Goal: Transaction & Acquisition: Obtain resource

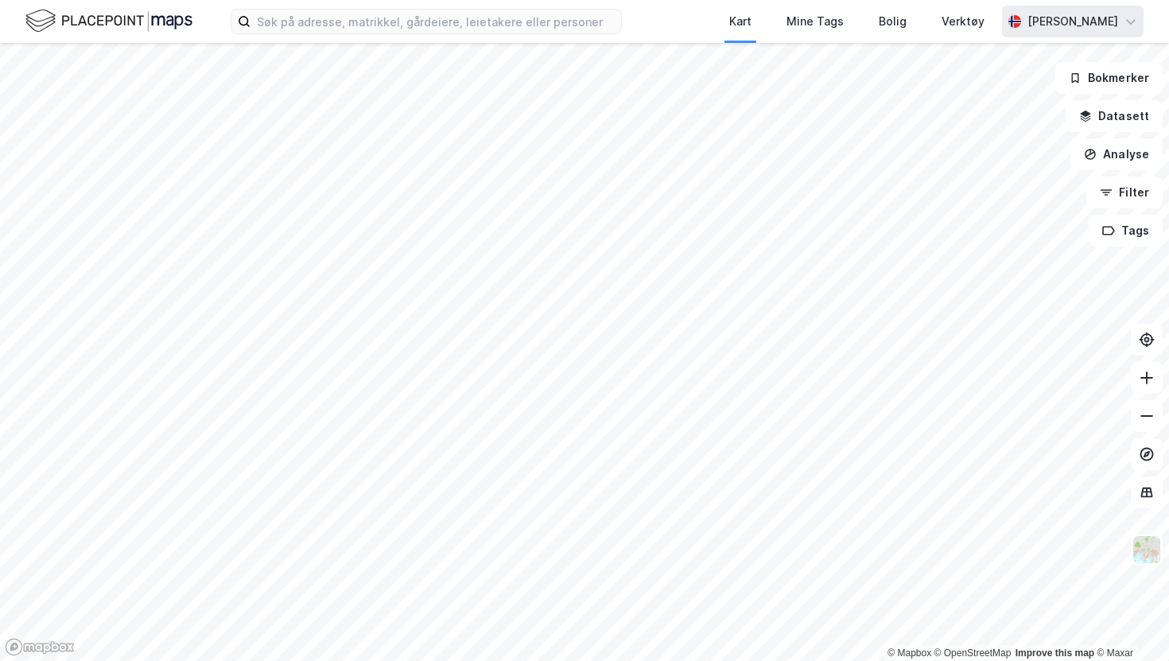
click at [1130, 25] on icon at bounding box center [1130, 21] width 13 height 13
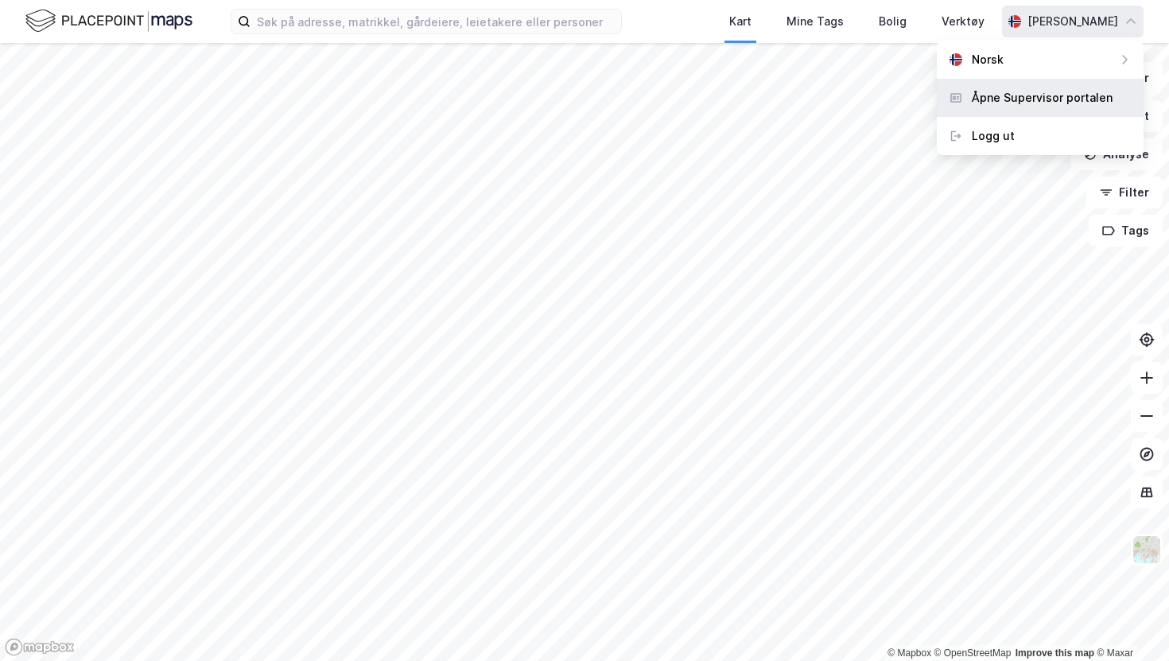
click at [1019, 95] on div "Åpne Supervisor portalen" at bounding box center [1042, 97] width 141 height 19
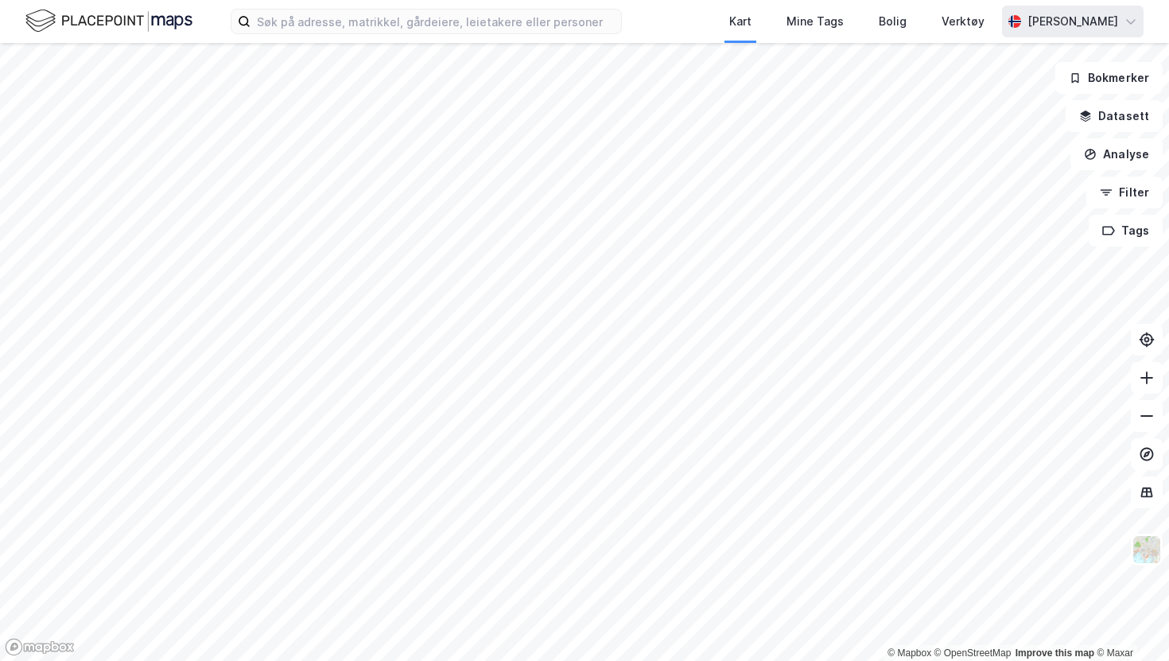
click at [52, 21] on img at bounding box center [108, 21] width 167 height 28
click at [116, 20] on img at bounding box center [108, 21] width 167 height 28
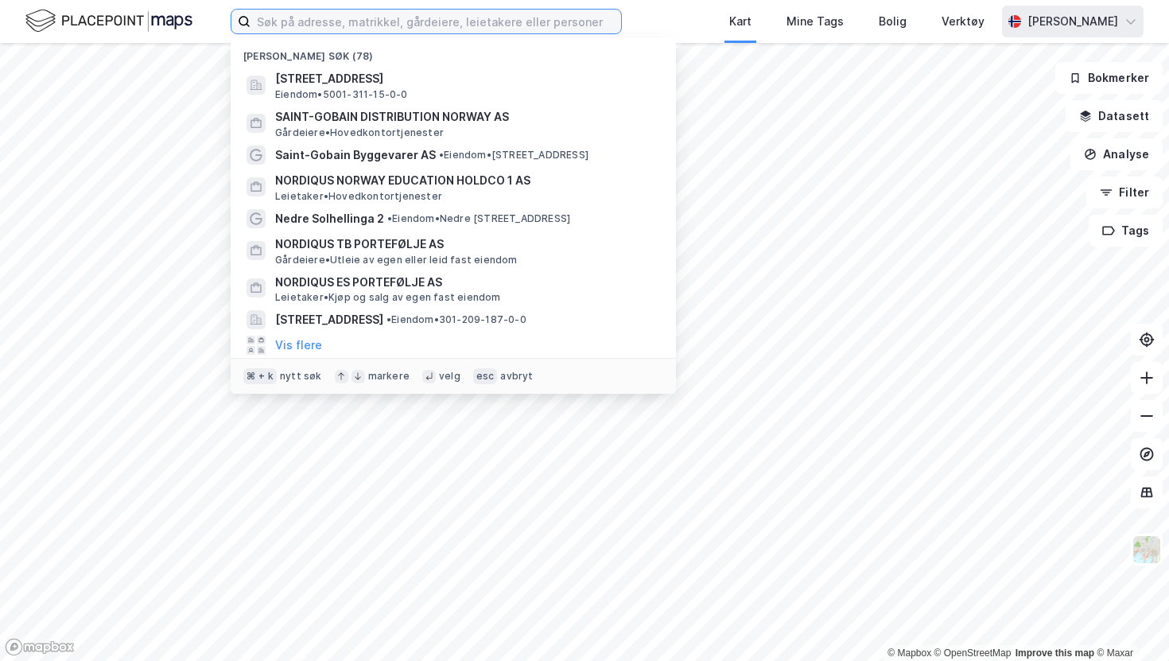
click at [428, 19] on input at bounding box center [435, 22] width 371 height 24
click at [410, 17] on input at bounding box center [435, 22] width 371 height 24
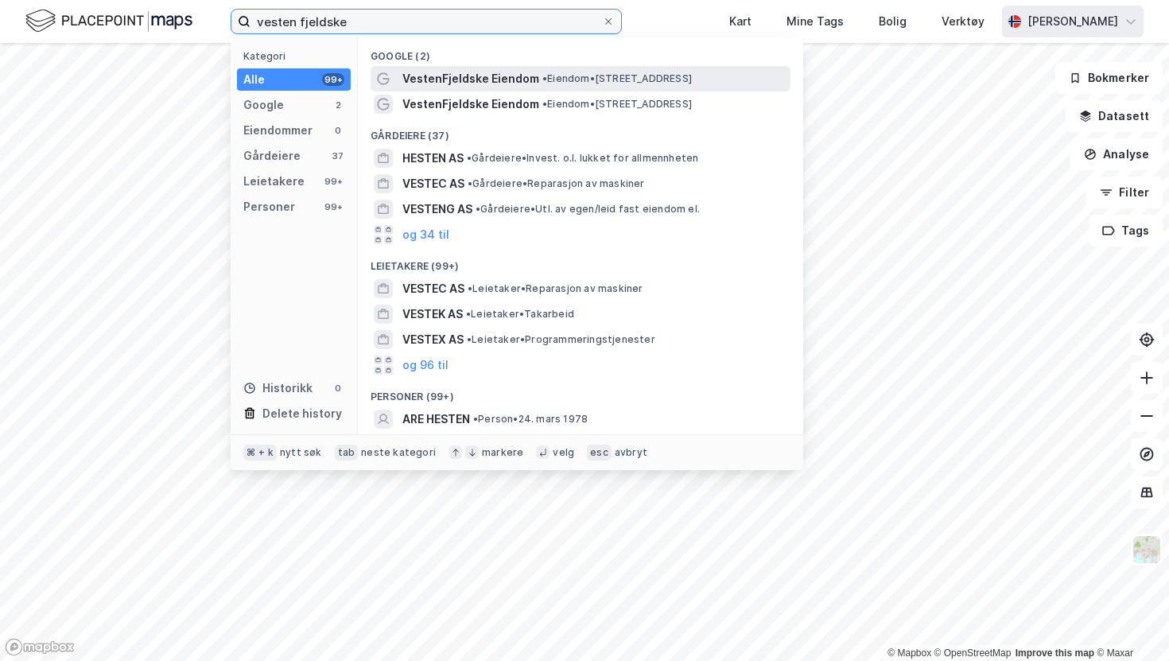
type input "vesten fjeldske"
click at [441, 77] on span "VestenFjeldske Eiendom" at bounding box center [470, 78] width 137 height 19
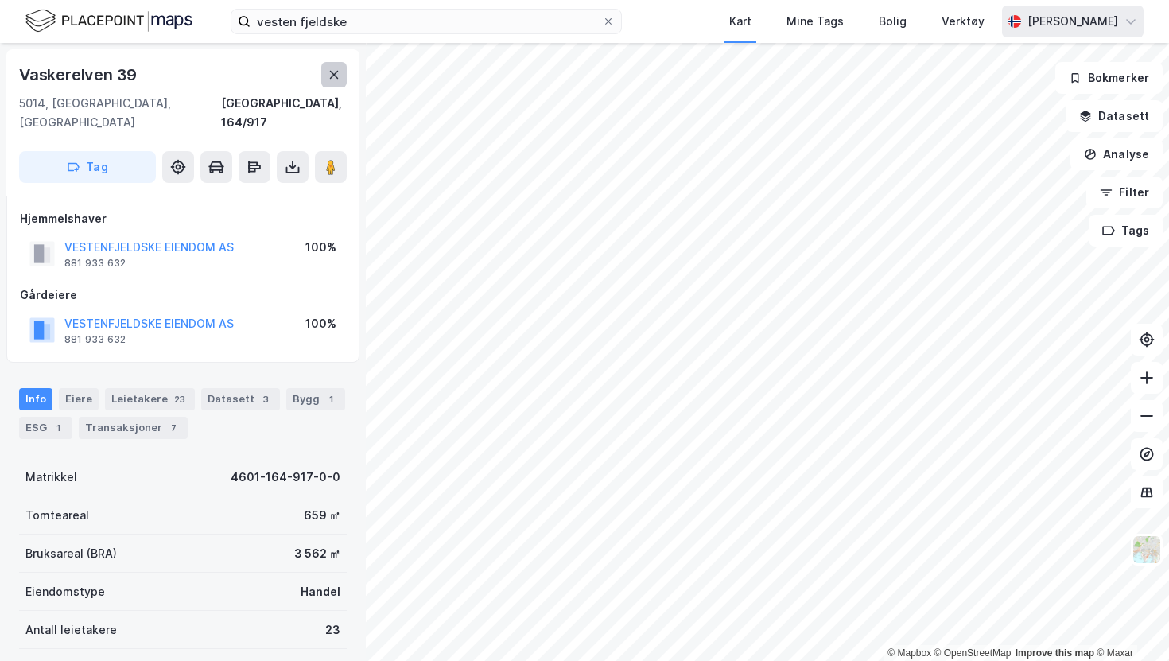
click at [329, 75] on icon at bounding box center [334, 74] width 13 height 13
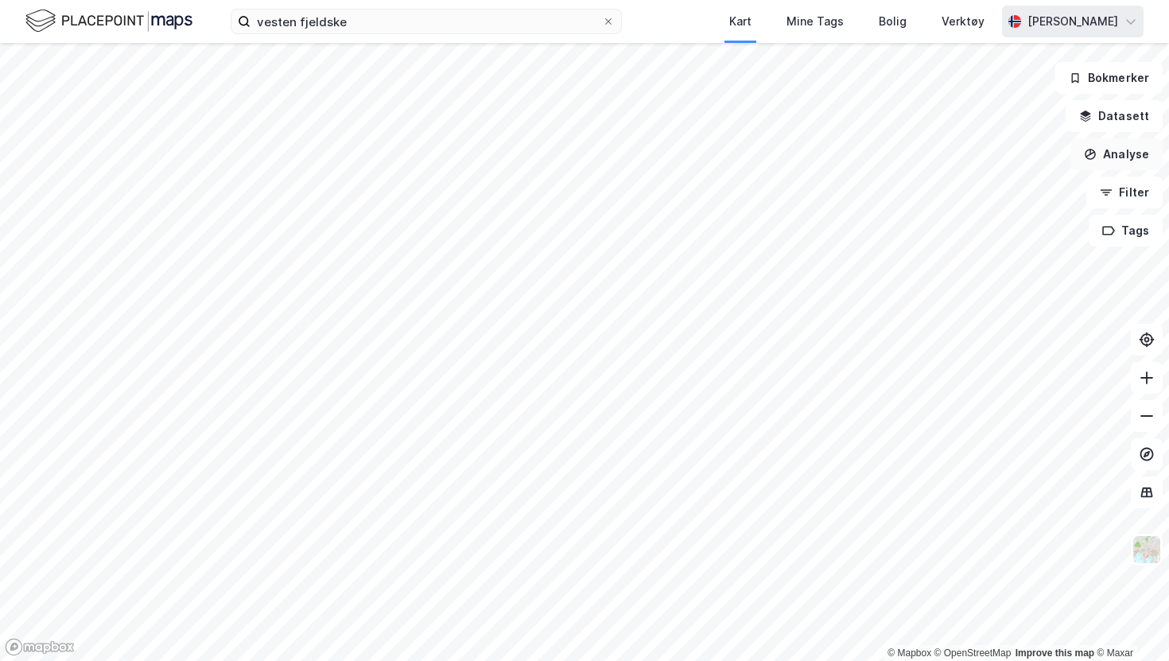
click at [1125, 152] on button "Analyse" at bounding box center [1116, 154] width 92 height 32
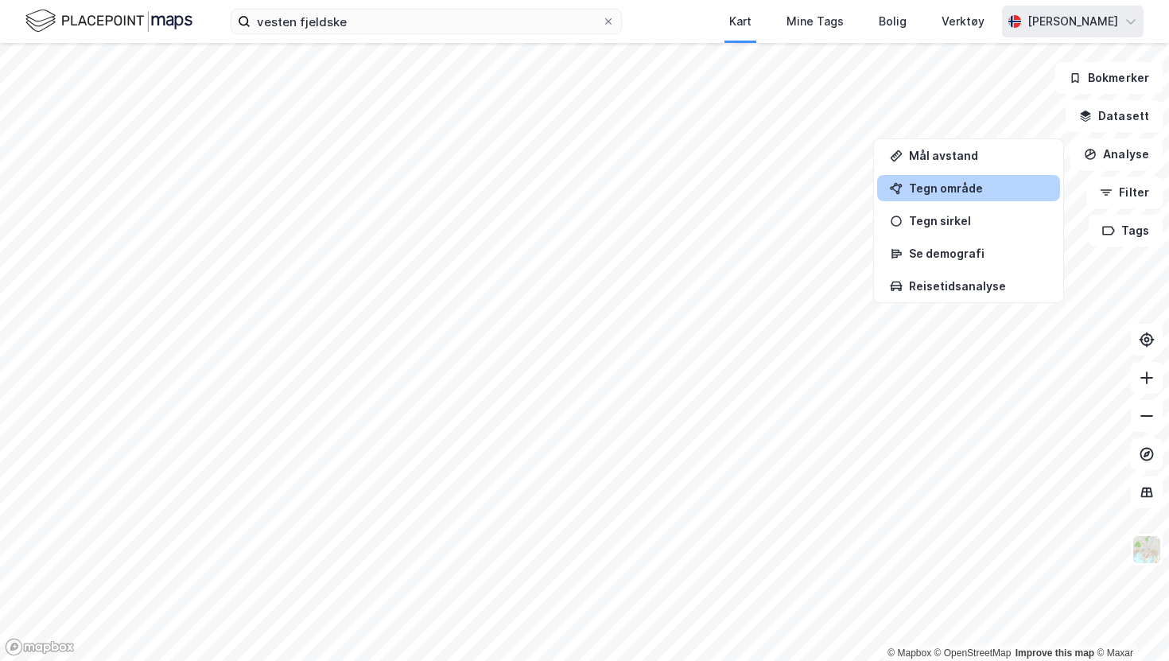
click at [950, 190] on div "Tegn område" at bounding box center [978, 188] width 138 height 14
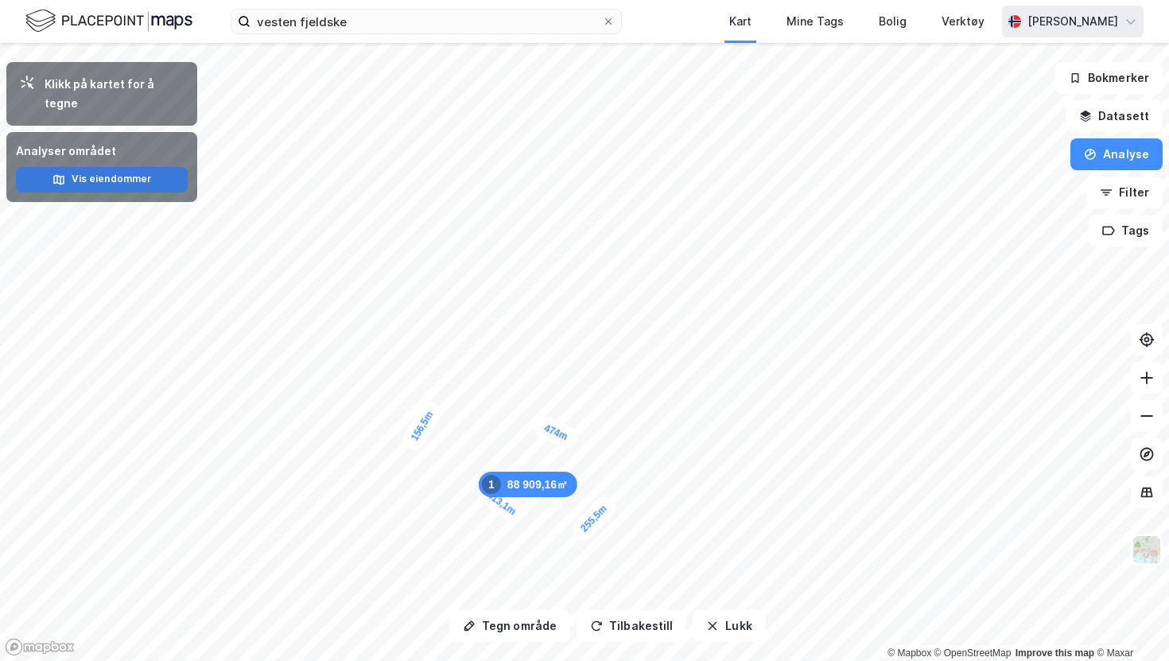
click at [93, 167] on button "Vis eiendommer" at bounding box center [102, 179] width 172 height 25
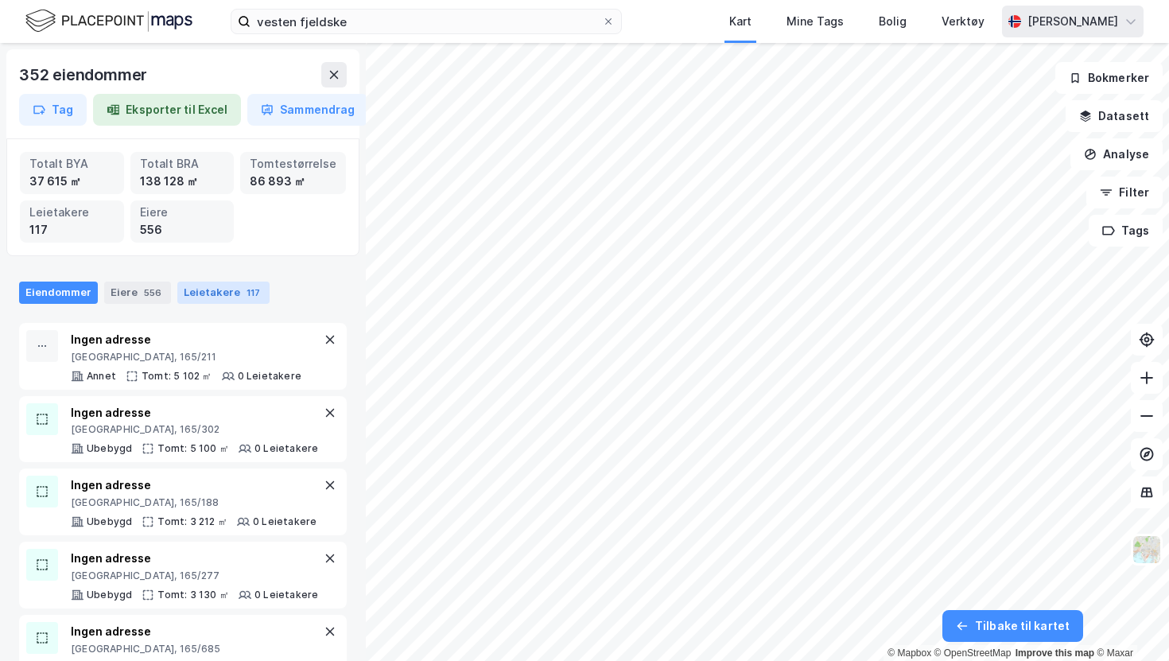
click at [226, 293] on div "Leietakere 117" at bounding box center [223, 292] width 92 height 22
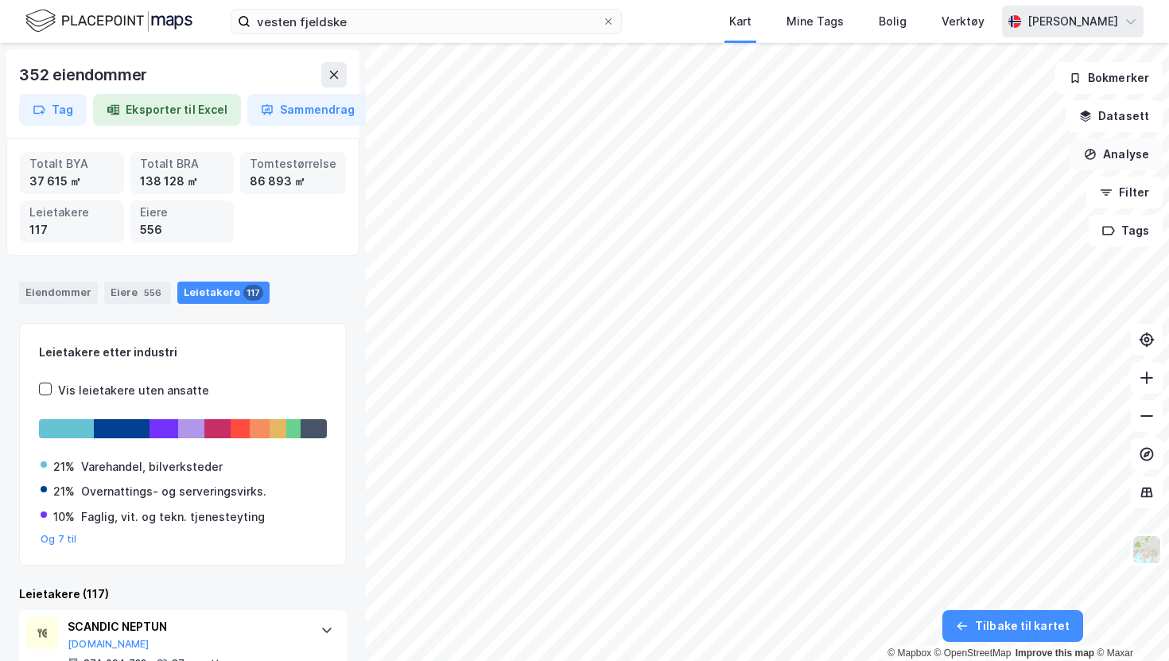
click at [1087, 149] on icon "button" at bounding box center [1090, 154] width 13 height 13
click at [685, 25] on div "vesten fjeldske Kart Mine Tags [PERSON_NAME] Verktøy [PERSON_NAME]" at bounding box center [584, 21] width 1169 height 43
click at [1108, 159] on button "Analyse" at bounding box center [1116, 154] width 92 height 32
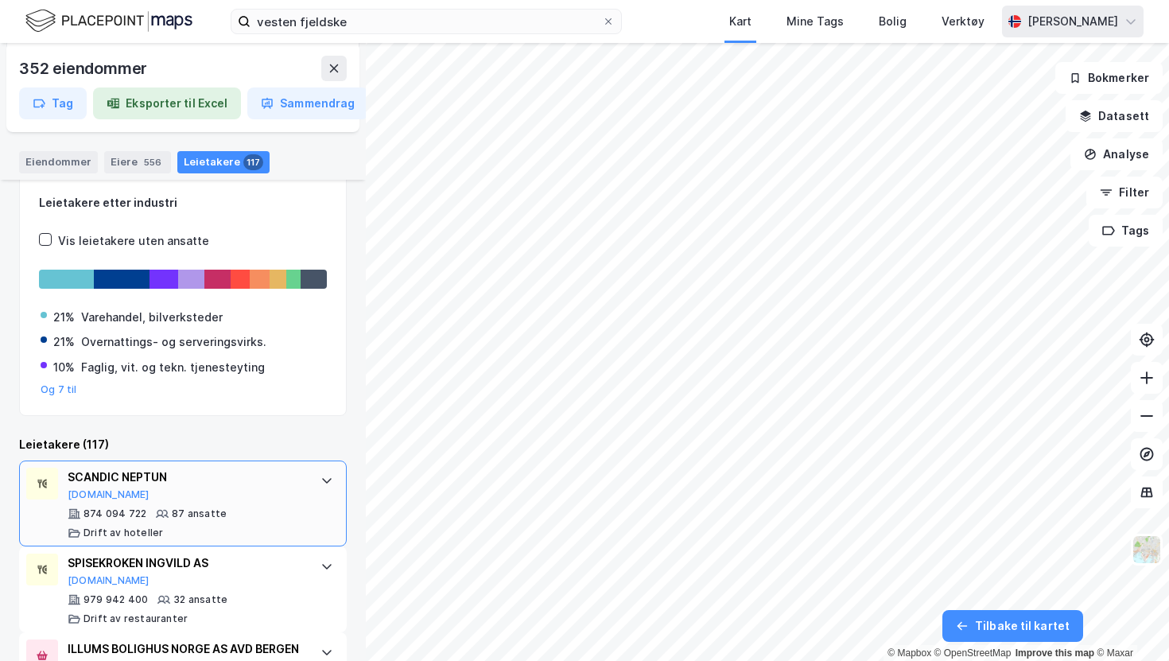
scroll to position [153, 0]
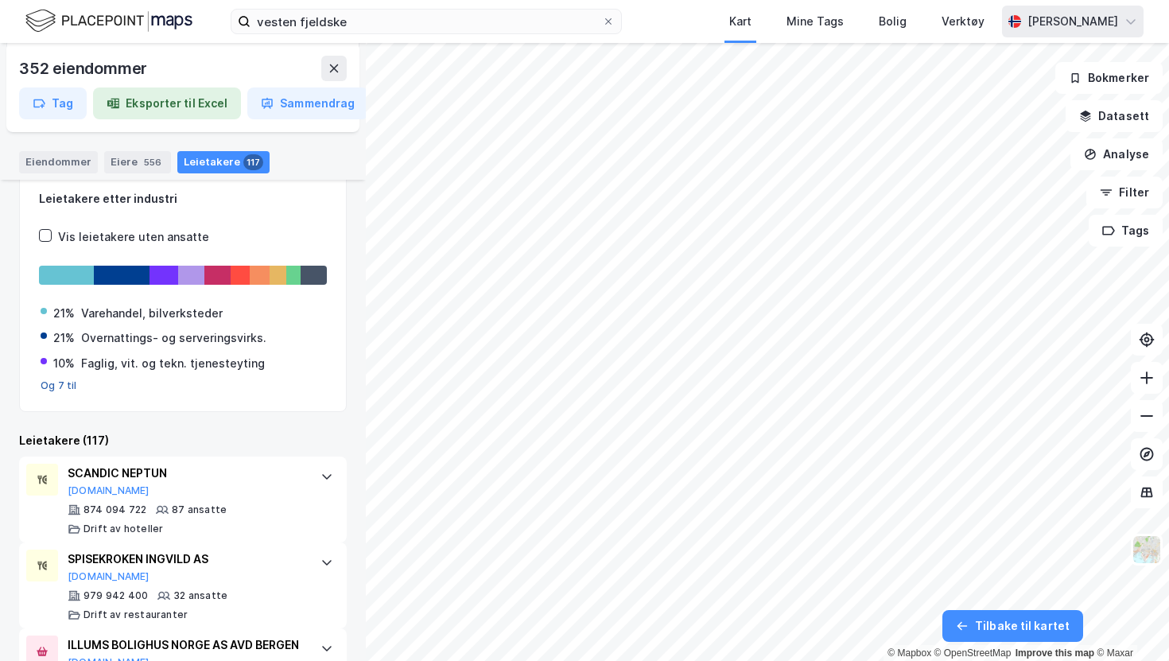
click at [49, 385] on button "Og 7 til" at bounding box center [59, 385] width 37 height 13
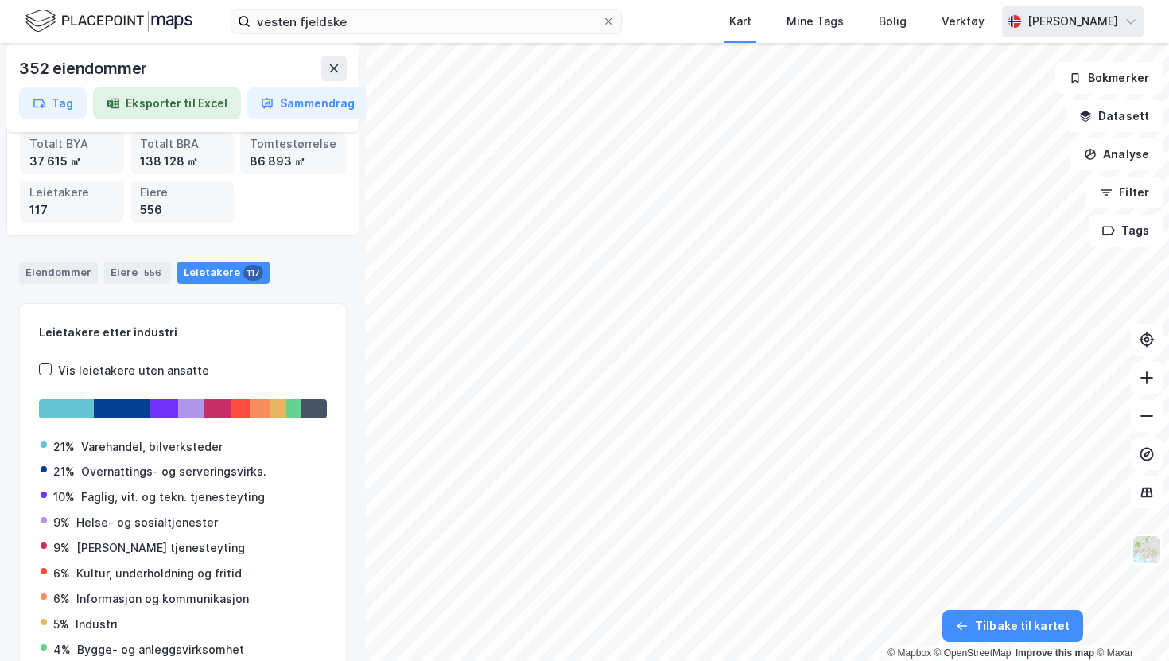
scroll to position [0, 0]
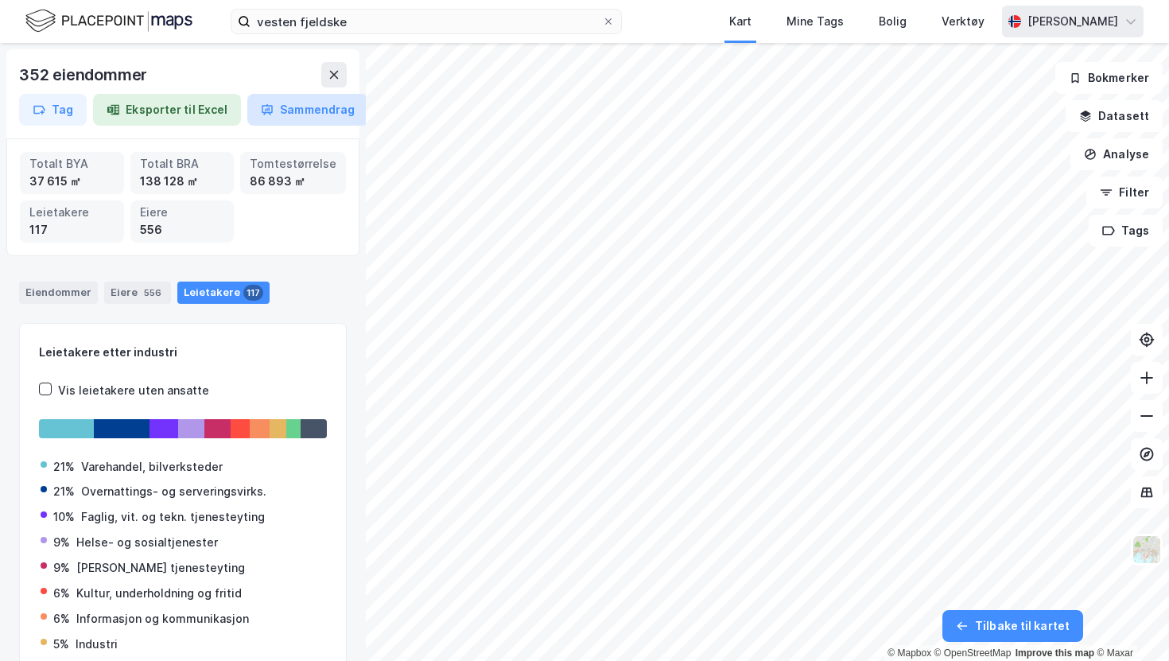
click at [294, 116] on button "Sammendrag" at bounding box center [307, 110] width 121 height 32
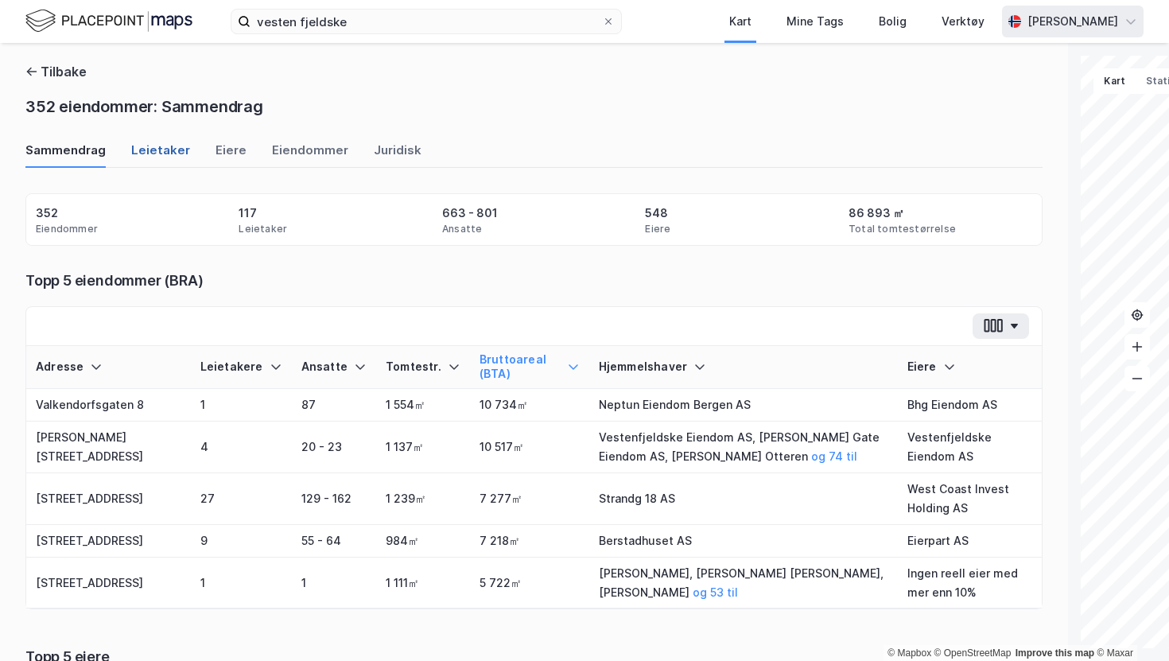
click at [137, 148] on div "Leietaker" at bounding box center [160, 155] width 59 height 26
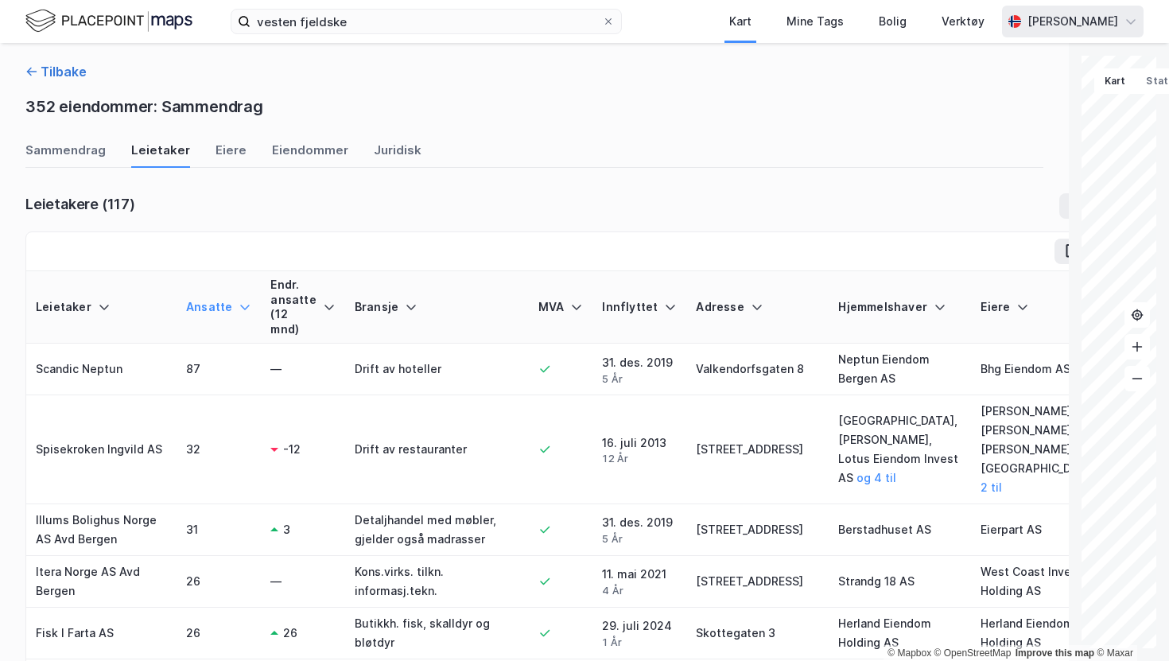
click at [43, 78] on button "Tilbake" at bounding box center [55, 71] width 61 height 19
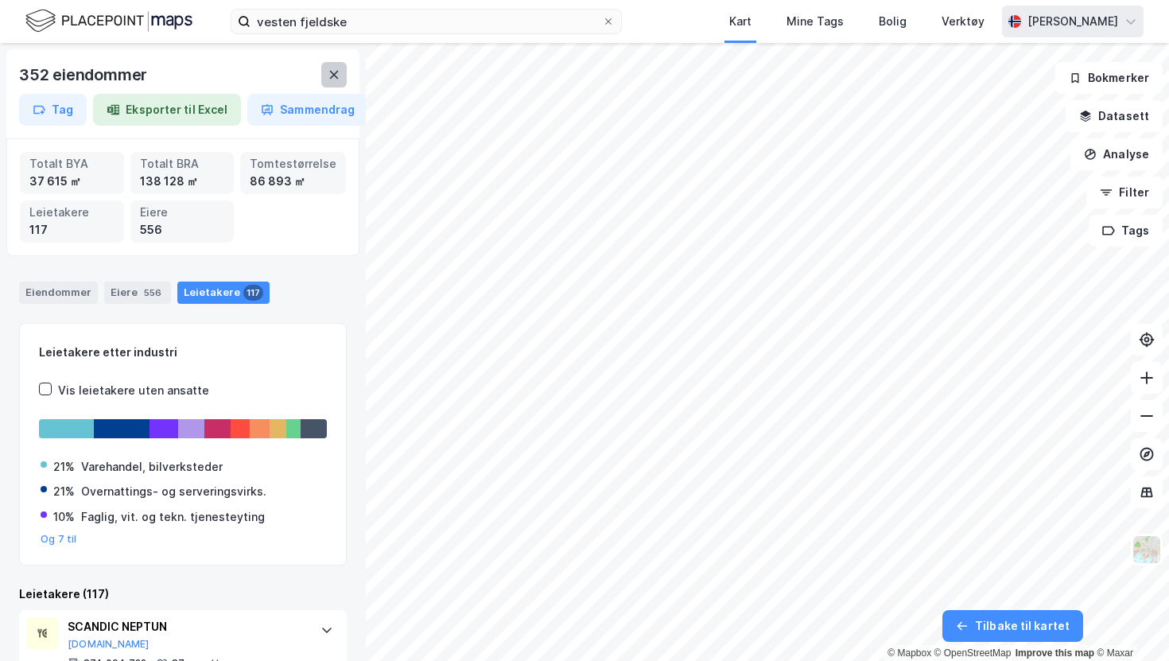
click at [322, 76] on button at bounding box center [333, 74] width 25 height 25
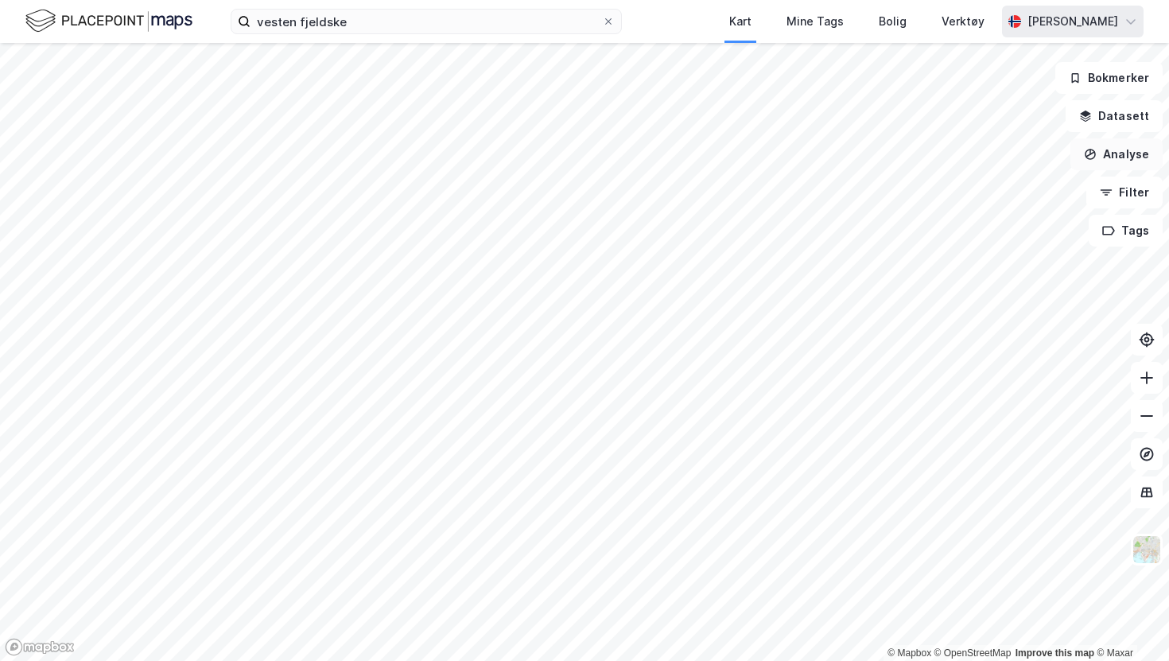
click at [1132, 154] on button "Analyse" at bounding box center [1116, 154] width 92 height 32
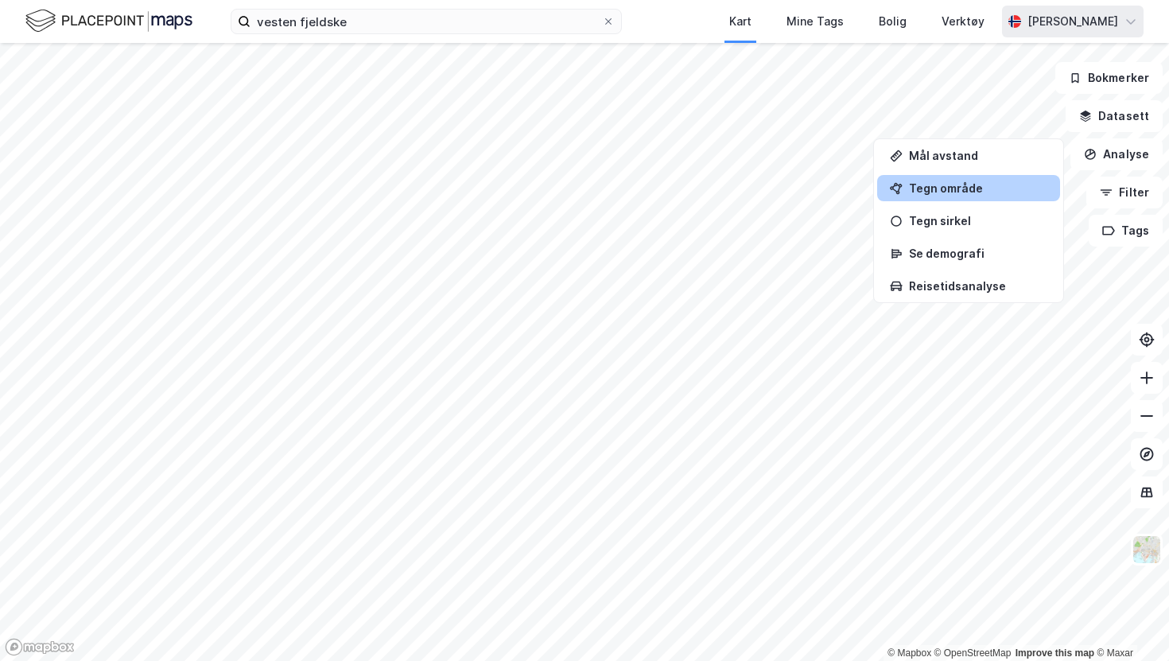
click at [953, 186] on div "Tegn område" at bounding box center [978, 188] width 138 height 14
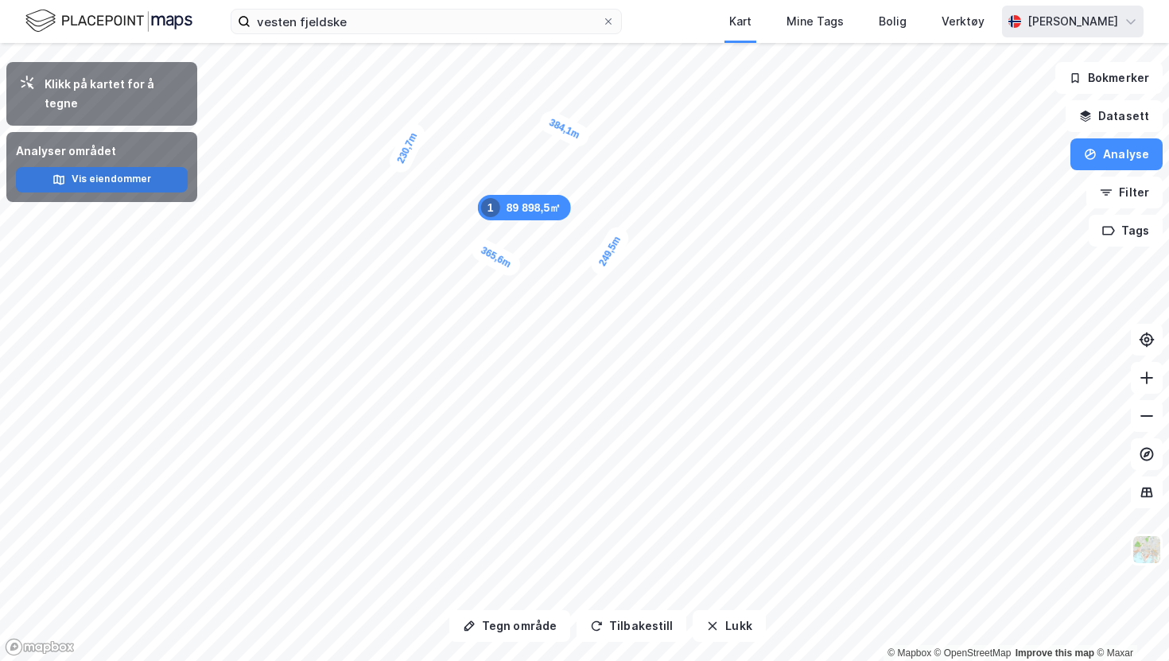
click at [119, 167] on button "Vis eiendommer" at bounding box center [102, 179] width 172 height 25
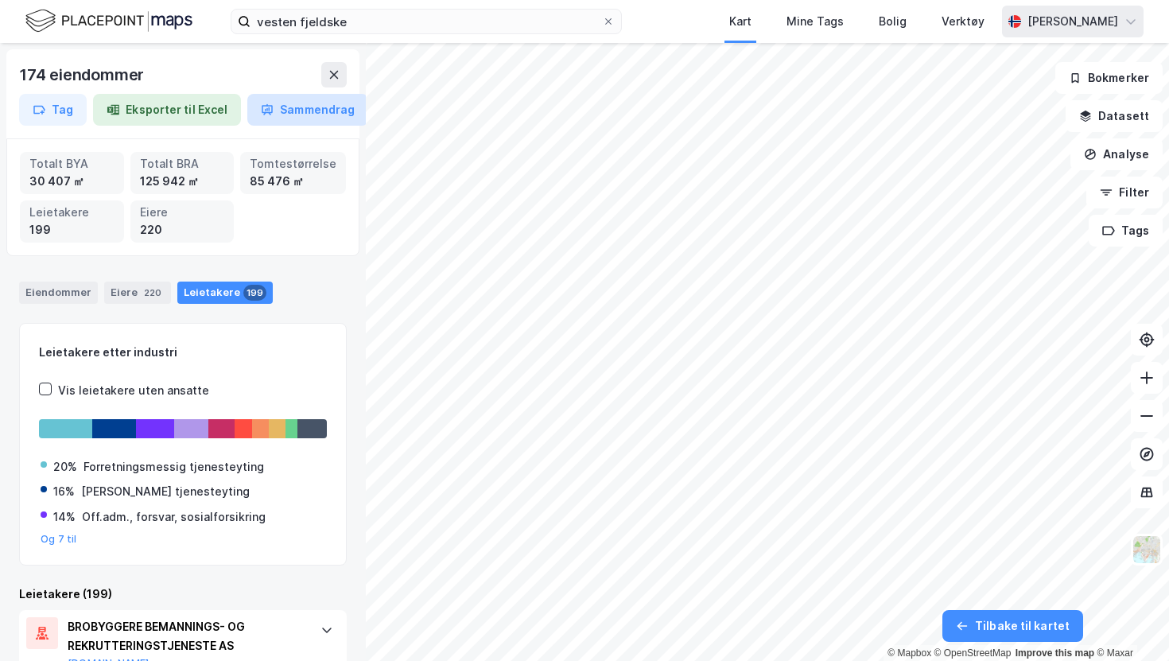
click at [297, 108] on button "Sammendrag" at bounding box center [307, 110] width 121 height 32
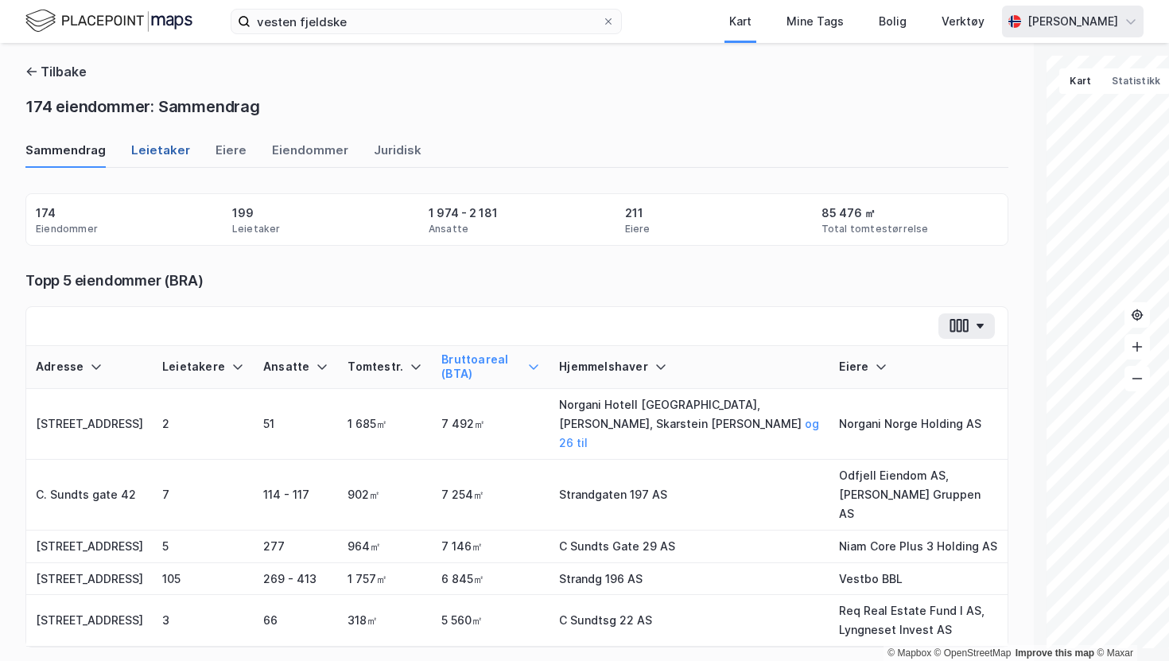
click at [152, 146] on div "Leietaker" at bounding box center [160, 155] width 59 height 26
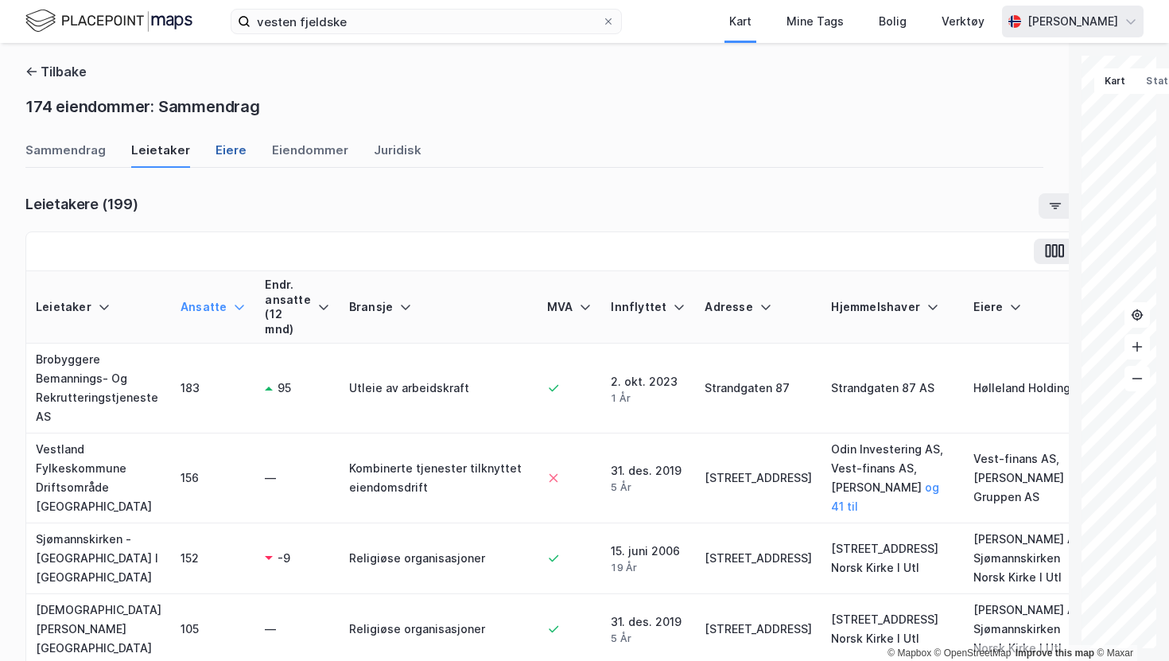
click at [217, 155] on div "Eiere" at bounding box center [230, 155] width 31 height 26
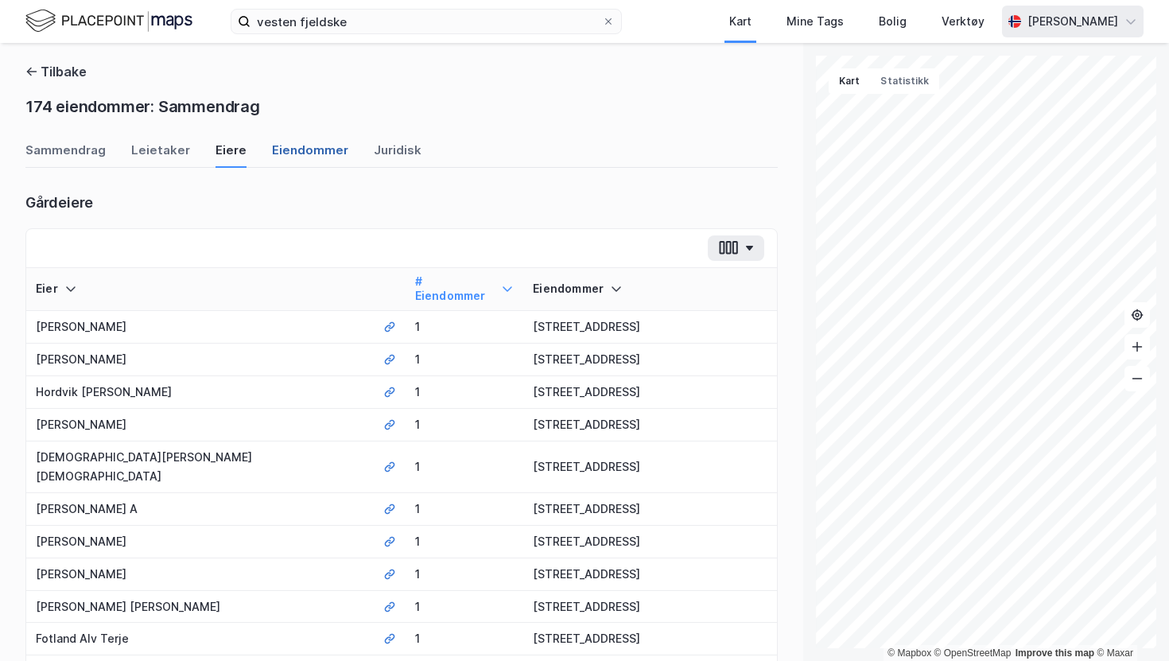
click at [309, 157] on div "Eiendommer" at bounding box center [310, 155] width 76 height 26
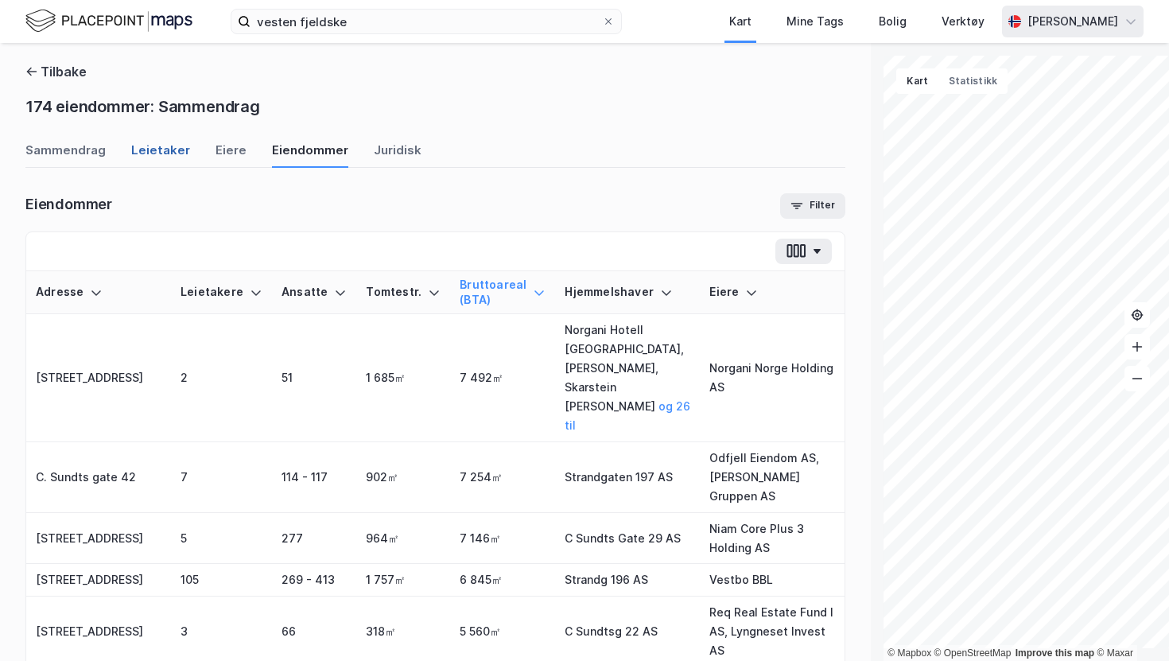
click at [149, 148] on div "Leietaker" at bounding box center [160, 155] width 59 height 26
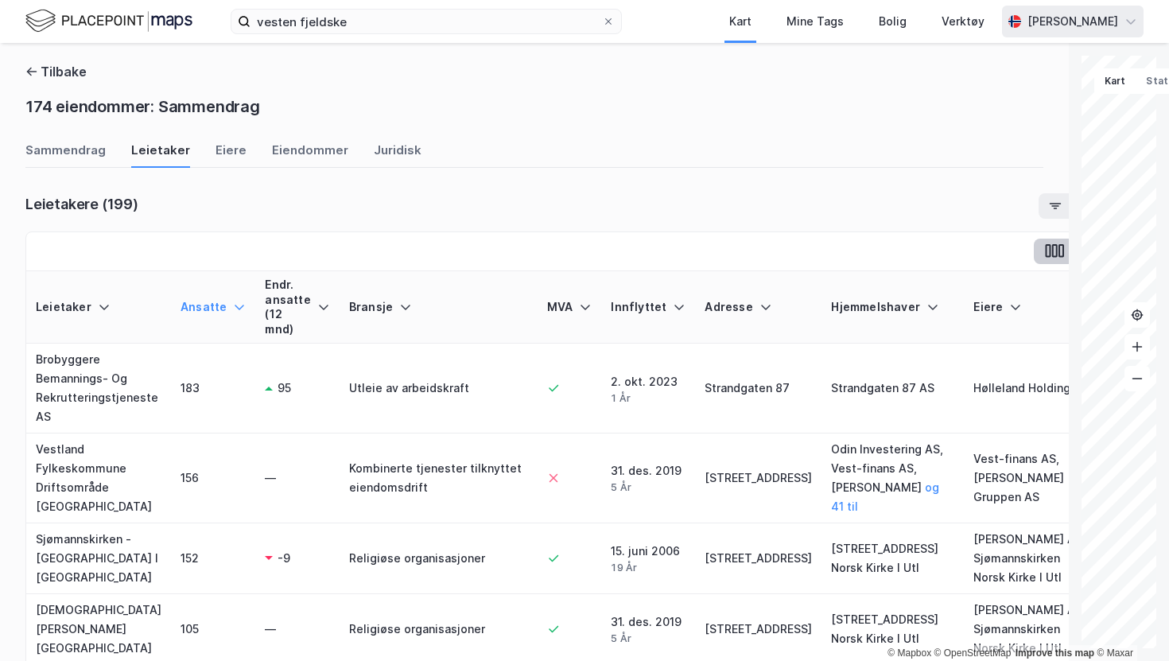
click at [1044, 258] on icon "button" at bounding box center [1054, 251] width 21 height 17
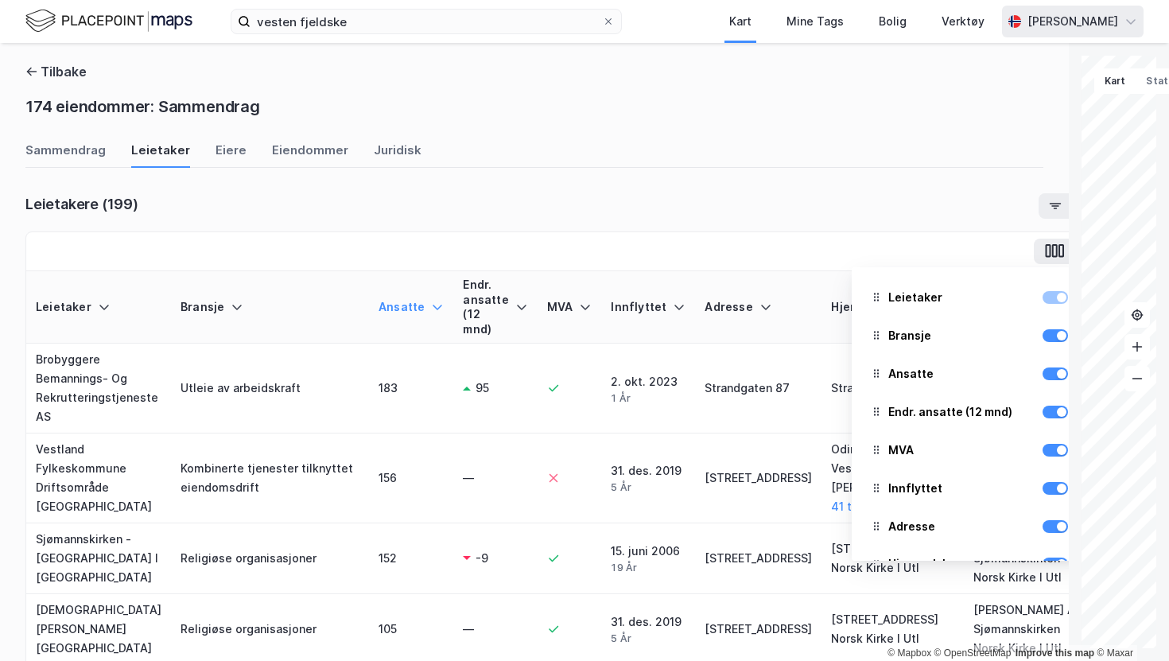
click at [881, 165] on div "Sammendrag Leietaker Eiere Eiendommer Juridisk" at bounding box center [534, 155] width 1018 height 26
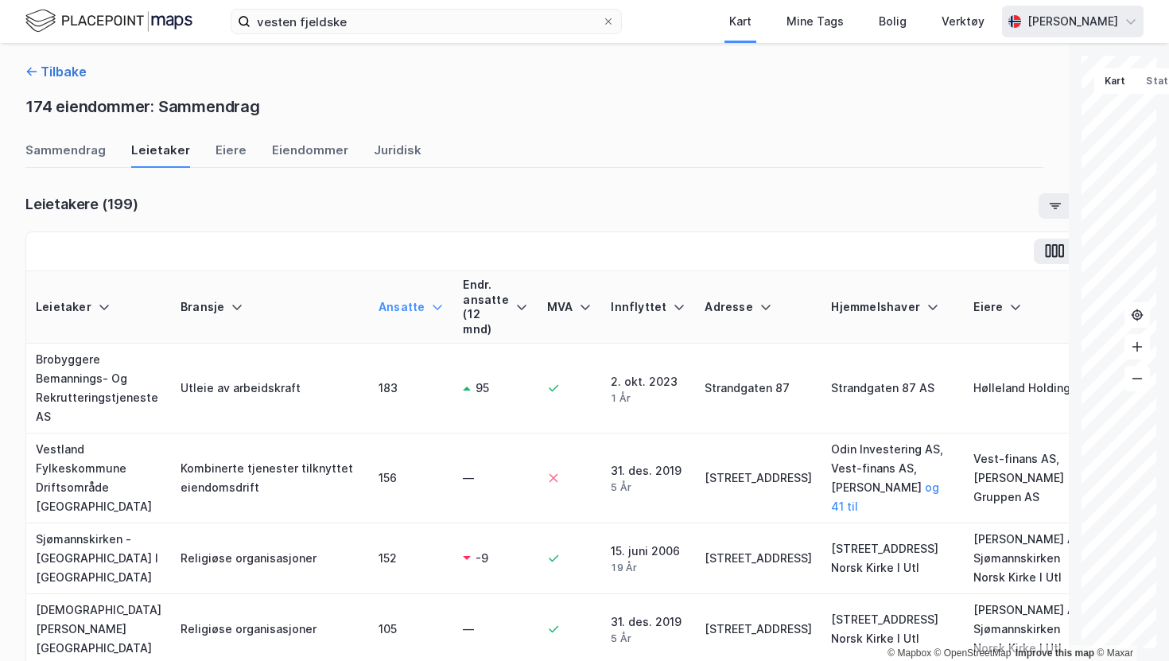
click at [26, 74] on icon "button" at bounding box center [31, 71] width 13 height 13
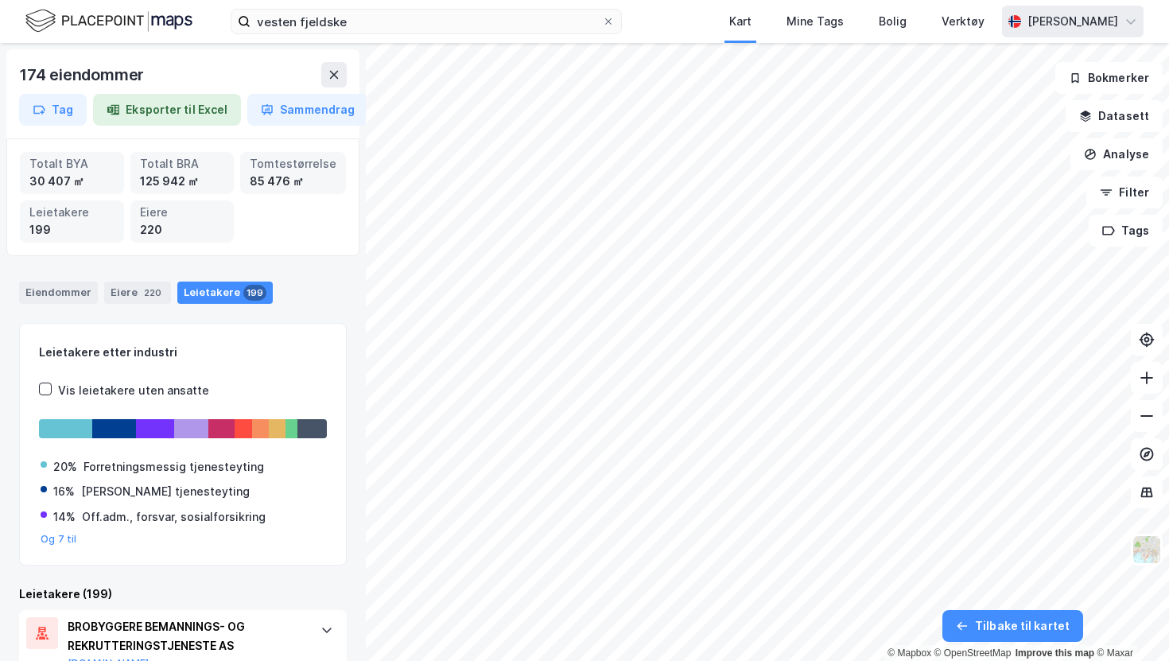
click at [686, 24] on div "vesten fjeldske Kart Mine Tags Bolig Verktøy Alexander Bjørgan" at bounding box center [584, 21] width 1169 height 43
click at [340, 77] on button at bounding box center [333, 74] width 25 height 25
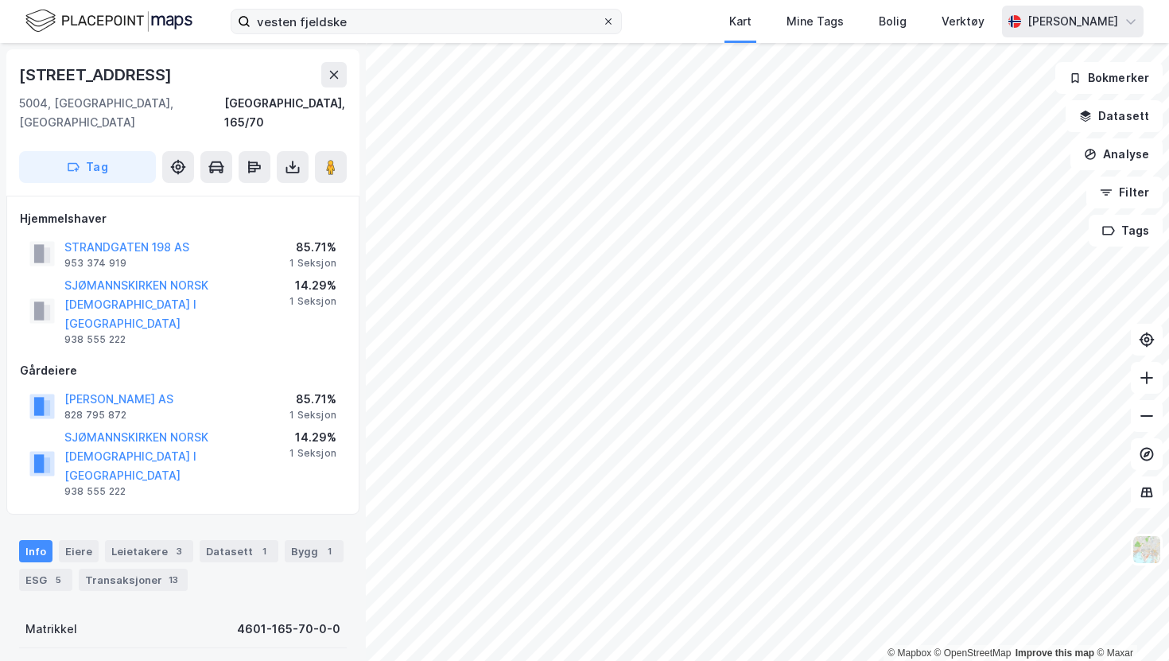
click at [607, 20] on icon at bounding box center [609, 22] width 10 height 10
click at [602, 20] on input "vesten fjeldske" at bounding box center [425, 22] width 351 height 24
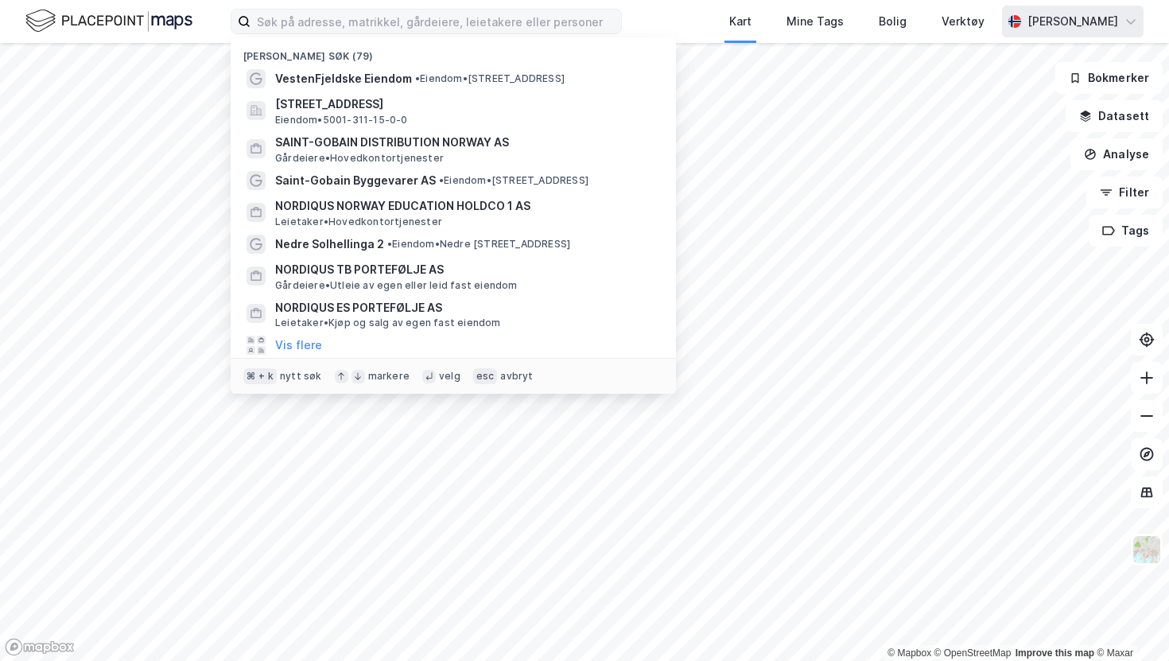
click at [678, 22] on div "Nylige søk (79) VestenFjeldske Eiendom • Eiendom • Vaskerelven 39, 5014 Bergen …" at bounding box center [584, 21] width 1169 height 43
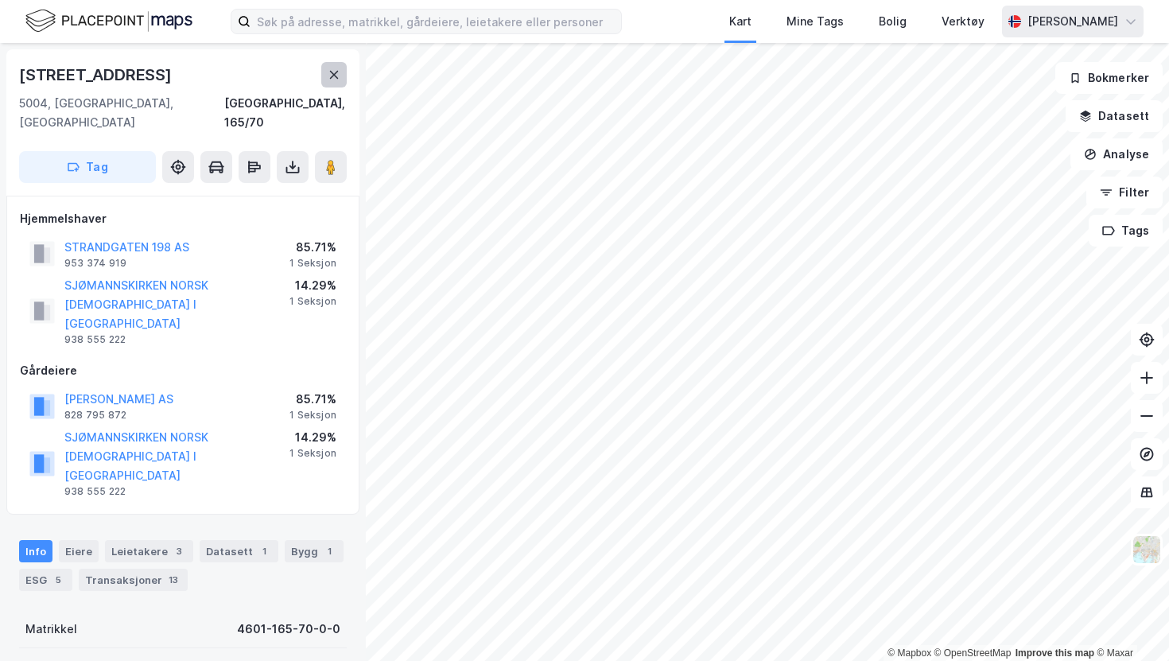
click at [338, 74] on icon at bounding box center [334, 74] width 13 height 13
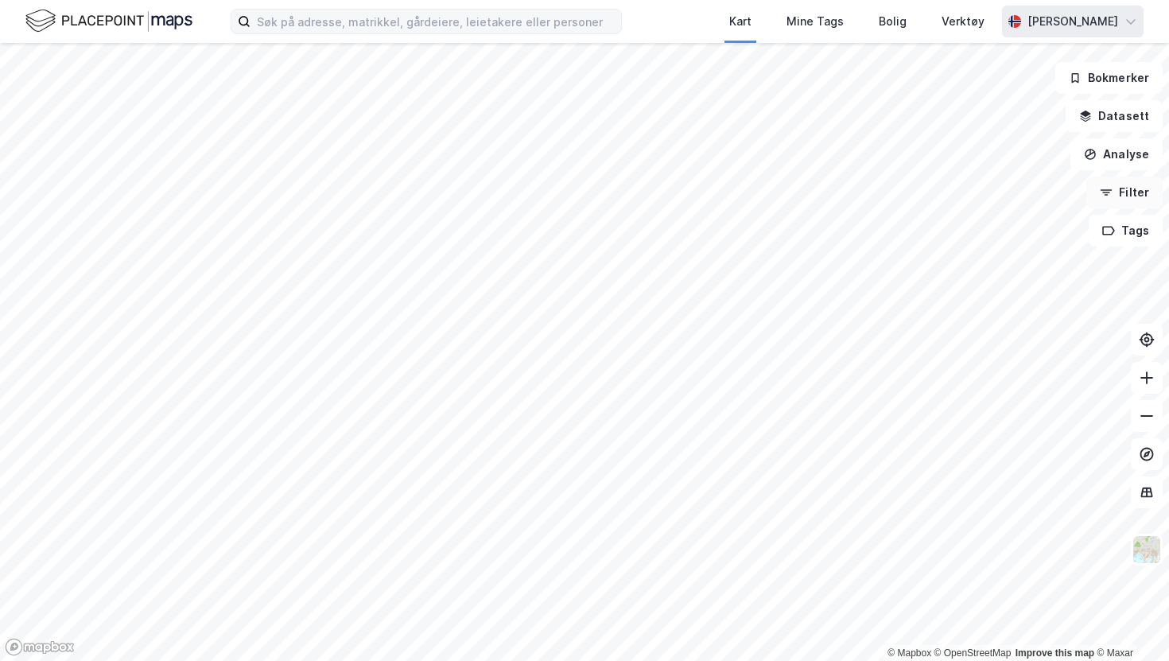
click at [1122, 193] on button "Filter" at bounding box center [1124, 193] width 76 height 32
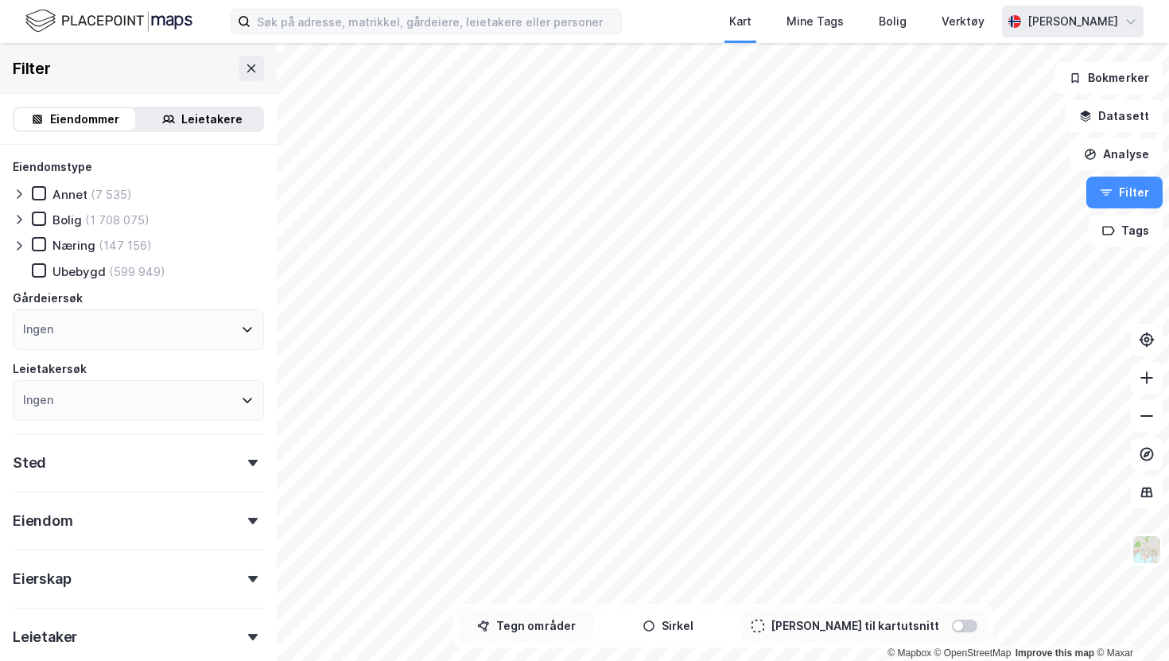
click at [536, 632] on button "Tegn områder" at bounding box center [526, 626] width 135 height 32
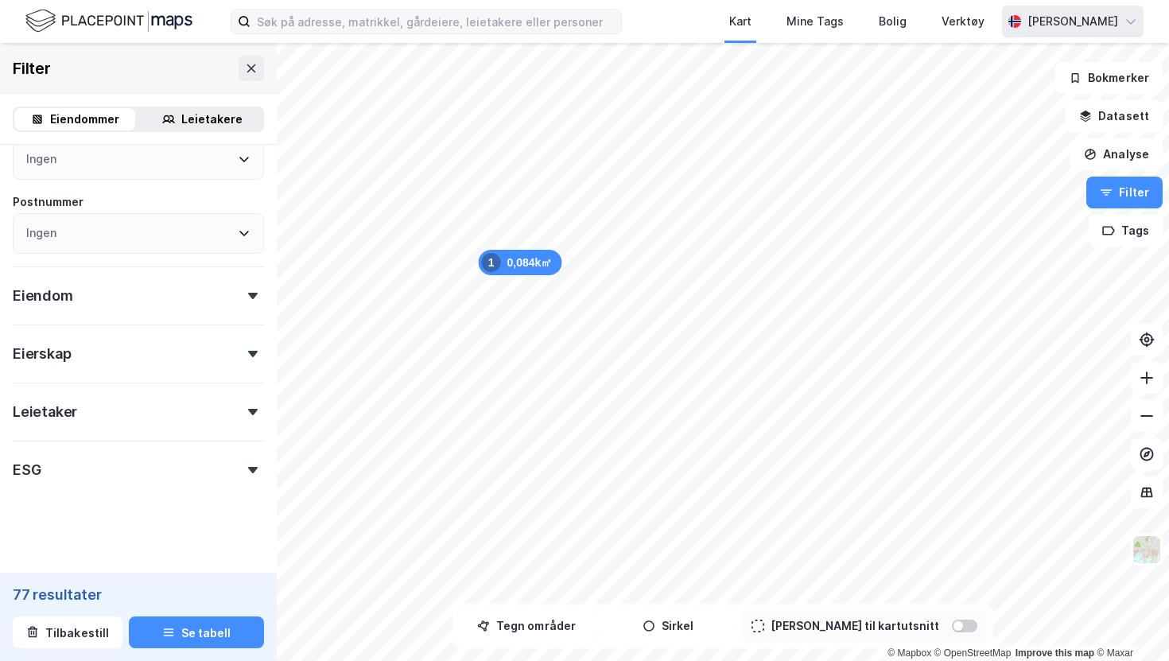
scroll to position [448, 0]
click at [83, 402] on div "Leietaker" at bounding box center [138, 399] width 251 height 45
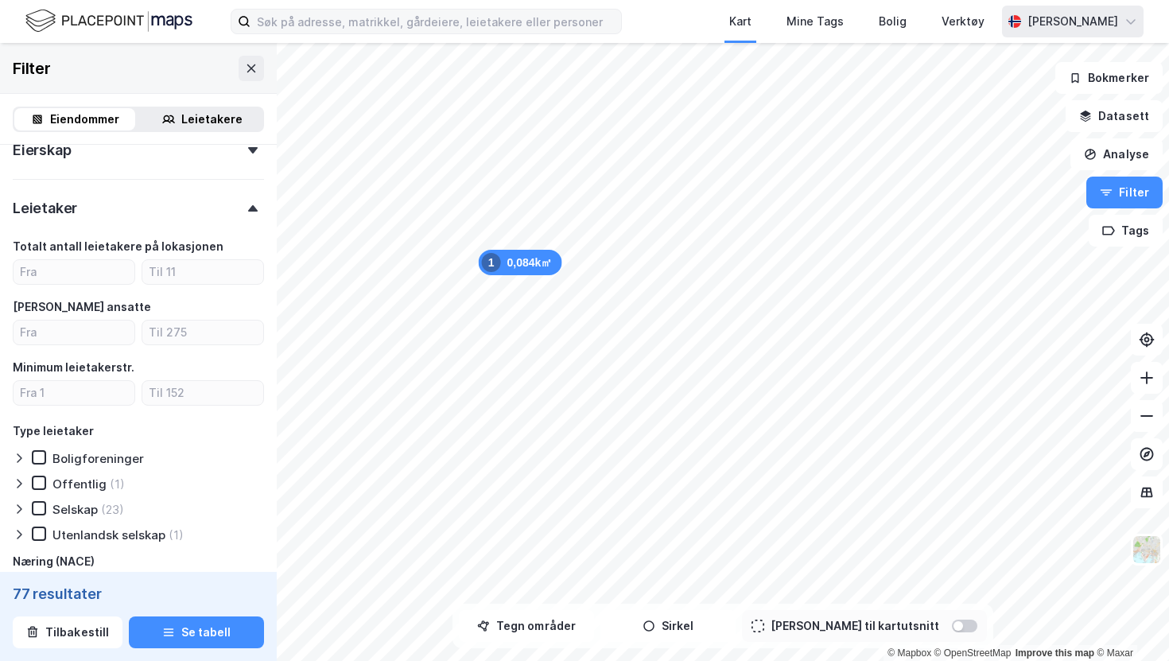
scroll to position [654, 0]
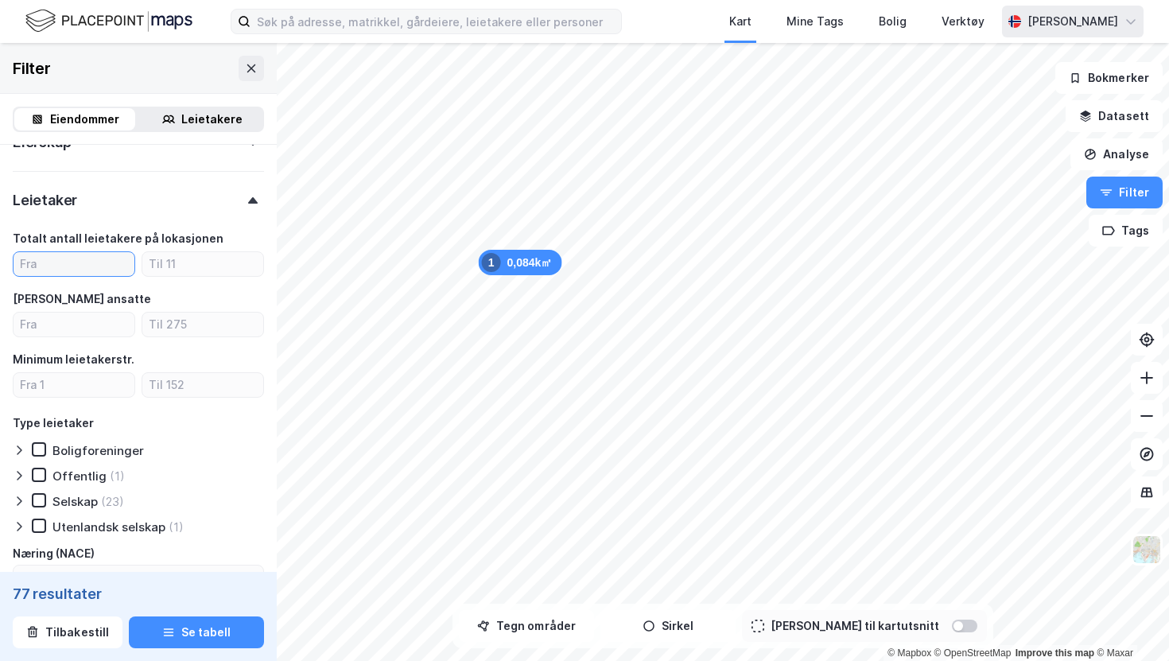
click at [80, 266] on input "number" at bounding box center [74, 264] width 121 height 24
click at [250, 68] on icon at bounding box center [251, 68] width 9 height 8
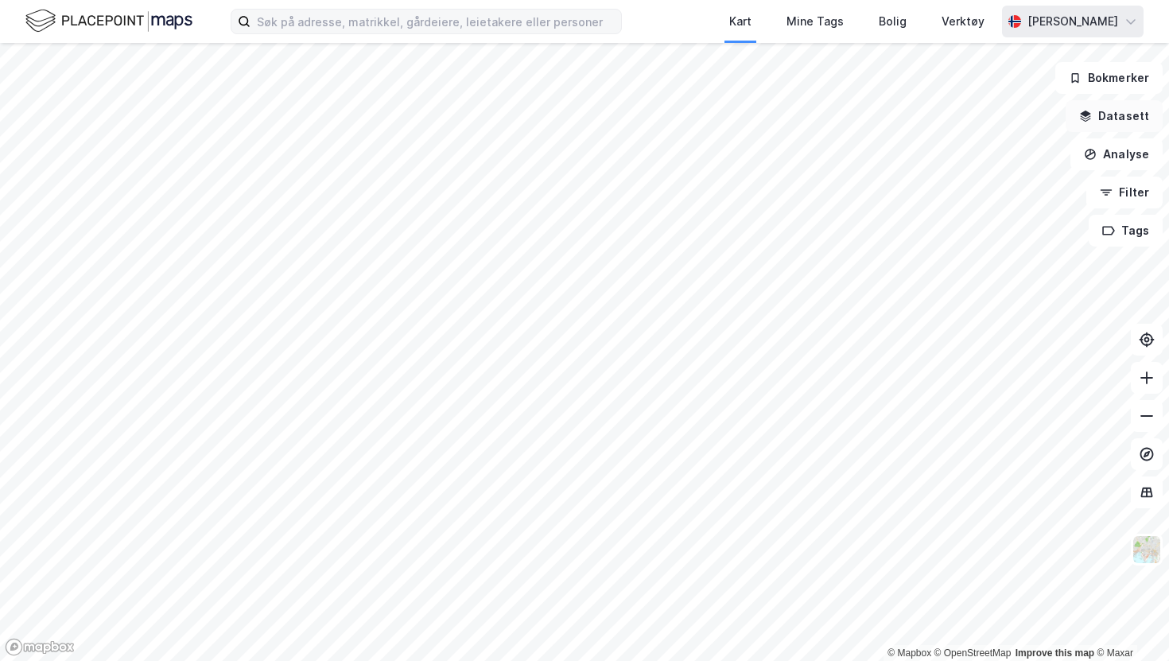
click at [1104, 113] on button "Datasett" at bounding box center [1114, 116] width 97 height 32
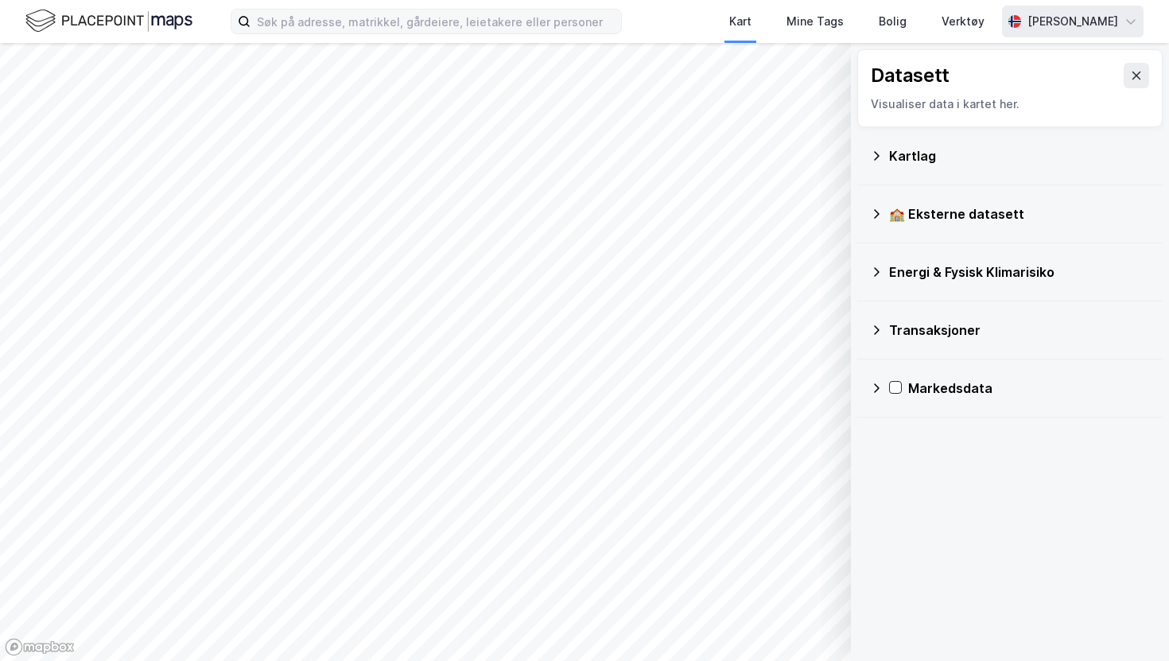
click at [902, 164] on div "Kartlag" at bounding box center [1019, 155] width 261 height 19
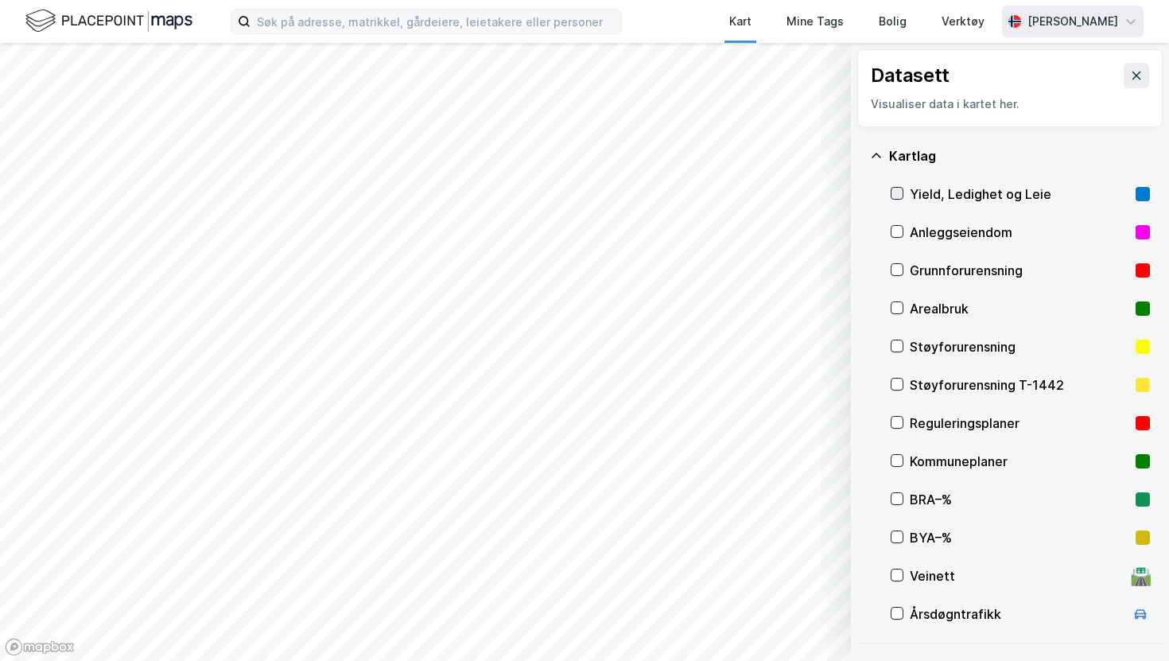
click at [897, 192] on icon at bounding box center [896, 193] width 11 height 11
click at [1135, 73] on icon at bounding box center [1136, 75] width 13 height 13
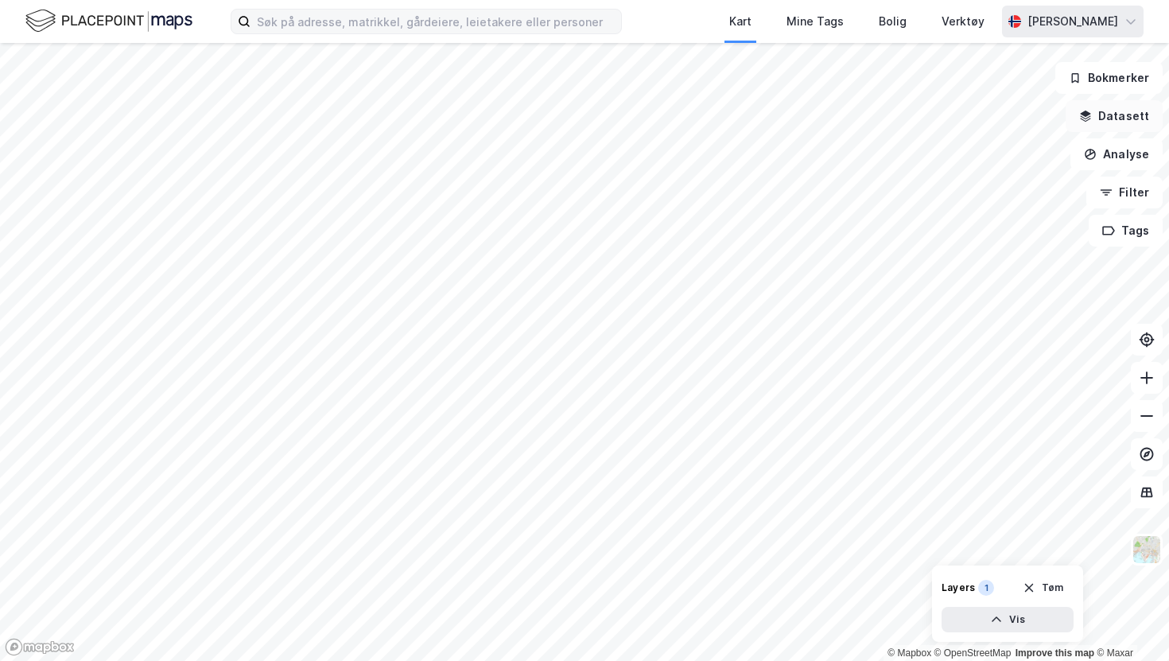
click at [1093, 107] on button "Datasett" at bounding box center [1114, 116] width 97 height 32
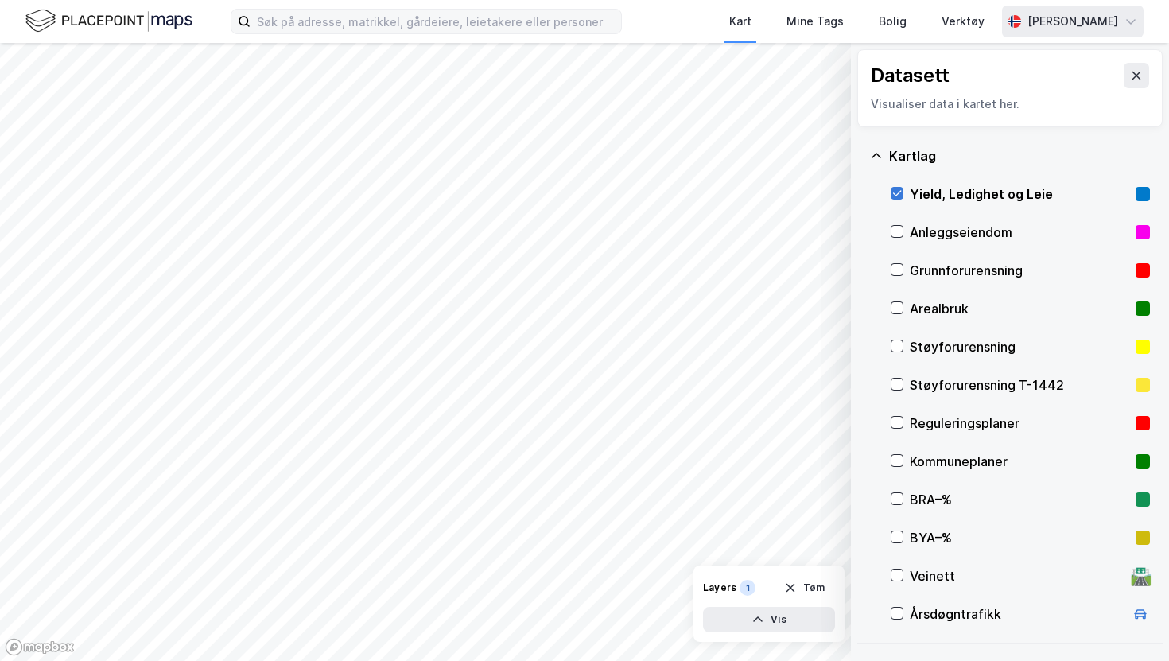
click at [899, 188] on icon at bounding box center [896, 193] width 11 height 11
click at [1132, 74] on icon at bounding box center [1136, 75] width 13 height 13
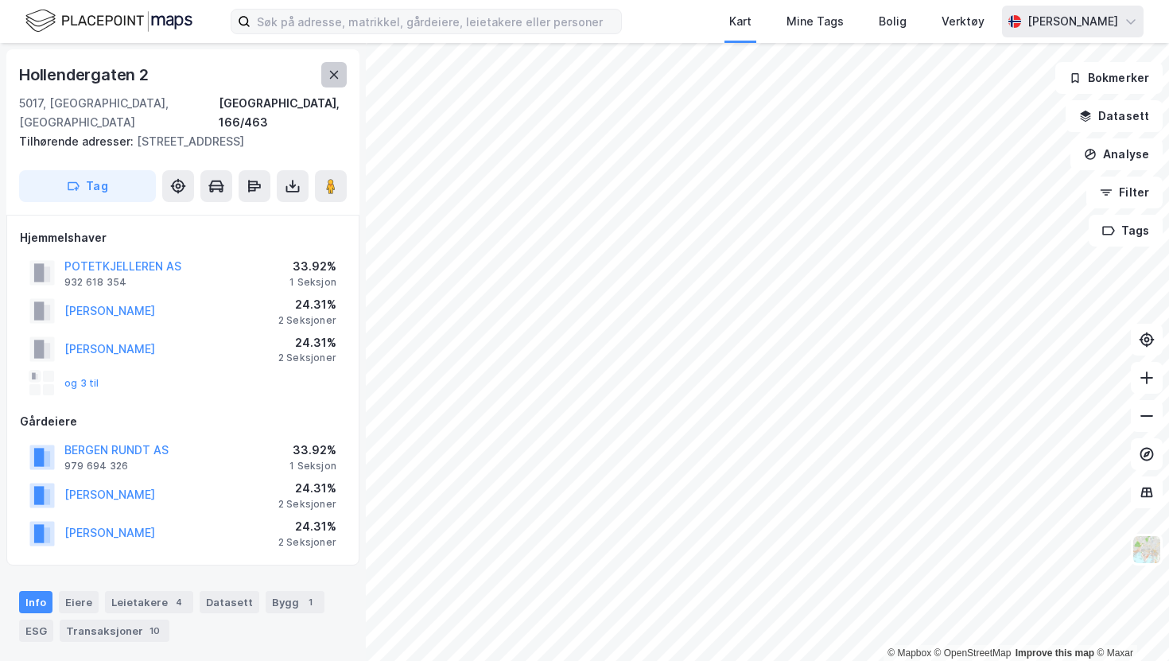
click at [328, 75] on icon at bounding box center [334, 74] width 13 height 13
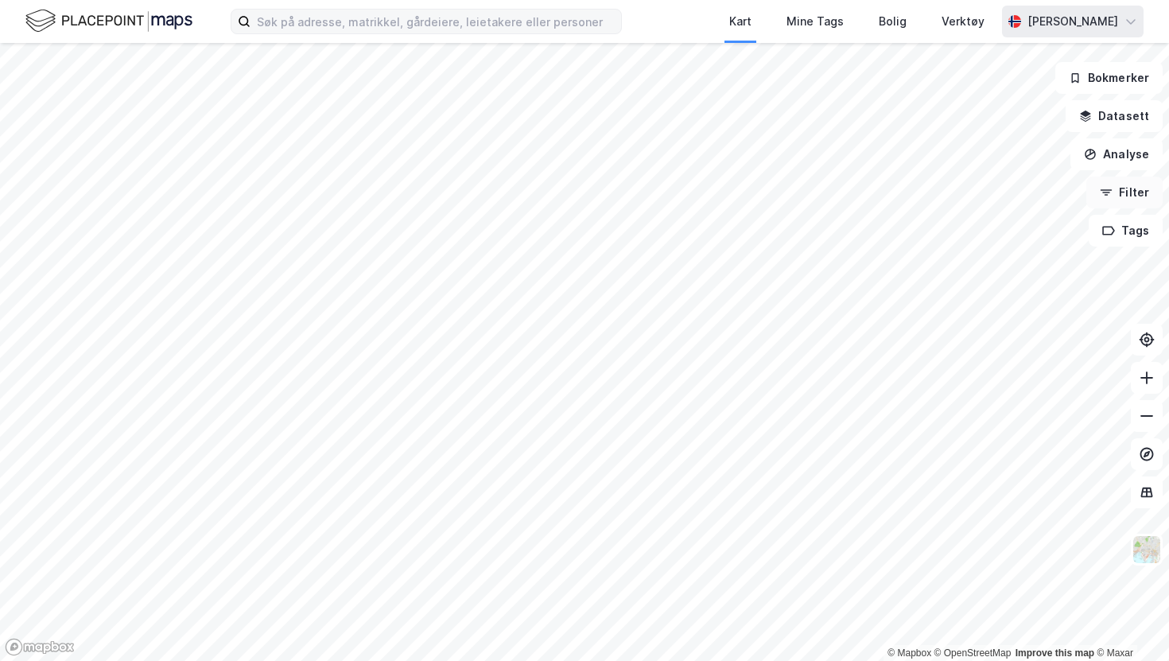
click at [1132, 192] on button "Filter" at bounding box center [1124, 193] width 76 height 32
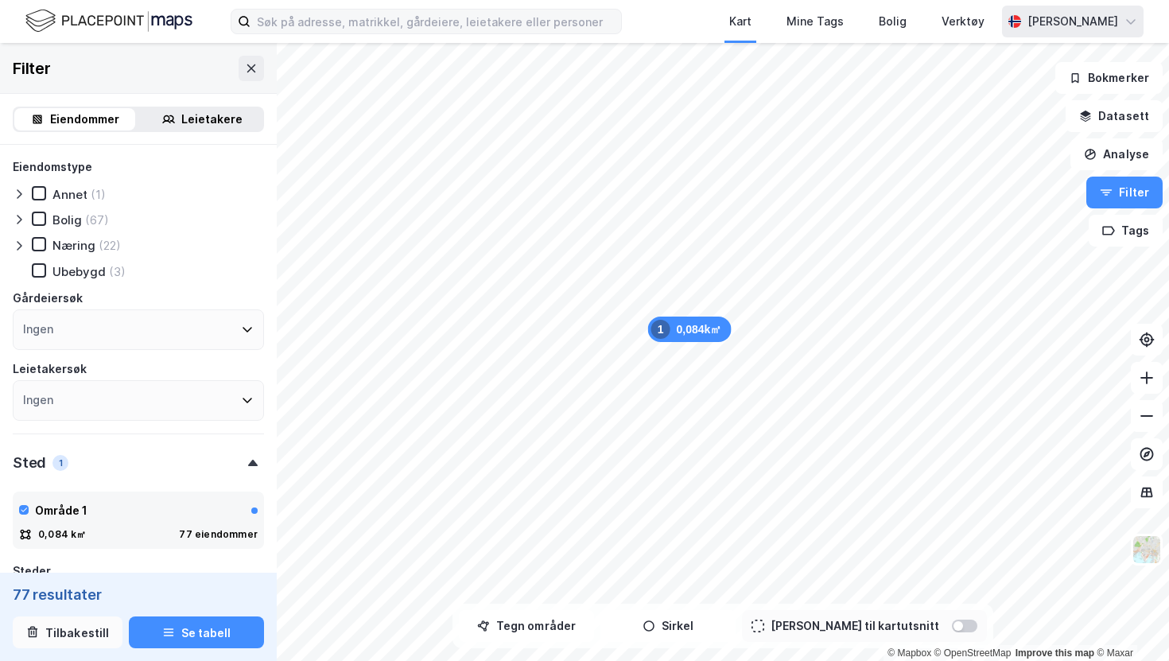
click at [42, 635] on button "Tilbakestill" at bounding box center [68, 632] width 110 height 32
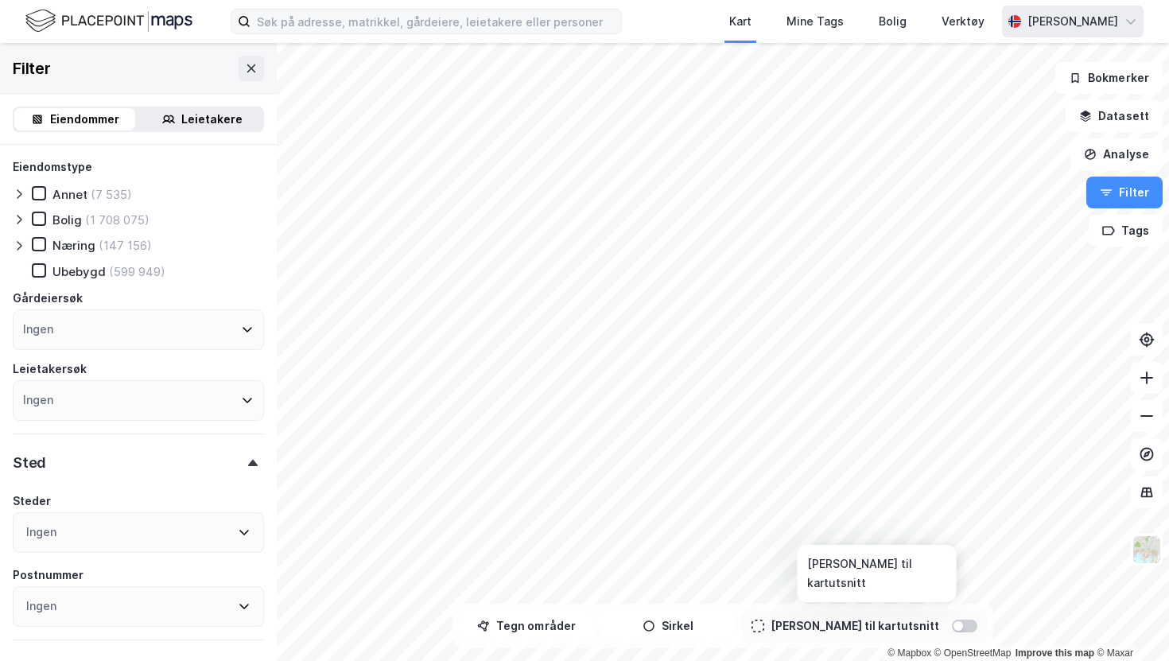
click at [953, 628] on div at bounding box center [958, 626] width 10 height 10
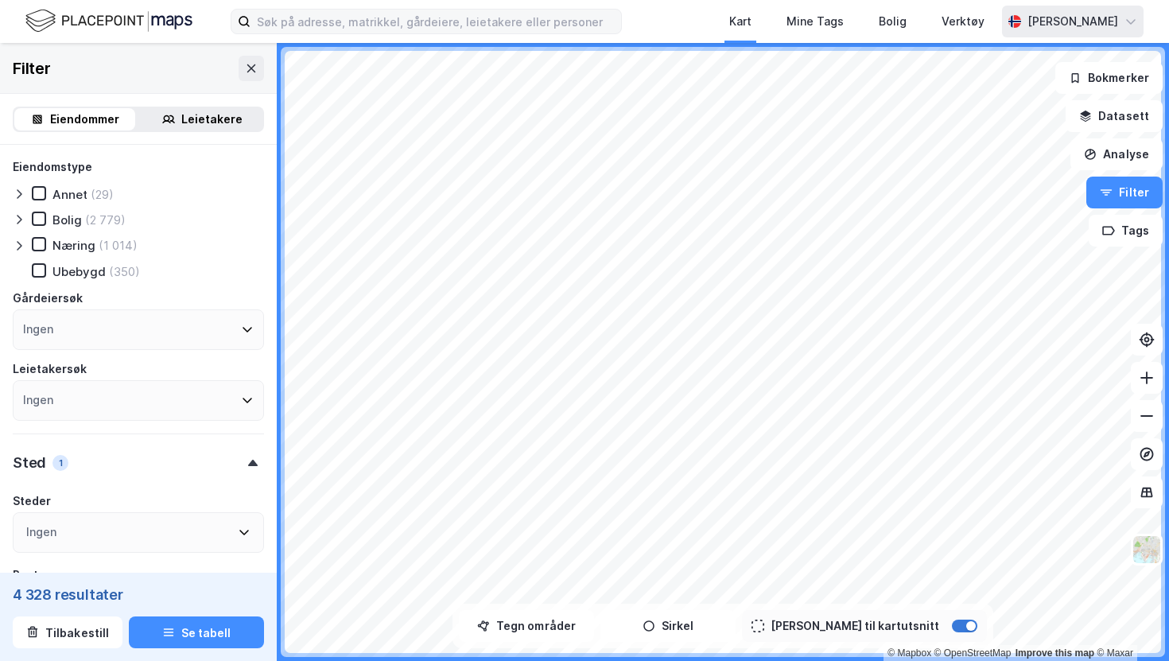
click at [966, 625] on div at bounding box center [971, 626] width 10 height 10
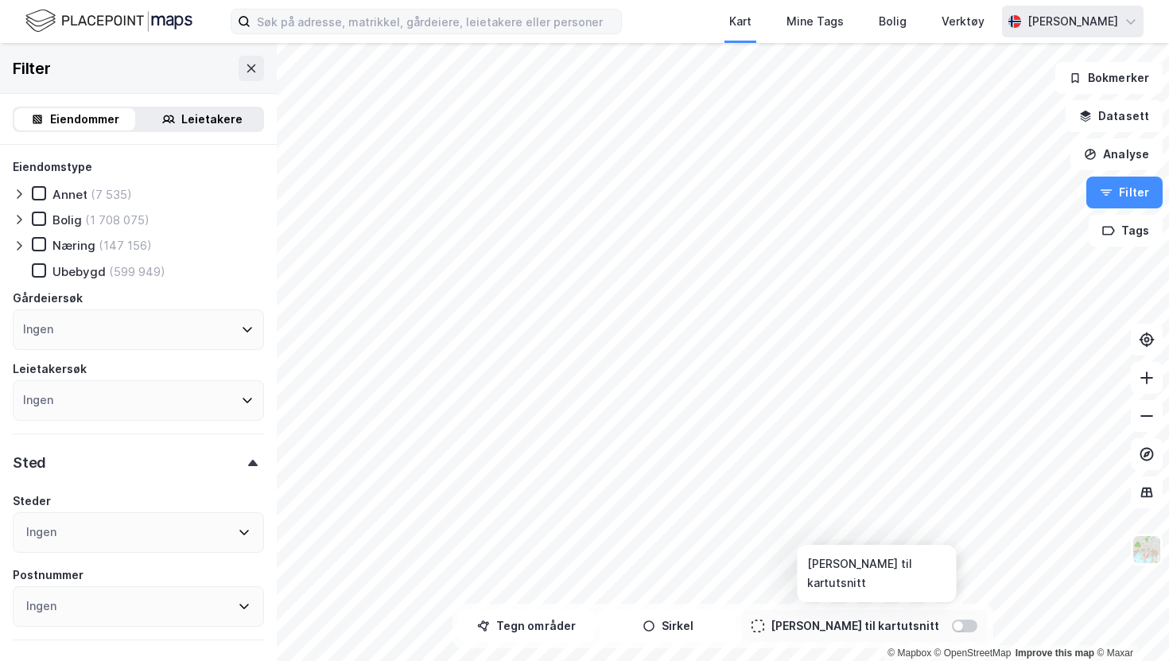
click at [953, 628] on div at bounding box center [958, 626] width 10 height 10
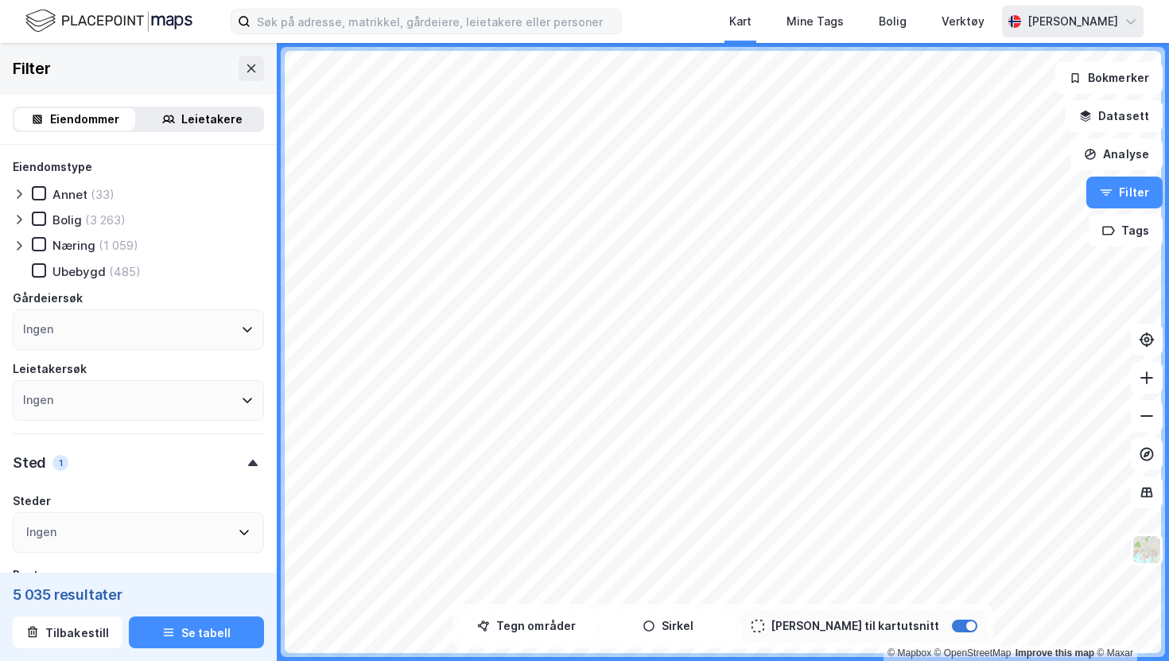
click at [966, 629] on div at bounding box center [971, 626] width 10 height 10
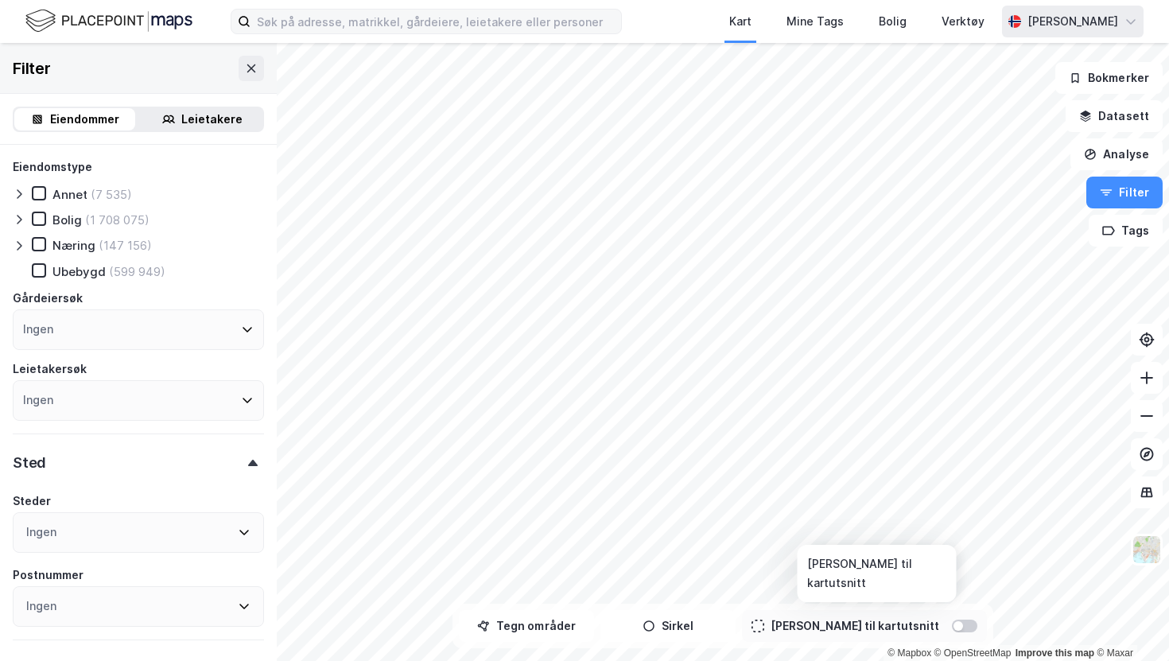
click at [952, 626] on div at bounding box center [964, 625] width 25 height 13
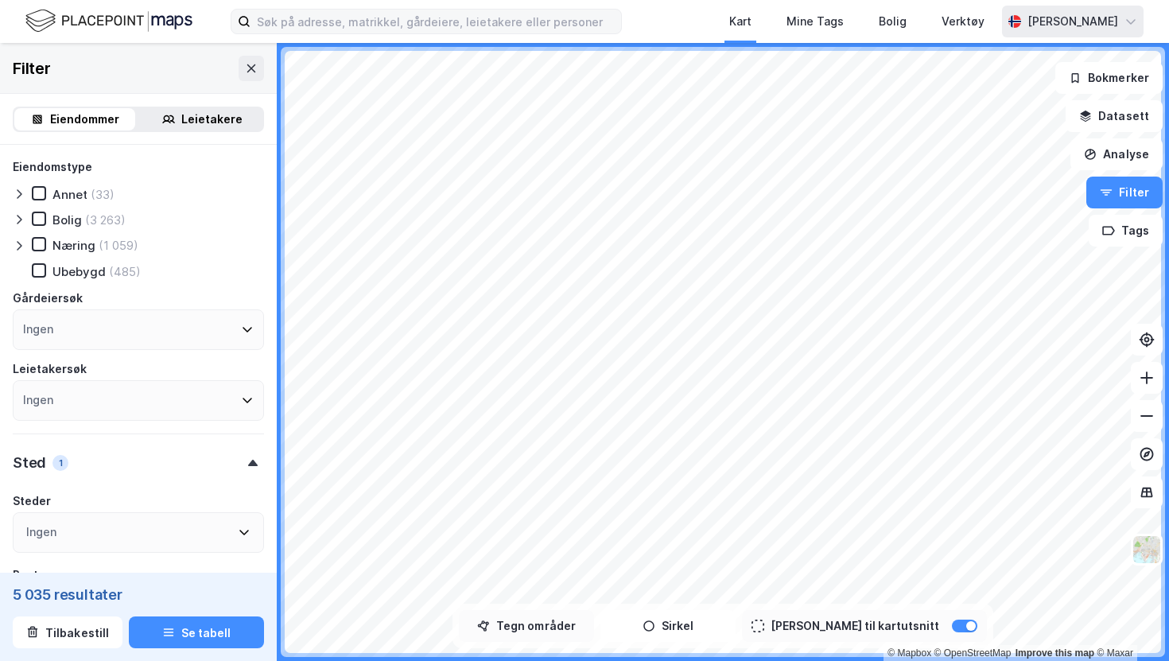
click at [560, 631] on button "Tegn områder" at bounding box center [526, 626] width 135 height 32
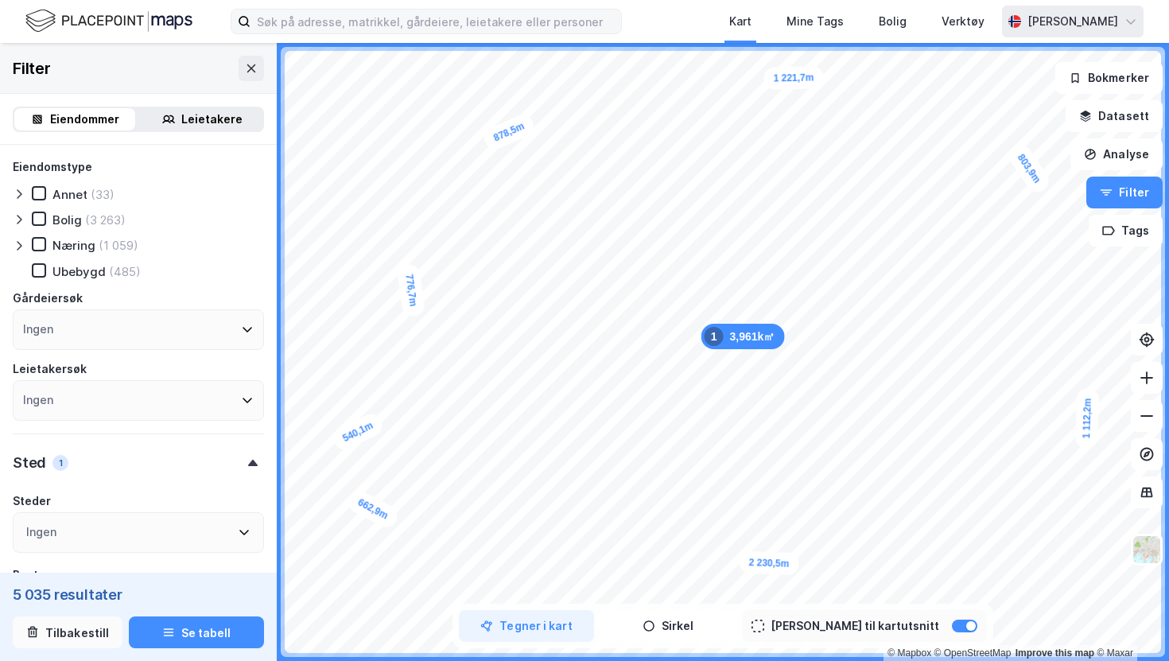
click at [45, 635] on button "Tilbakestill" at bounding box center [68, 632] width 110 height 32
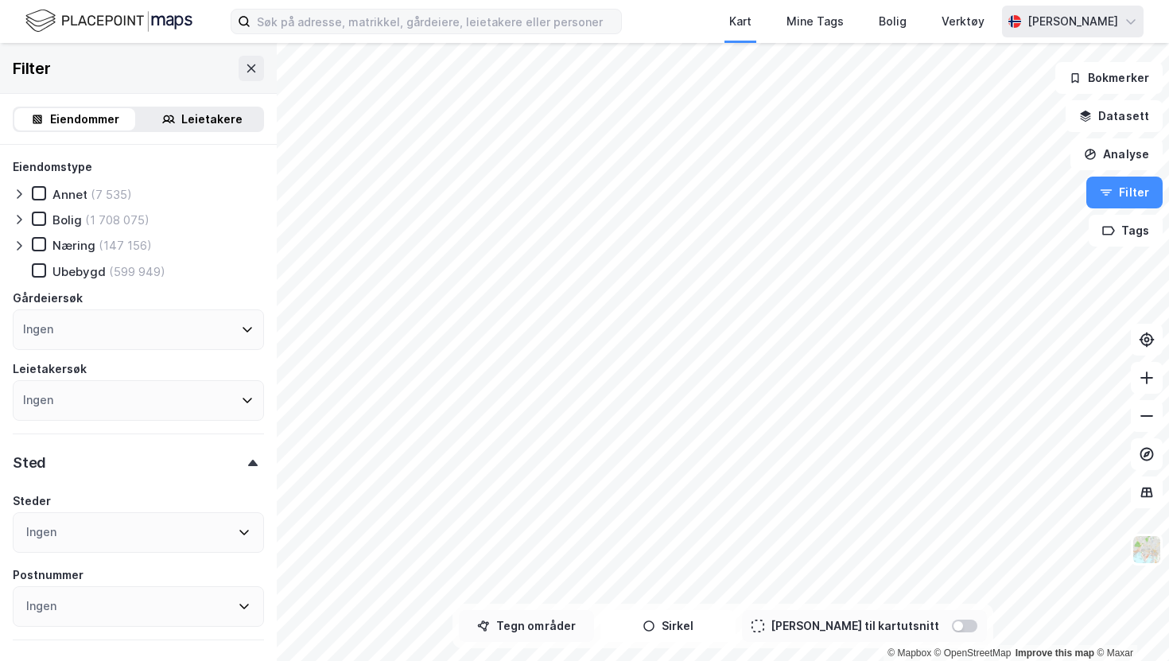
click at [553, 626] on button "Tegn områder" at bounding box center [526, 626] width 135 height 32
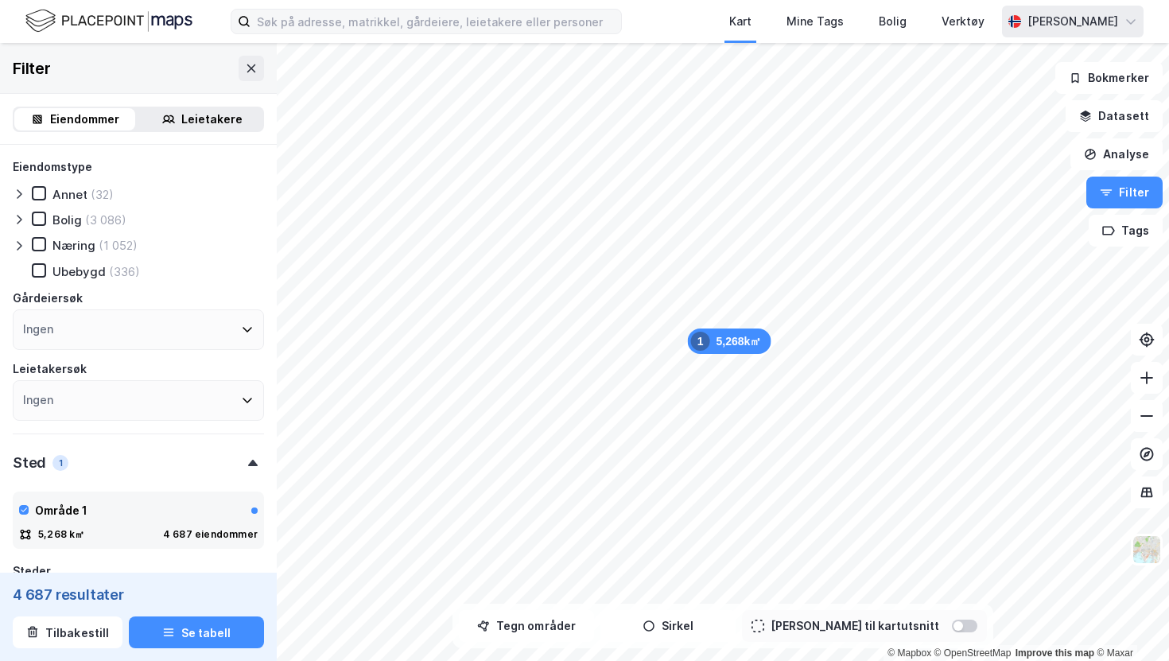
click at [677, 21] on div "Kart Mine Tags Bolig Verktøy Alexander Bjørgan" at bounding box center [584, 21] width 1169 height 43
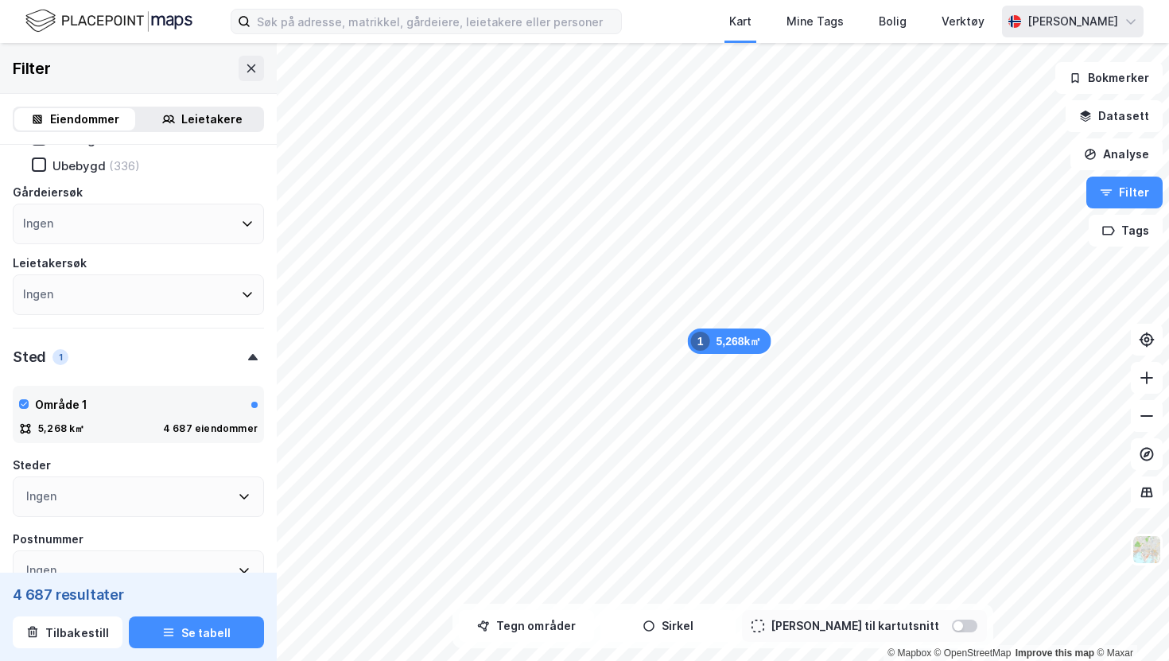
scroll to position [91, 0]
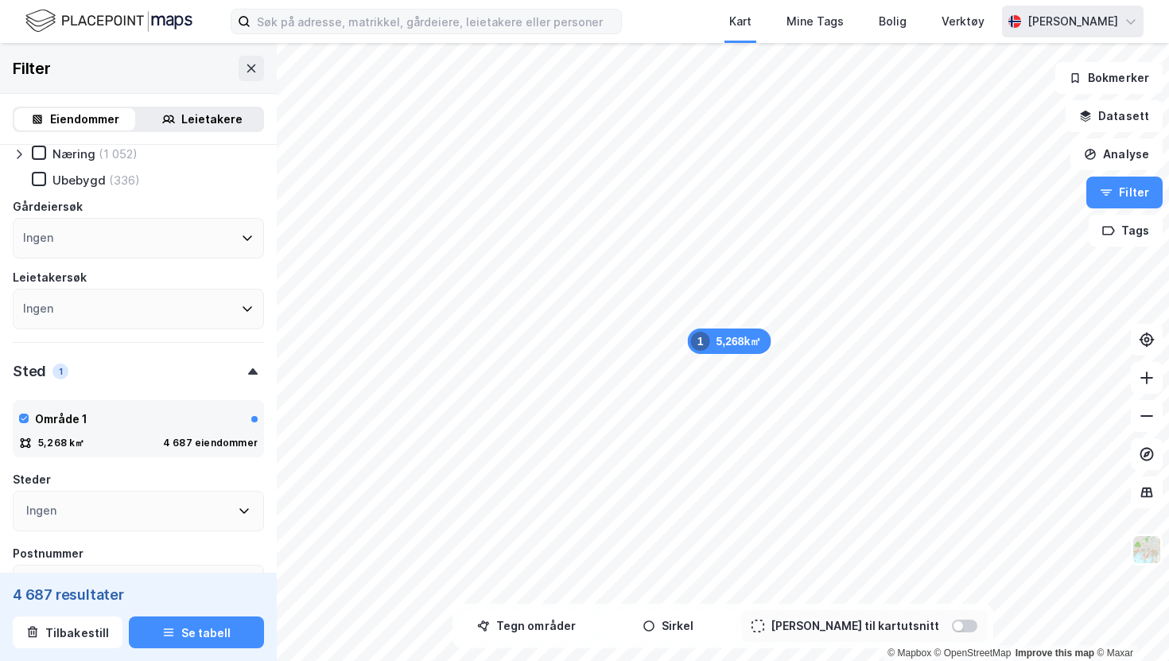
click at [153, 300] on div "Ingen" at bounding box center [138, 309] width 251 height 41
click at [174, 268] on div "Leietakersøk" at bounding box center [138, 277] width 251 height 19
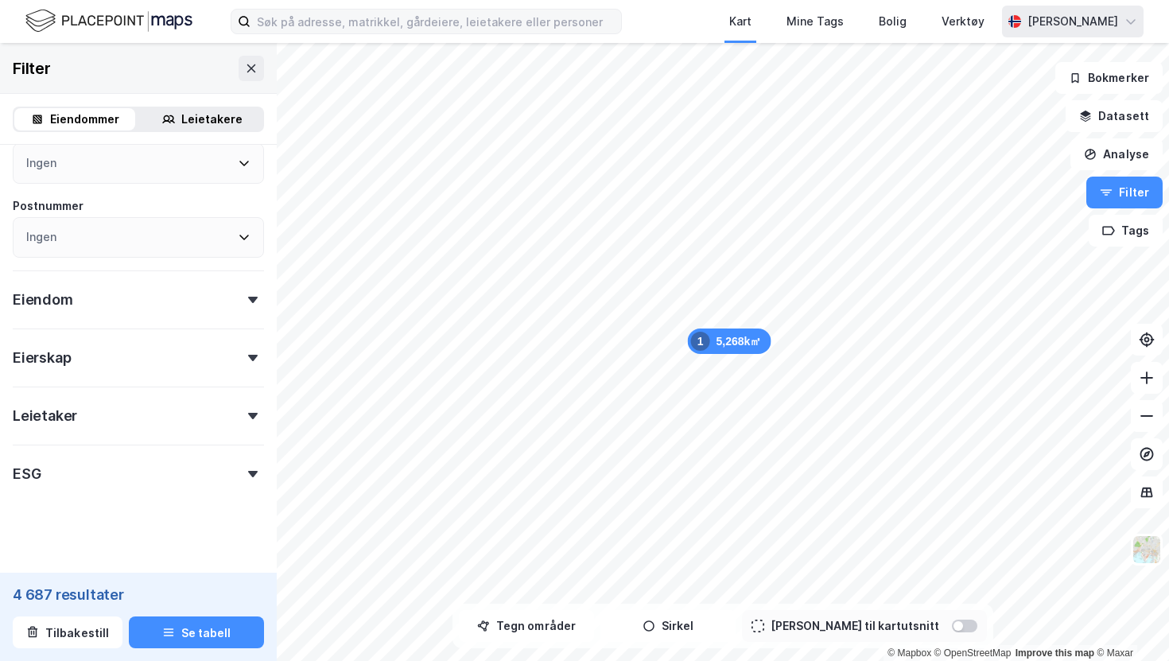
scroll to position [448, 0]
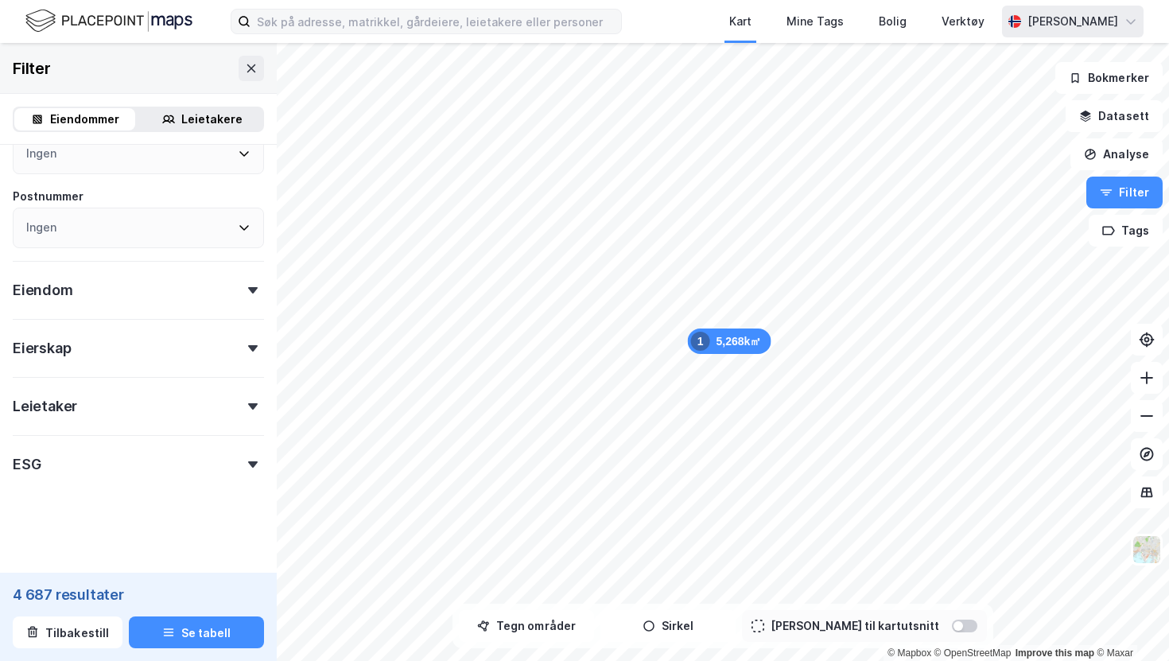
click at [180, 402] on div "Leietaker" at bounding box center [138, 399] width 251 height 45
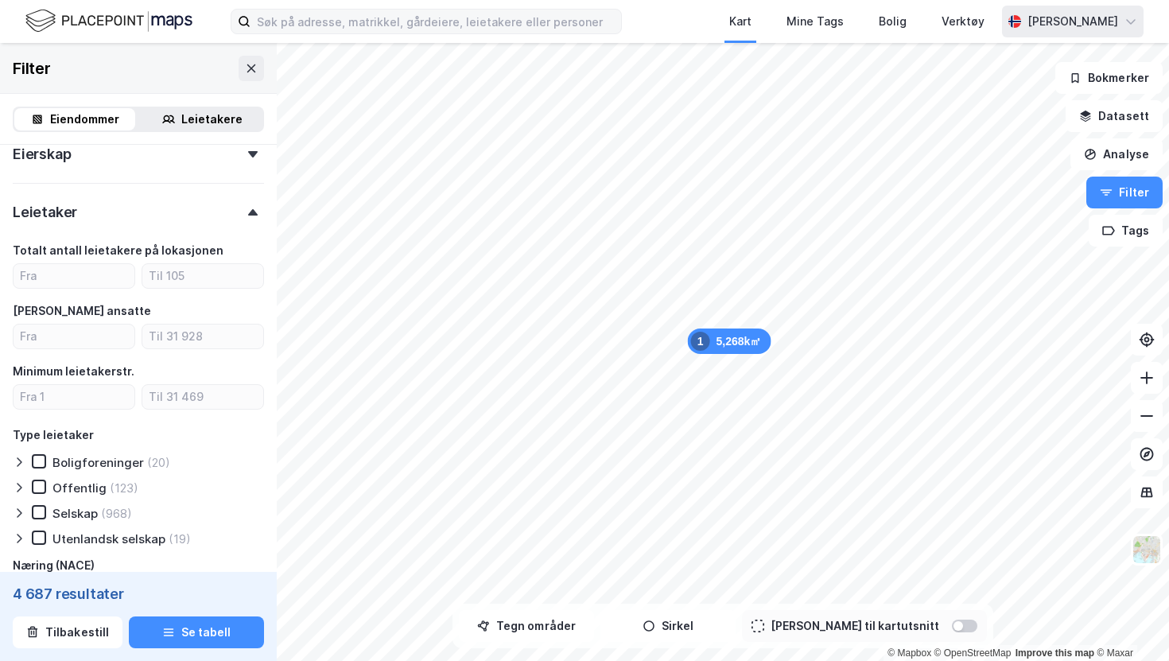
scroll to position [644, 0]
click at [56, 269] on input "number" at bounding box center [74, 274] width 121 height 24
type input "3"
type input "15"
type input "5"
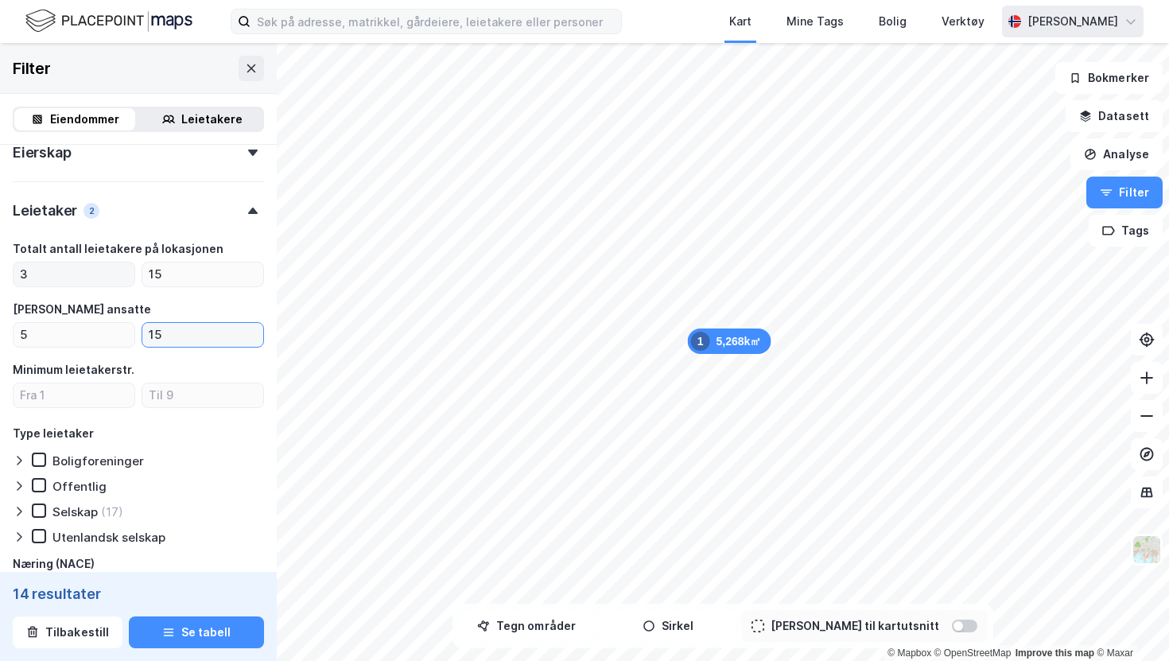
type input "15"
type input "5"
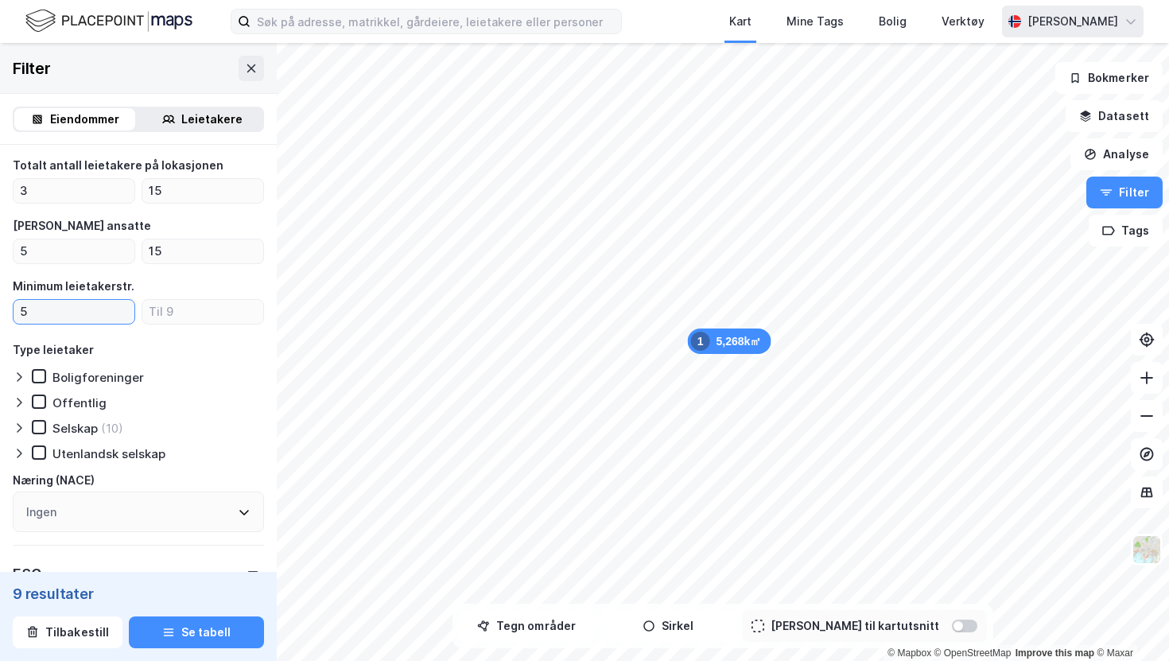
scroll to position [732, 0]
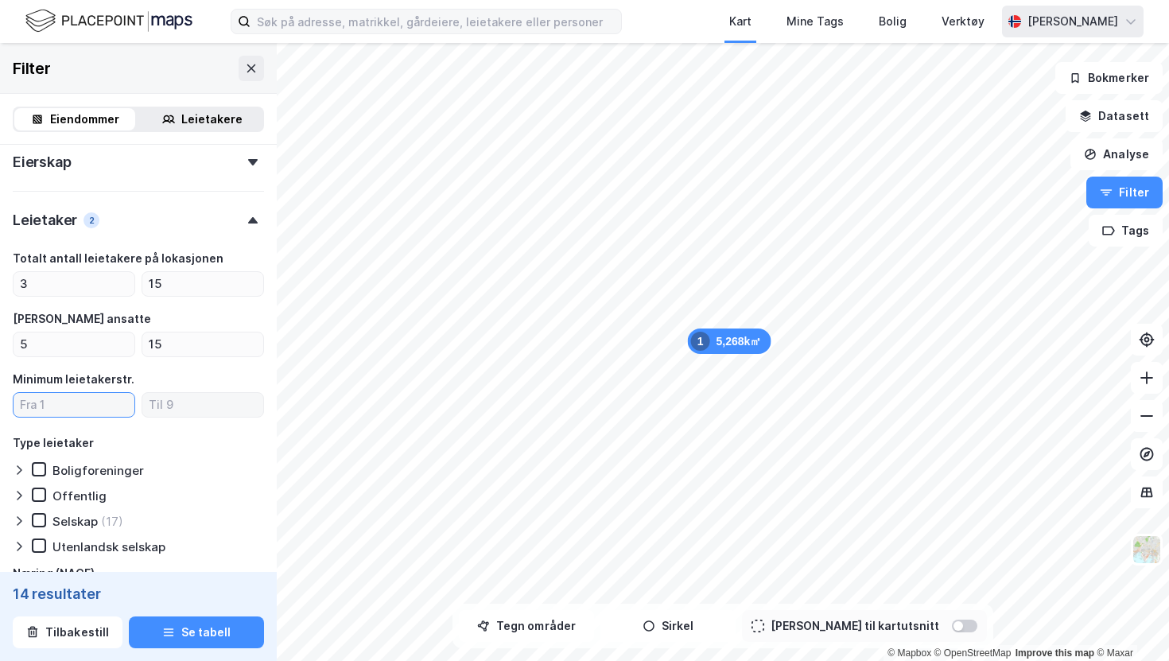
scroll to position [704, 0]
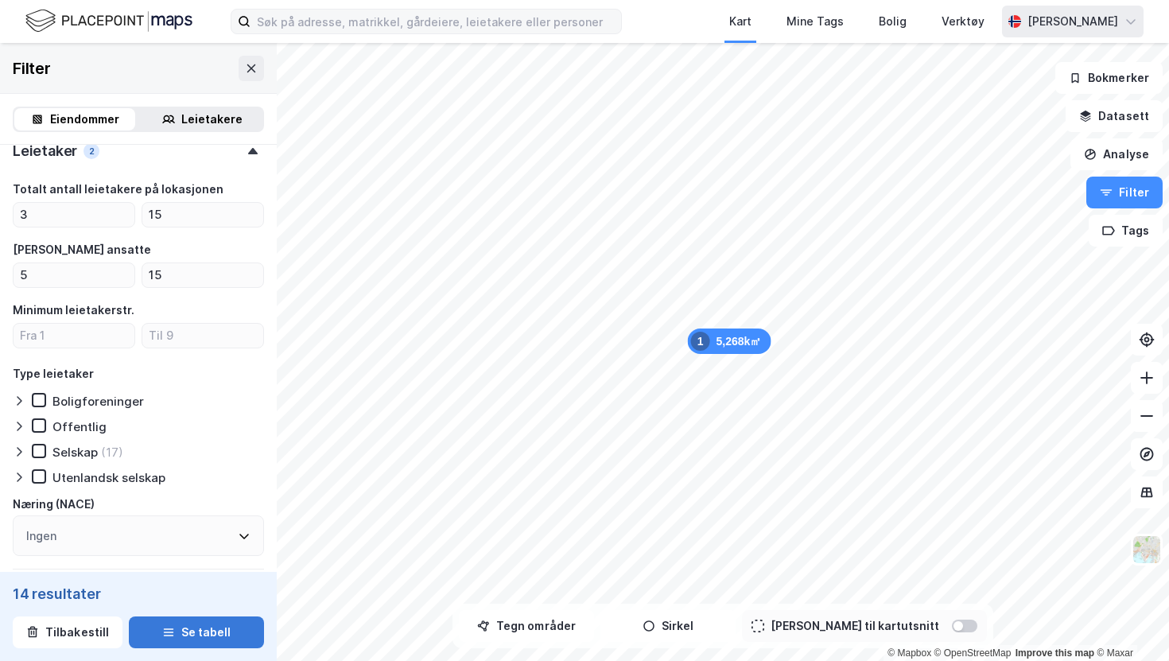
click at [183, 637] on button "Se tabell" at bounding box center [196, 632] width 135 height 32
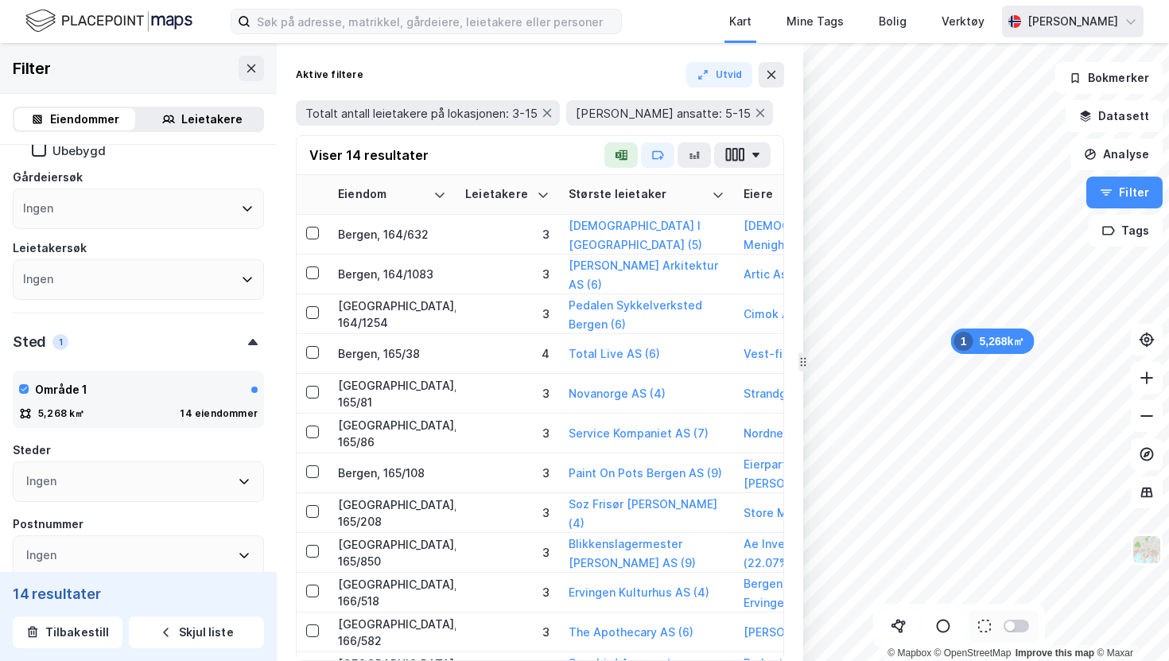
scroll to position [122, 0]
click at [775, 77] on icon at bounding box center [771, 74] width 13 height 13
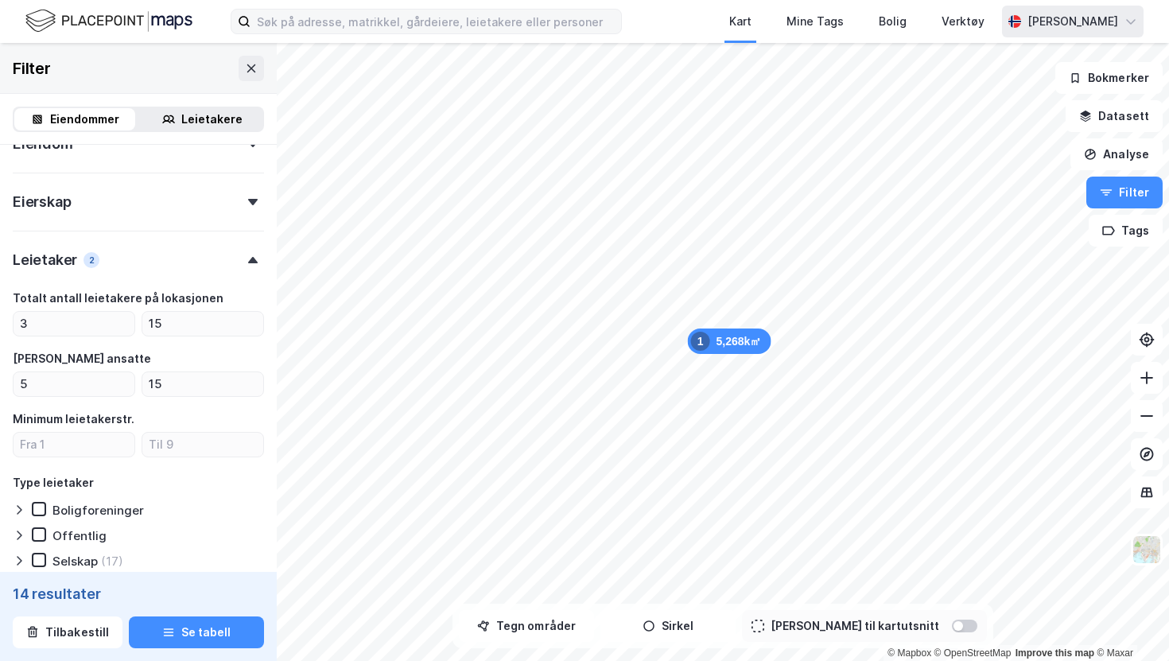
scroll to position [639, 0]
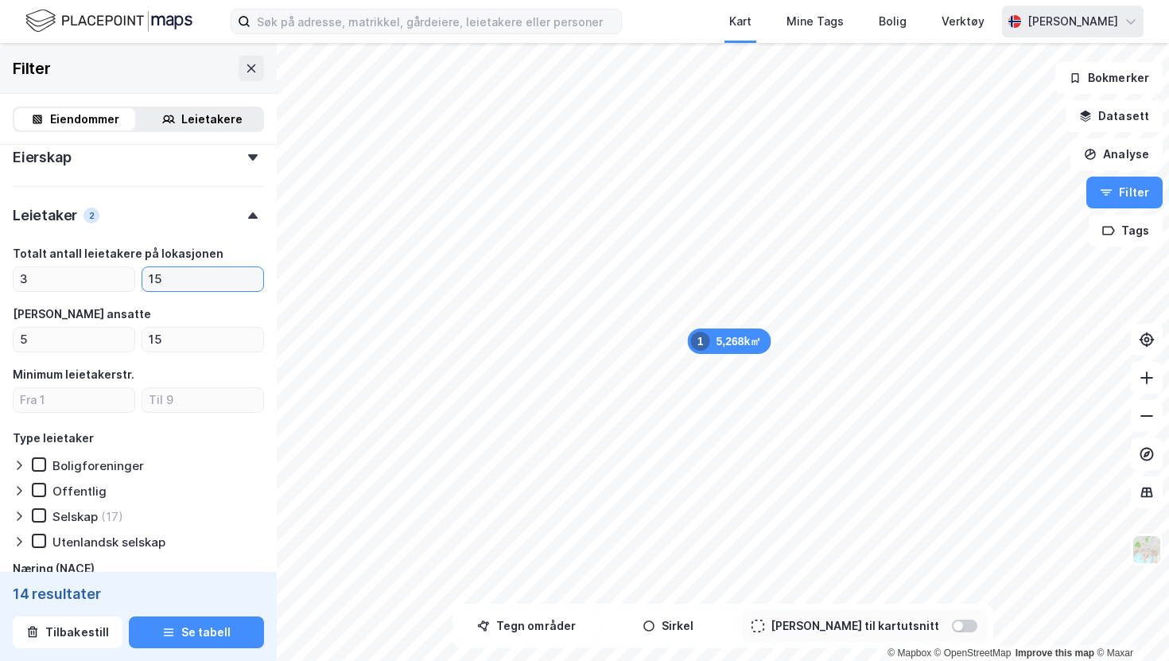
click at [192, 282] on input "15" at bounding box center [202, 279] width 121 height 24
type input "1"
click at [102, 273] on input "3" at bounding box center [74, 279] width 121 height 24
click at [179, 213] on div "Leietaker 1" at bounding box center [138, 208] width 251 height 45
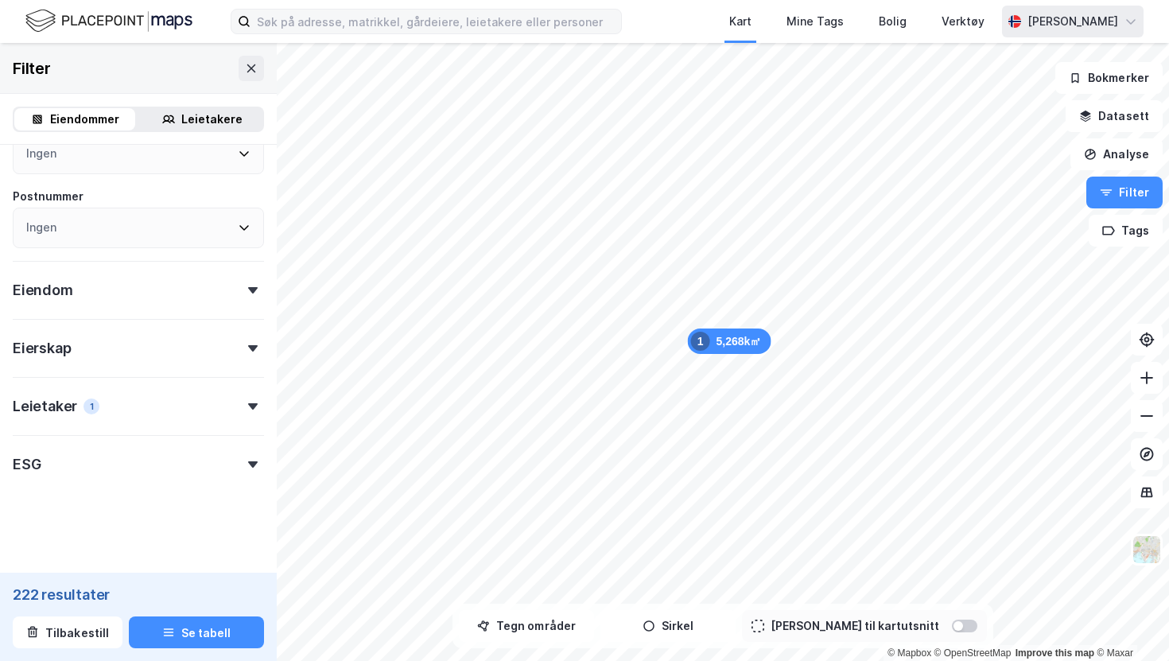
click at [94, 409] on div "1" at bounding box center [91, 406] width 16 height 16
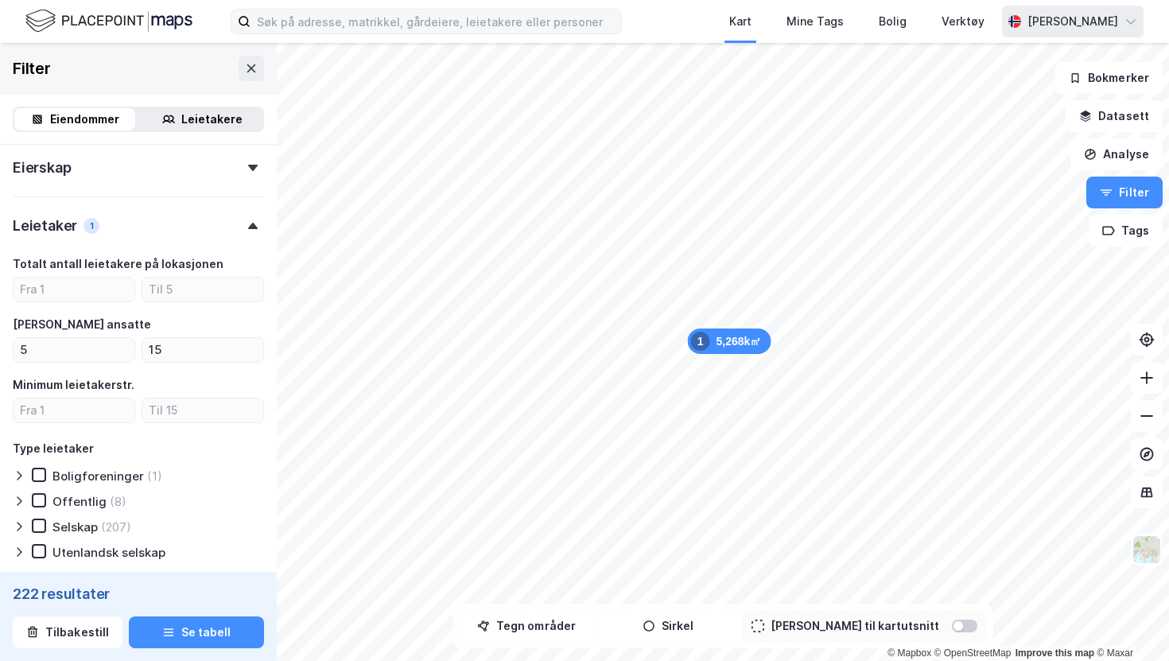
scroll to position [621, 0]
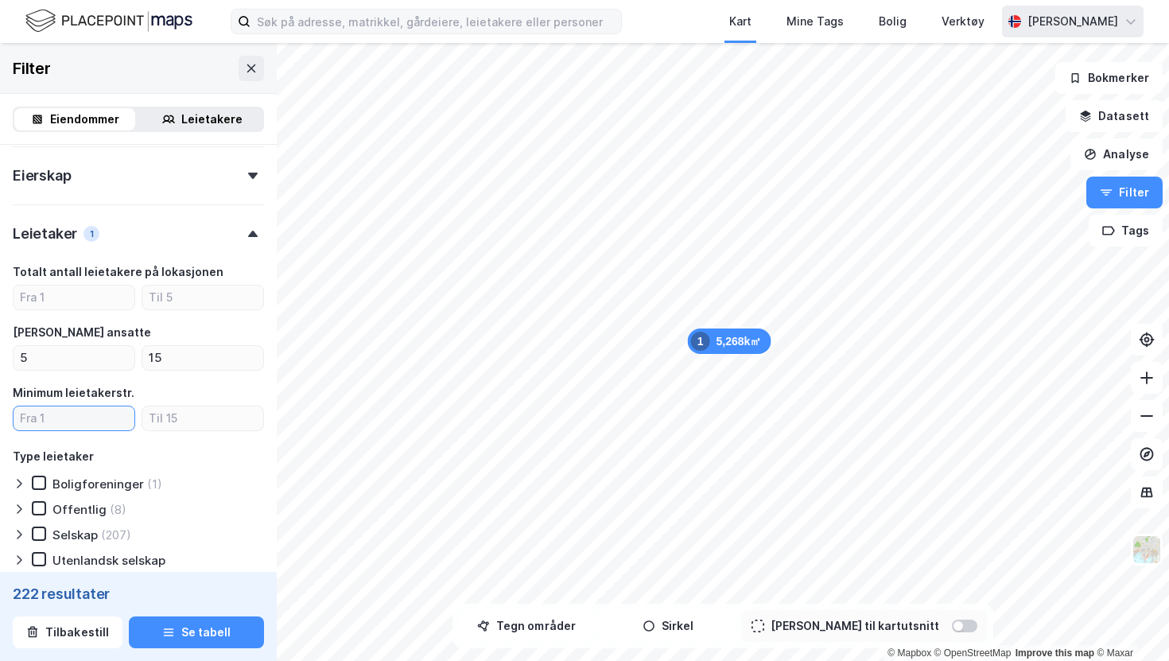
click at [115, 423] on input "number" at bounding box center [74, 418] width 121 height 24
type input "5"
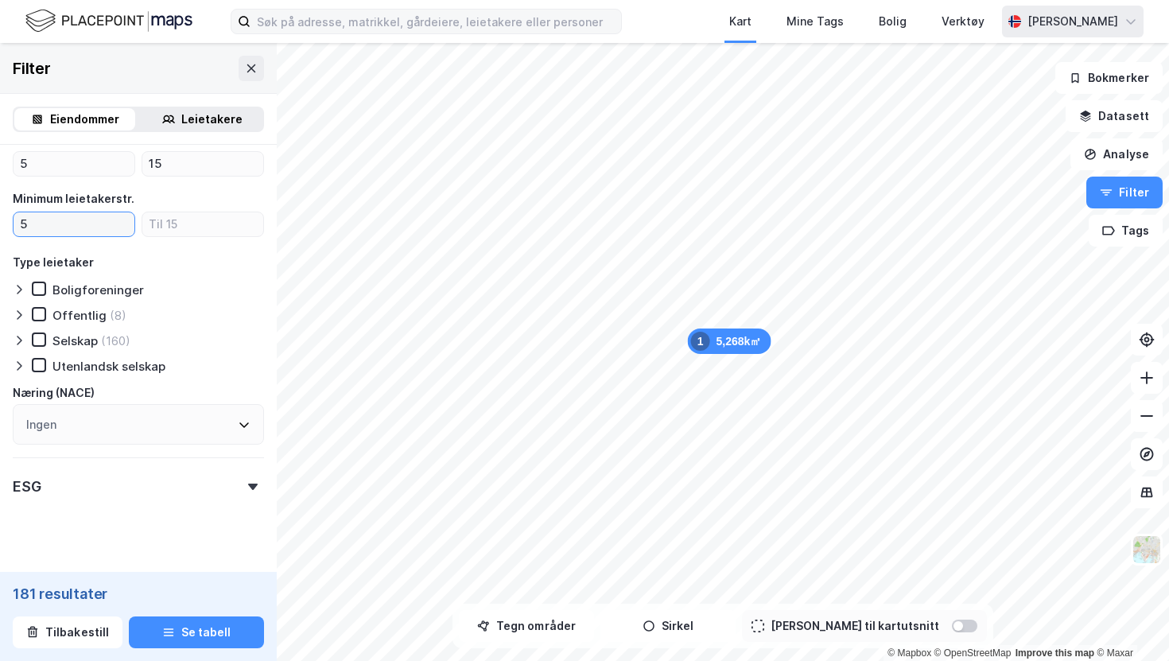
scroll to position [816, 0]
type input "5"
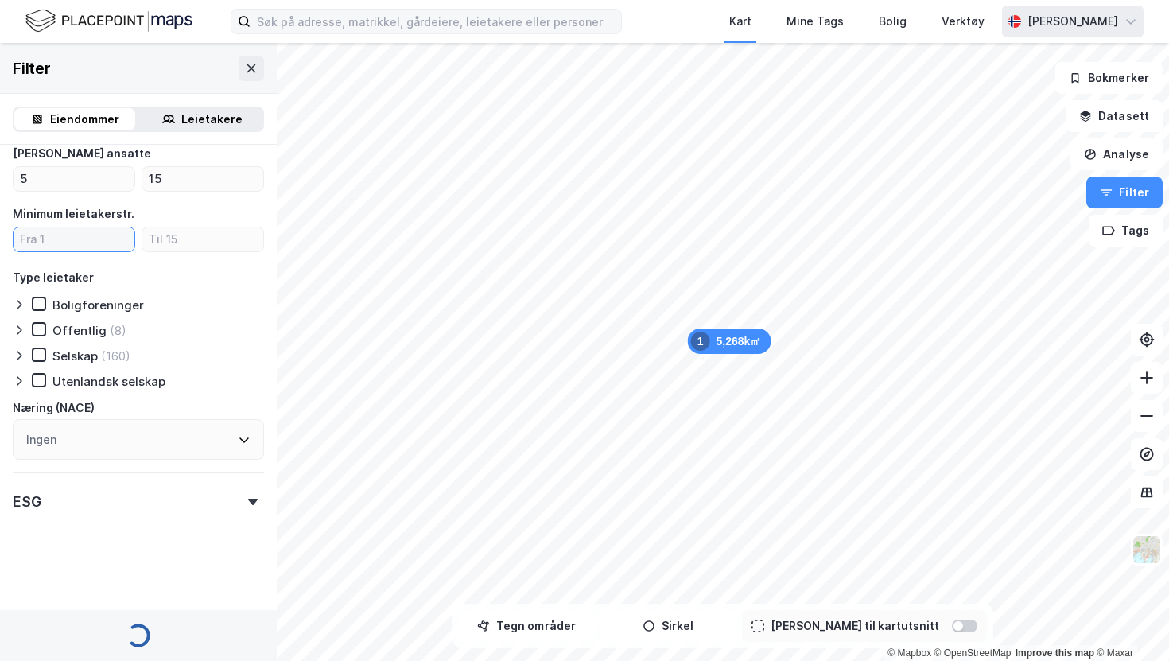
scroll to position [816, 0]
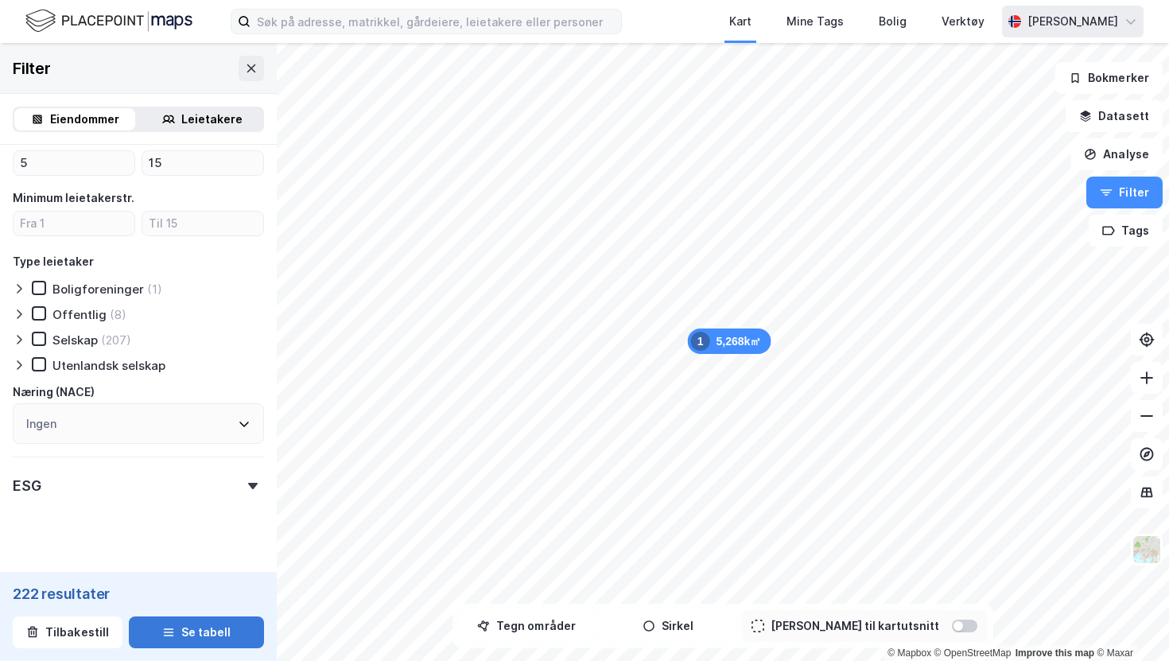
click at [181, 627] on button "Se tabell" at bounding box center [196, 632] width 135 height 32
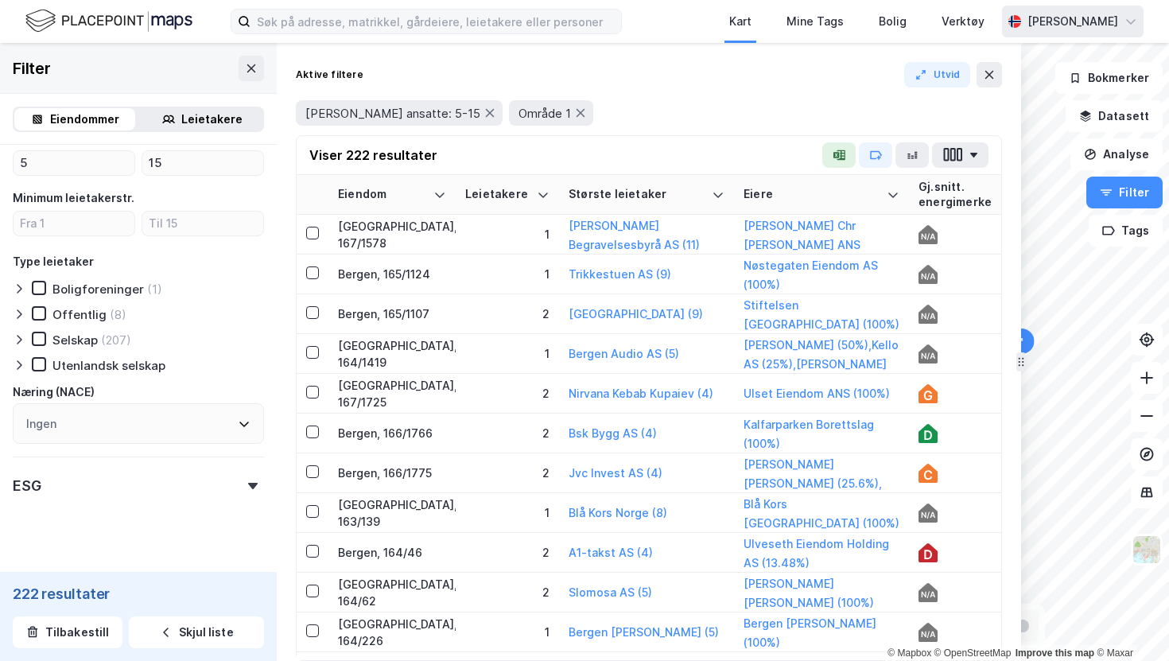
drag, startPoint x: 800, startPoint y: 215, endPoint x: 1018, endPoint y: 210, distance: 217.9
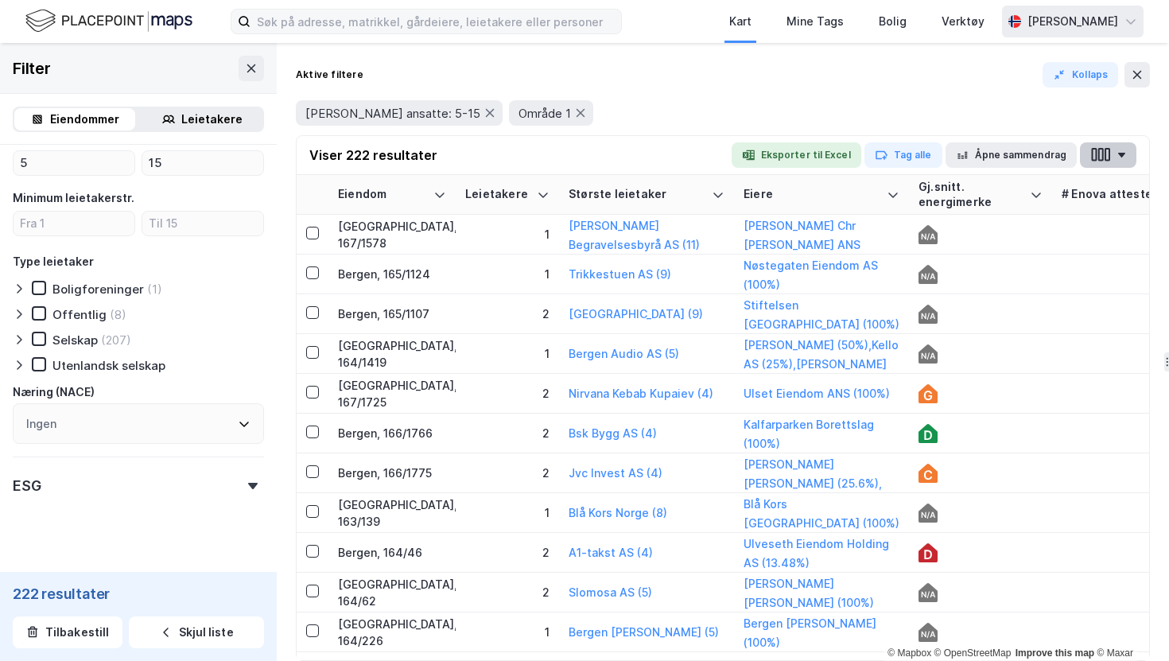
click at [1104, 147] on icon "button" at bounding box center [1100, 154] width 21 height 17
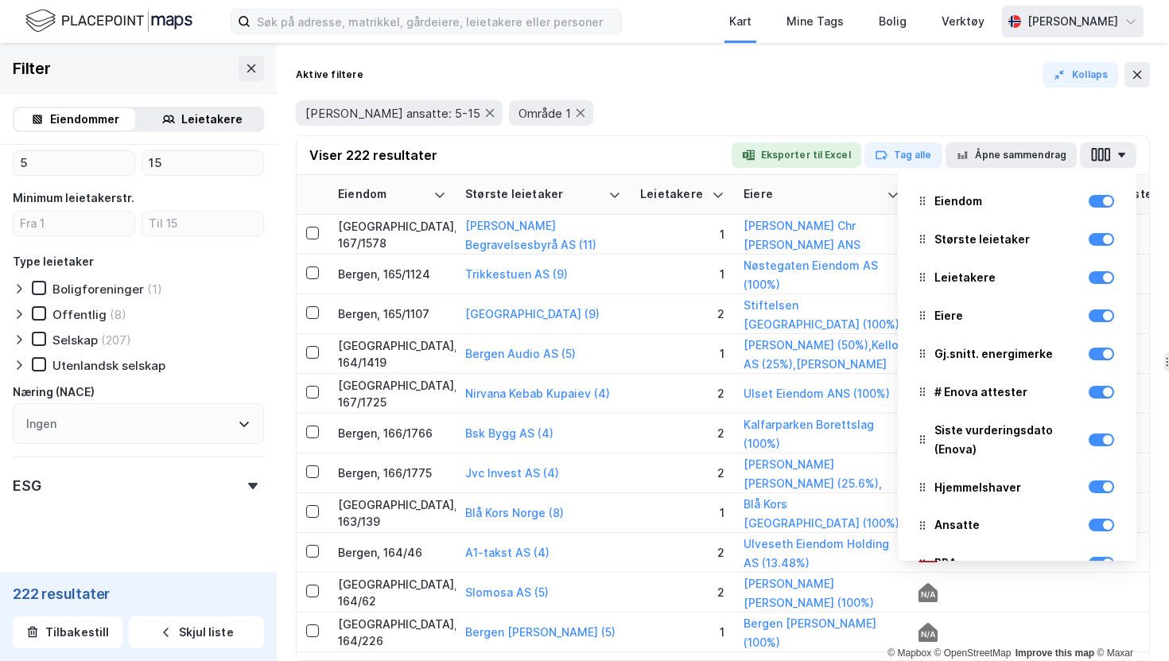
click at [843, 60] on div "Aktive filtere Kollaps Antall ansatte: 5-15 Område 1 Viser 222 resultater Ekspo…" at bounding box center [723, 352] width 892 height 618
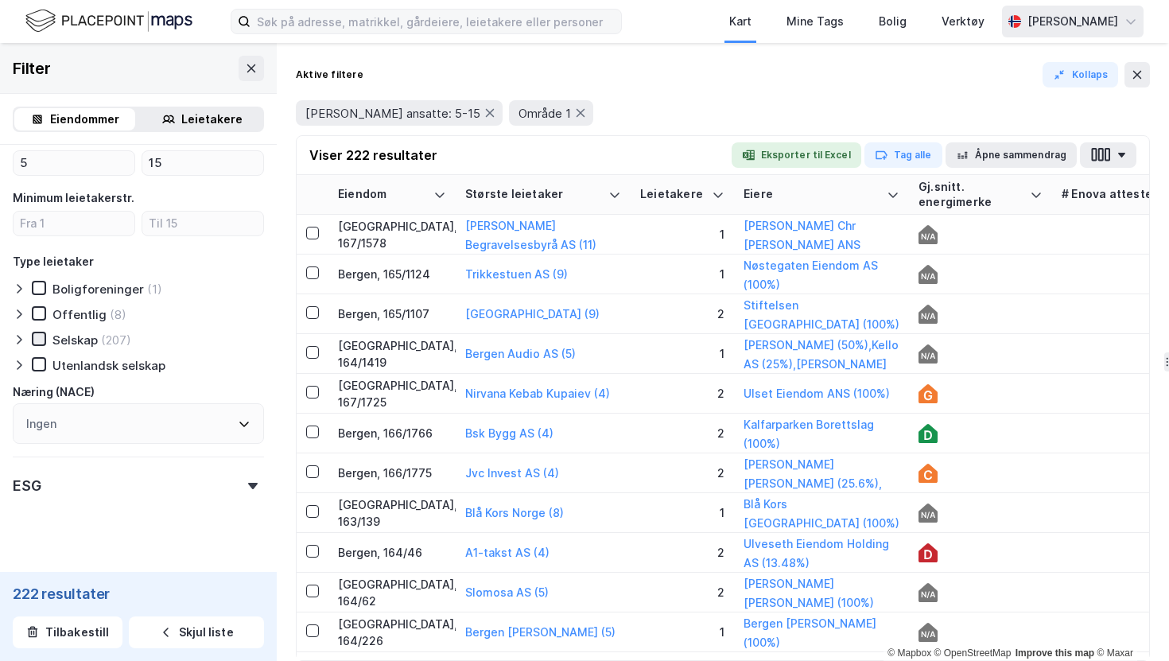
click at [37, 339] on icon at bounding box center [39, 339] width 9 height 6
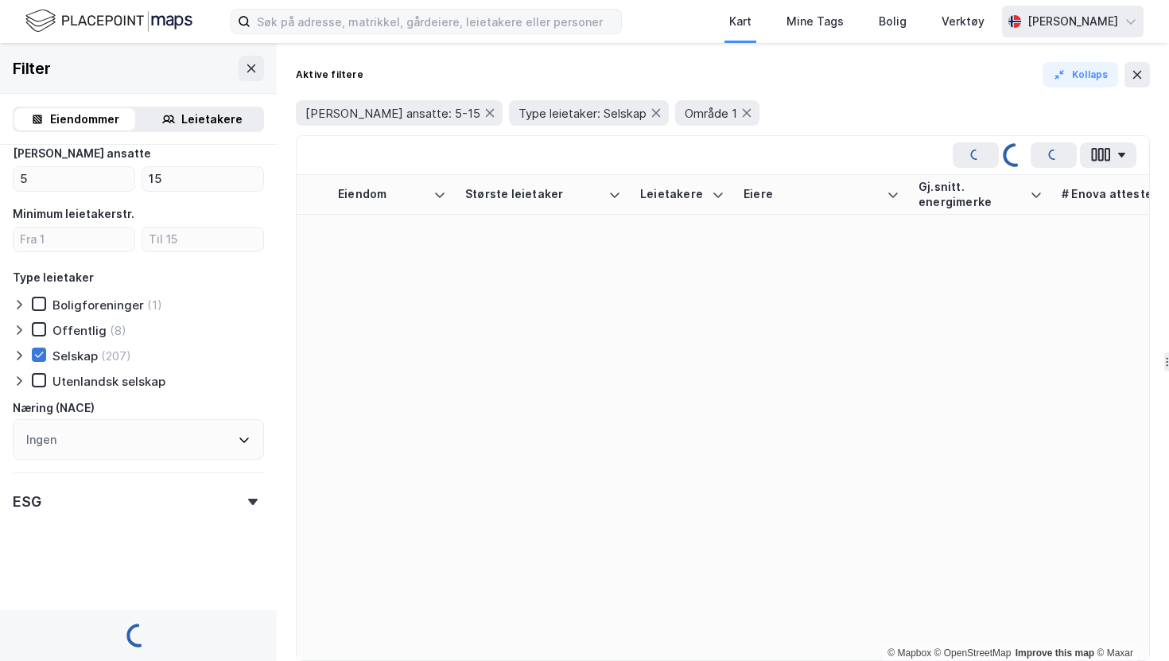
scroll to position [816, 0]
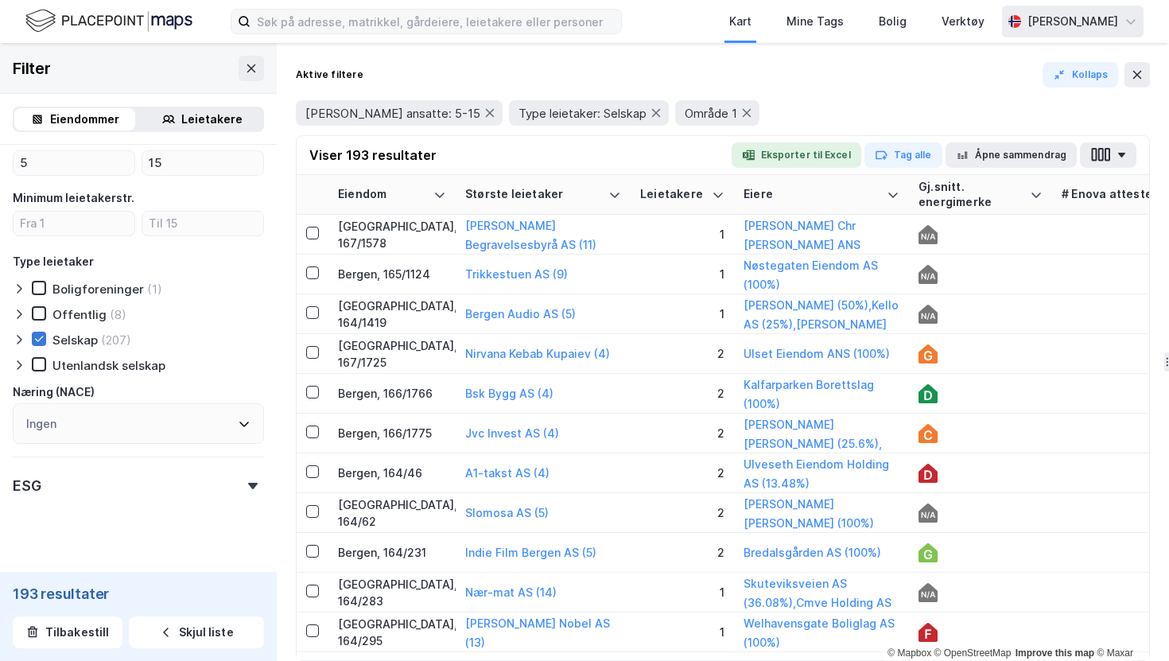
click at [37, 339] on icon at bounding box center [38, 338] width 11 height 11
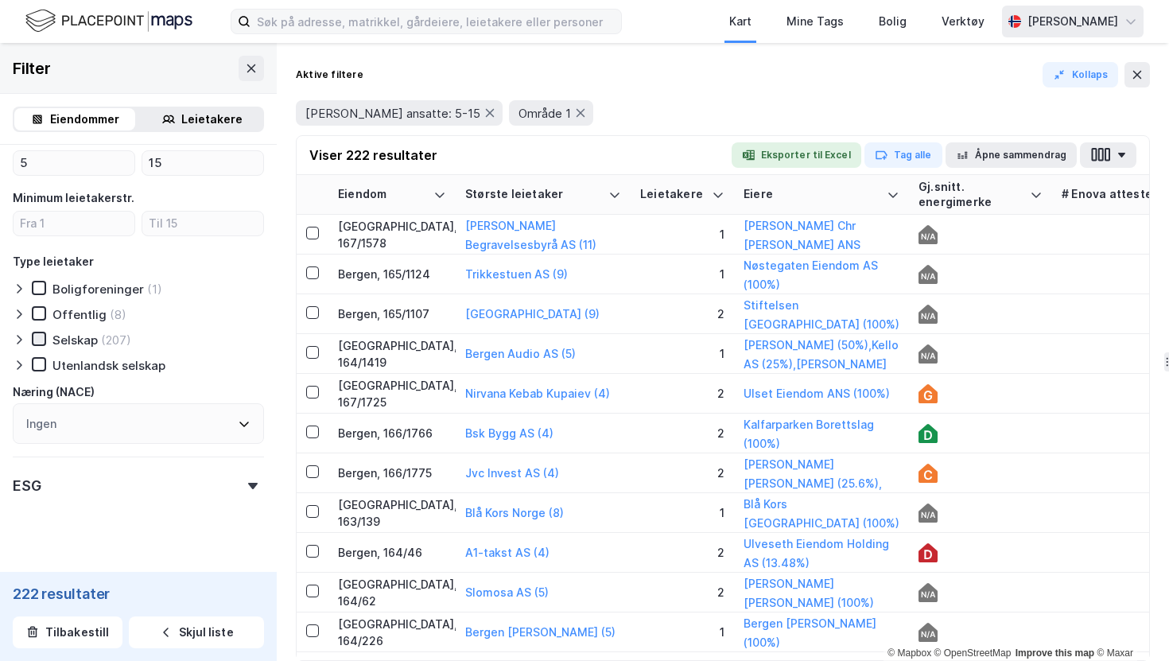
click at [39, 340] on icon at bounding box center [39, 339] width 9 height 6
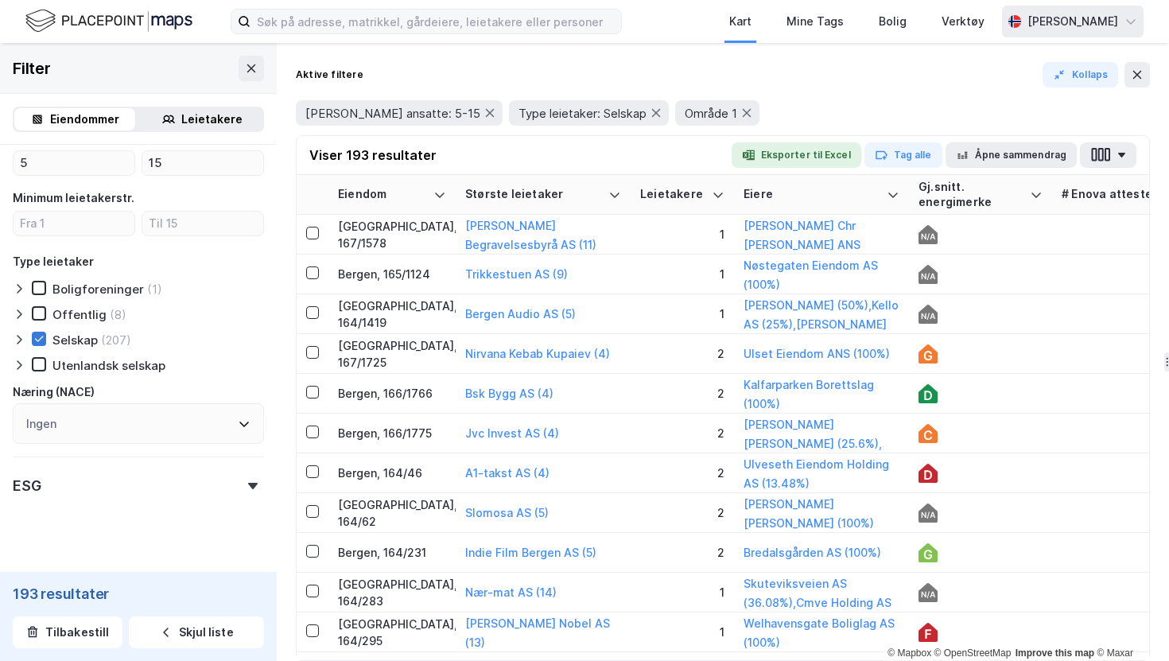
click at [41, 339] on icon at bounding box center [38, 338] width 11 height 11
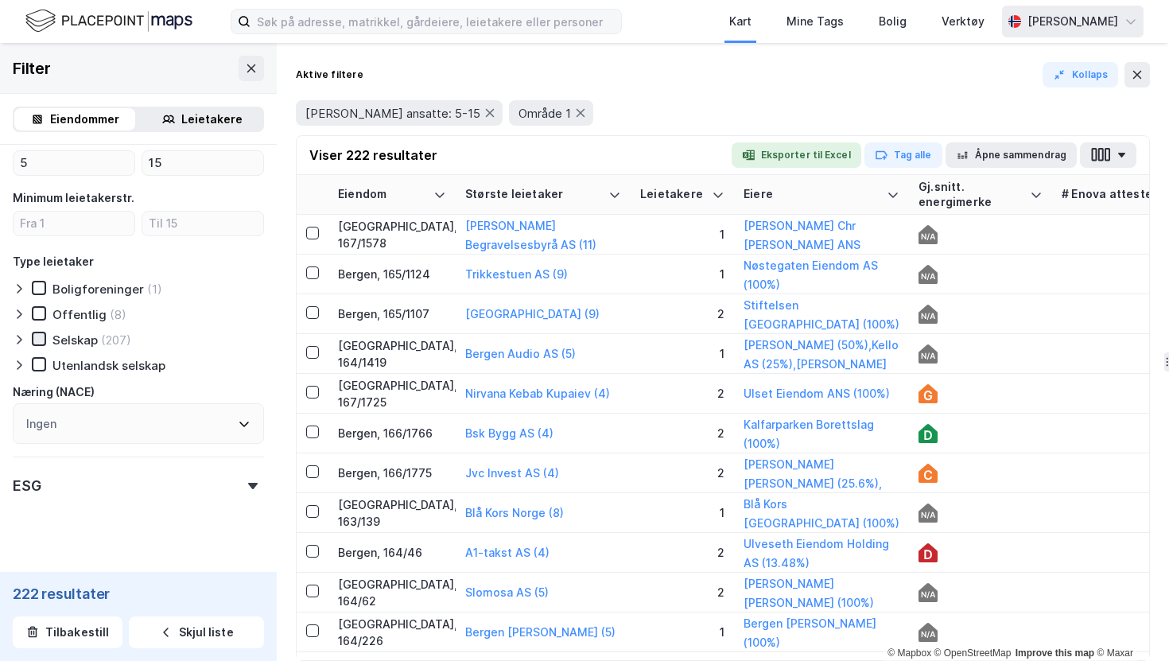
click at [41, 339] on icon at bounding box center [38, 338] width 11 height 11
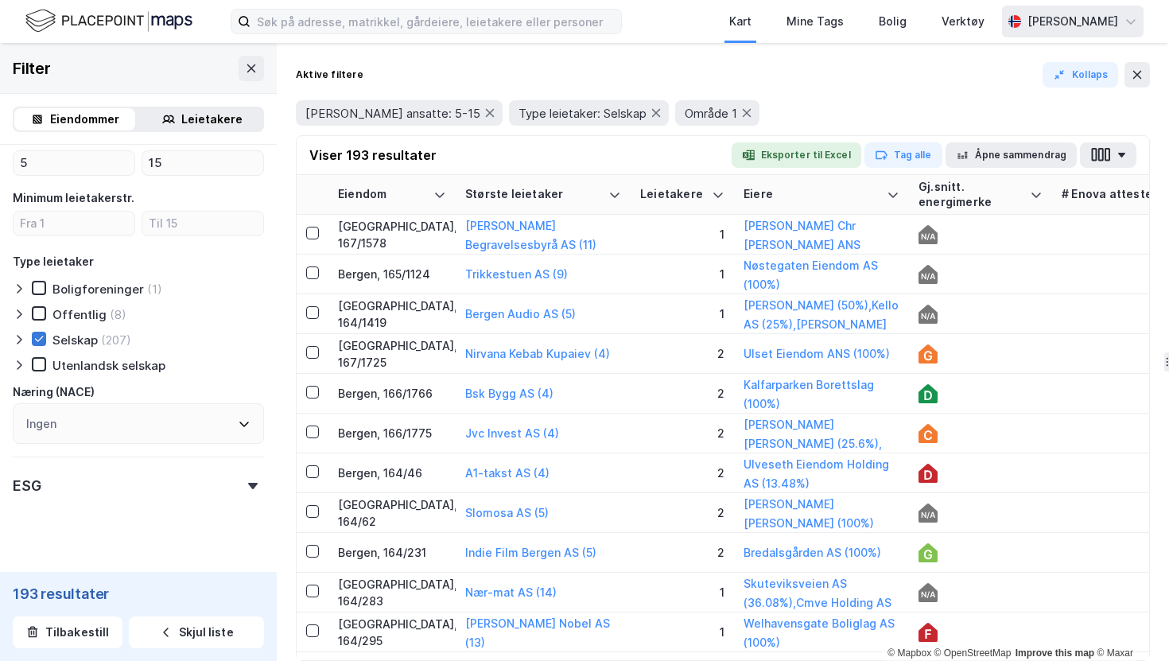
click at [41, 339] on icon at bounding box center [38, 338] width 11 height 11
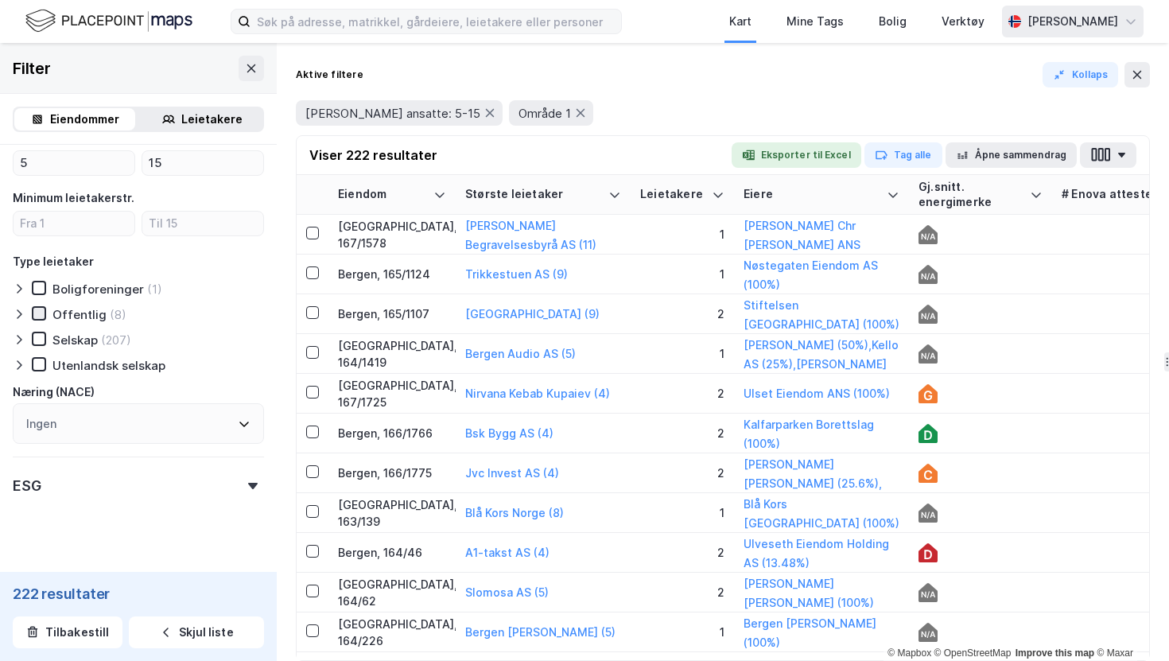
click at [38, 316] on icon at bounding box center [38, 313] width 11 height 11
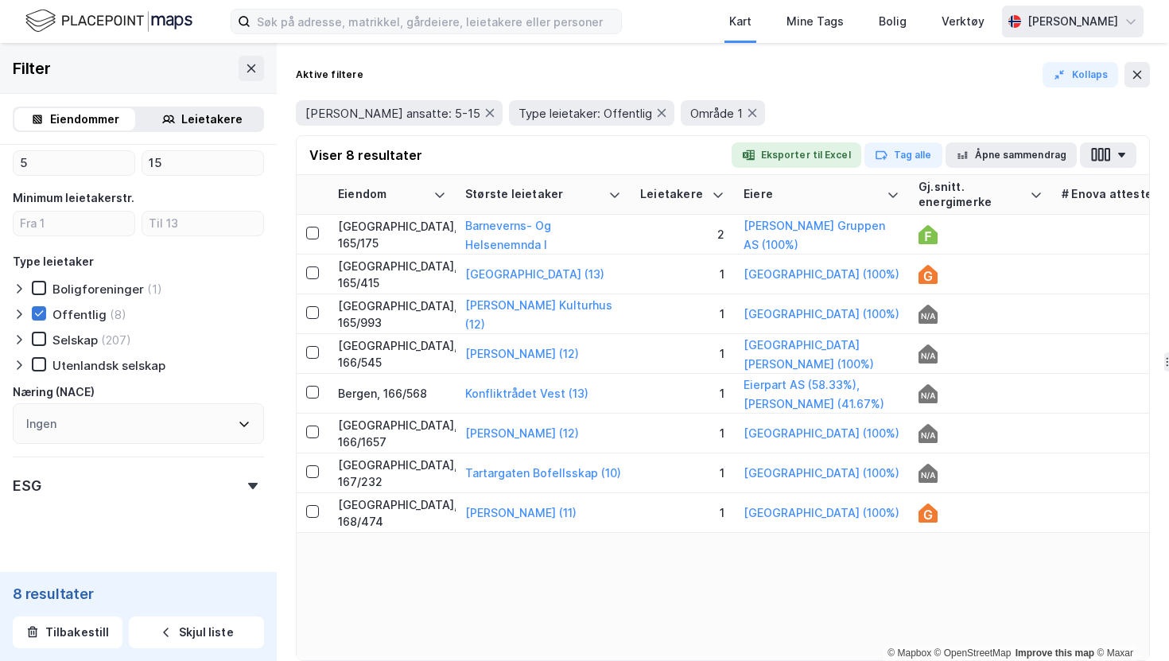
click at [40, 316] on icon at bounding box center [38, 313] width 11 height 11
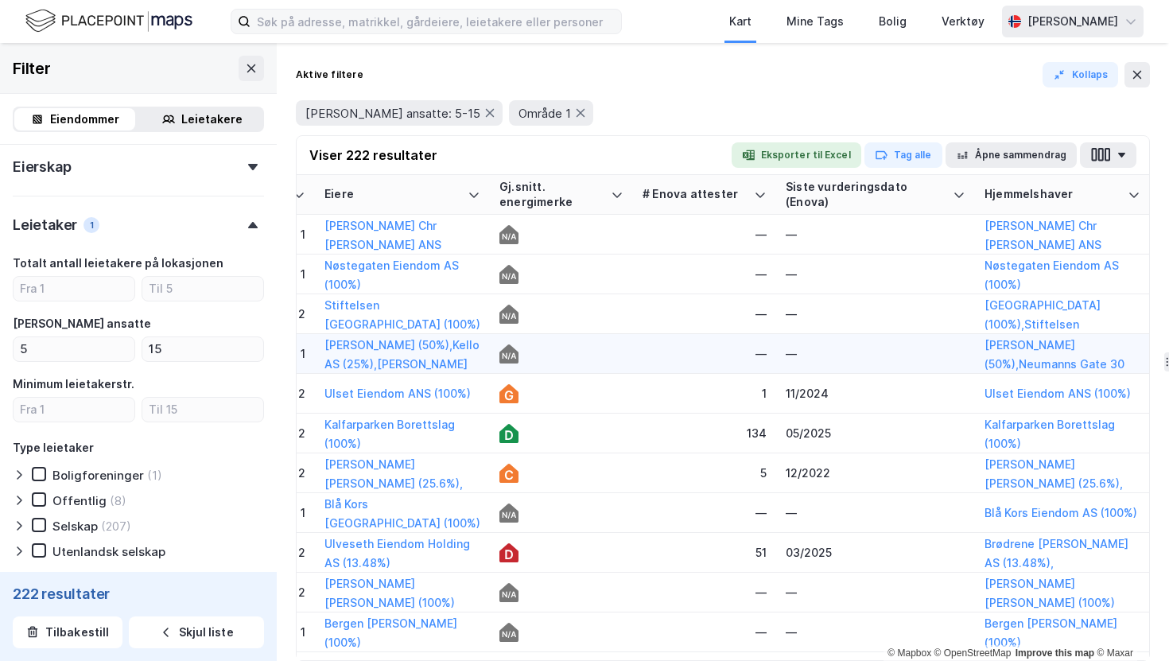
scroll to position [0, 13]
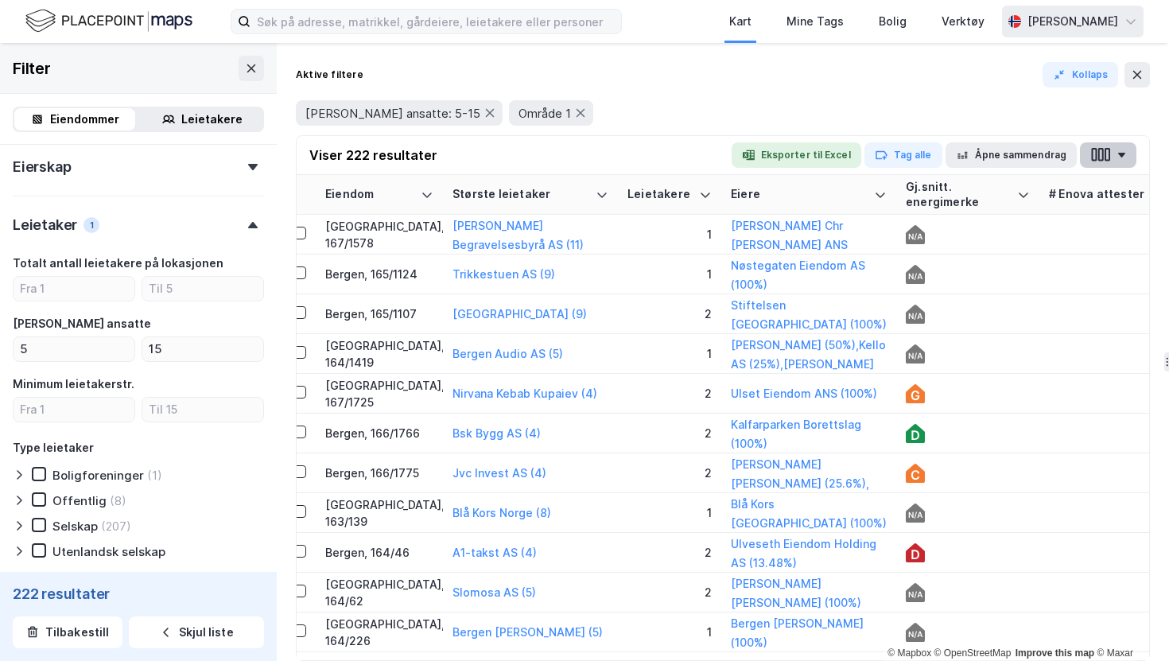
click at [1115, 149] on button "button" at bounding box center [1108, 154] width 56 height 25
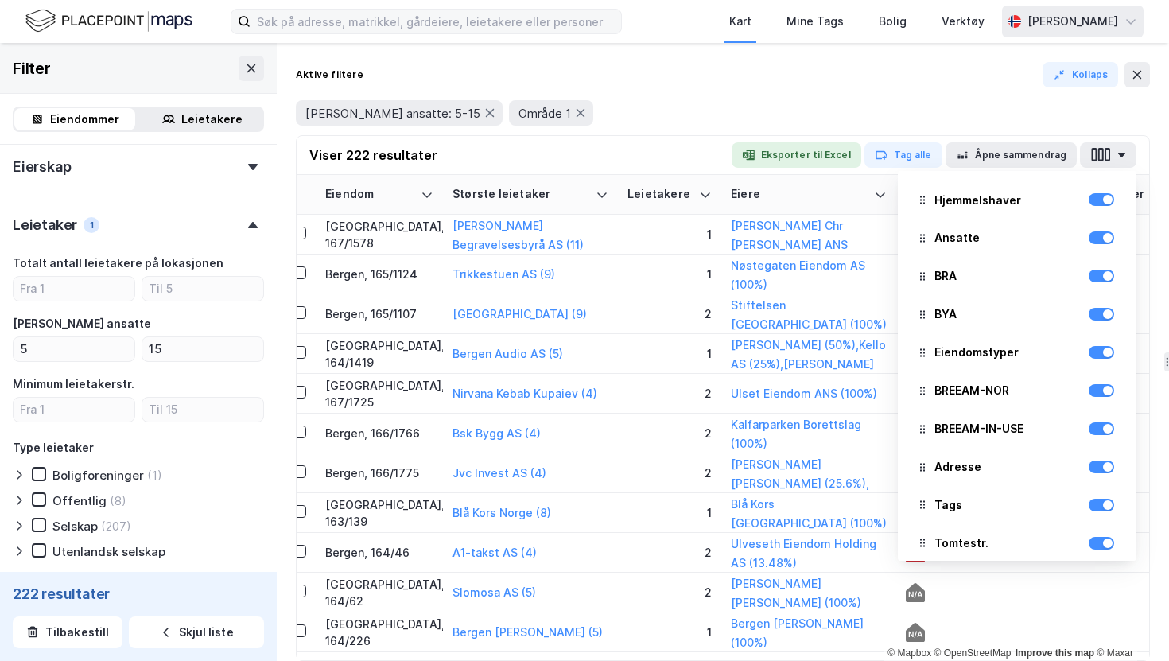
scroll to position [0, 0]
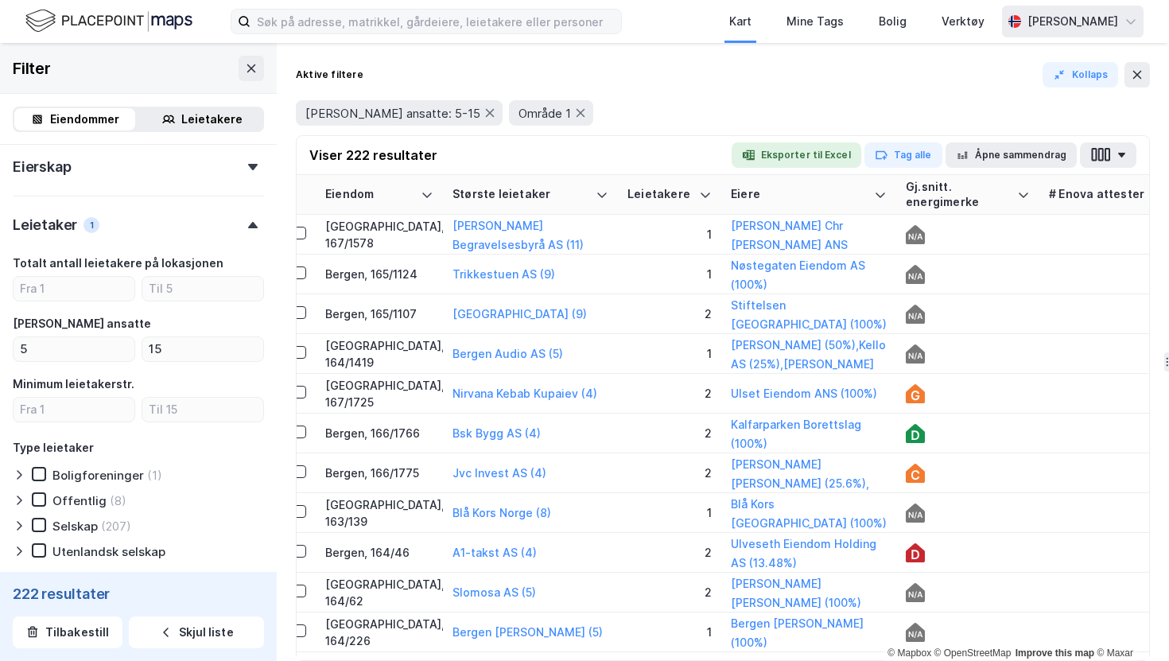
click at [630, 77] on div "Aktive filtere Kollaps" at bounding box center [723, 74] width 854 height 25
click at [827, 168] on div "Viser 222 resultater Eksporter til Excel Tag alle Åpne sammendrag" at bounding box center [723, 155] width 852 height 39
click at [824, 164] on button "Eksporter til Excel" at bounding box center [797, 154] width 130 height 25
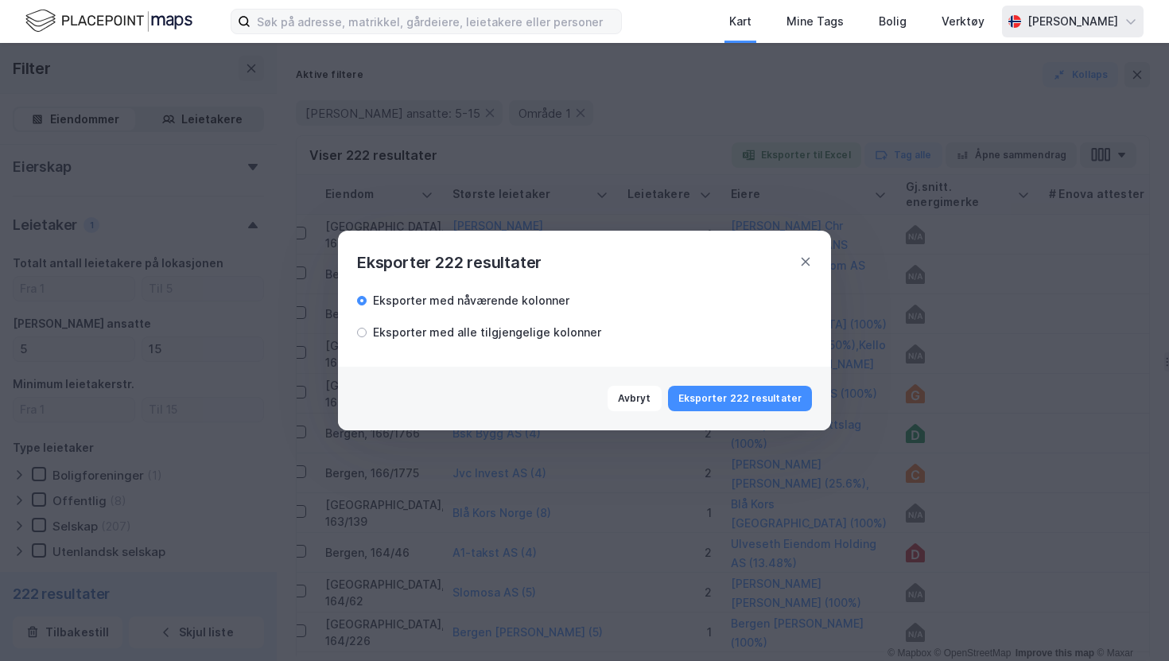
click at [477, 328] on div "Eksporter med alle tilgjengelige kolonner" at bounding box center [487, 332] width 228 height 19
click at [749, 396] on button "Eksporter 222 resultater" at bounding box center [740, 398] width 144 height 25
click at [717, 402] on button "Avbryt" at bounding box center [732, 398] width 54 height 25
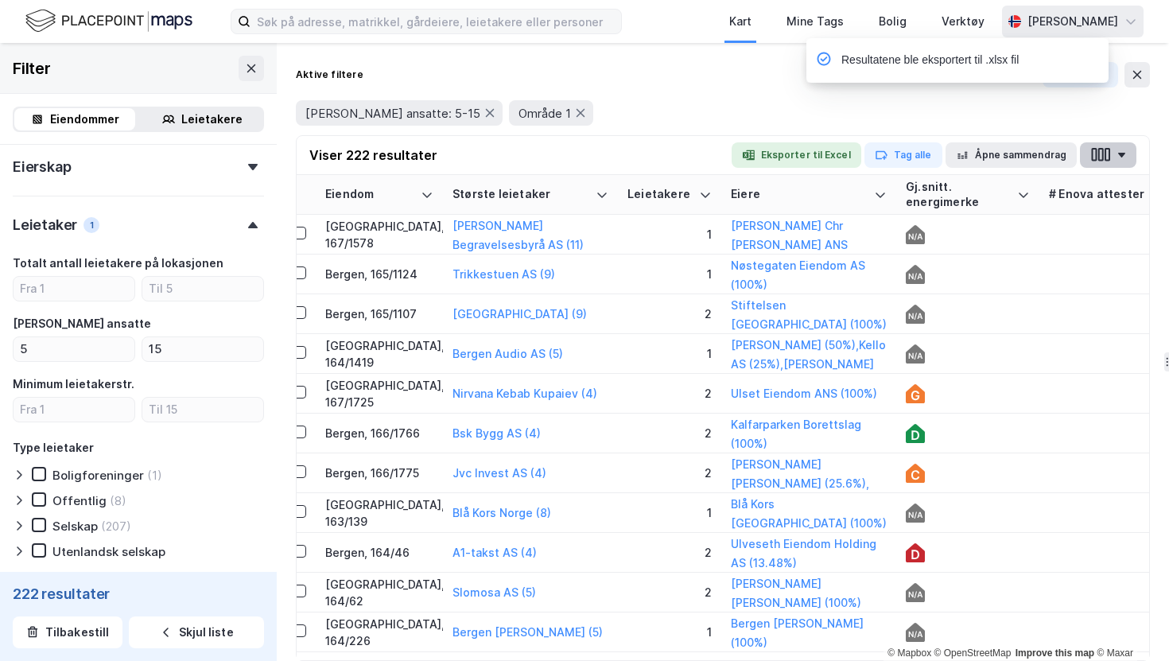
click at [1123, 153] on icon "button" at bounding box center [1121, 155] width 7 height 5
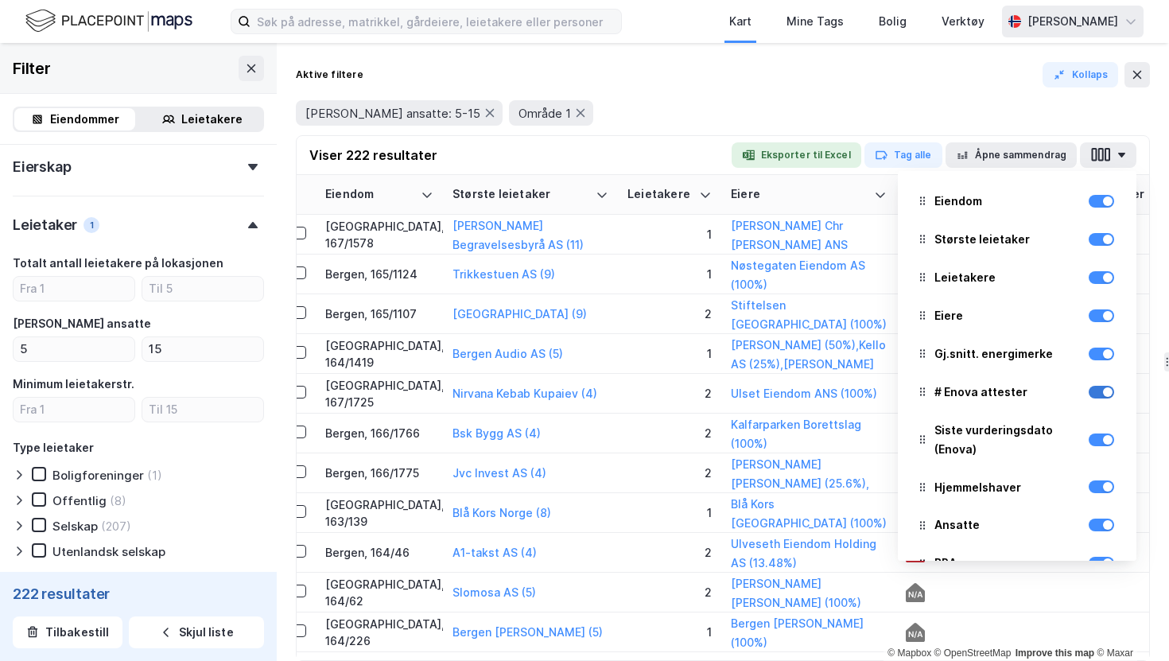
click at [1106, 390] on div at bounding box center [1108, 392] width 10 height 10
click at [1107, 356] on div at bounding box center [1108, 354] width 10 height 10
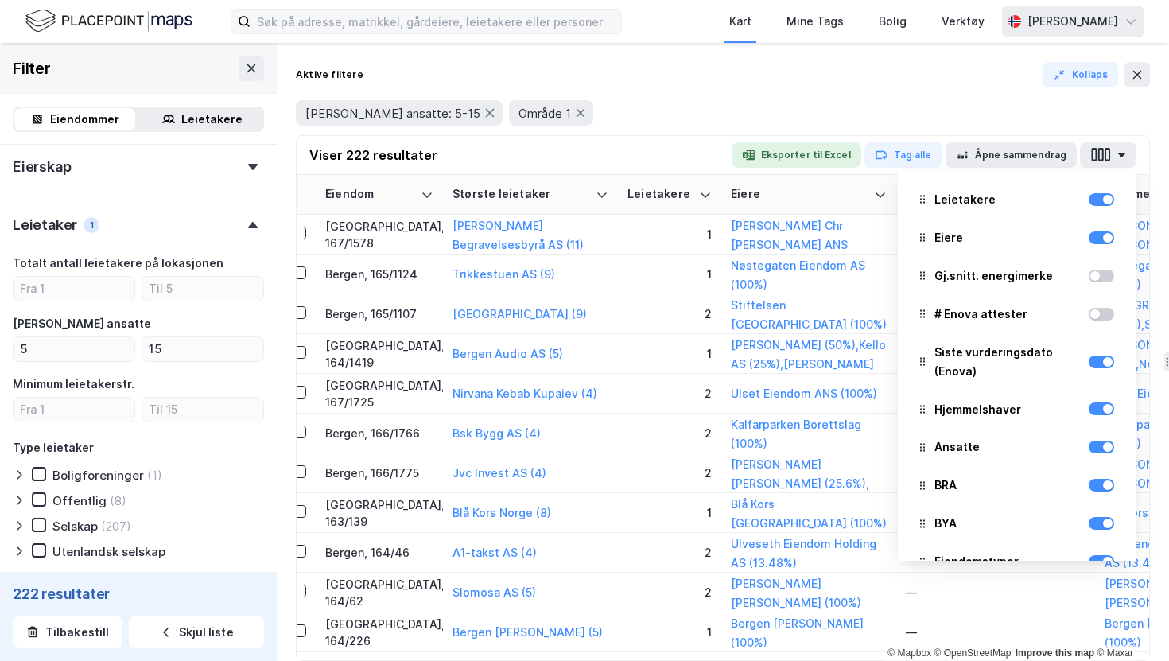
scroll to position [100, 0]
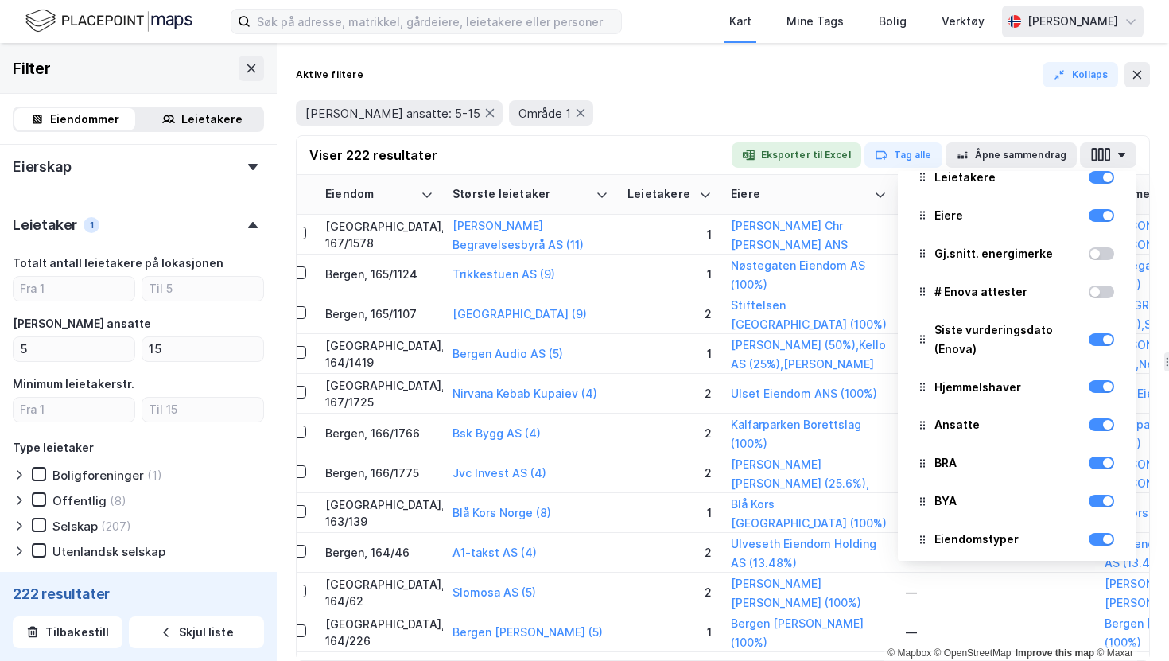
click at [1112, 327] on div at bounding box center [1101, 339] width 25 height 38
click at [1112, 340] on div at bounding box center [1101, 339] width 25 height 13
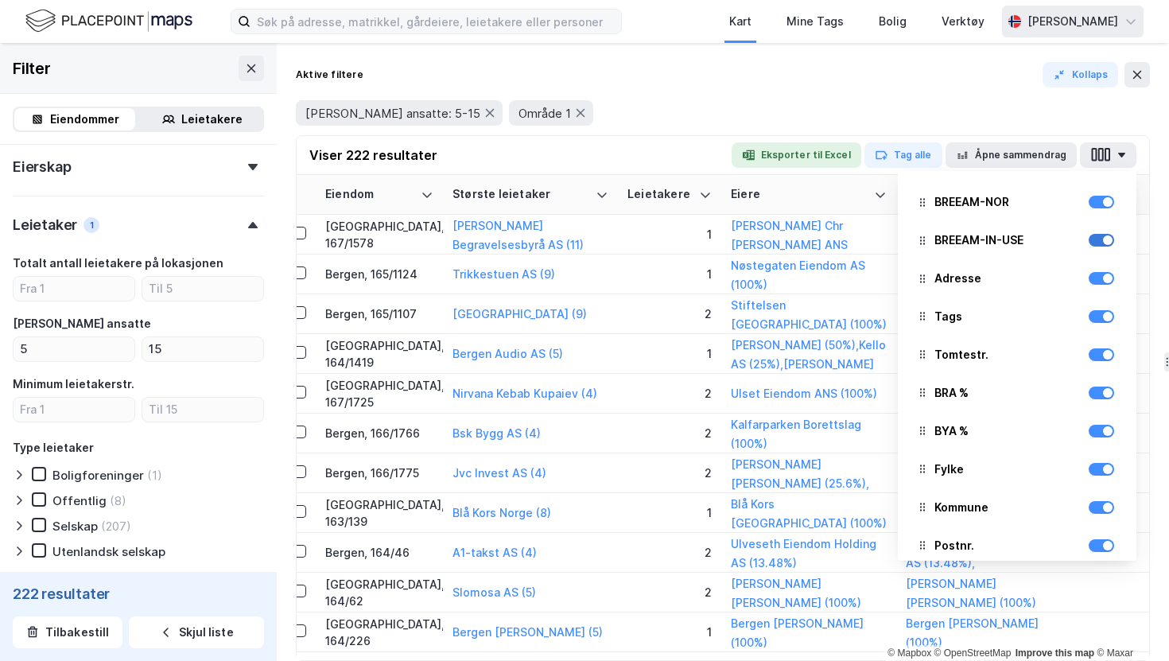
scroll to position [478, 0]
click at [1100, 356] on div at bounding box center [1101, 352] width 25 height 13
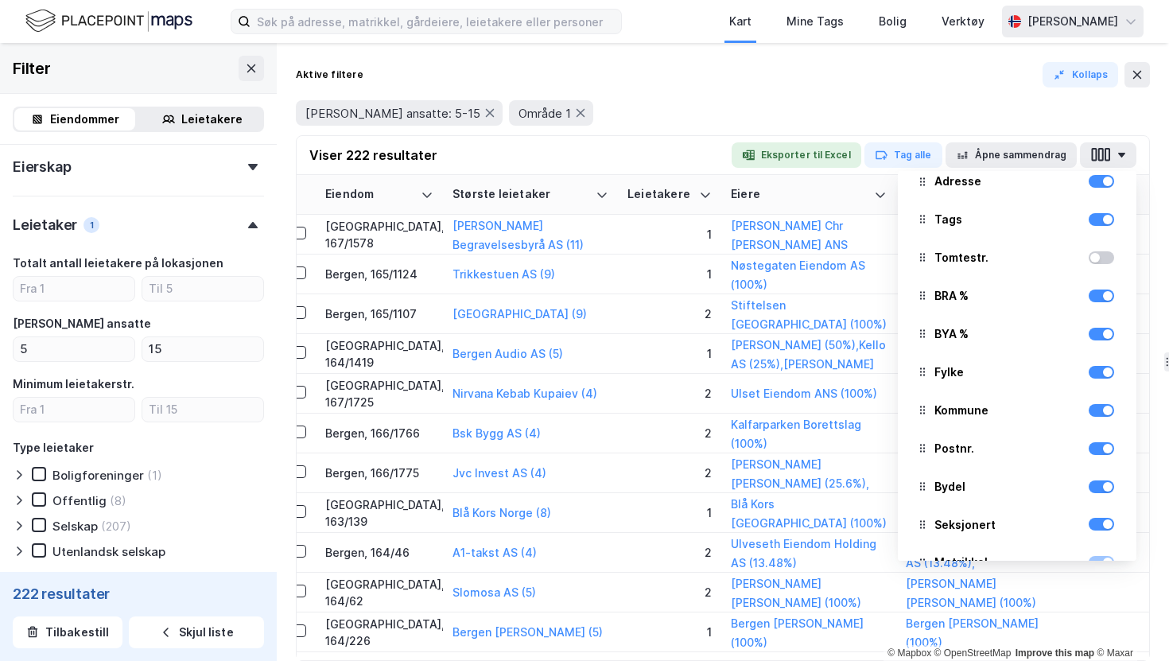
scroll to position [574, 0]
click at [1104, 375] on div at bounding box center [1101, 370] width 25 height 13
click at [1106, 419] on div "Kommune" at bounding box center [1016, 408] width 213 height 35
click at [1104, 414] on div at bounding box center [1101, 408] width 25 height 19
click at [1115, 411] on div "Kommune" at bounding box center [1016, 408] width 213 height 35
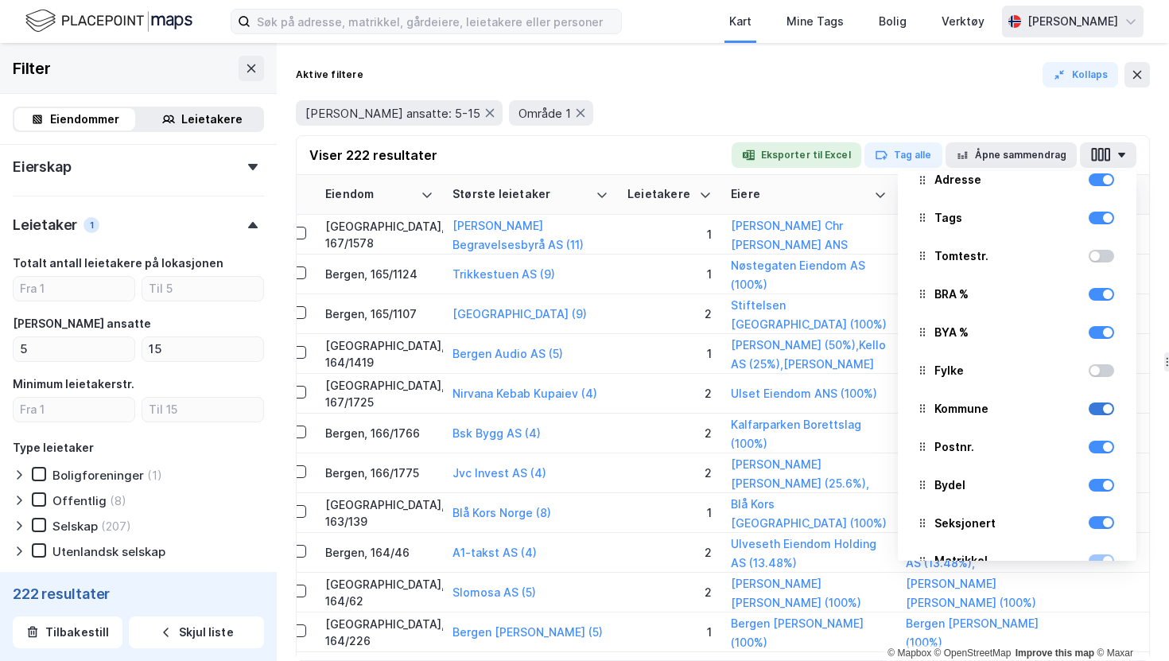
click at [1109, 413] on div at bounding box center [1101, 408] width 25 height 13
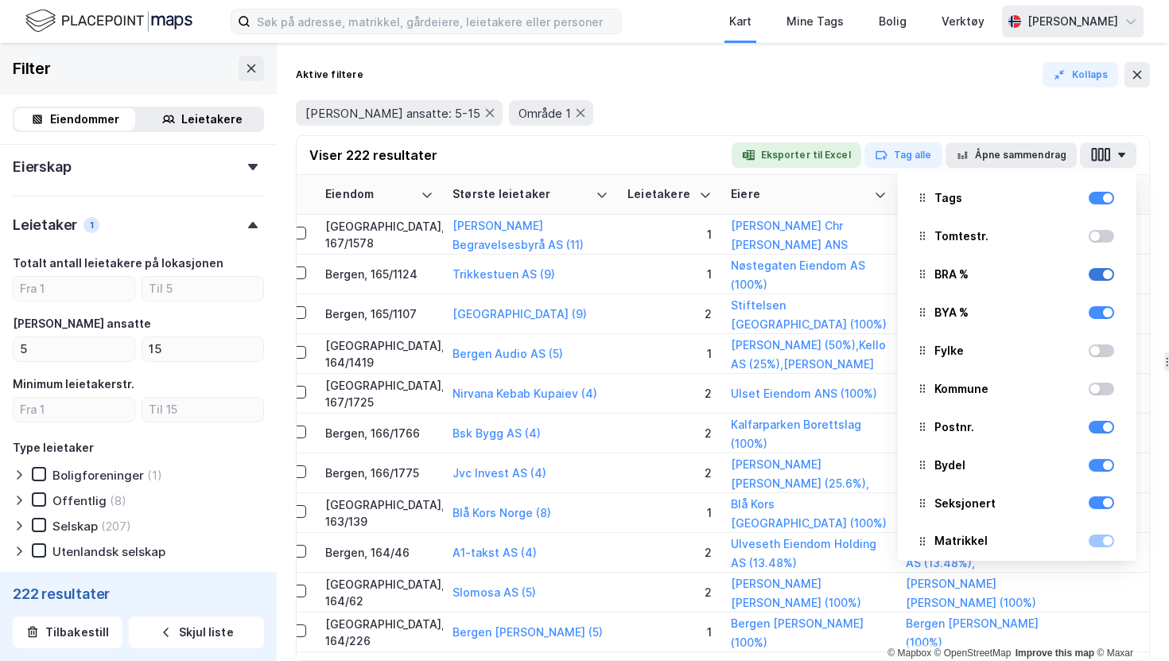
click at [1111, 273] on div at bounding box center [1108, 275] width 10 height 10
click at [1111, 314] on div at bounding box center [1108, 313] width 10 height 10
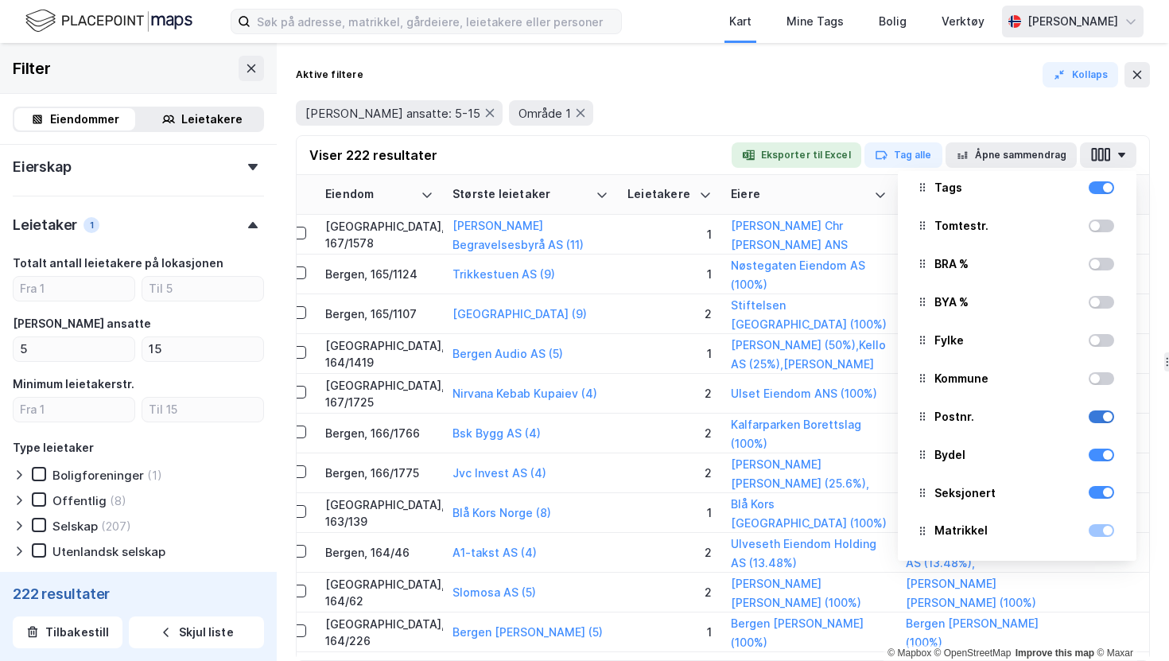
click at [1111, 412] on div at bounding box center [1101, 416] width 25 height 13
click at [1113, 456] on div at bounding box center [1101, 454] width 25 height 13
click at [1113, 496] on div at bounding box center [1101, 492] width 25 height 19
click at [1113, 497] on div at bounding box center [1101, 492] width 25 height 19
click at [1110, 503] on div "Seksjonert" at bounding box center [1016, 493] width 213 height 35
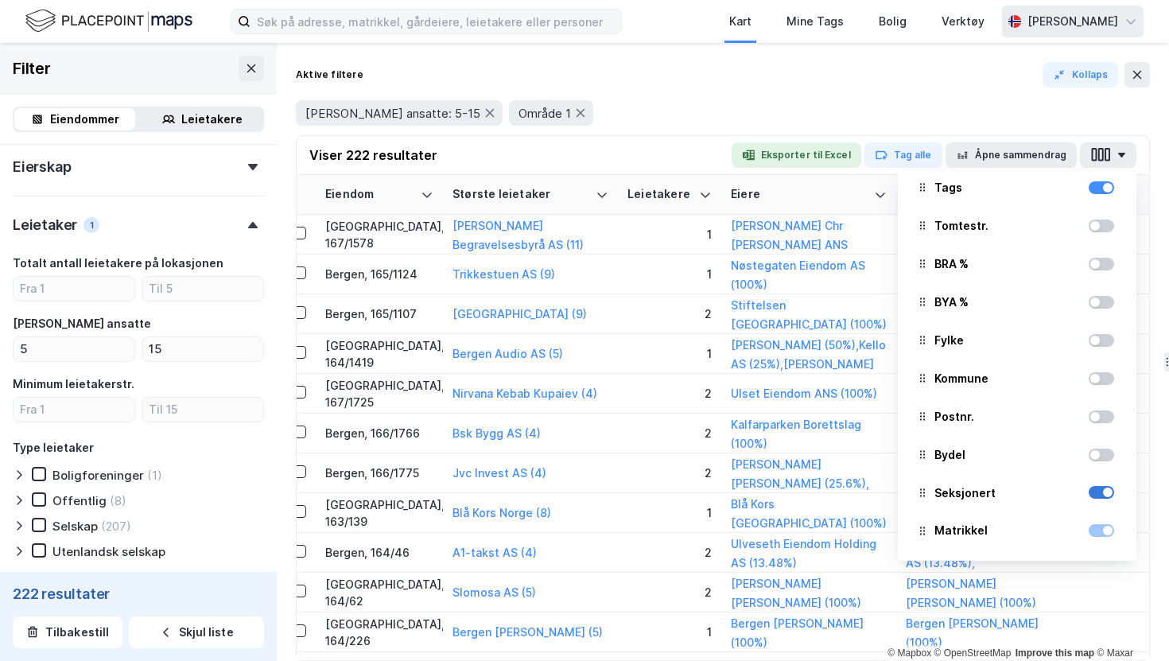
click at [1106, 498] on div at bounding box center [1101, 492] width 25 height 13
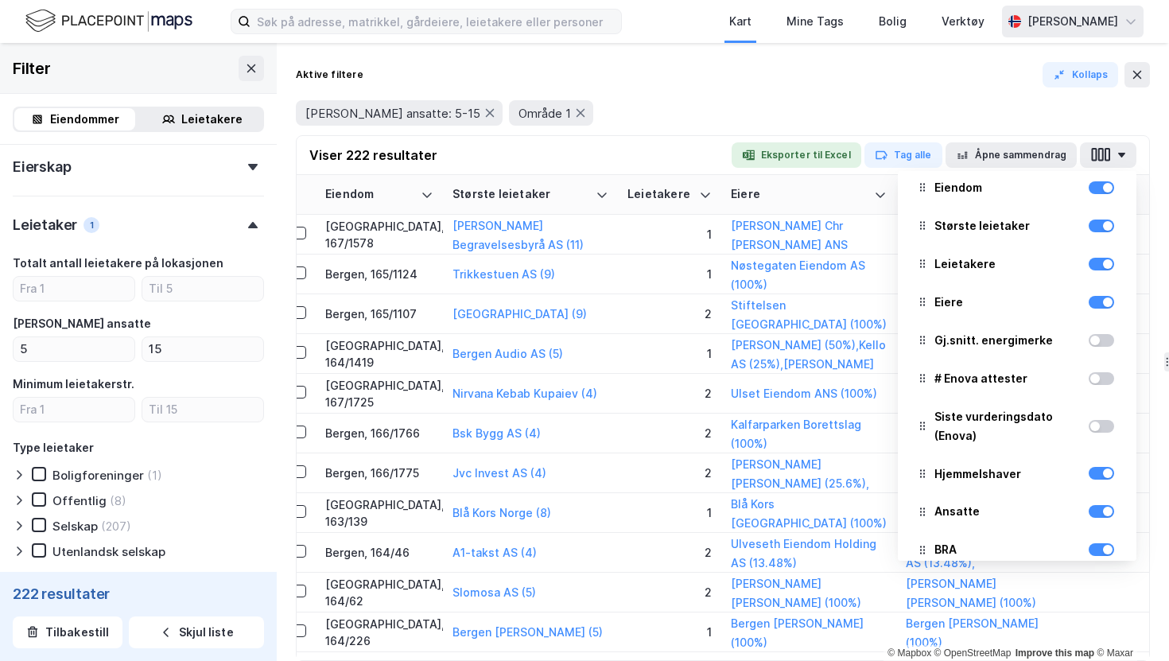
scroll to position [0, 0]
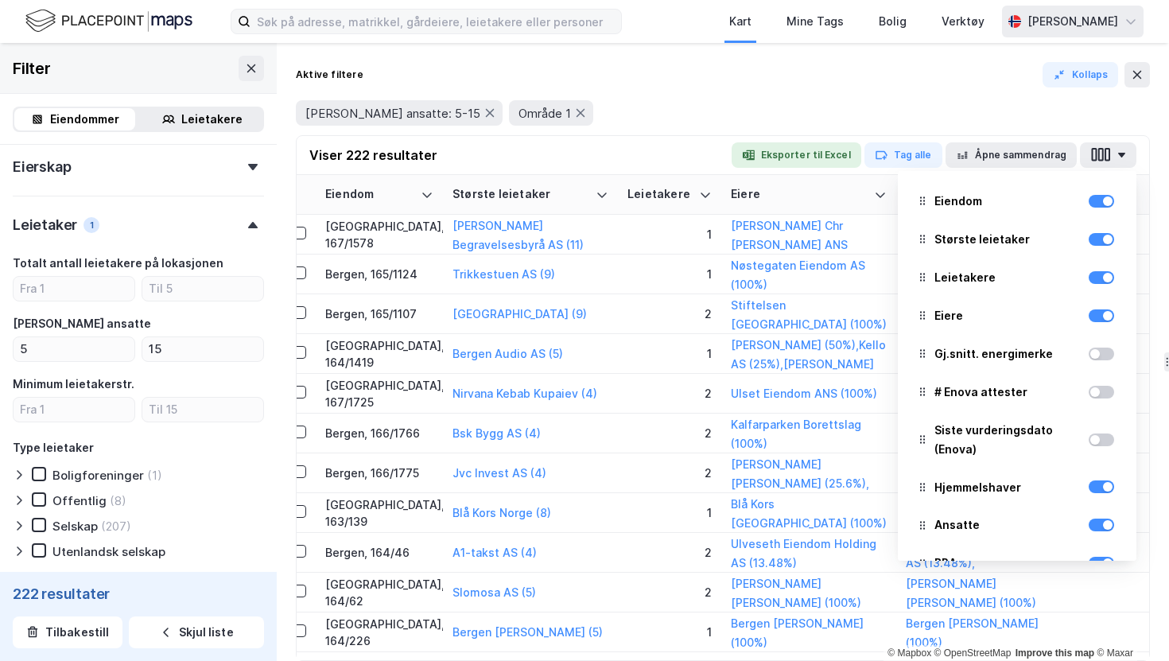
click at [1108, 105] on div "Antall ansatte: 5-15 Område 1" at bounding box center [723, 112] width 854 height 25
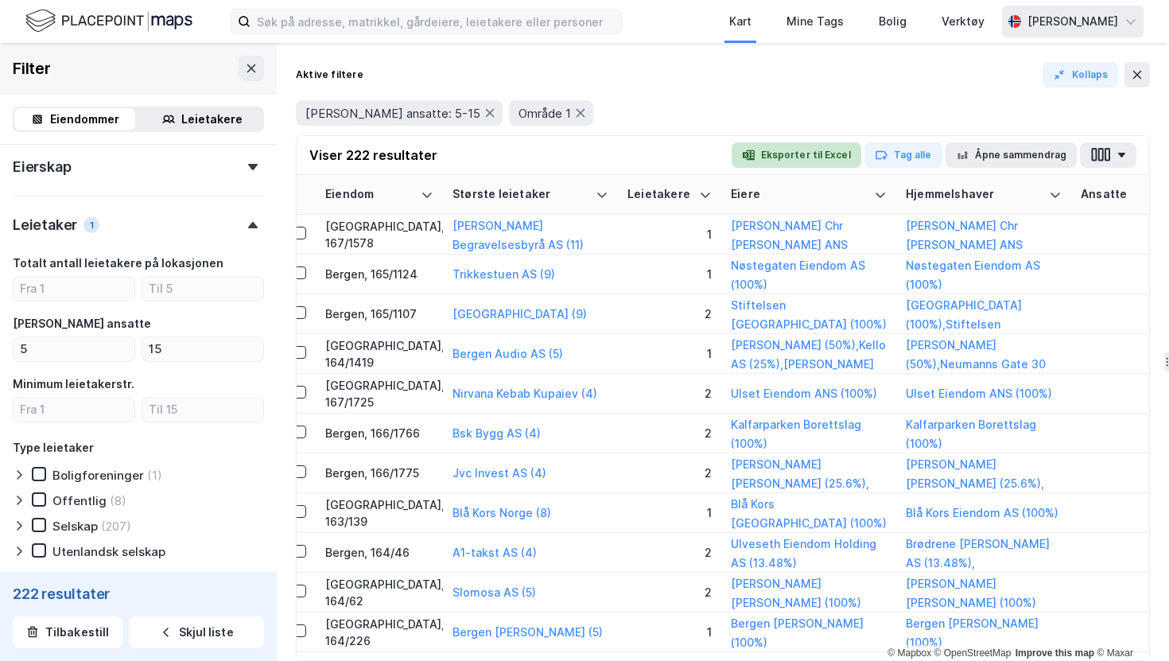
click at [831, 154] on button "Eksporter til Excel" at bounding box center [797, 154] width 130 height 25
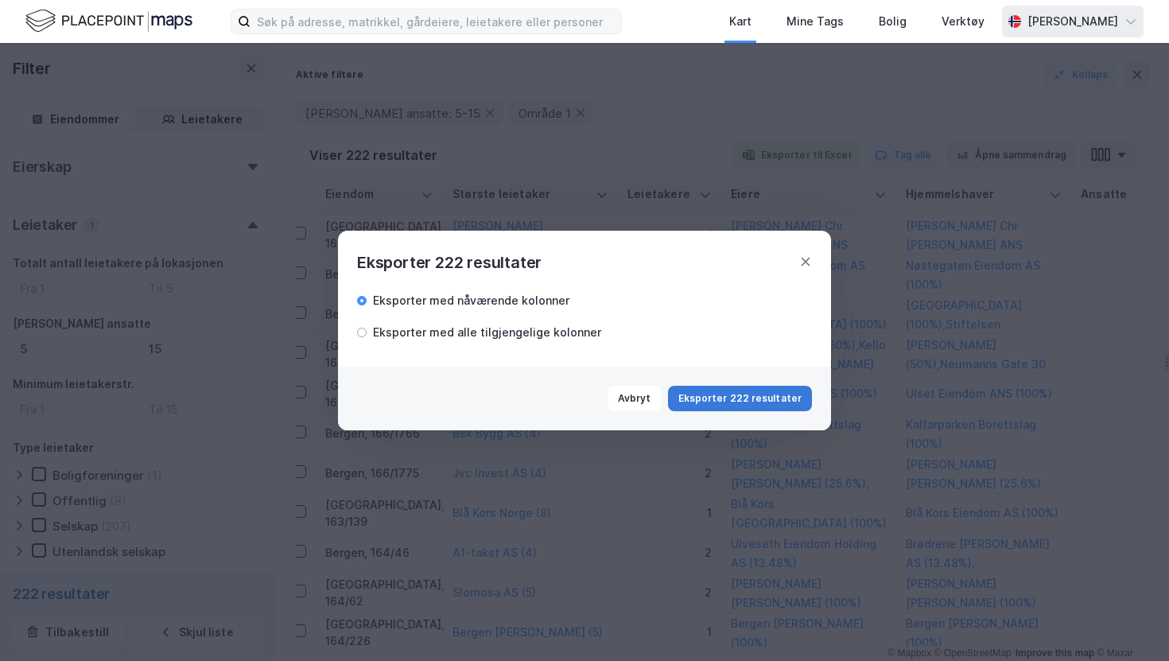
click at [748, 403] on button "Eksporter 222 resultater" at bounding box center [740, 398] width 144 height 25
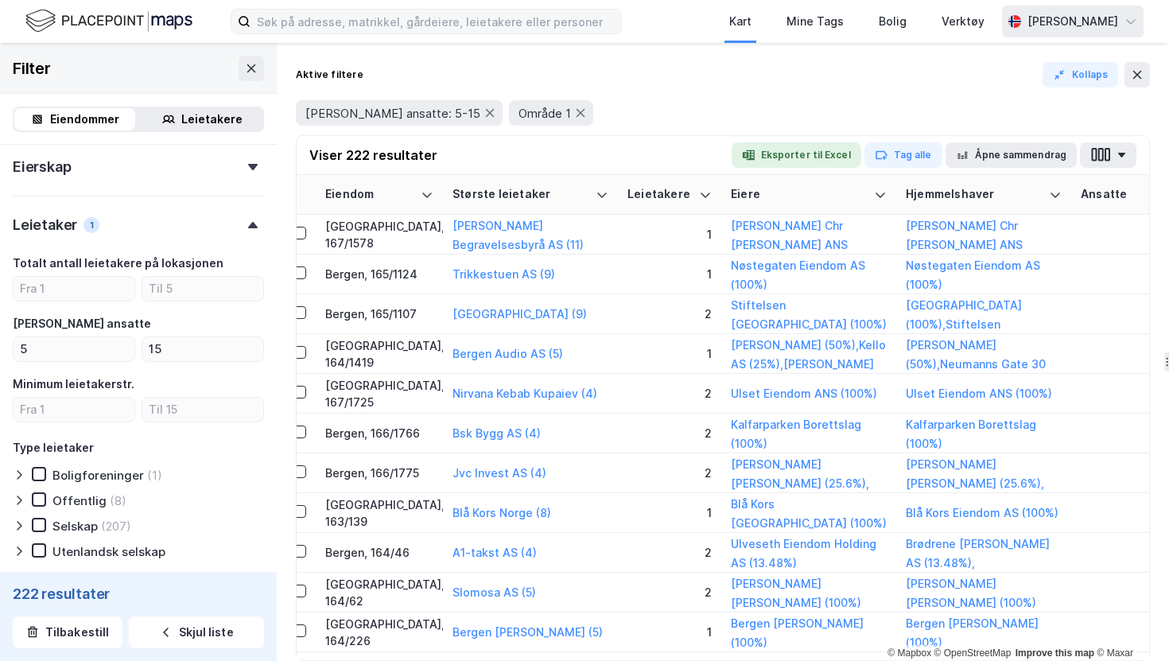
click at [196, 137] on div "Eiendommer Leietakere" at bounding box center [138, 119] width 277 height 51
click at [201, 118] on div "Leietakere" at bounding box center [211, 119] width 61 height 19
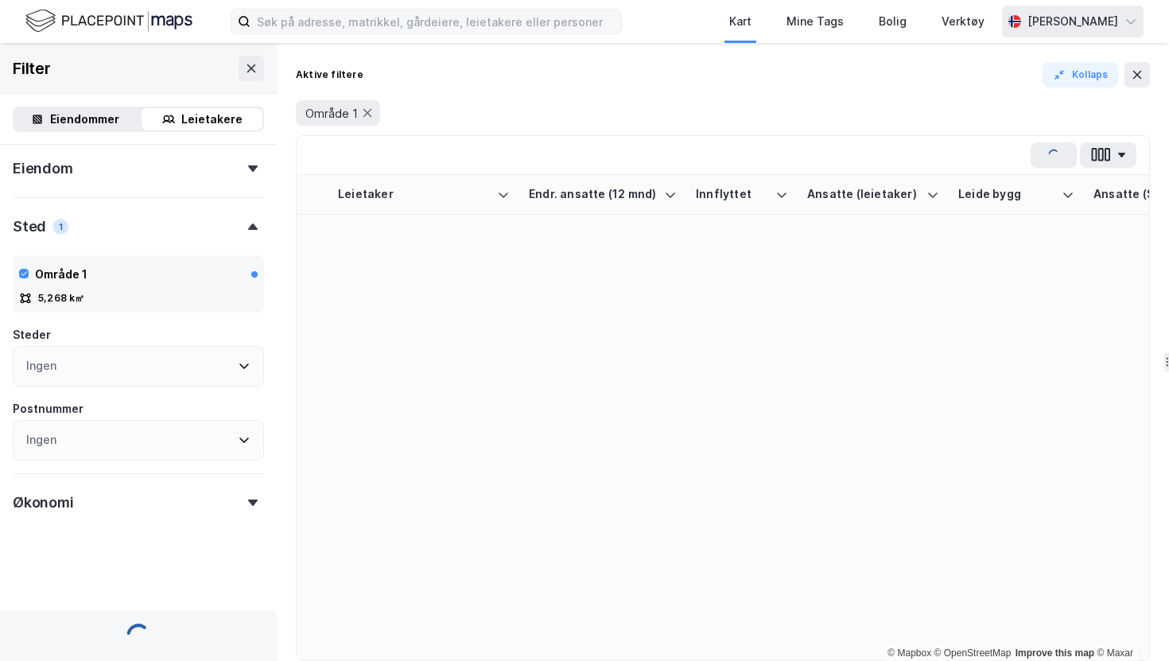
scroll to position [630, 0]
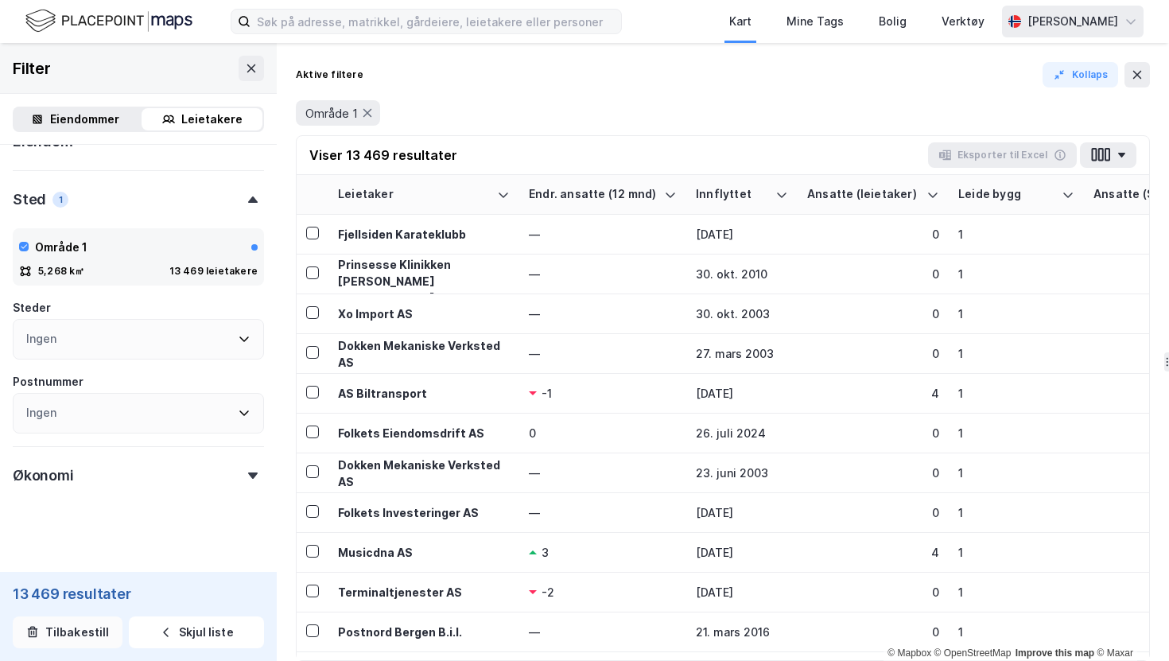
click at [79, 634] on button "Tilbakestill" at bounding box center [68, 632] width 110 height 32
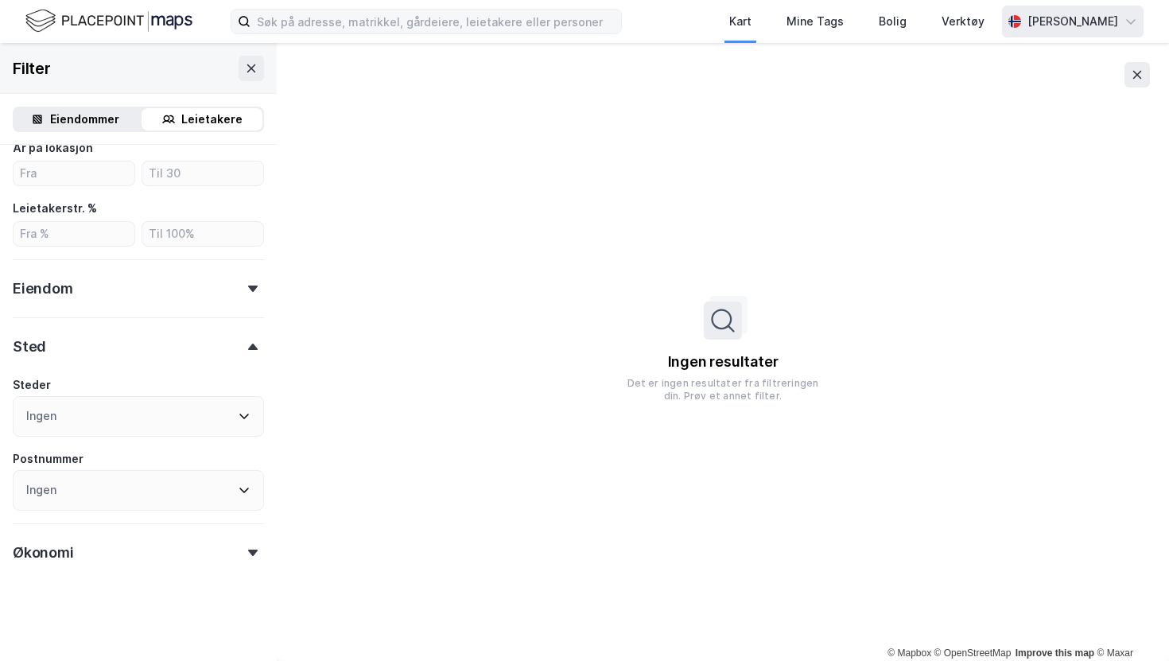
scroll to position [482, 0]
click at [549, 266] on div "Ingen resultater Det er ingen resultater fra filtreringen din. Prøv et annet fi…" at bounding box center [723, 352] width 892 height 618
click at [1139, 76] on icon at bounding box center [1137, 75] width 9 height 8
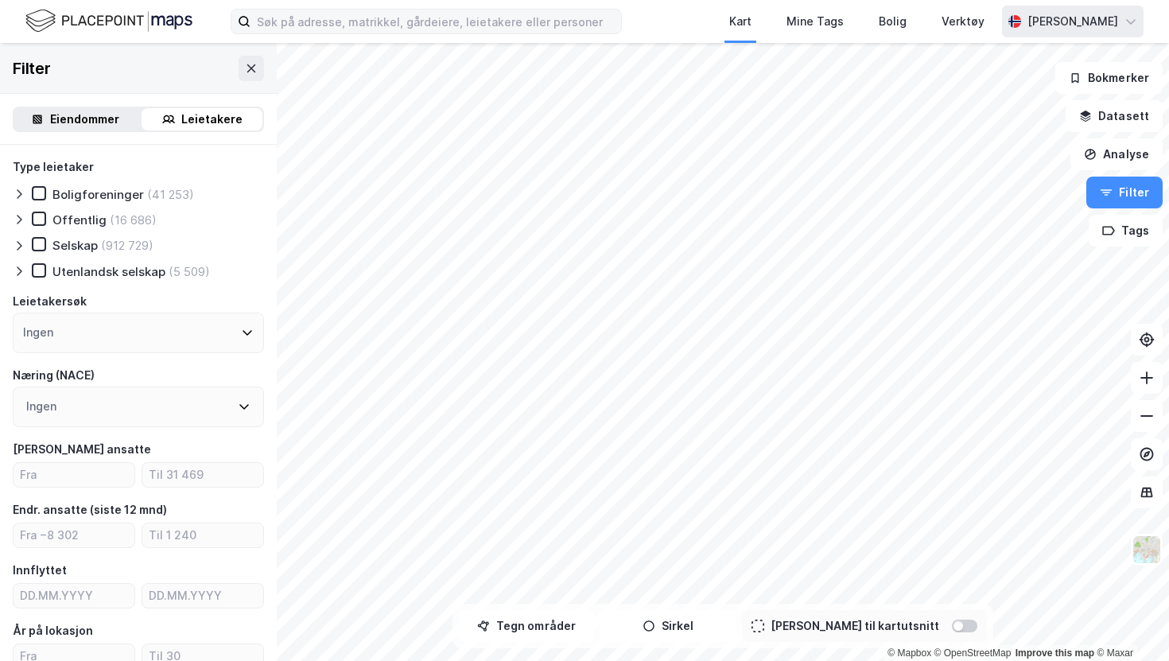
click at [64, 125] on div "Eiendommer" at bounding box center [84, 119] width 69 height 19
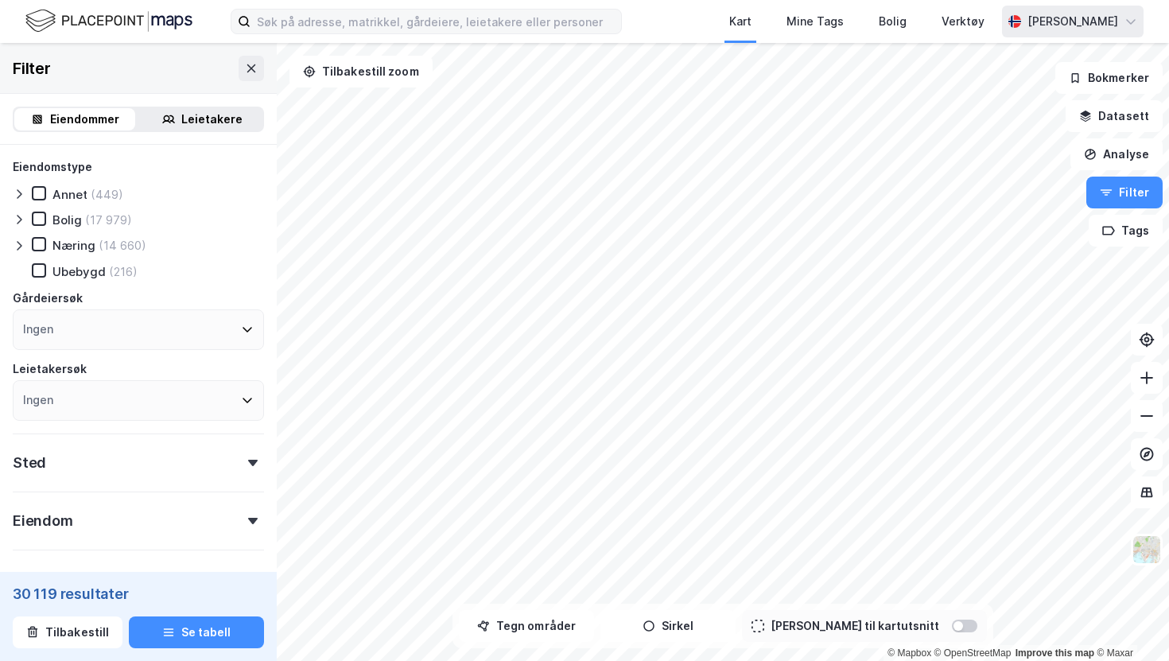
click at [186, 118] on div "Leietakere" at bounding box center [211, 119] width 61 height 19
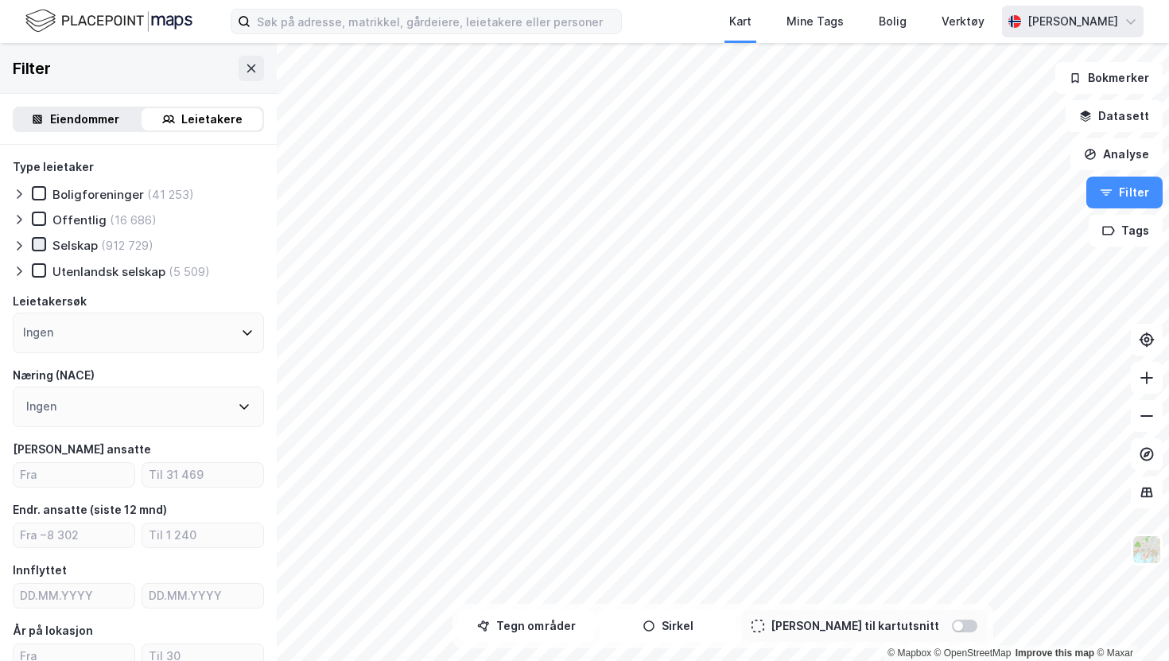
click at [39, 243] on icon at bounding box center [38, 244] width 11 height 11
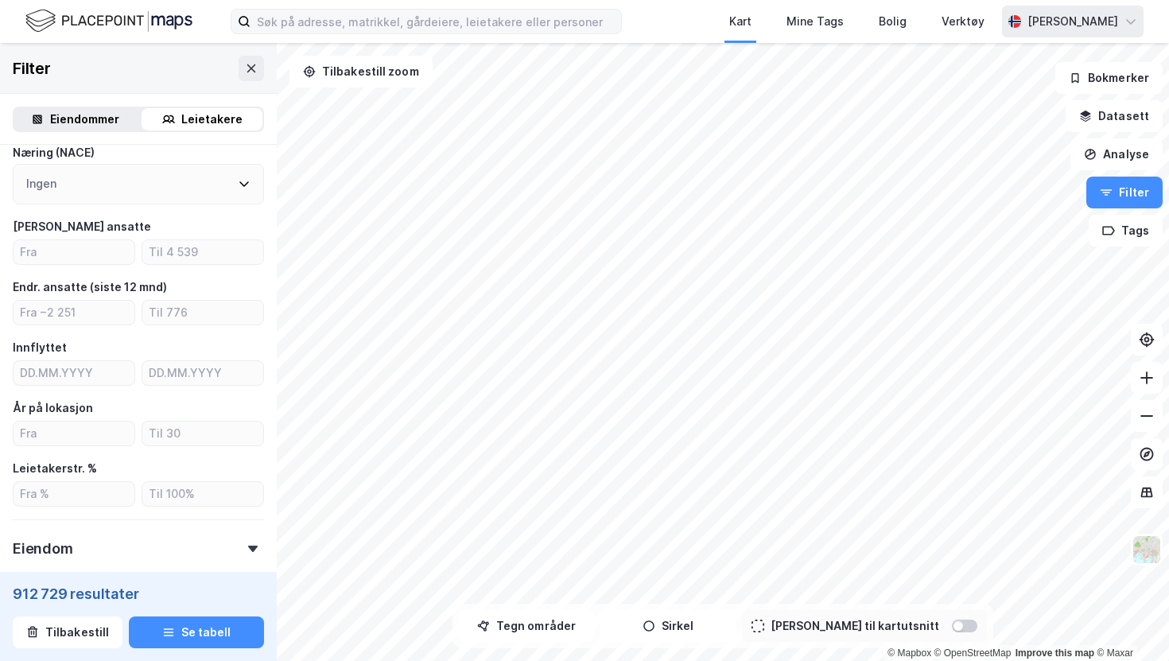
scroll to position [223, 0]
click at [146, 188] on div "Ingen" at bounding box center [138, 183] width 251 height 41
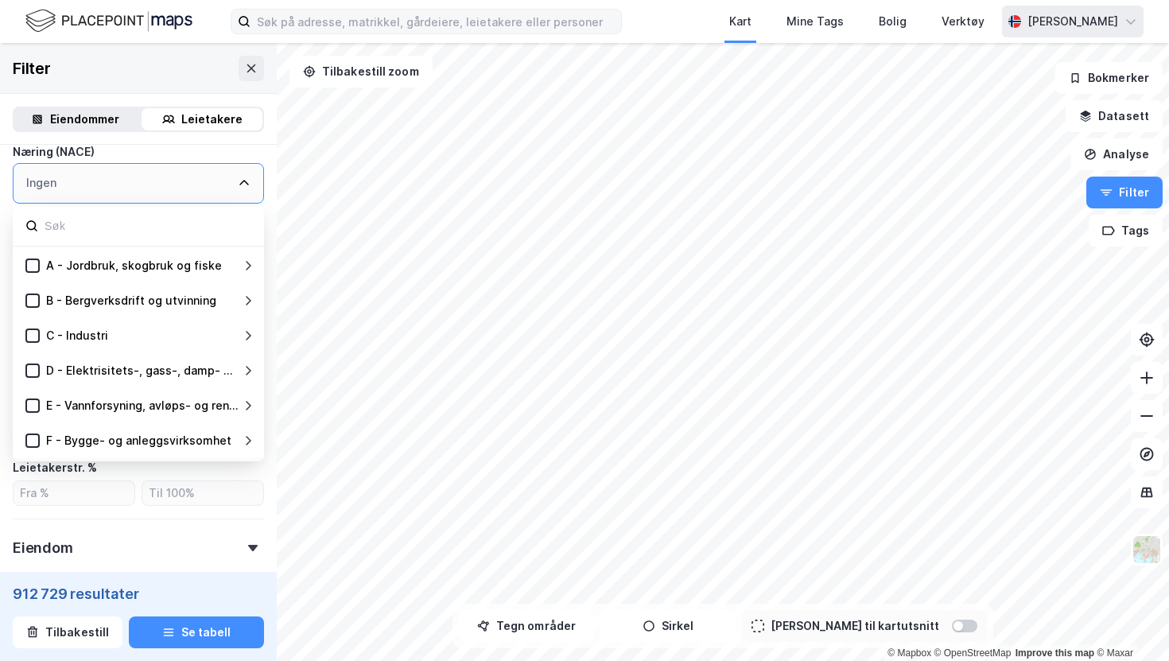
click at [246, 154] on div "Næring (NACE)" at bounding box center [138, 151] width 251 height 19
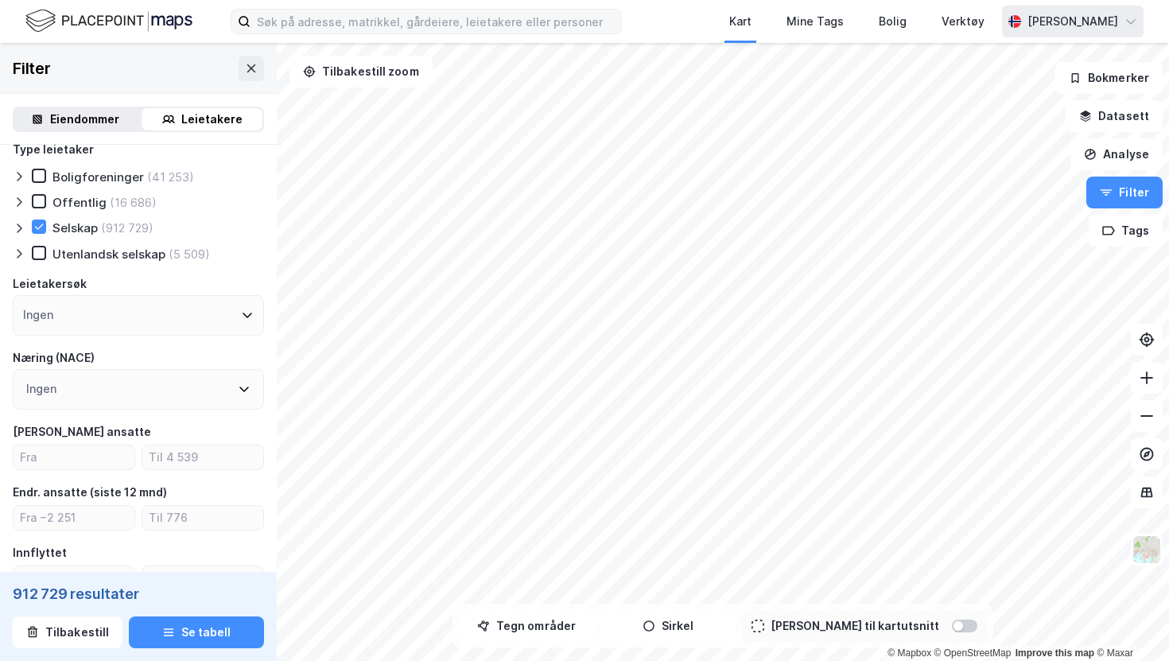
scroll to position [0, 0]
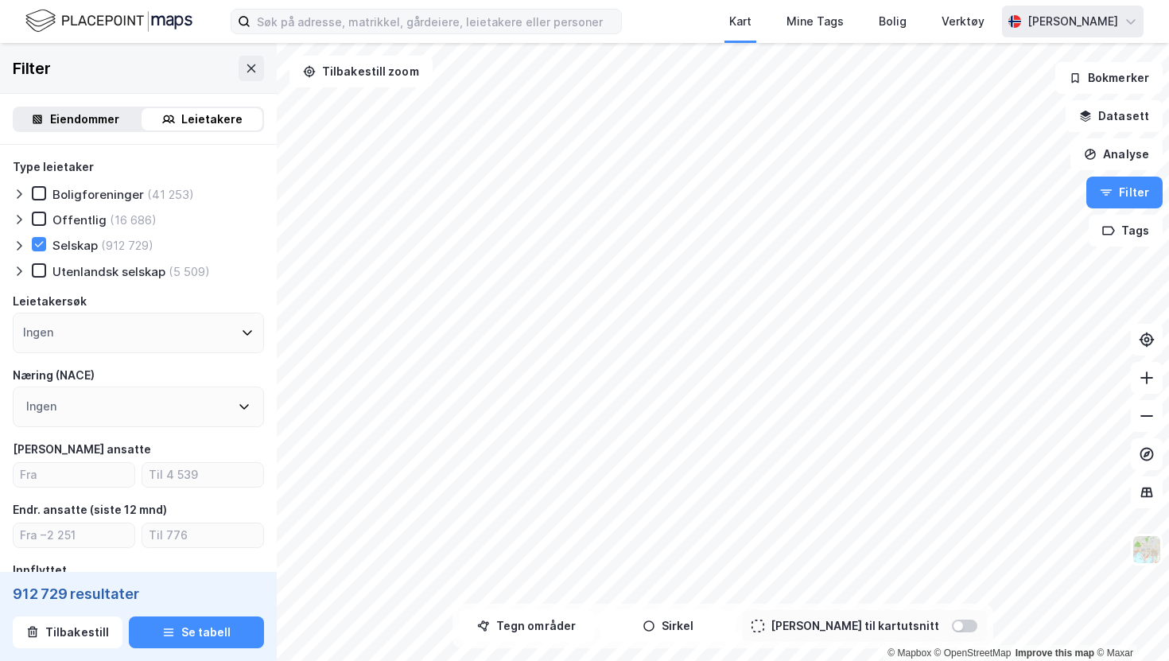
click at [82, 120] on div "Eiendommer" at bounding box center [84, 119] width 69 height 19
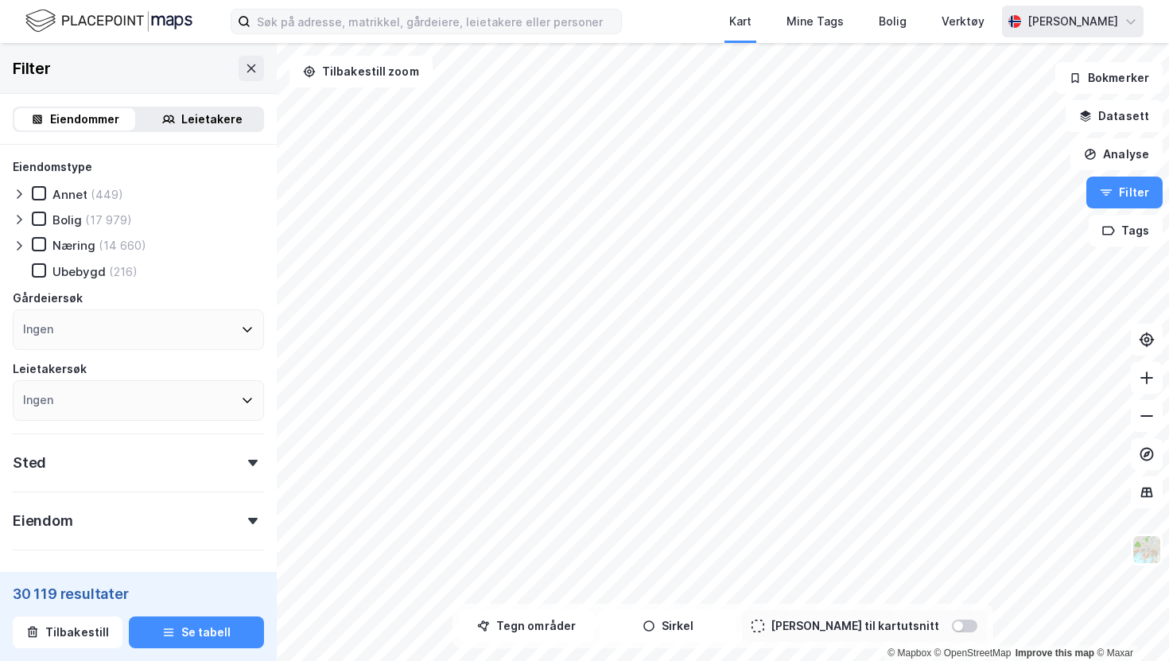
click at [186, 204] on div "Eiendomstype Annet (449) Bolig (17 979) Næring (14 660) Ubebygd (216) Gårdeiers…" at bounding box center [138, 288] width 251 height 263
click at [205, 118] on div "Leietakere" at bounding box center [211, 119] width 61 height 19
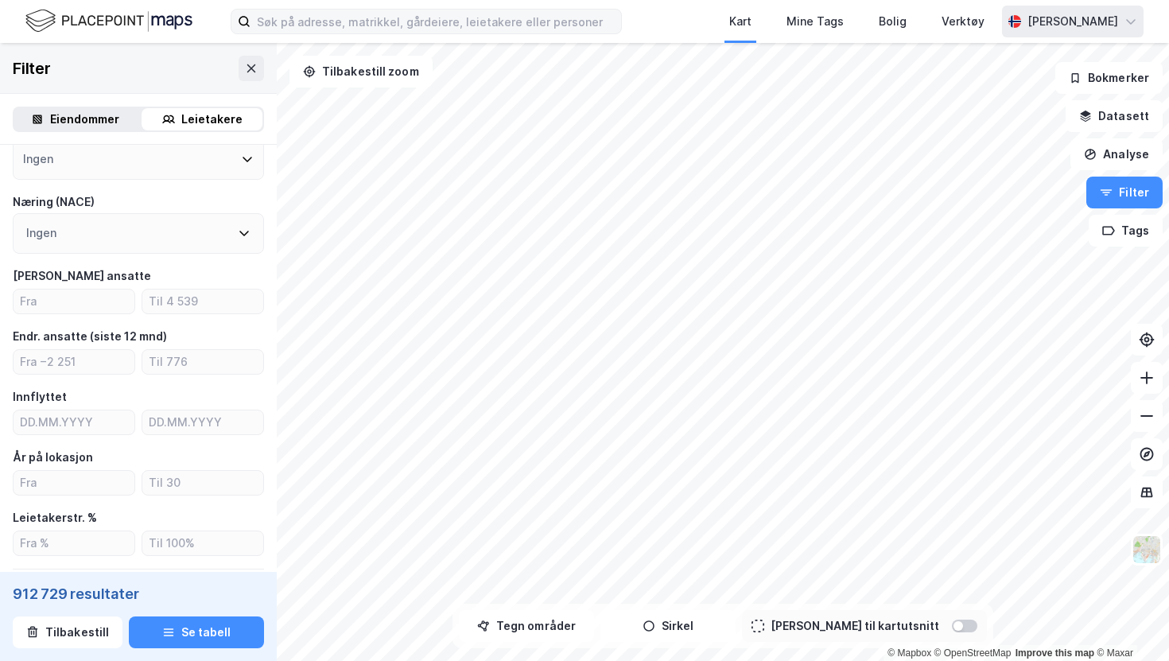
scroll to position [177, 0]
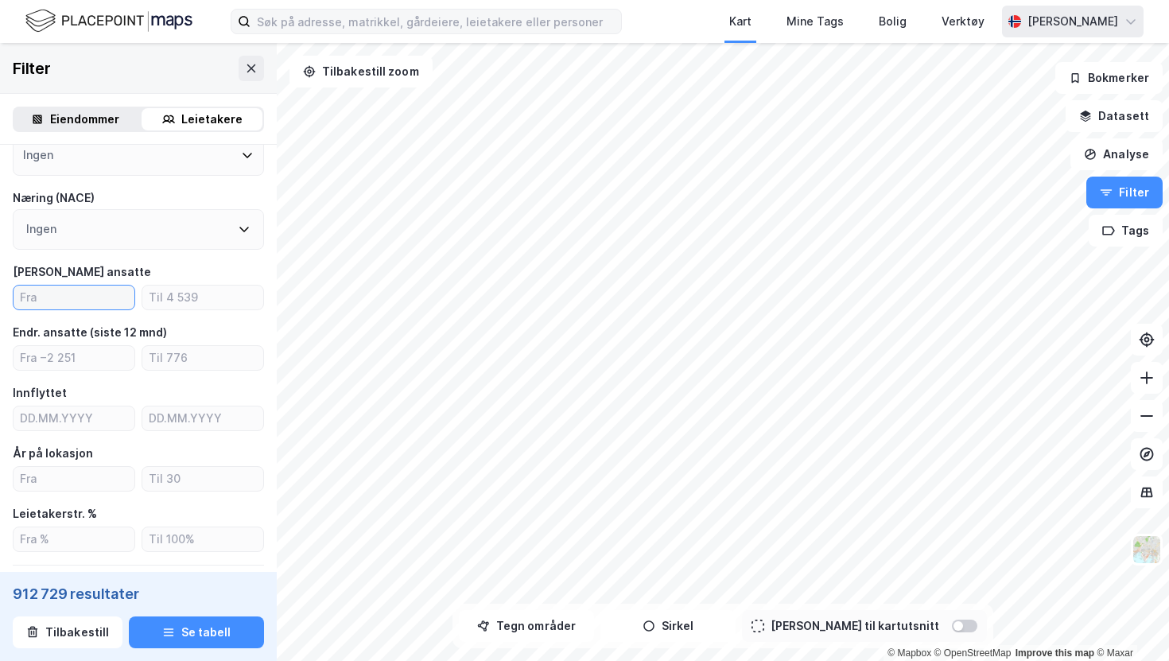
click at [54, 307] on input "number" at bounding box center [74, 297] width 121 height 24
type input "5"
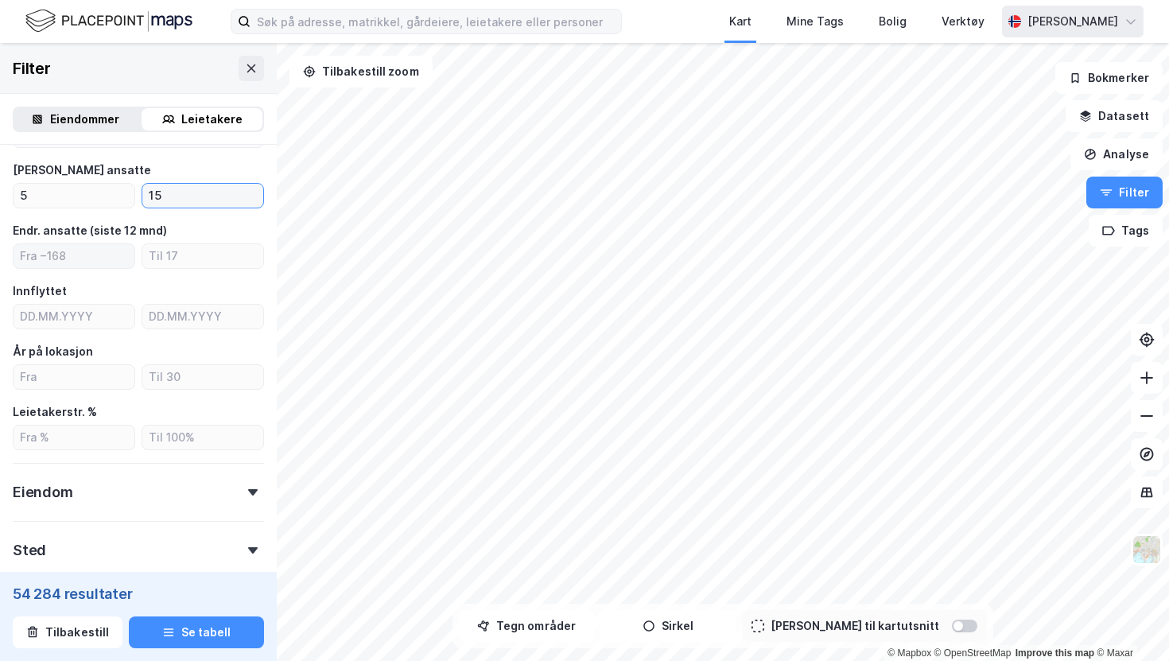
scroll to position [284, 0]
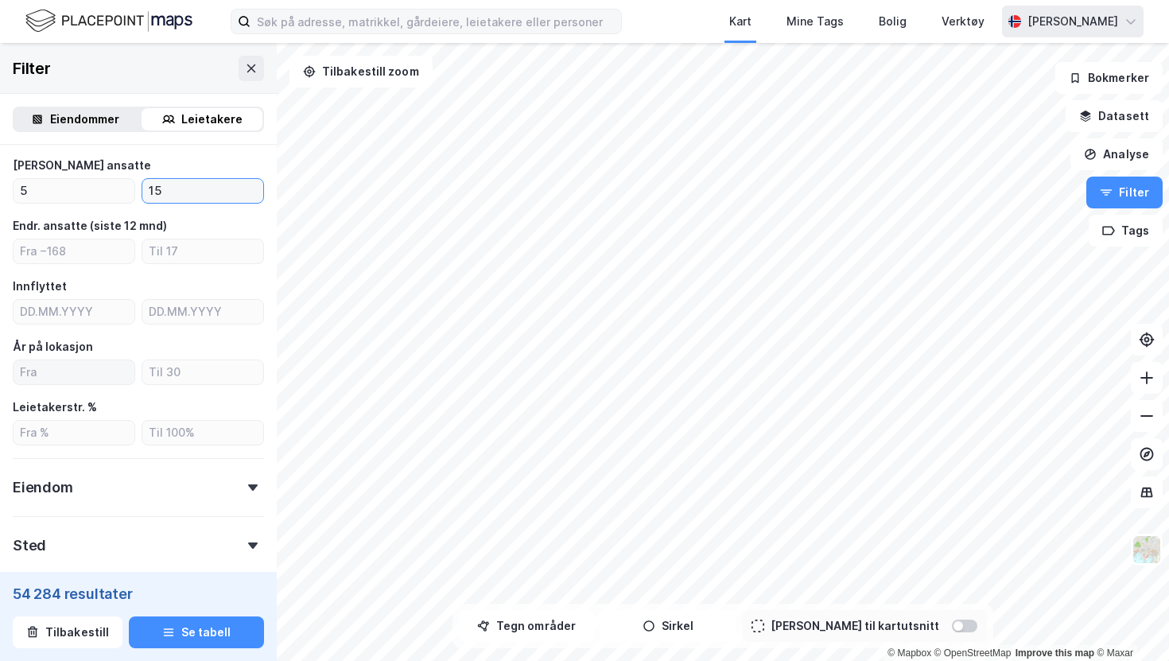
type input "15"
click at [96, 368] on input "number" at bounding box center [74, 372] width 121 height 24
type input "2"
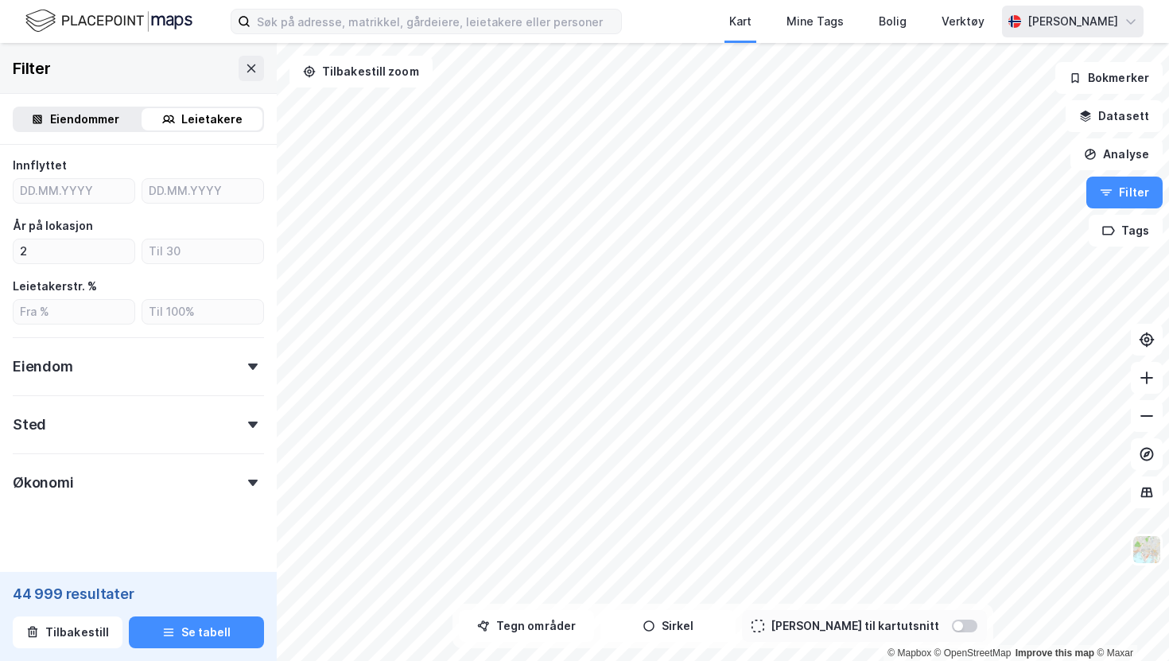
scroll to position [410, 0]
drag, startPoint x: 14, startPoint y: 284, endPoint x: 99, endPoint y: 281, distance: 85.9
click at [99, 281] on div "Leietakerstr. %" at bounding box center [138, 281] width 251 height 19
click at [44, 283] on div "Leietakerstr. %" at bounding box center [55, 281] width 84 height 19
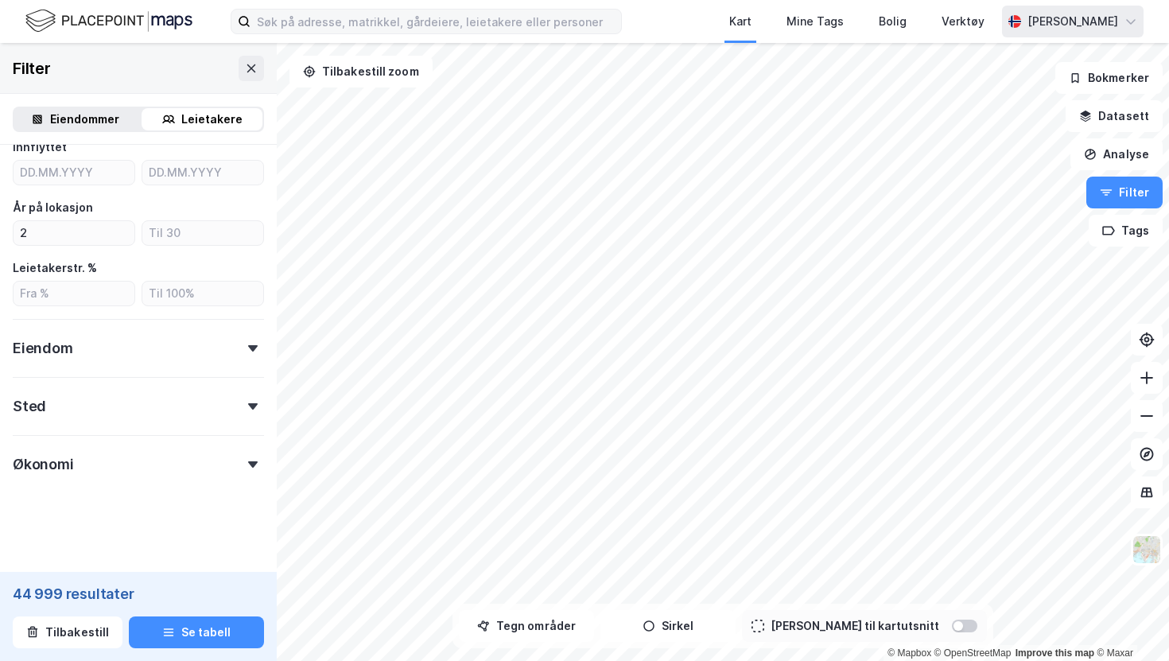
click at [126, 336] on div "Eiendom" at bounding box center [138, 341] width 251 height 45
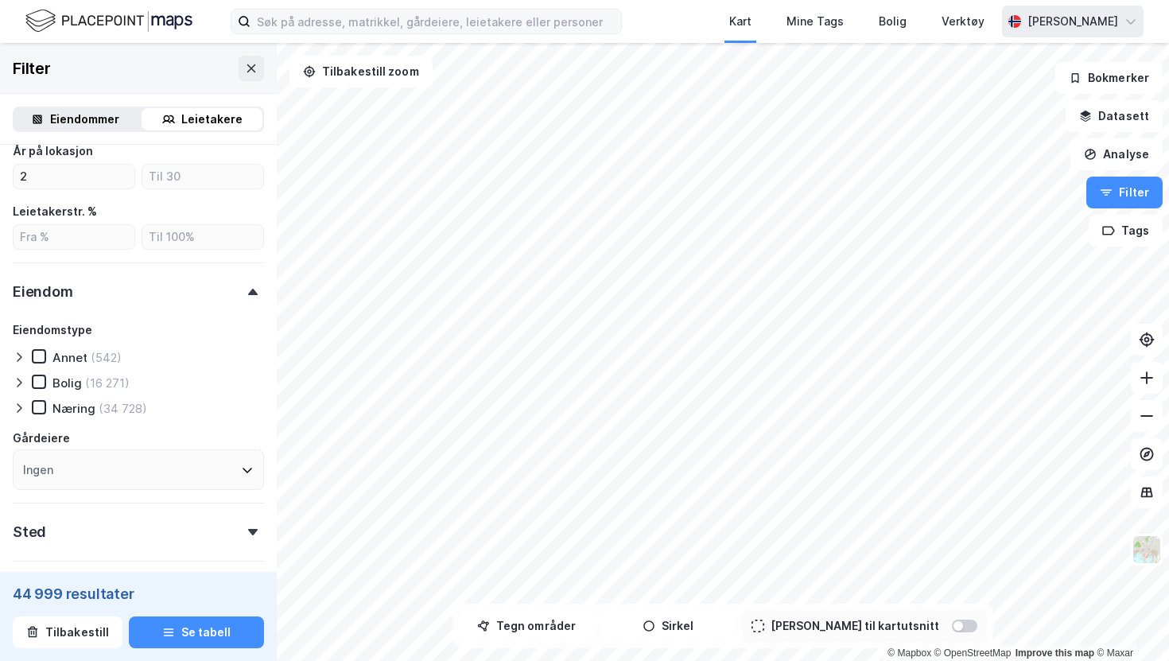
scroll to position [503, 0]
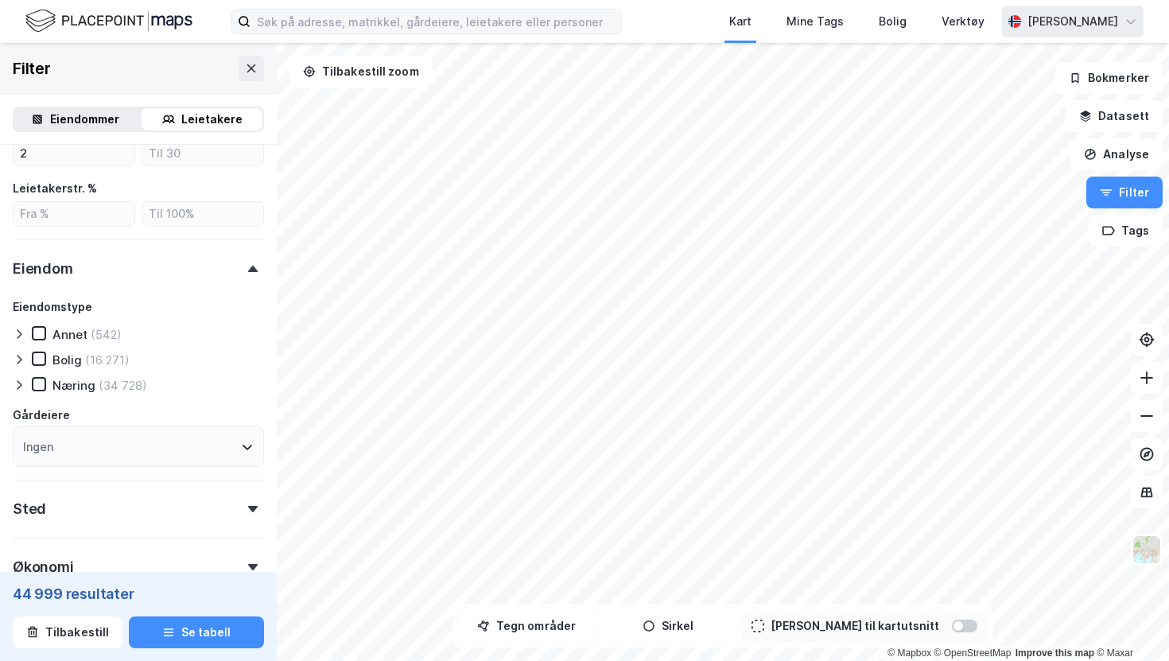
click at [14, 383] on icon at bounding box center [19, 384] width 13 height 13
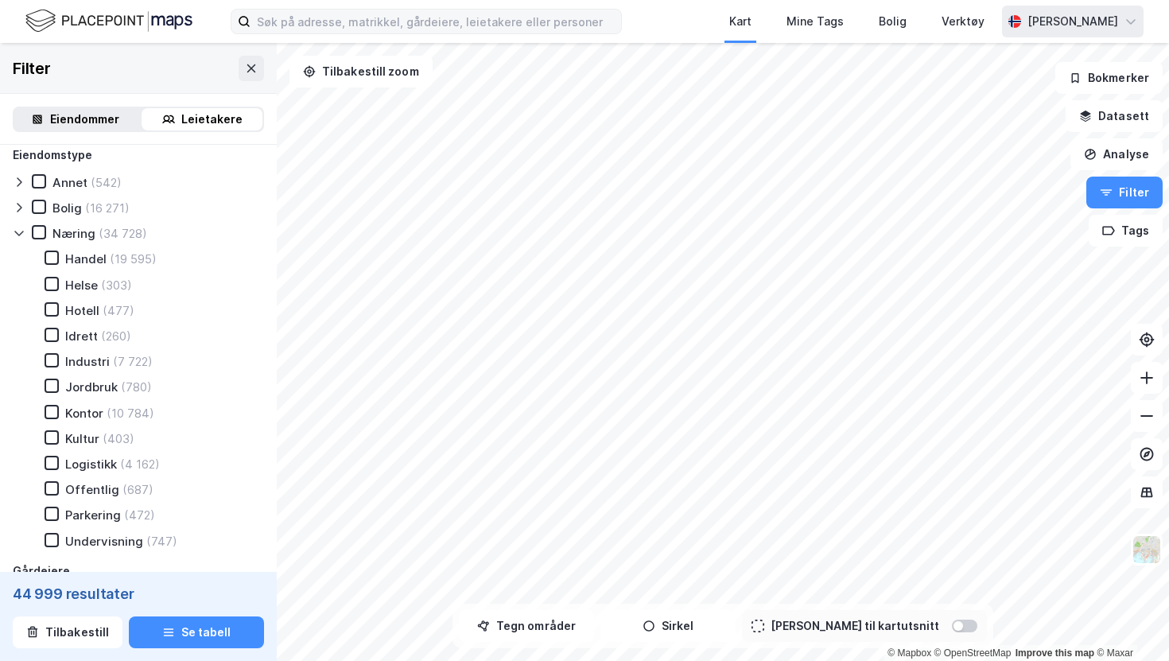
scroll to position [657, 0]
click at [49, 414] on icon at bounding box center [51, 409] width 11 height 11
click at [19, 229] on icon at bounding box center [19, 230] width 13 height 13
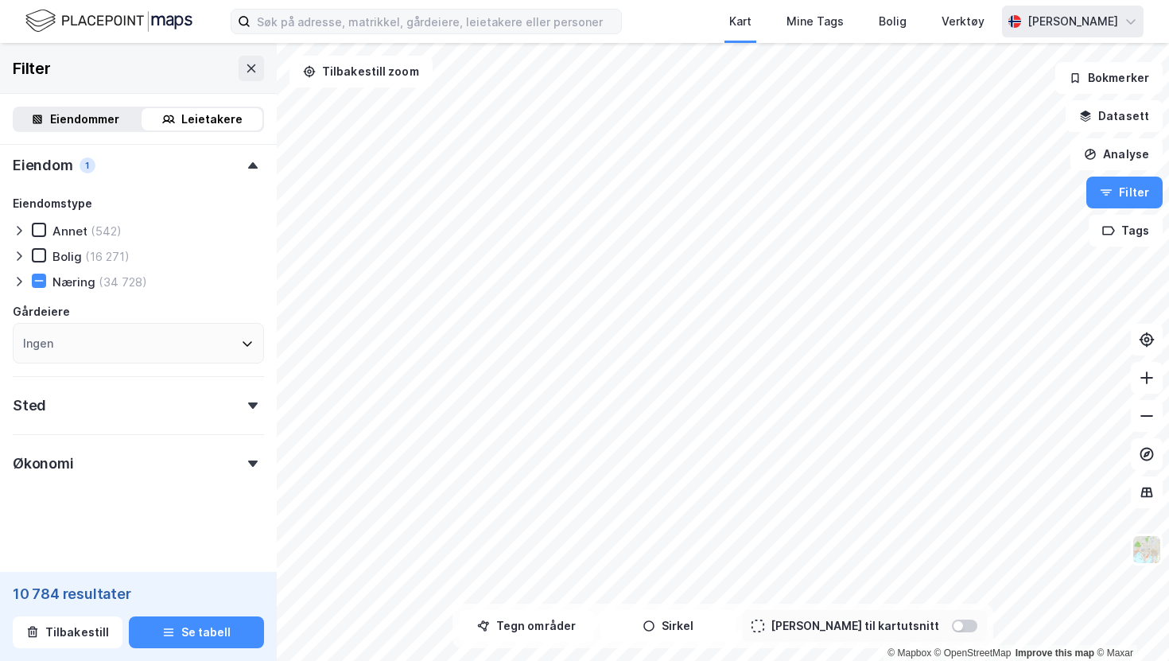
click at [155, 402] on div "Sted" at bounding box center [138, 398] width 251 height 45
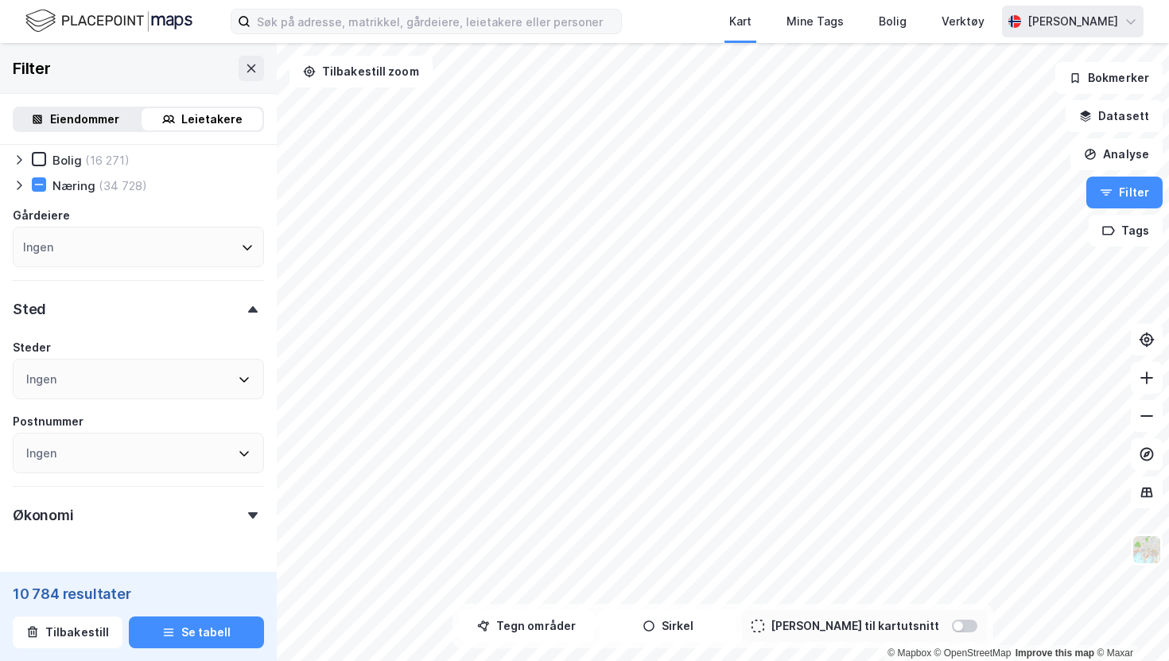
scroll to position [709, 0]
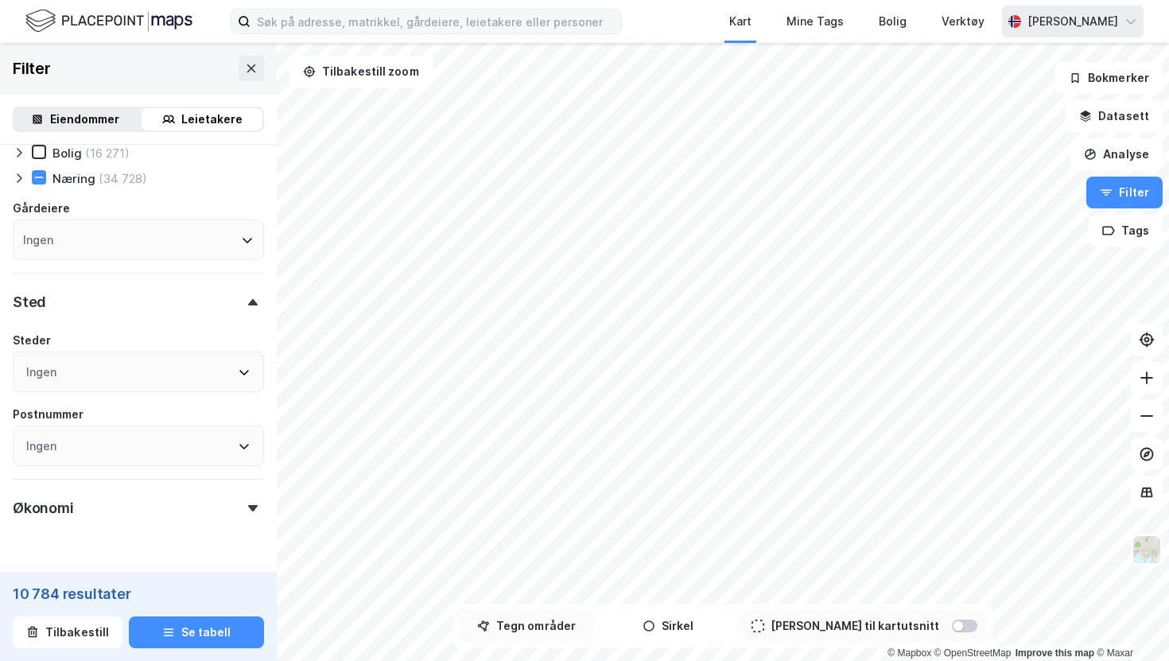
click at [592, 634] on button "Tegn områder" at bounding box center [526, 626] width 135 height 32
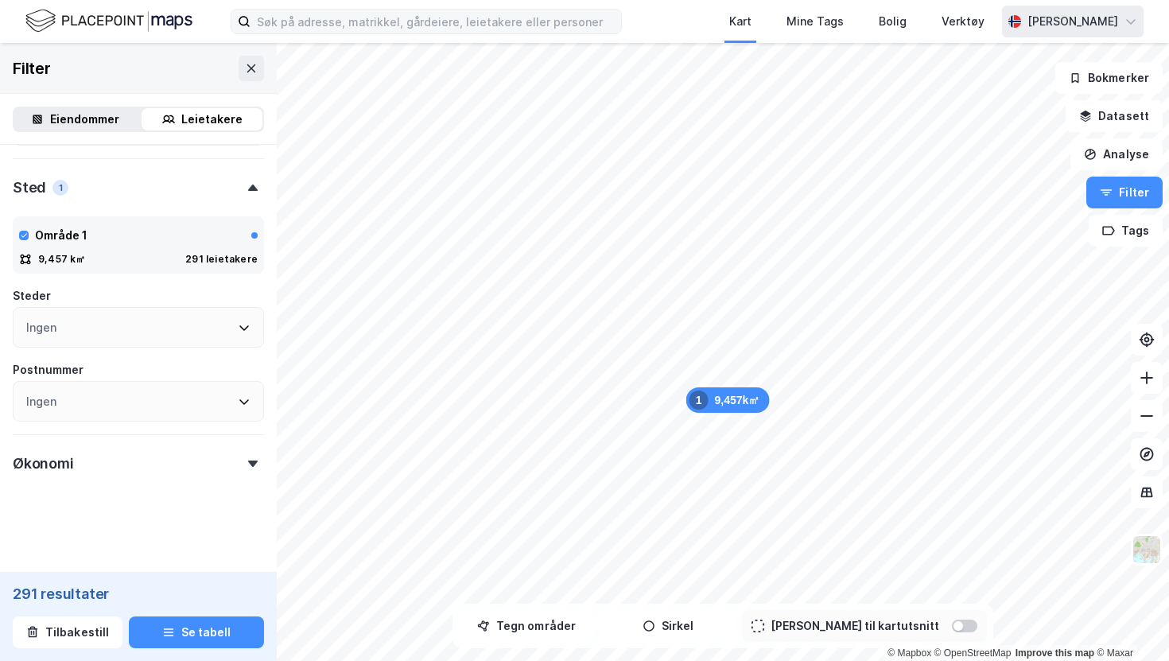
scroll to position [816, 0]
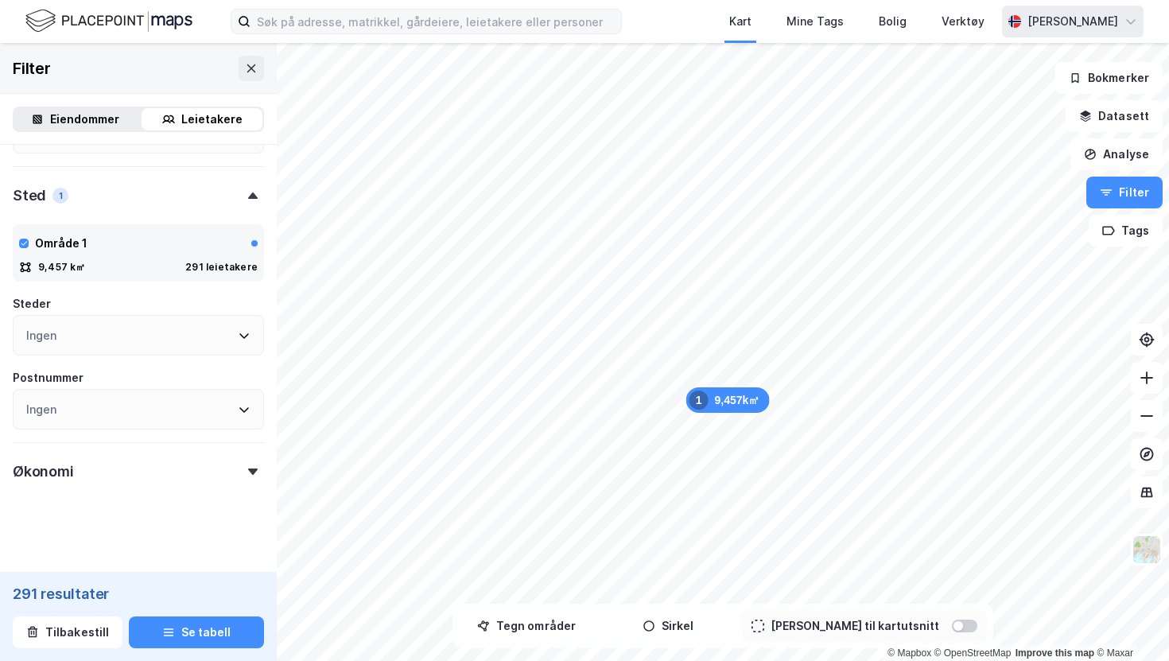
click at [126, 465] on div "Økonomi" at bounding box center [138, 464] width 251 height 45
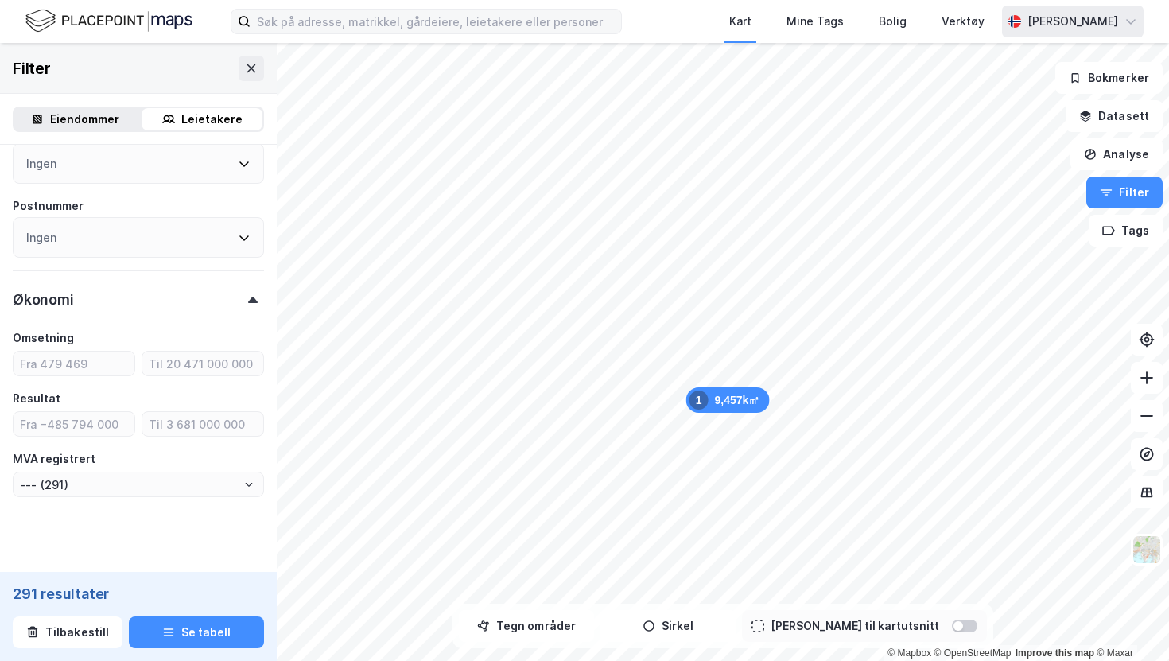
scroll to position [1005, 0]
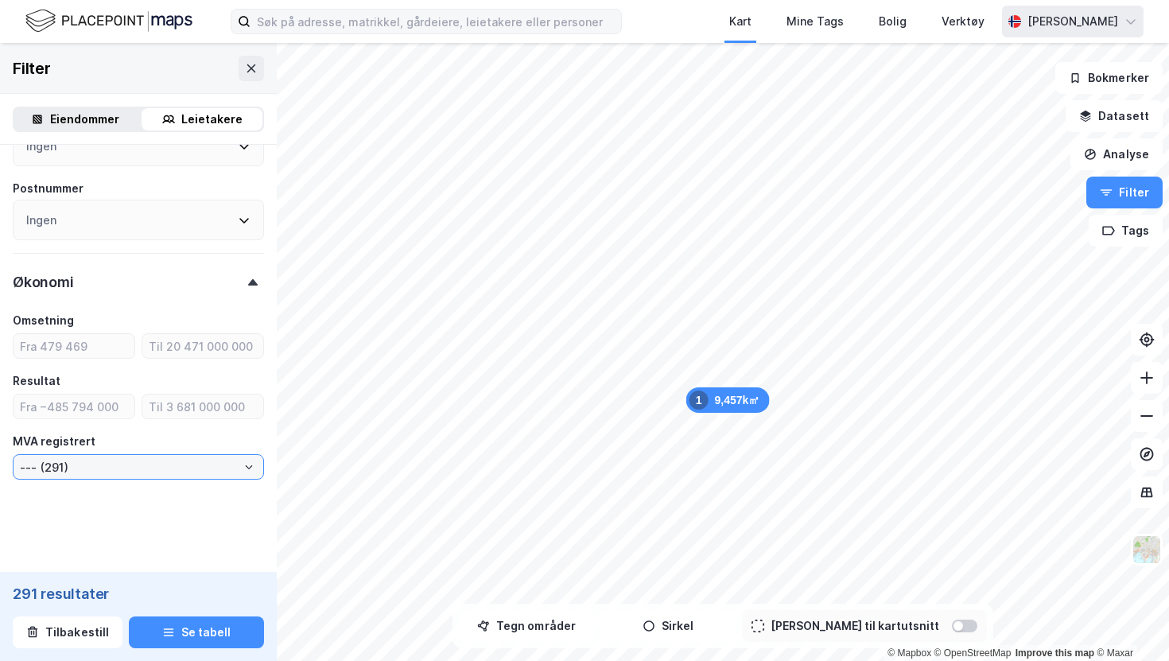
click at [138, 465] on input "--- (291)" at bounding box center [139, 467] width 250 height 24
click at [126, 524] on li "Ja (273)" at bounding box center [138, 523] width 251 height 29
type input "Ja (273)"
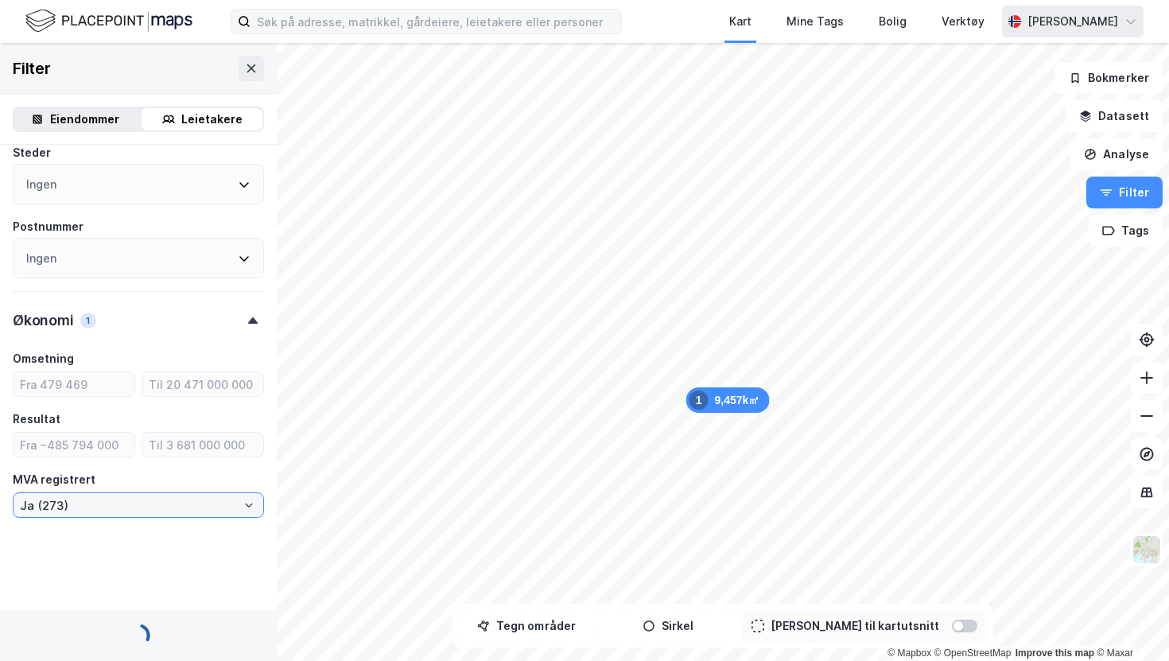
scroll to position [1005, 0]
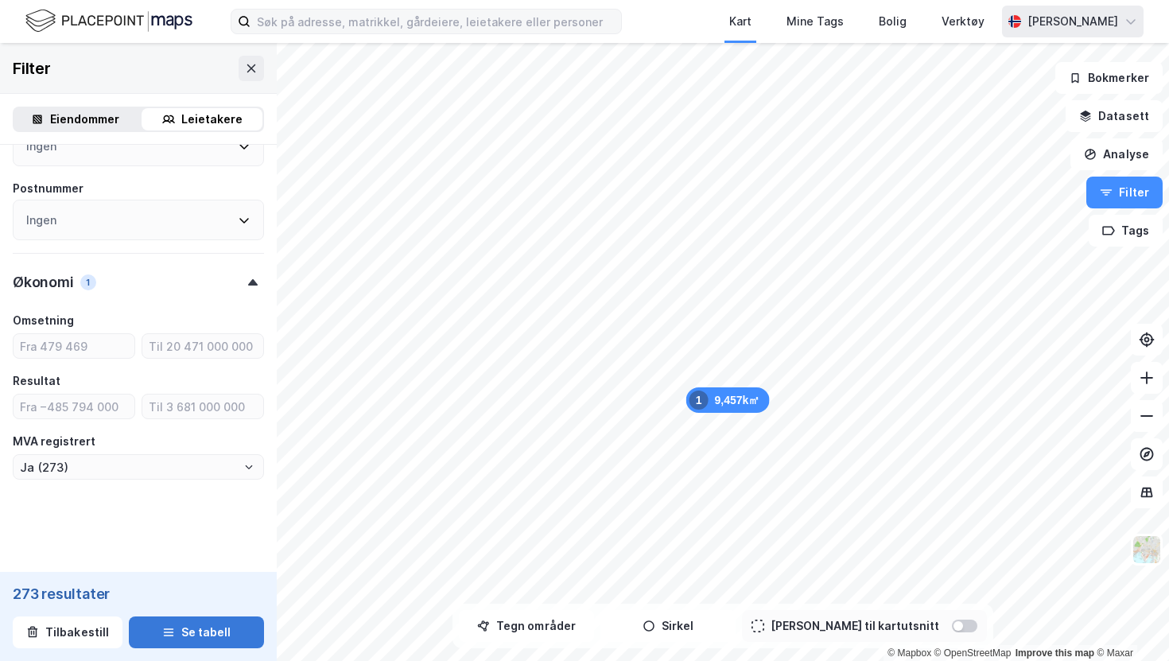
click at [173, 630] on icon "button" at bounding box center [168, 632] width 13 height 13
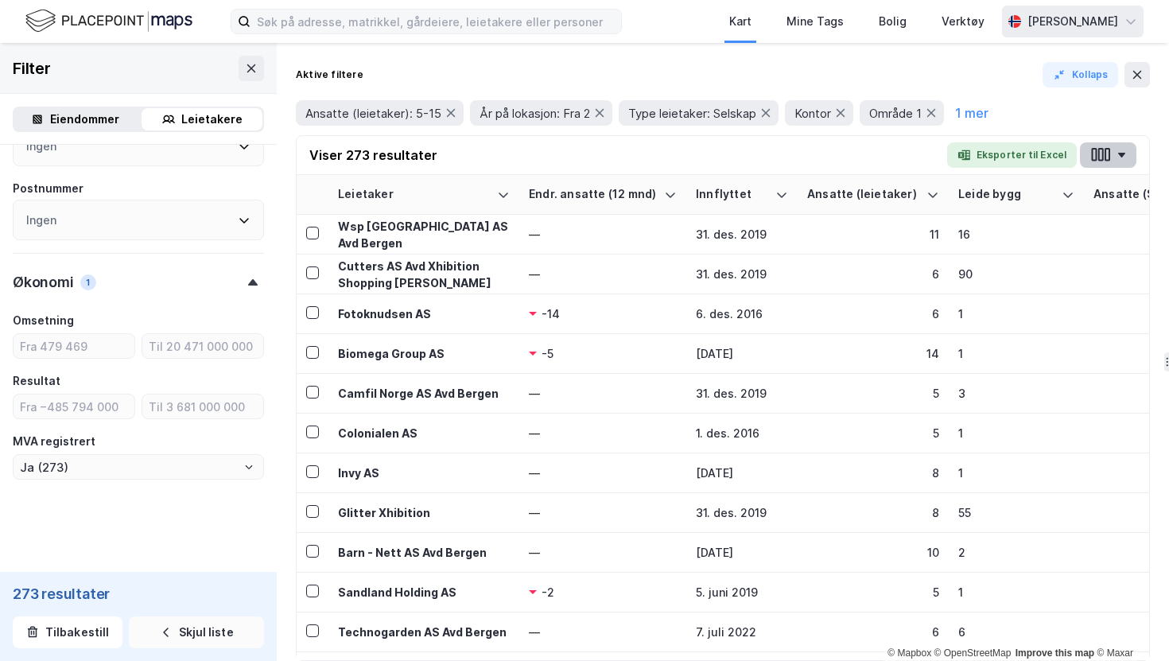
click at [1113, 156] on button "button" at bounding box center [1108, 154] width 56 height 25
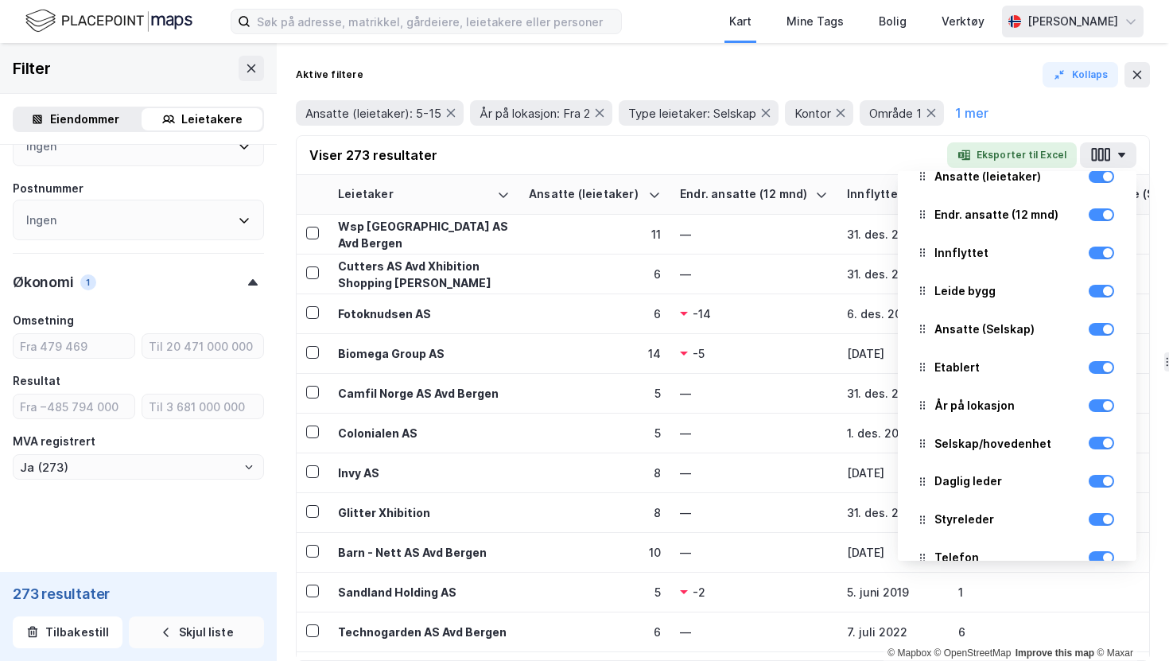
scroll to position [65, 0]
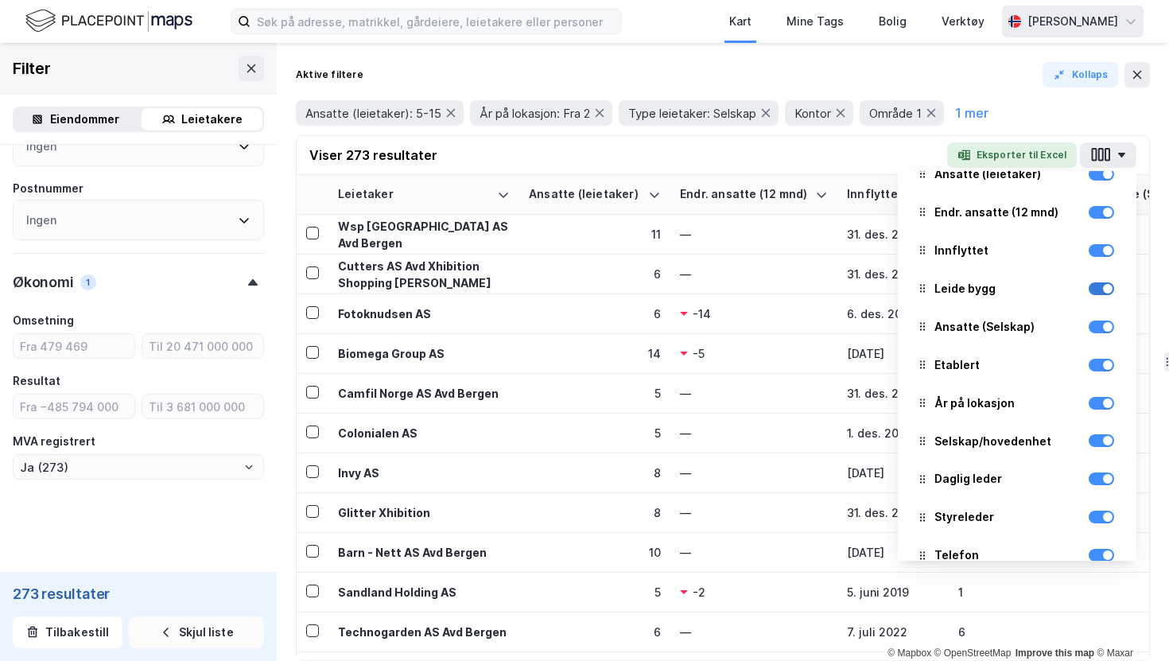
click at [1108, 290] on div at bounding box center [1108, 289] width 10 height 10
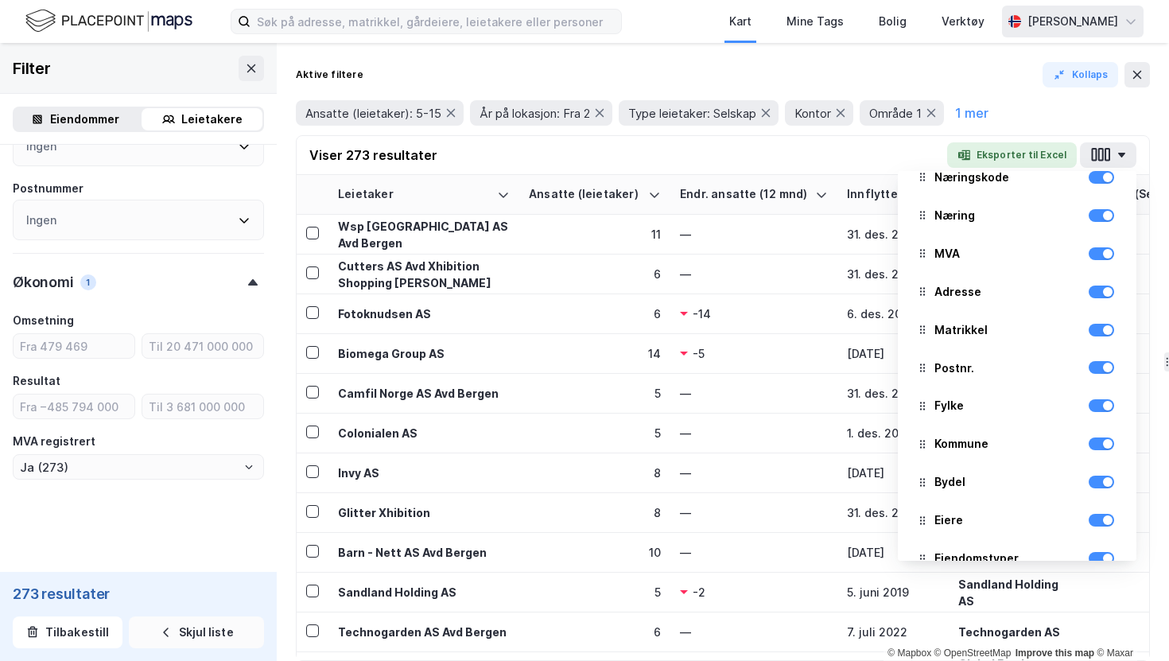
scroll to position [751, 0]
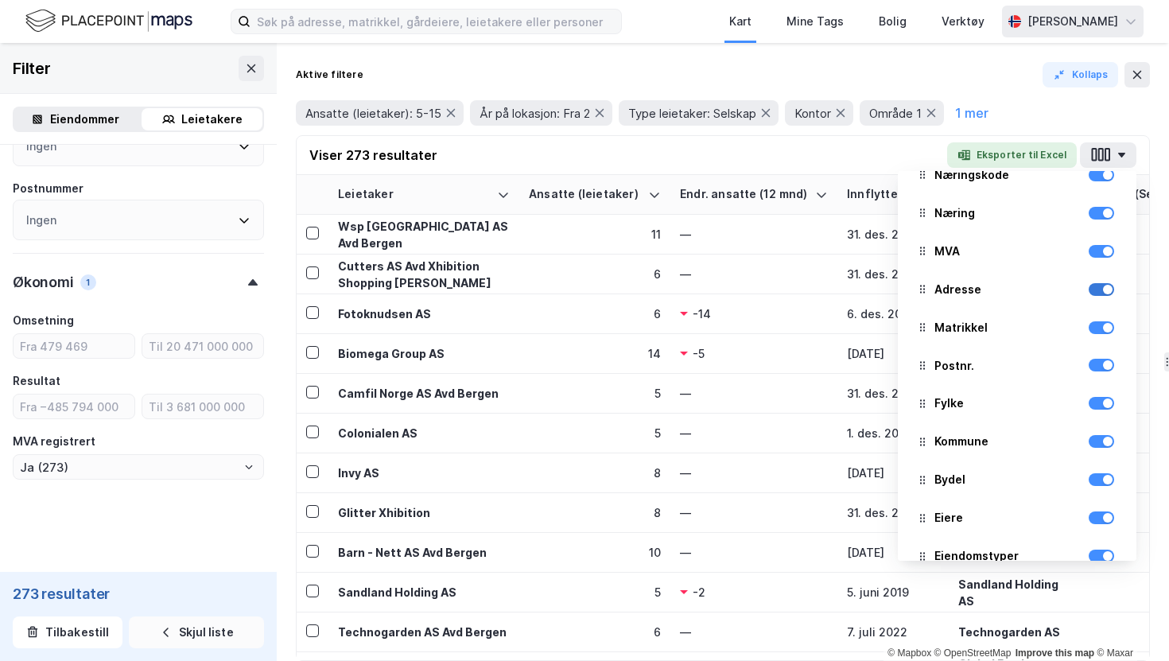
click at [1104, 289] on div at bounding box center [1108, 290] width 10 height 10
click at [1111, 333] on div at bounding box center [1101, 327] width 25 height 19
click at [1105, 293] on div at bounding box center [1101, 289] width 25 height 13
click at [1109, 330] on div at bounding box center [1108, 328] width 10 height 10
click at [1108, 365] on div at bounding box center [1108, 365] width 10 height 10
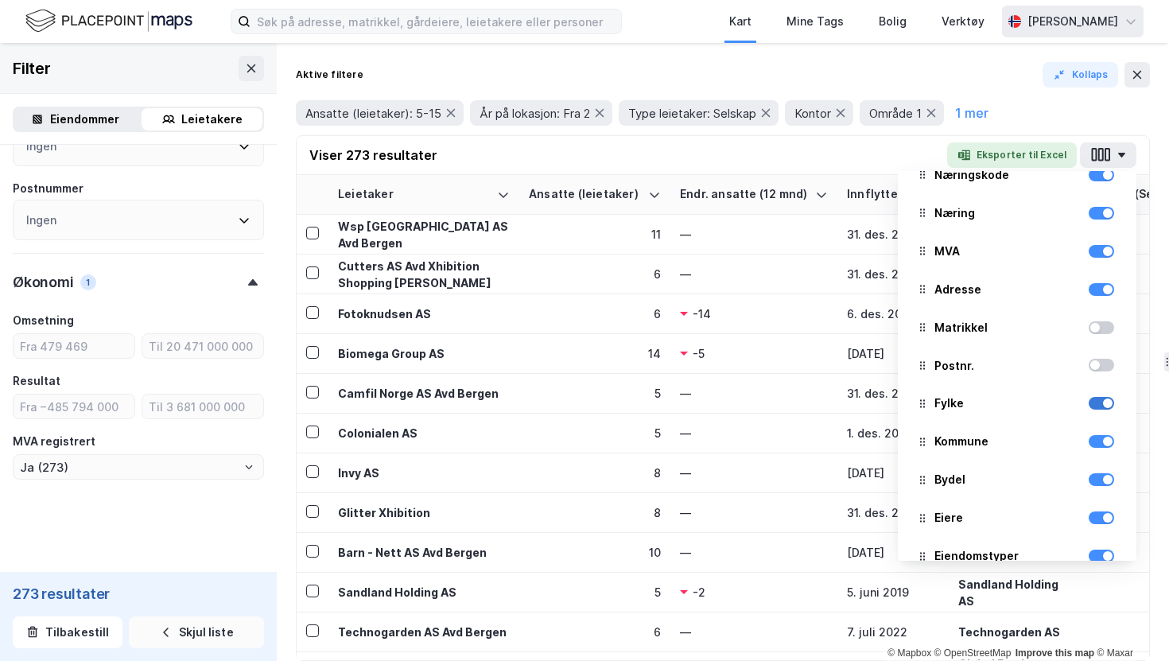
click at [1108, 403] on div at bounding box center [1108, 403] width 10 height 10
click at [1109, 440] on div at bounding box center [1108, 442] width 10 height 10
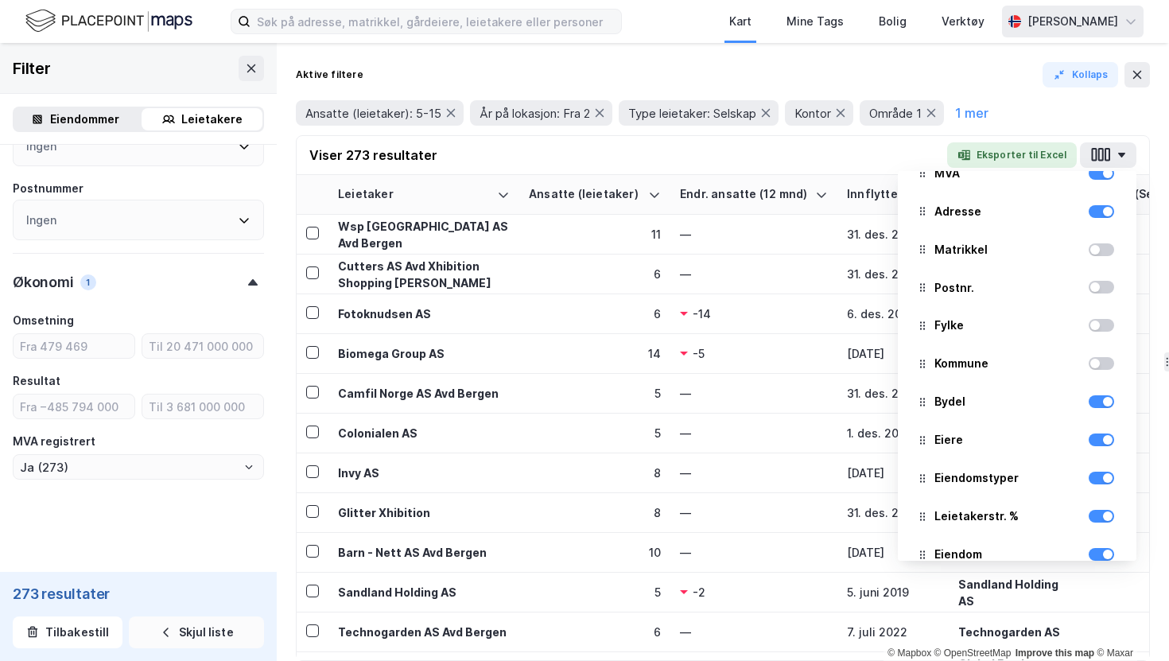
click at [1111, 408] on div at bounding box center [1101, 401] width 25 height 19
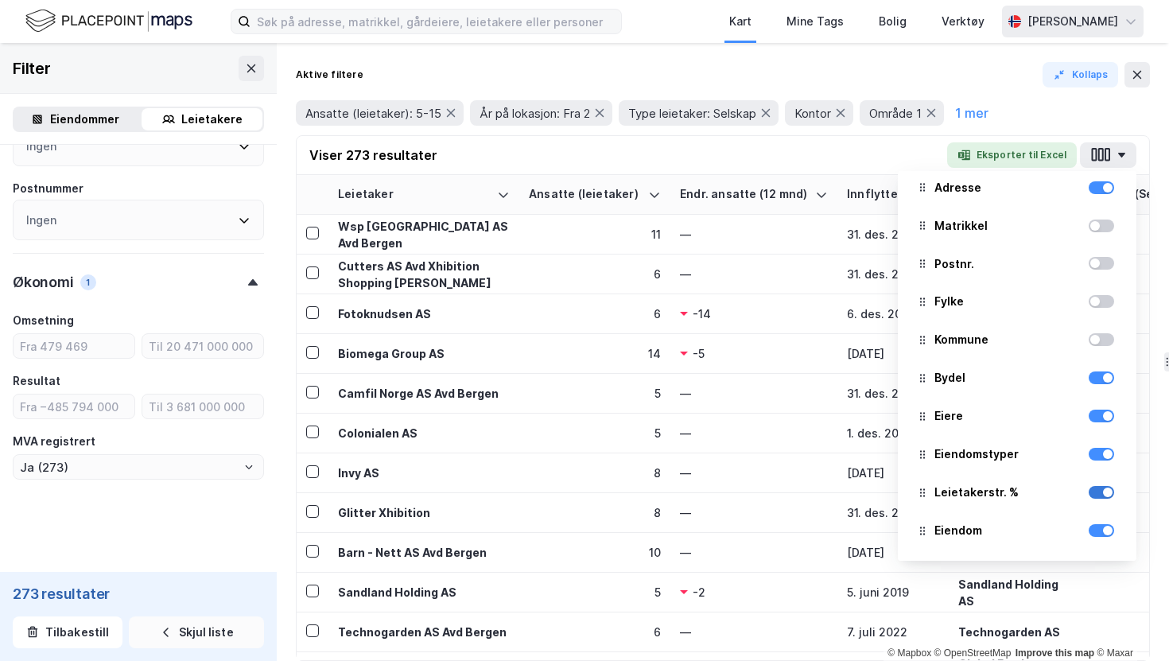
click at [1108, 491] on div at bounding box center [1108, 492] width 10 height 10
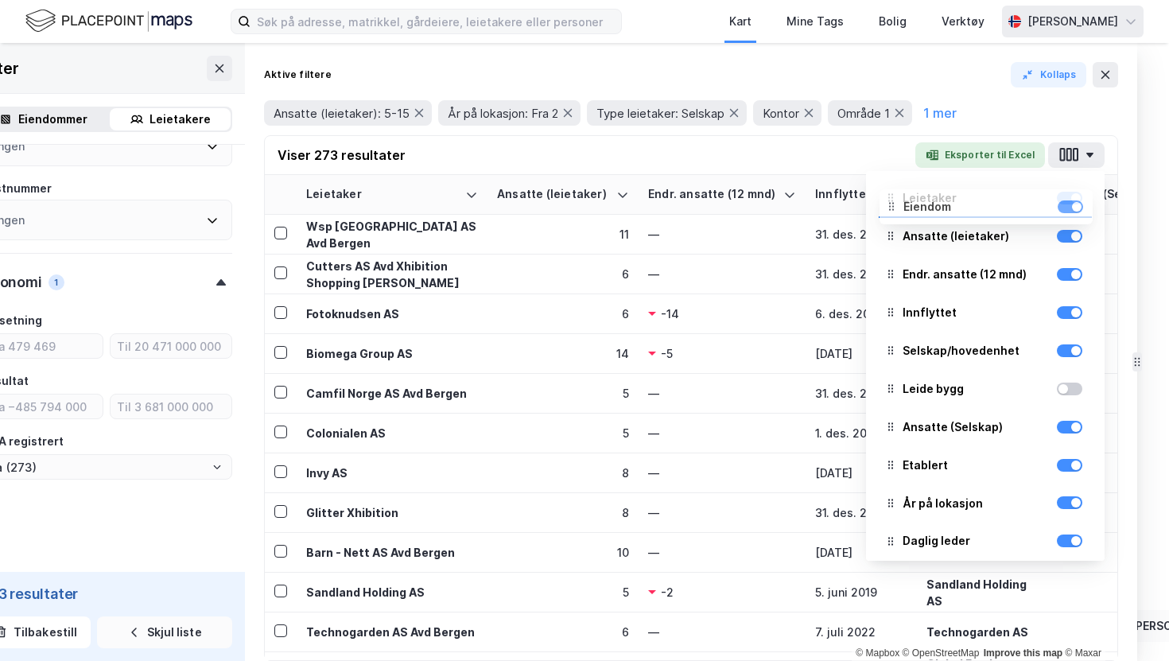
scroll to position [0, 0]
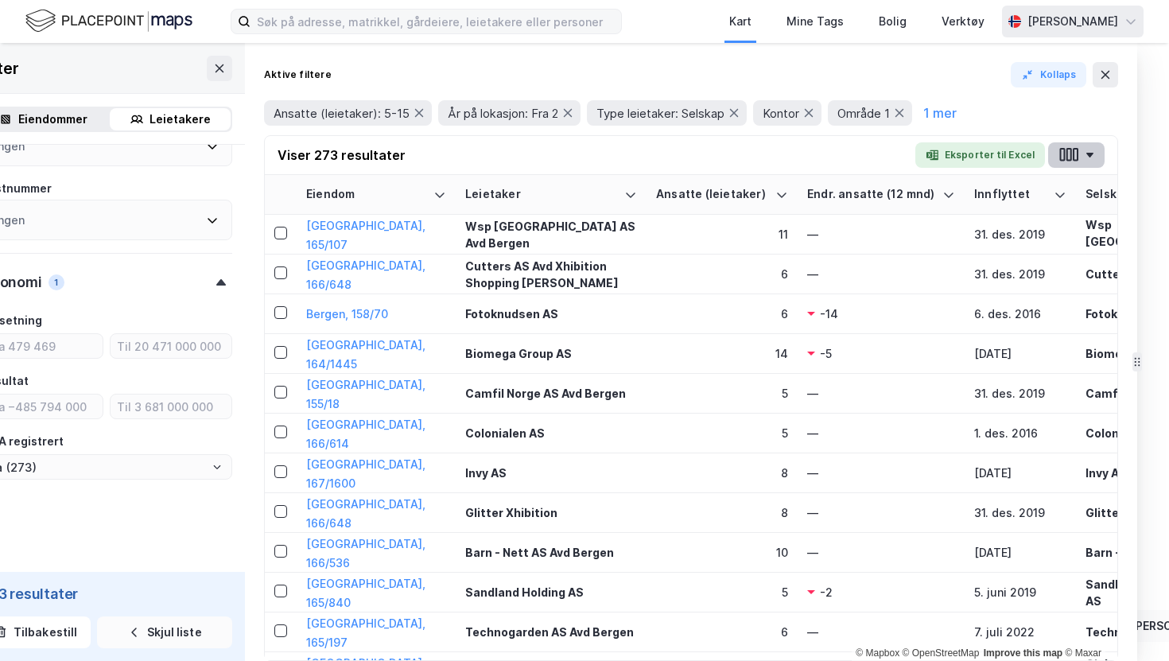
click at [1090, 155] on icon "button" at bounding box center [1089, 155] width 7 height 5
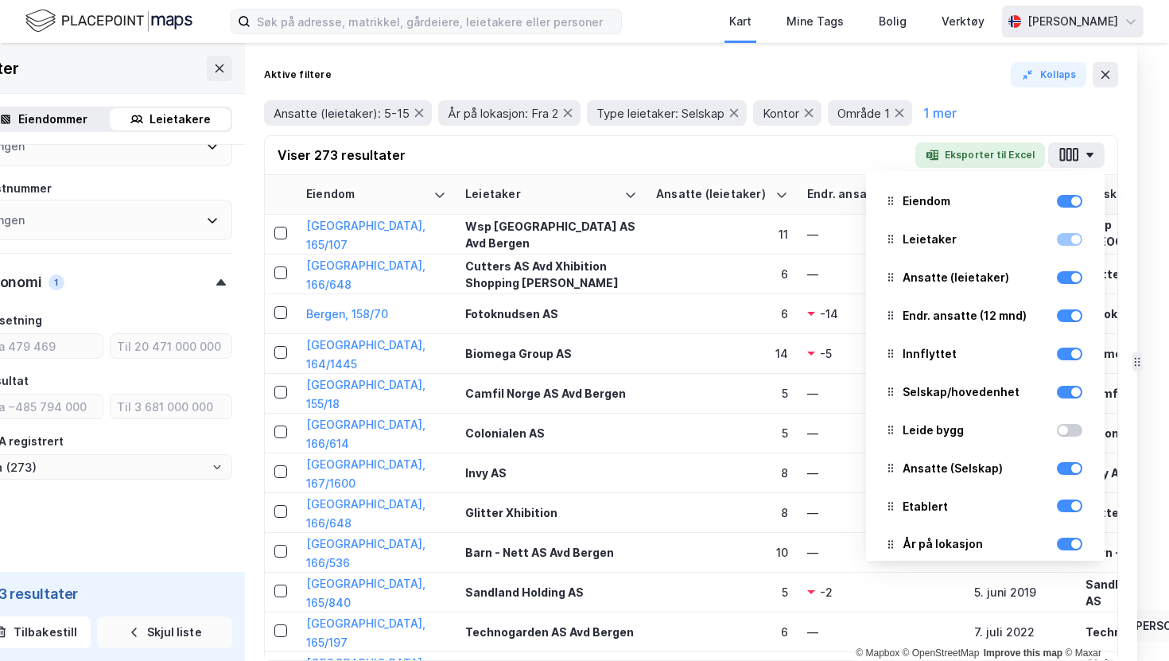
click at [1077, 118] on div "Ansatte (leietaker): 5-15 År på lokasjon: Fra 2 Type leietaker: Selskap Kontor …" at bounding box center [691, 112] width 854 height 25
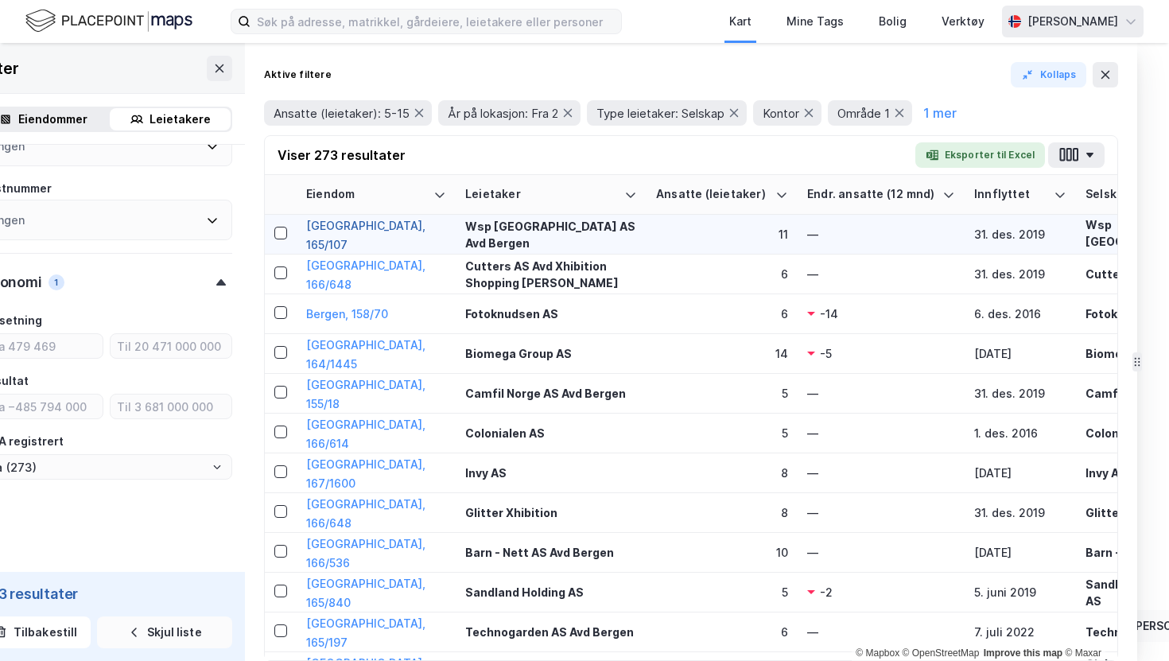
click at [0, 0] on button "Bergen, 165/107" at bounding box center [0, 0] width 0 height 0
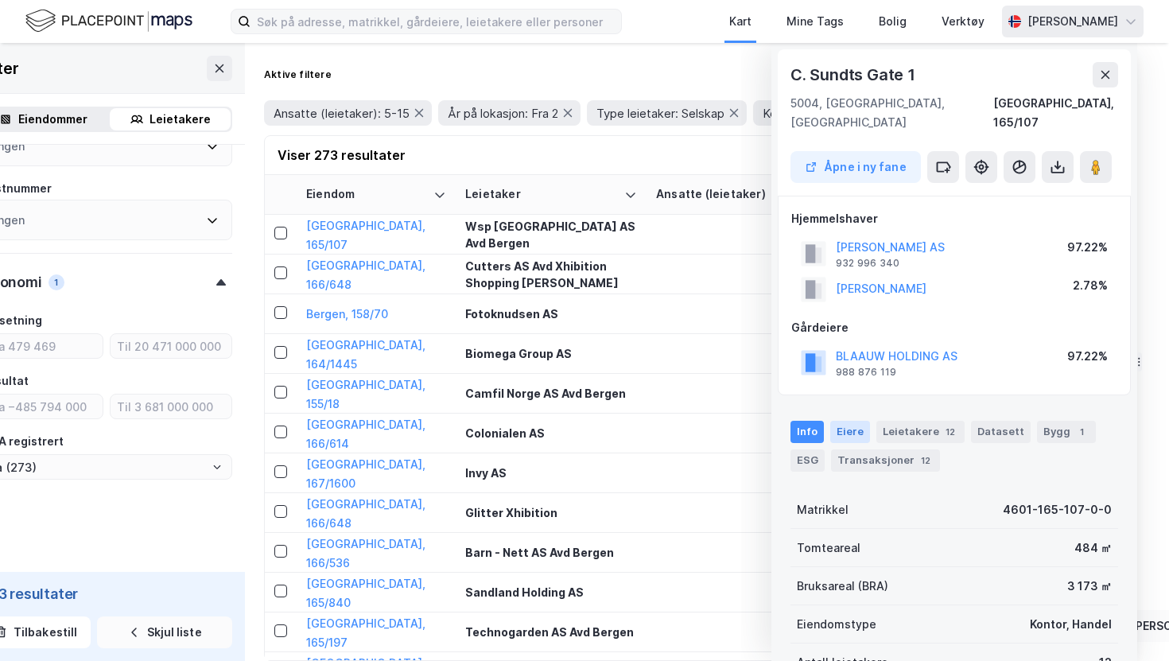
click at [860, 421] on div "Eiere" at bounding box center [850, 432] width 40 height 22
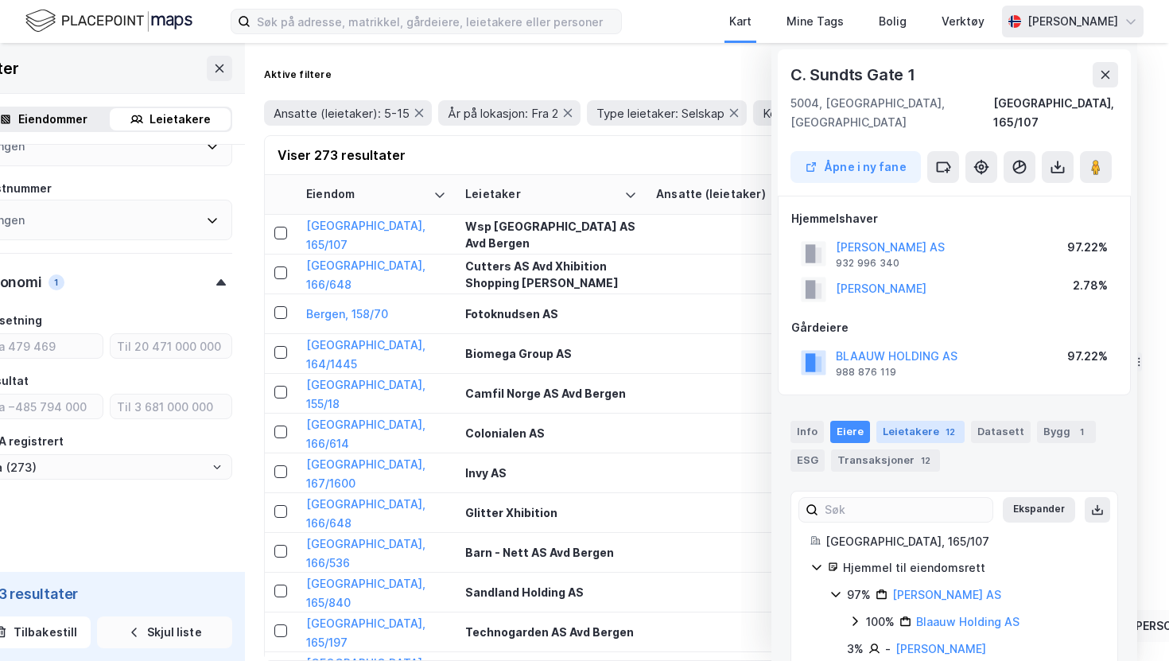
click at [898, 421] on div "Leietakere 12" at bounding box center [920, 432] width 88 height 22
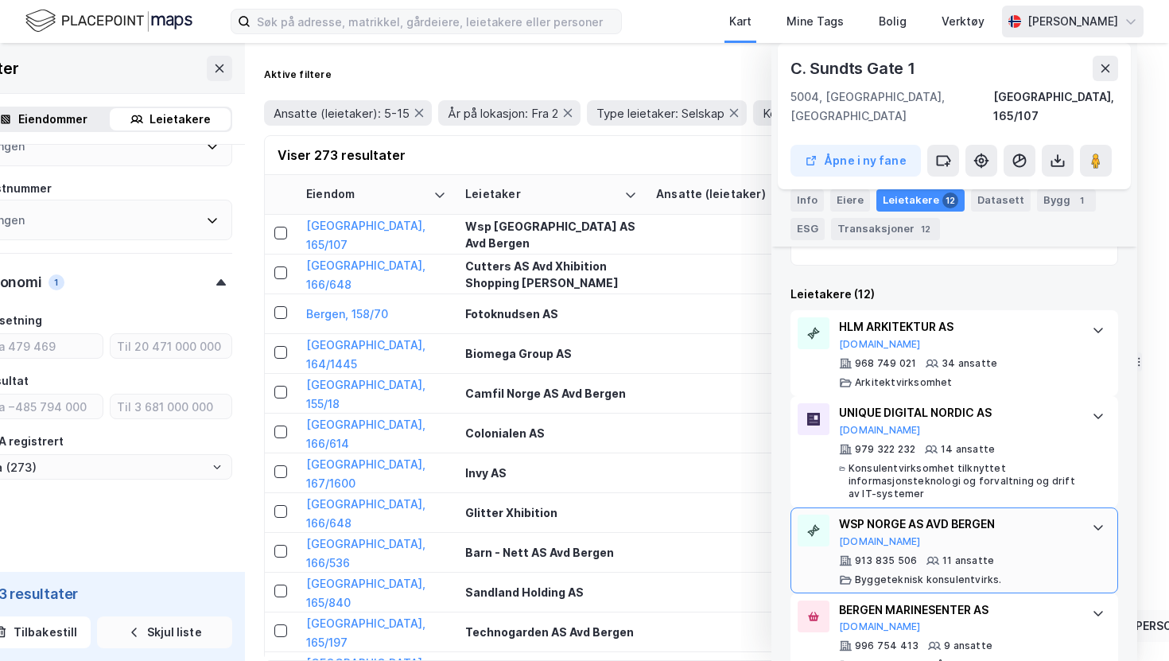
scroll to position [512, 0]
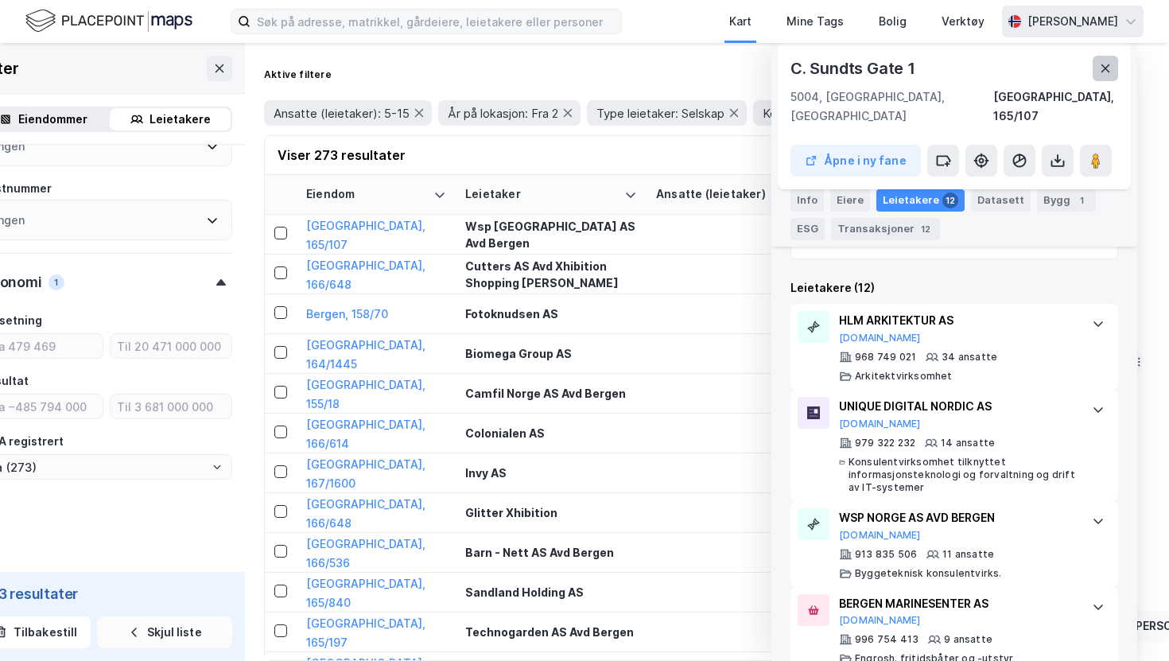
click at [1098, 68] on button at bounding box center [1105, 68] width 25 height 25
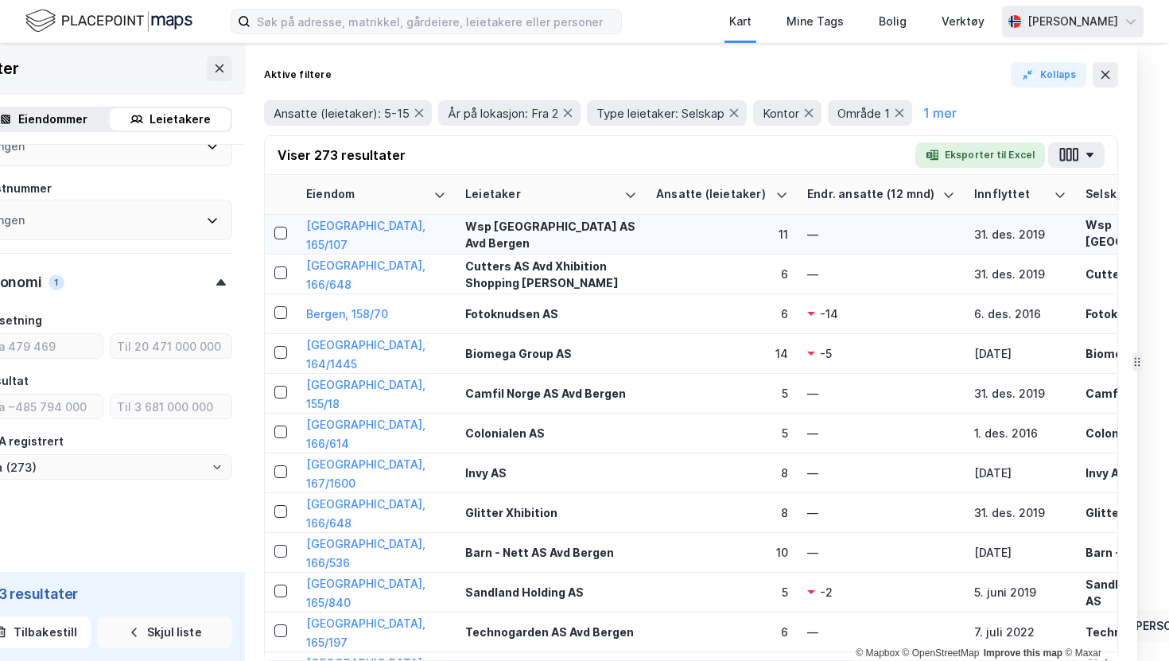
click at [671, 238] on div "11" at bounding box center [722, 234] width 132 height 17
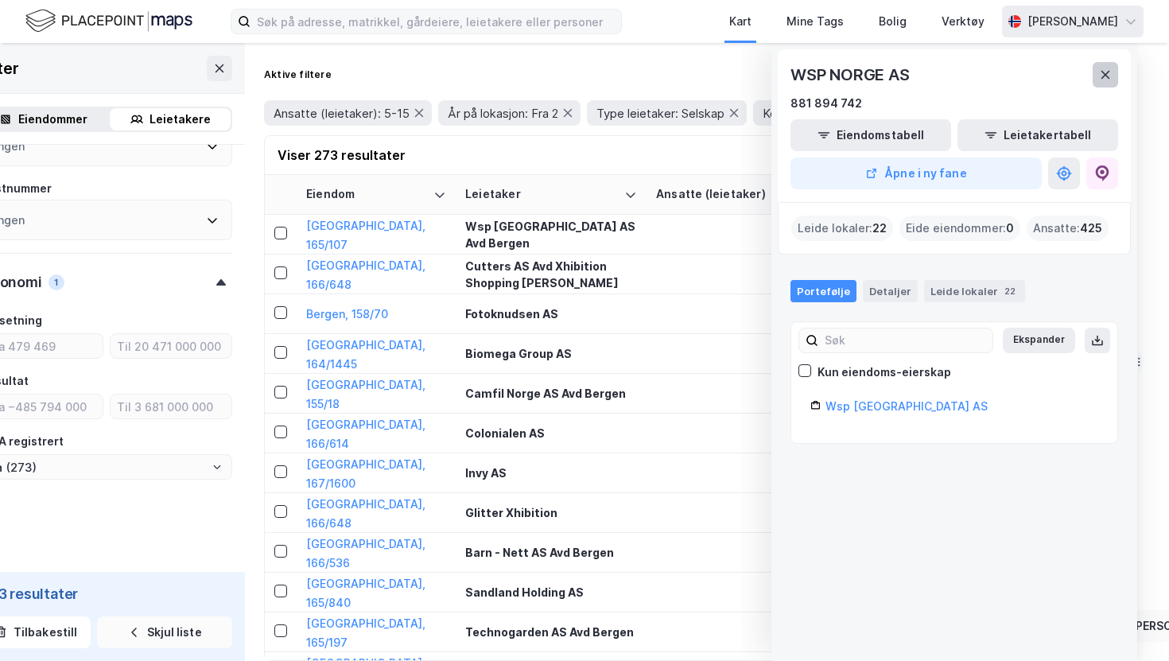
click at [1111, 67] on button at bounding box center [1105, 74] width 25 height 25
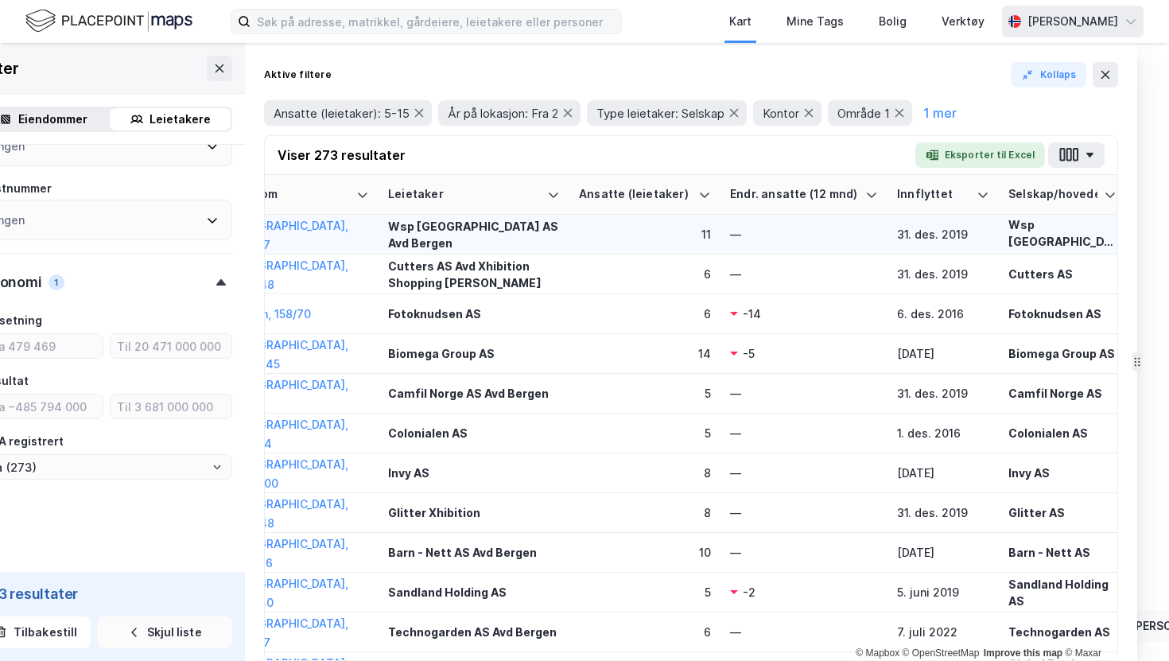
scroll to position [0, 0]
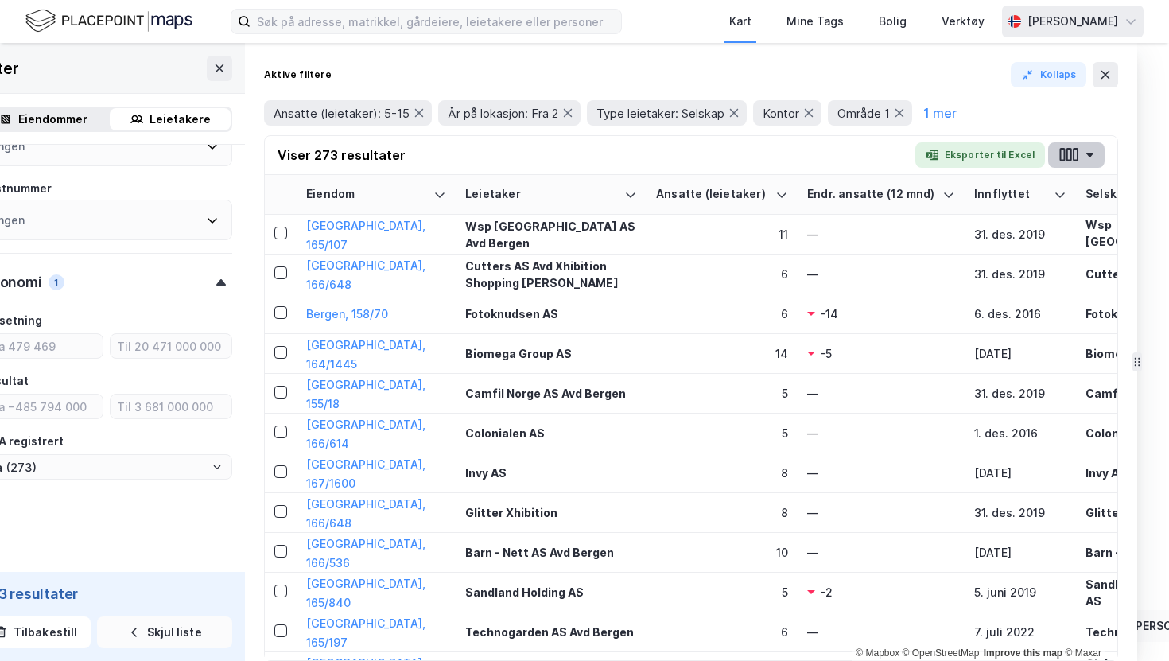
click at [1077, 157] on icon "button" at bounding box center [1076, 155] width 6 height 14
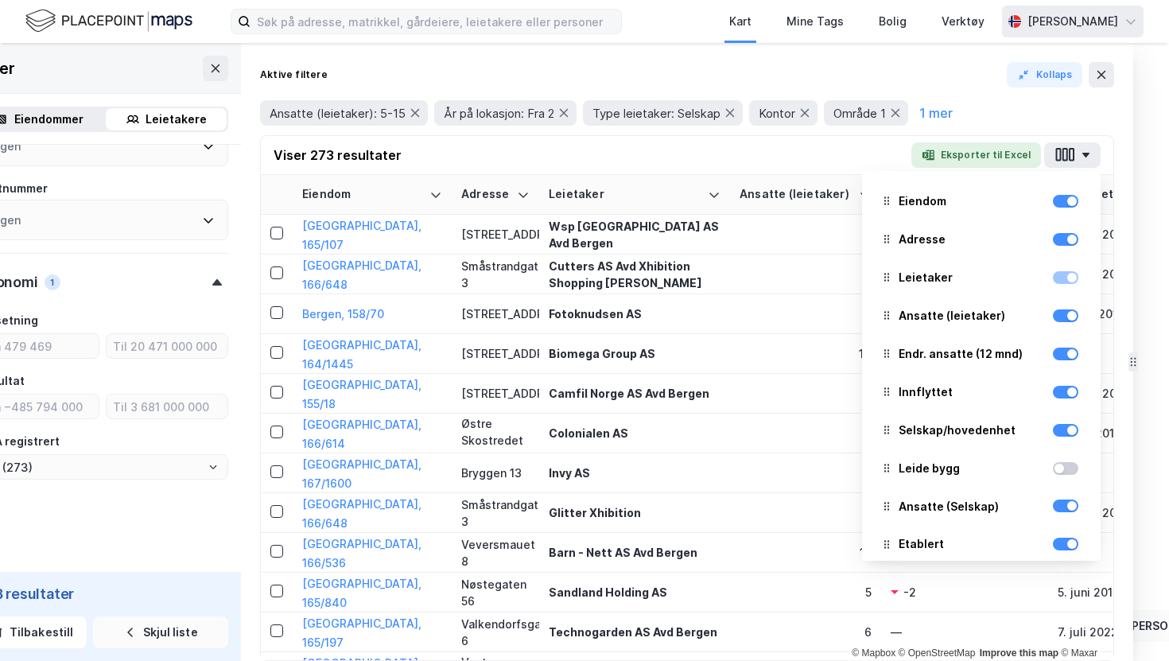
click at [1046, 103] on div "Ansatte (leietaker): 5-15 År på lokasjon: Fra 2 Type leietaker: Selskap Kontor …" at bounding box center [687, 112] width 854 height 25
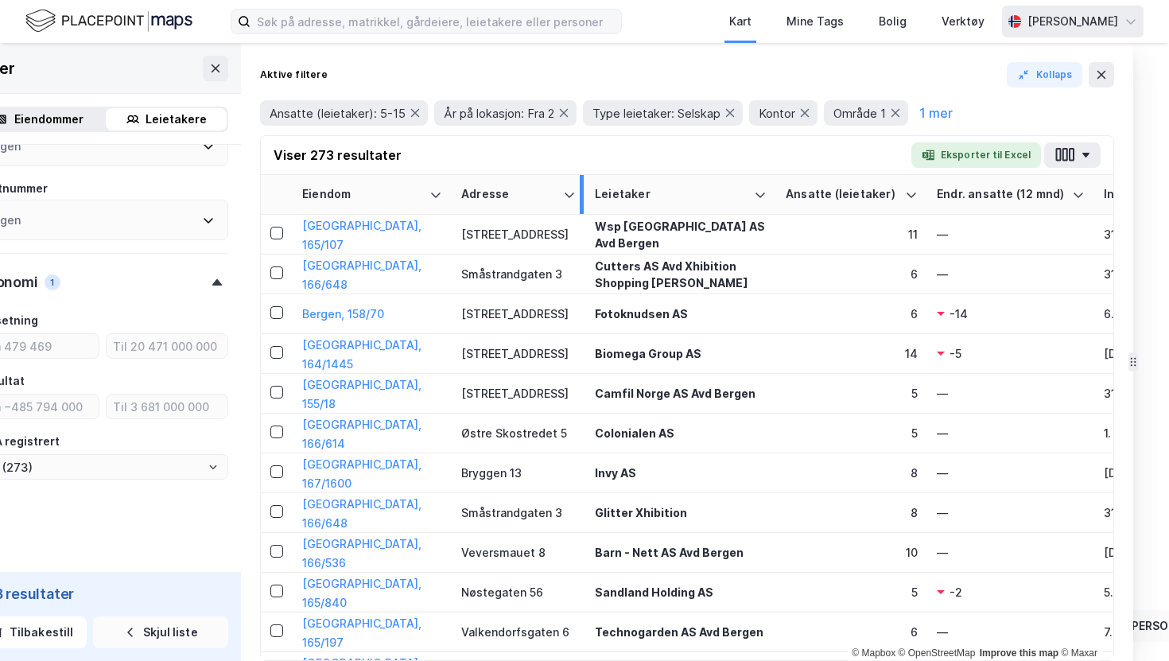
drag, startPoint x: 536, startPoint y: 197, endPoint x: 582, endPoint y: 196, distance: 46.1
click at [582, 196] on div at bounding box center [582, 194] width 4 height 39
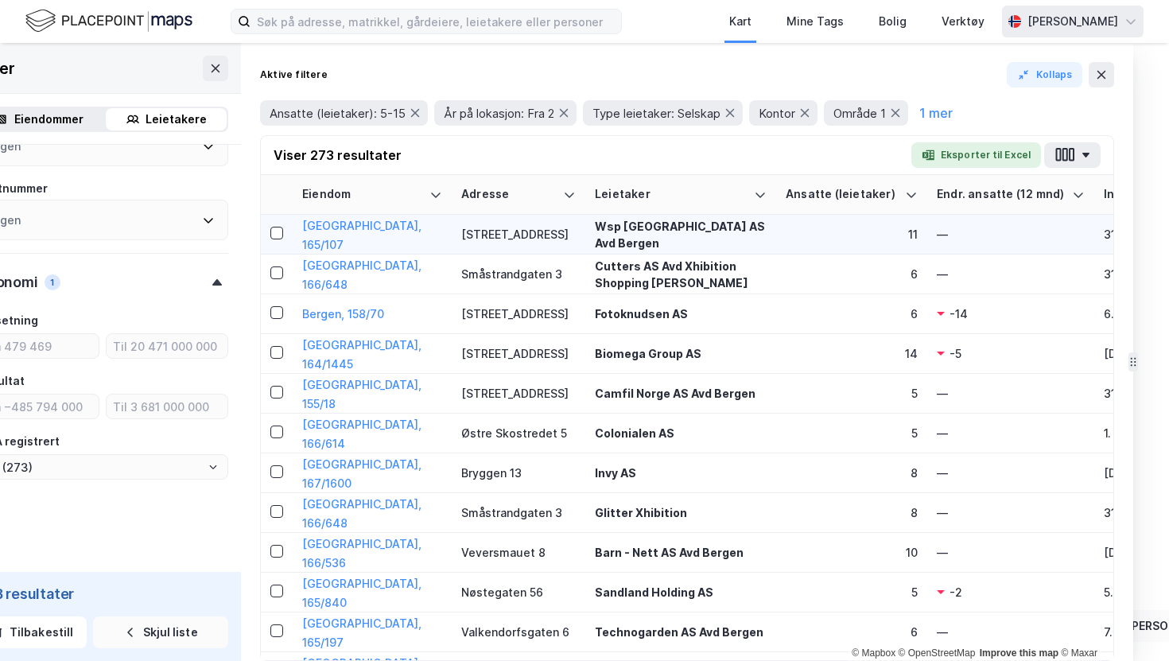
click at [845, 231] on div "11" at bounding box center [852, 234] width 132 height 17
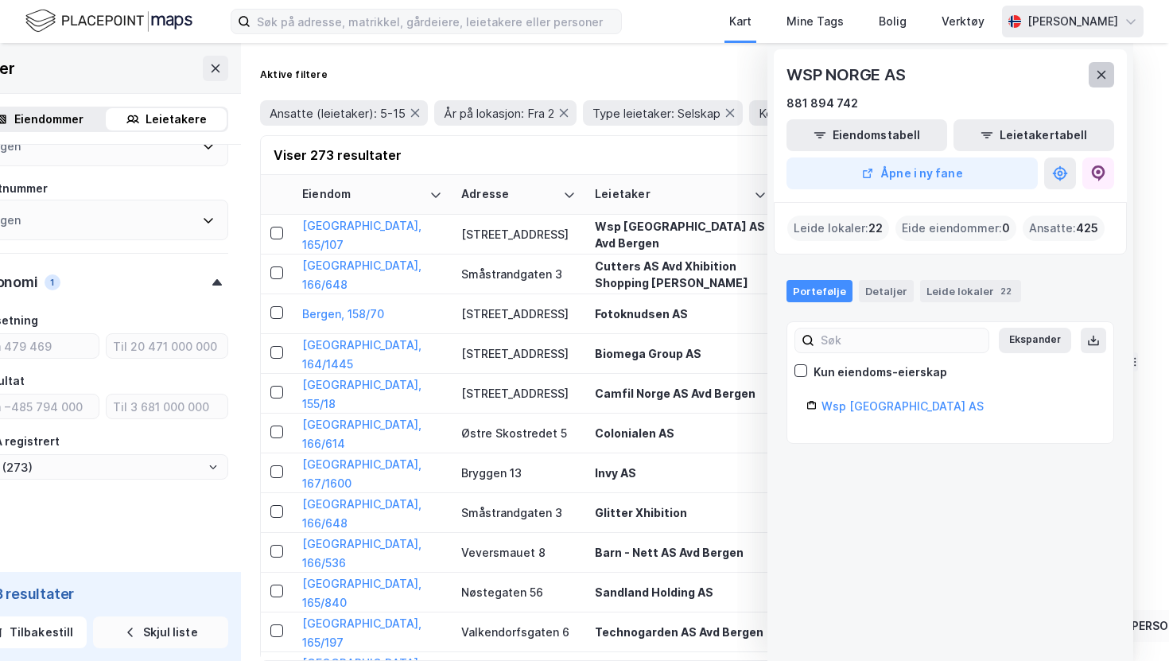
click at [1095, 81] on button at bounding box center [1101, 74] width 25 height 25
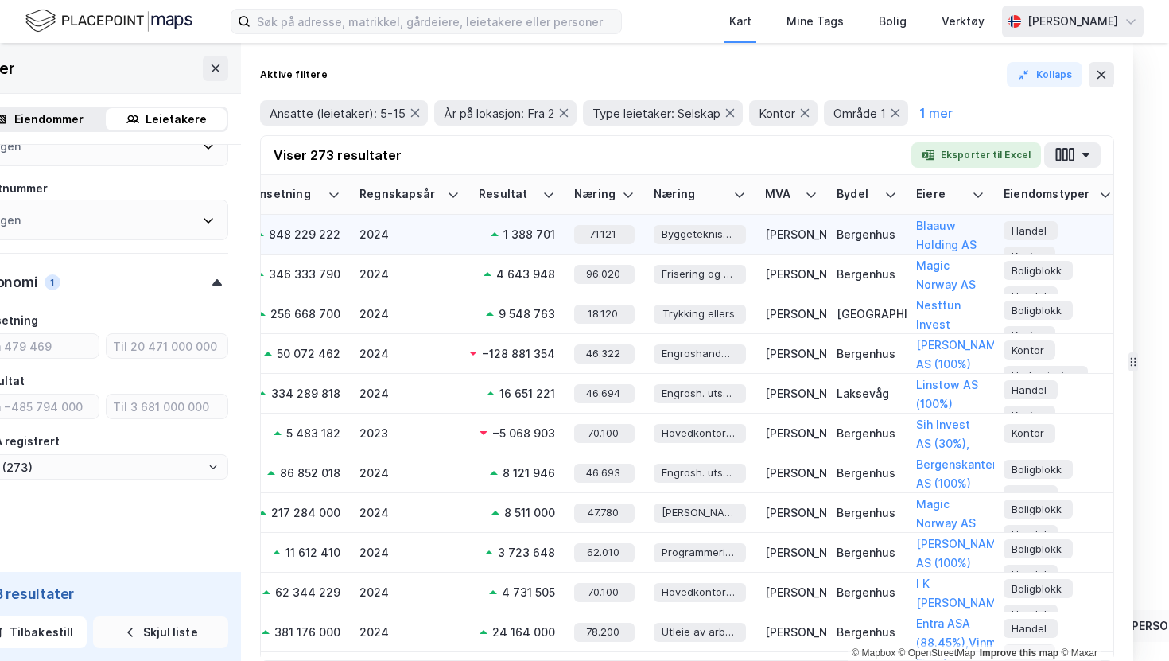
scroll to position [0, 2088]
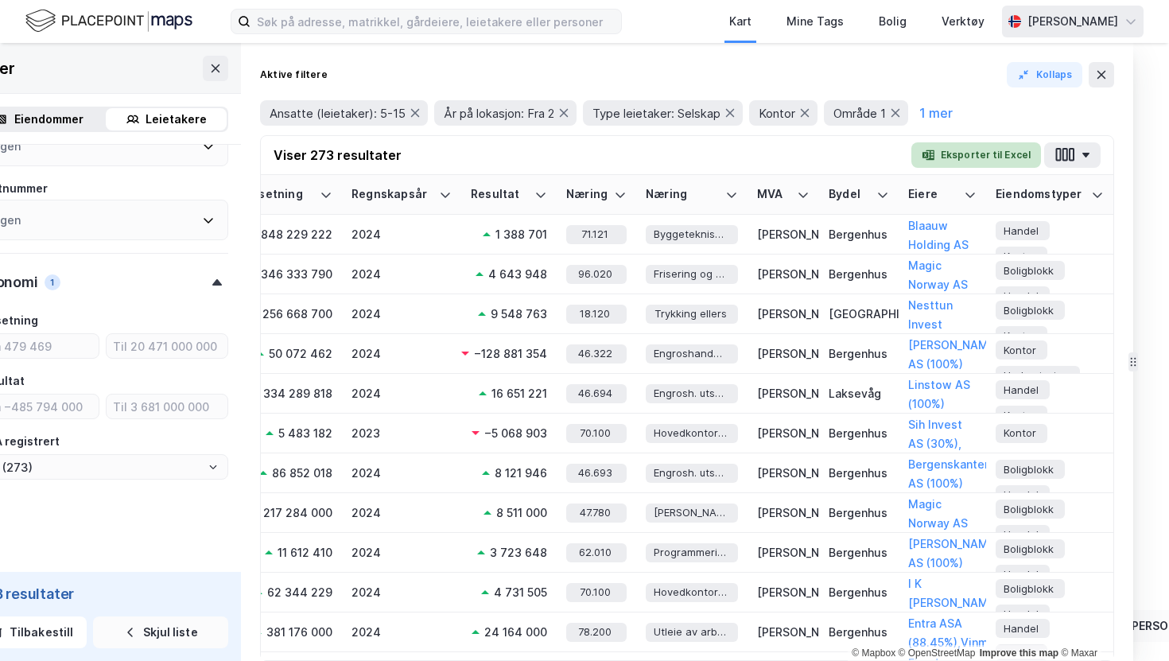
click at [1002, 156] on button "Eksporter til Excel" at bounding box center [976, 154] width 130 height 25
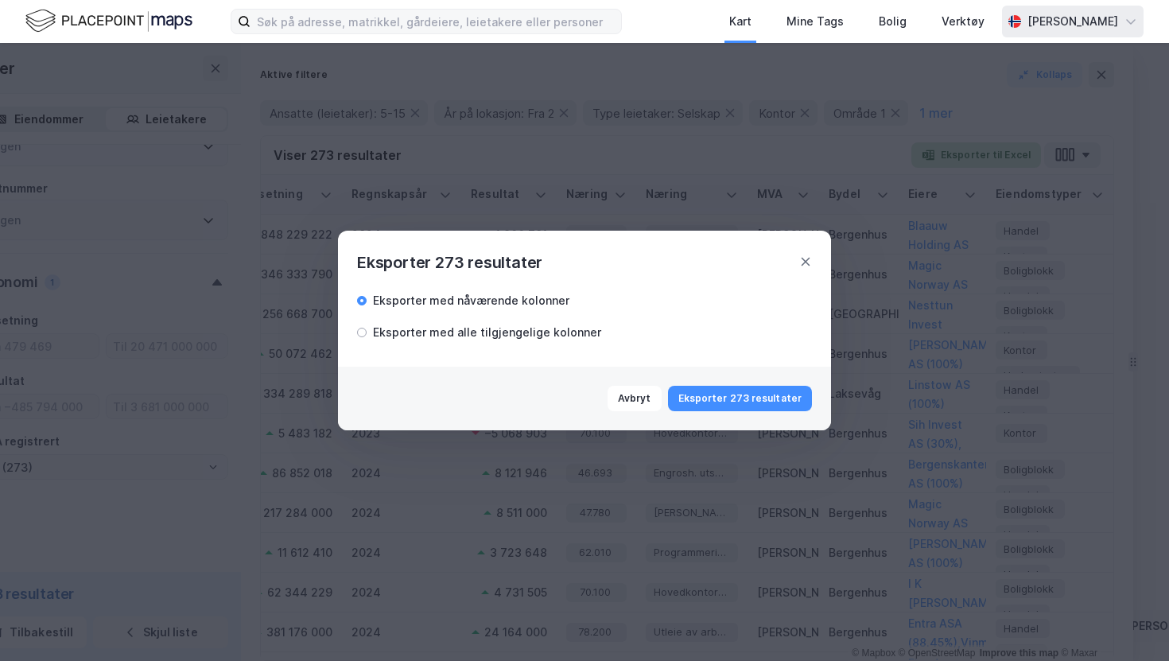
scroll to position [0, 0]
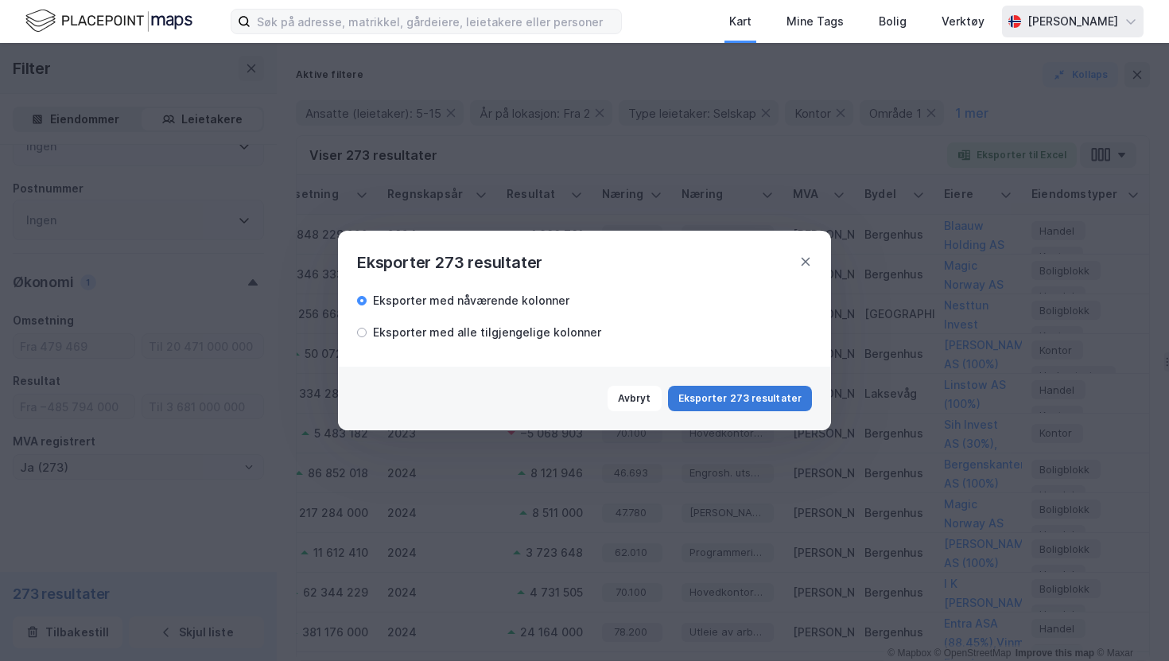
click at [738, 398] on button "Eksporter 273 resultater" at bounding box center [740, 398] width 144 height 25
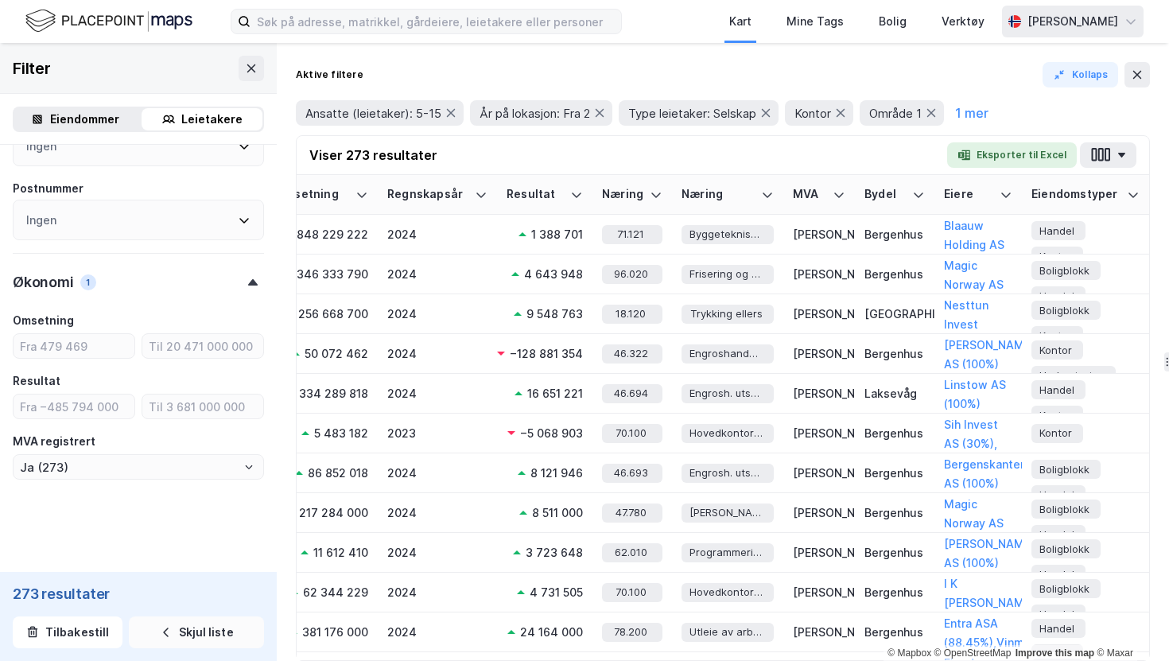
click at [648, 73] on div "Aktive filtere Kollaps" at bounding box center [723, 74] width 854 height 25
click at [639, 58] on div "Aktive filtere Kollaps Ansatte (leietaker): 5-15 År på lokasjon: Fra 2 Type lei…" at bounding box center [723, 352] width 892 height 618
click at [68, 639] on button "Tilbakestill" at bounding box center [68, 632] width 110 height 32
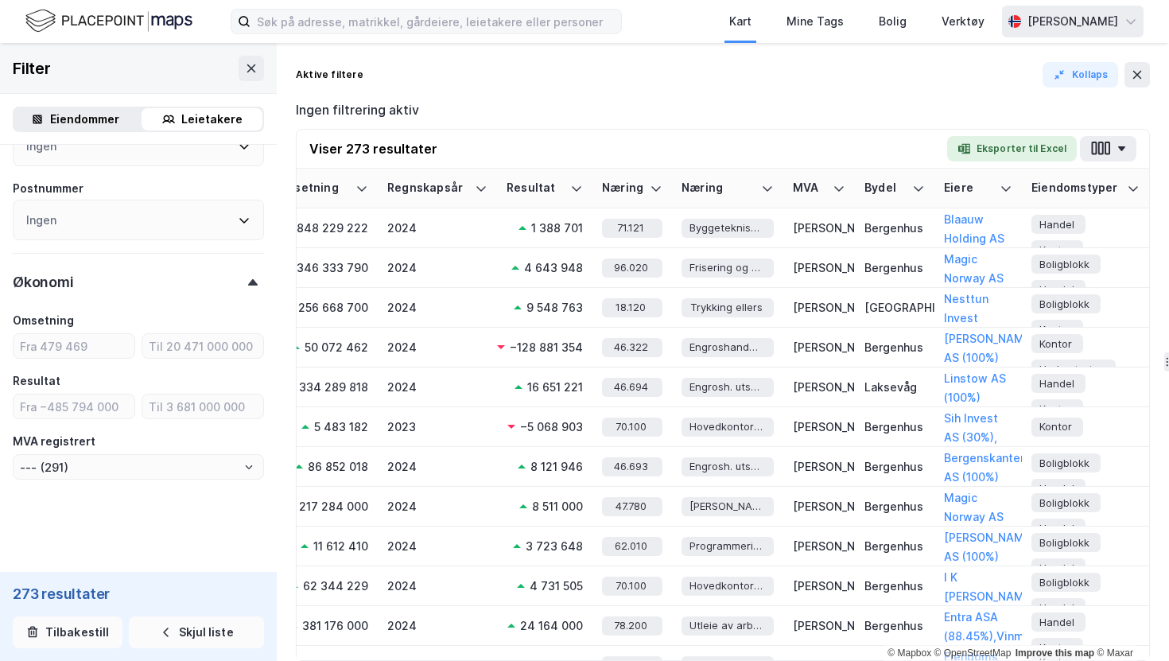
scroll to position [846, 0]
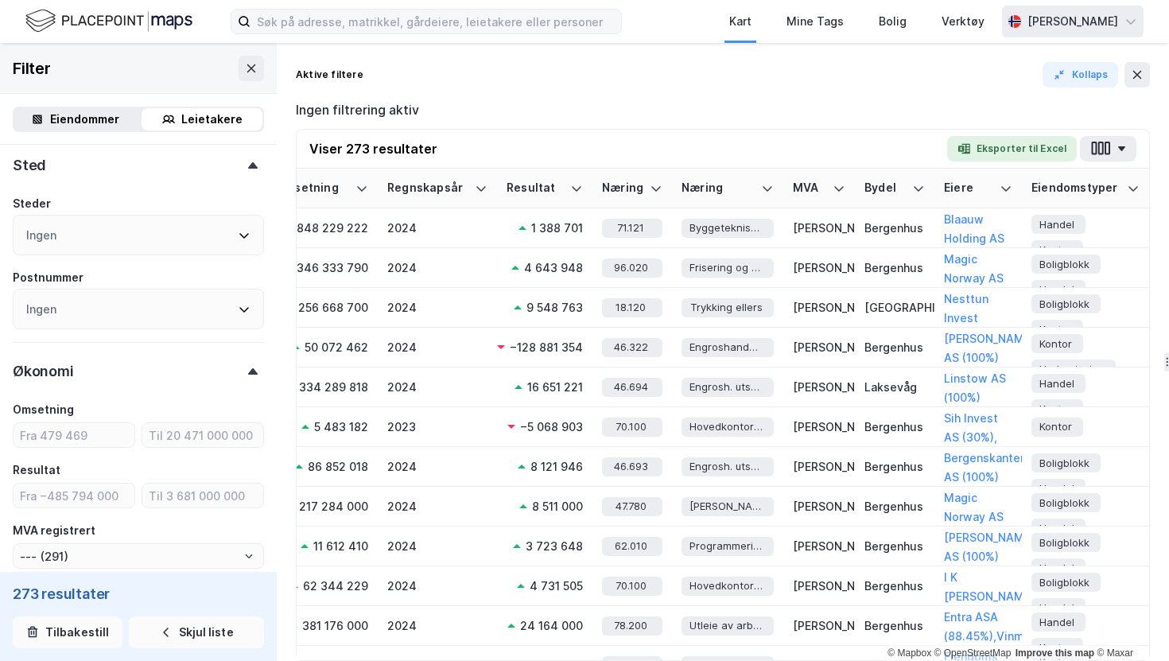
type input "--- (1 105 658)"
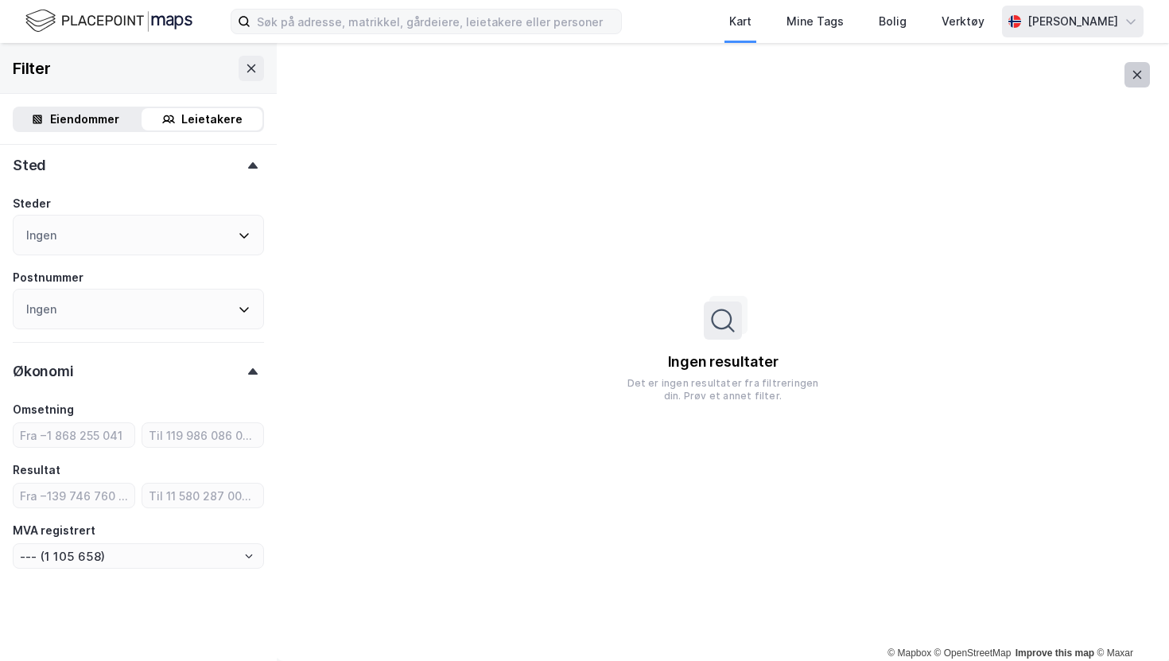
click at [1131, 74] on icon at bounding box center [1137, 74] width 13 height 13
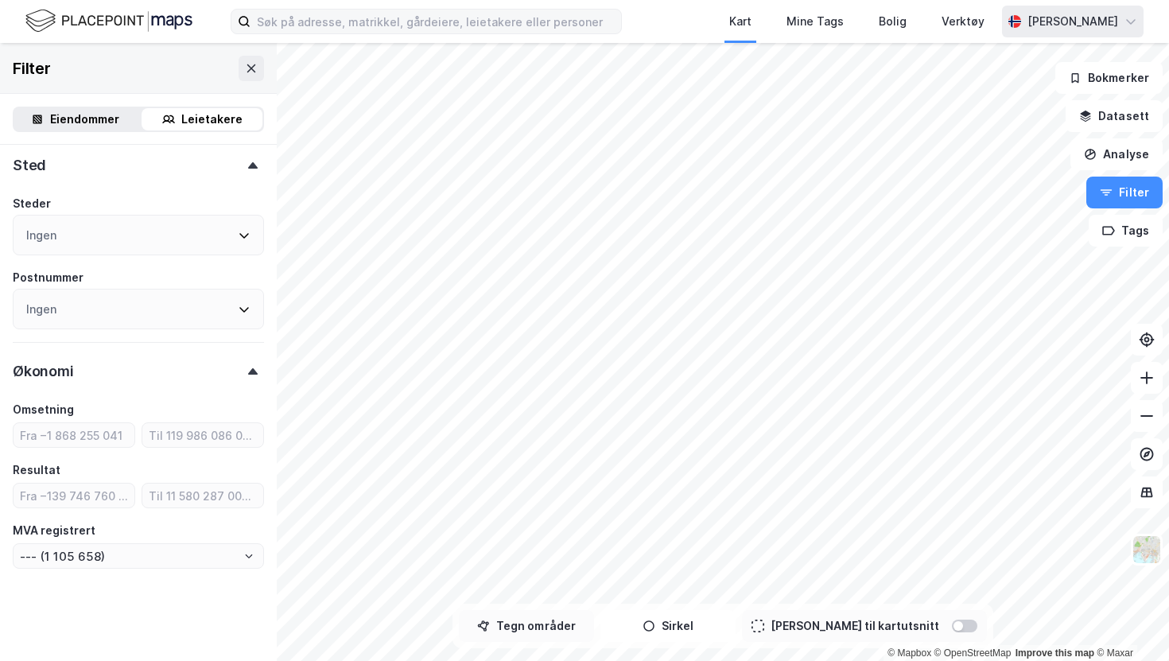
click at [578, 633] on button "Tegn områder" at bounding box center [526, 626] width 135 height 32
click at [250, 60] on button at bounding box center [251, 68] width 25 height 25
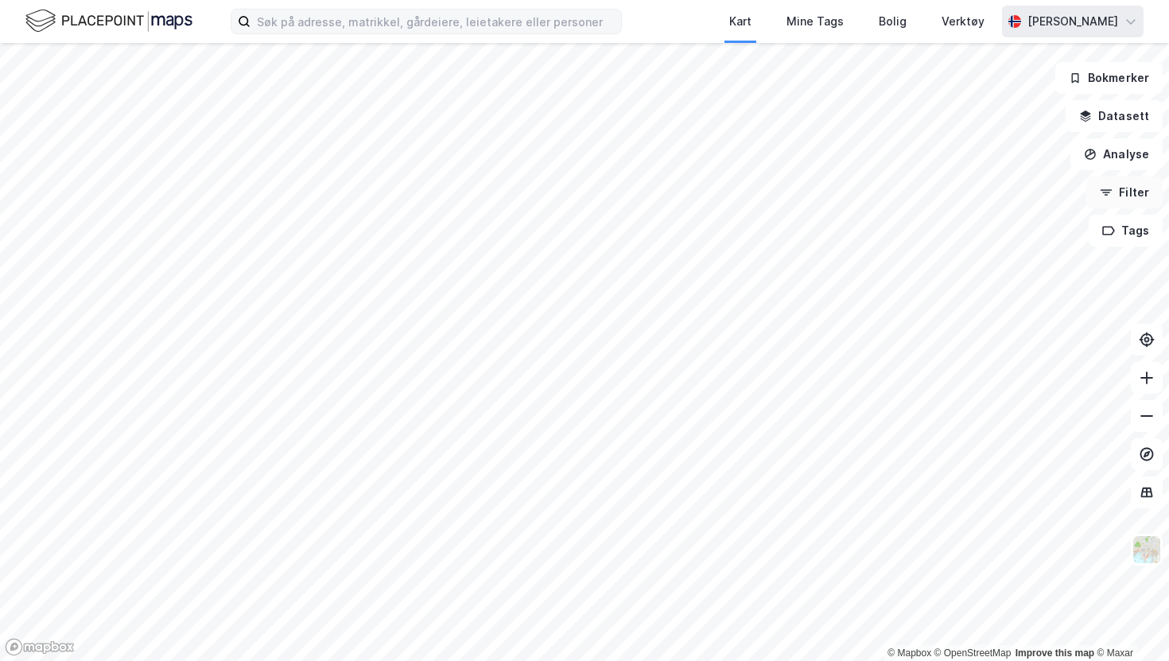
click at [1116, 197] on button "Filter" at bounding box center [1124, 193] width 76 height 32
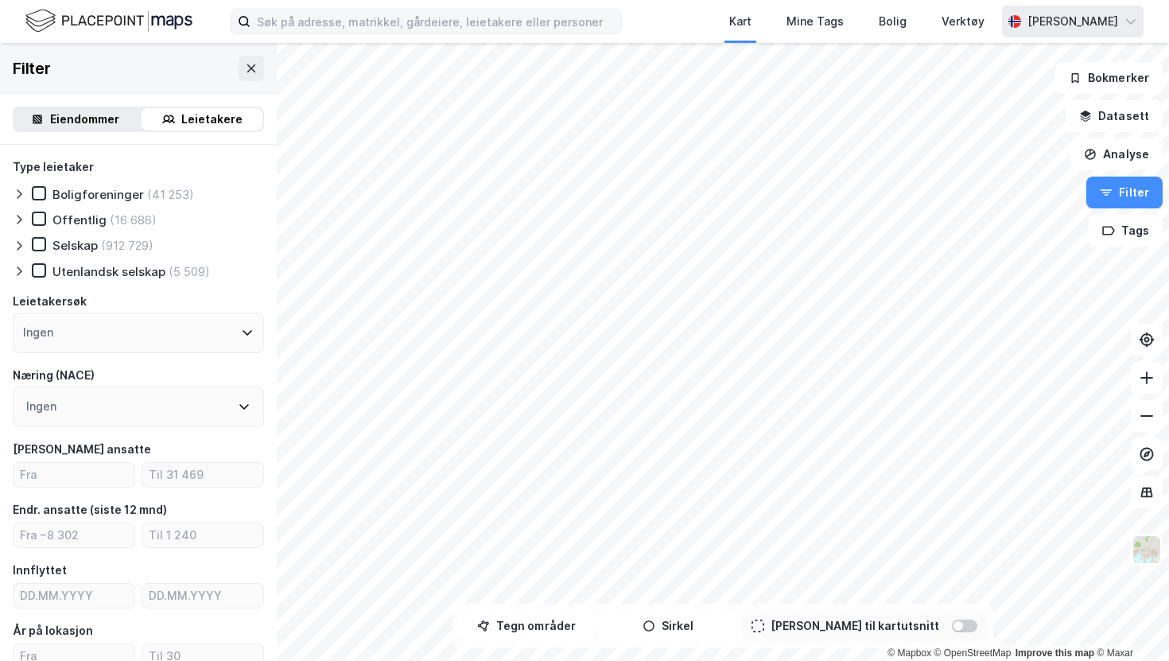
click at [99, 123] on div "Eiendommer" at bounding box center [84, 119] width 69 height 19
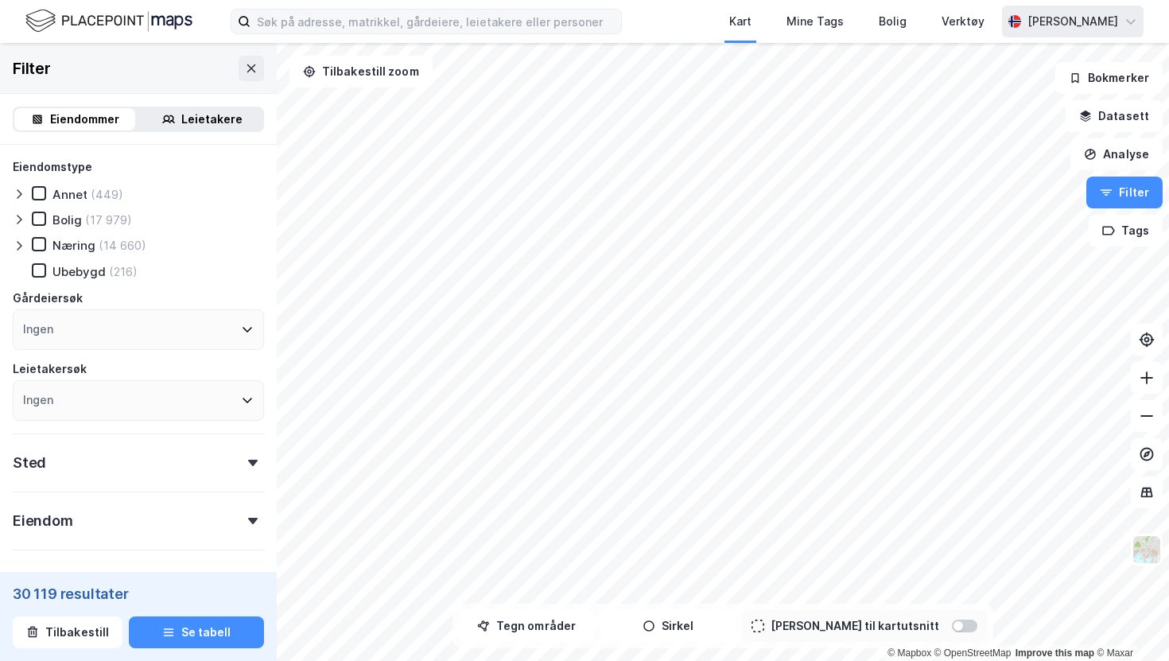
click at [206, 122] on div "Leietakere" at bounding box center [211, 119] width 61 height 19
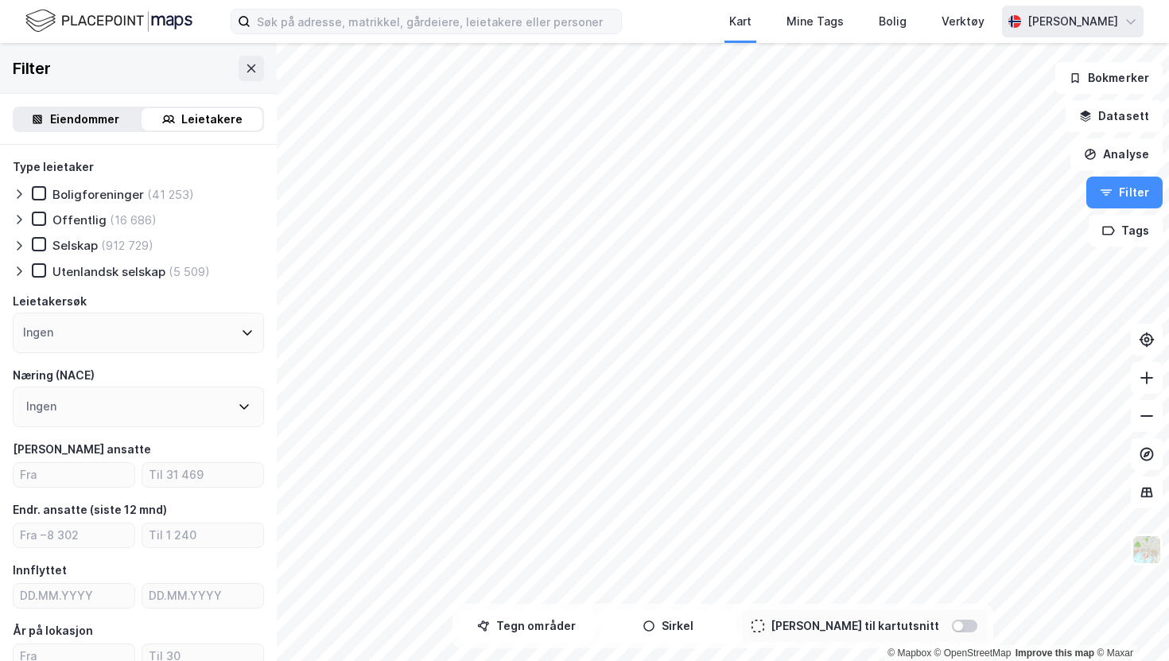
click at [85, 122] on div "Eiendommer" at bounding box center [84, 119] width 69 height 19
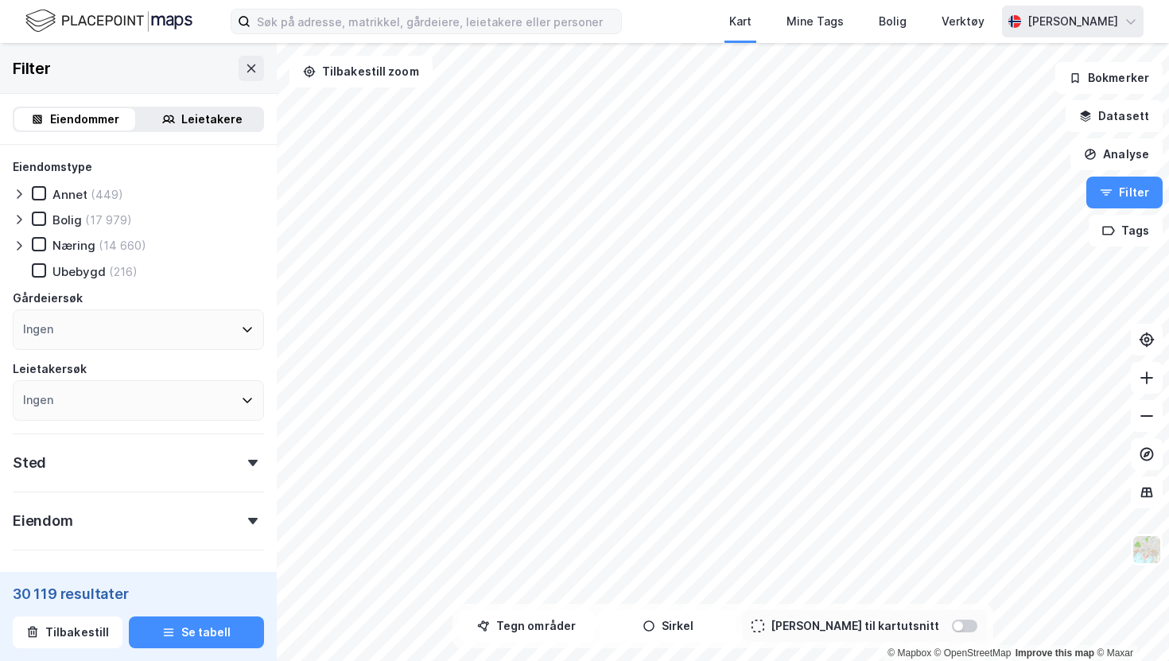
click at [204, 115] on div "Leietakere" at bounding box center [211, 119] width 61 height 19
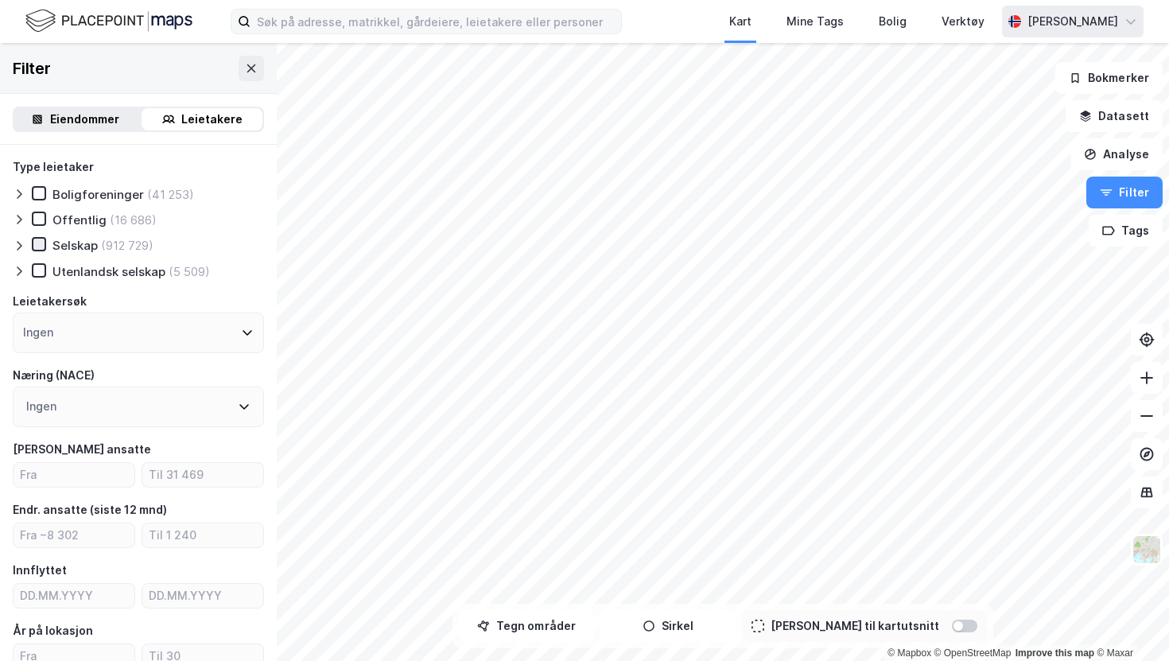
click at [36, 249] on icon at bounding box center [38, 244] width 11 height 11
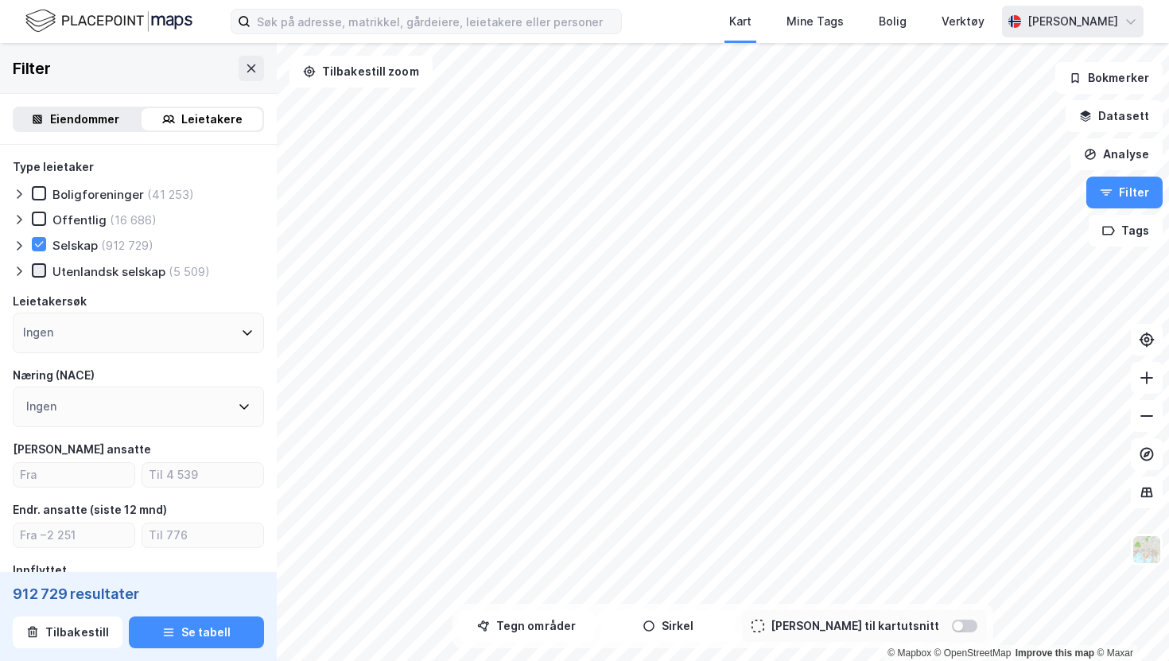
click at [35, 274] on icon at bounding box center [38, 270] width 11 height 11
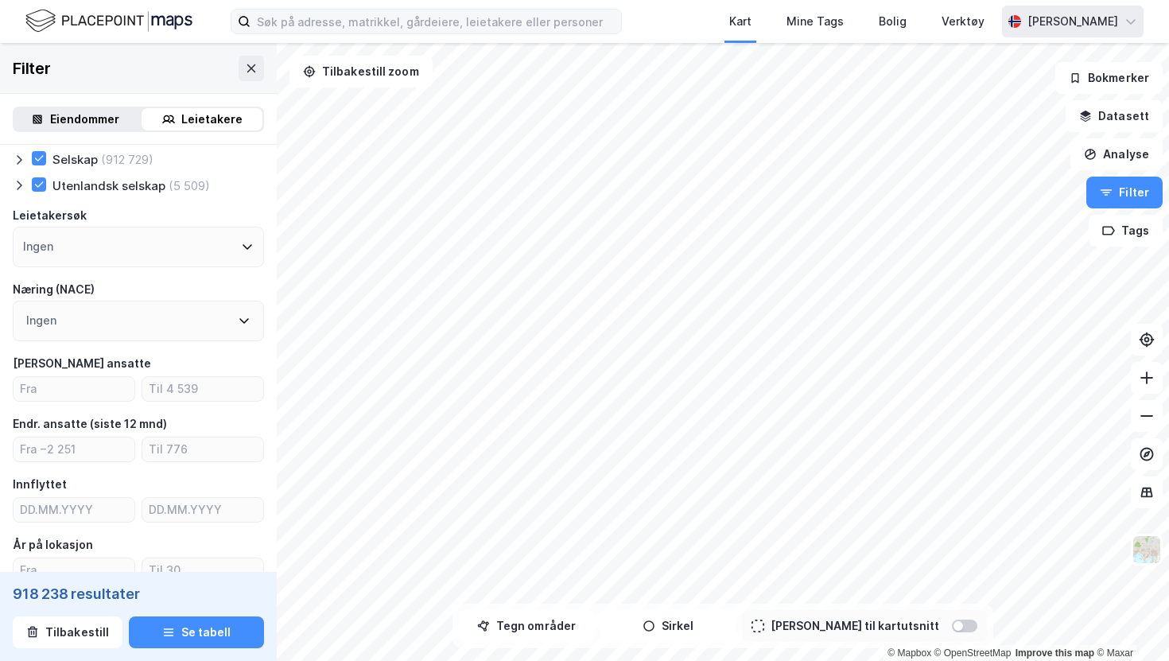
scroll to position [90, 0]
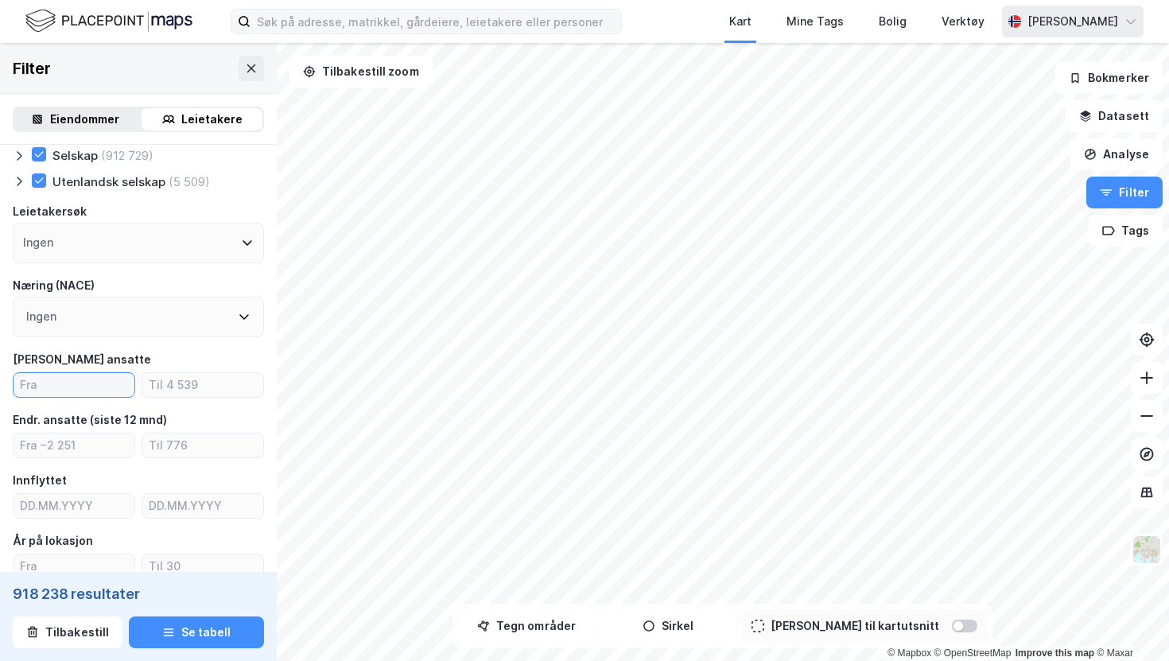
click at [102, 385] on input "number" at bounding box center [74, 385] width 121 height 24
type input "15"
type input "3"
type input "300"
click at [25, 385] on input "15" at bounding box center [74, 385] width 121 height 24
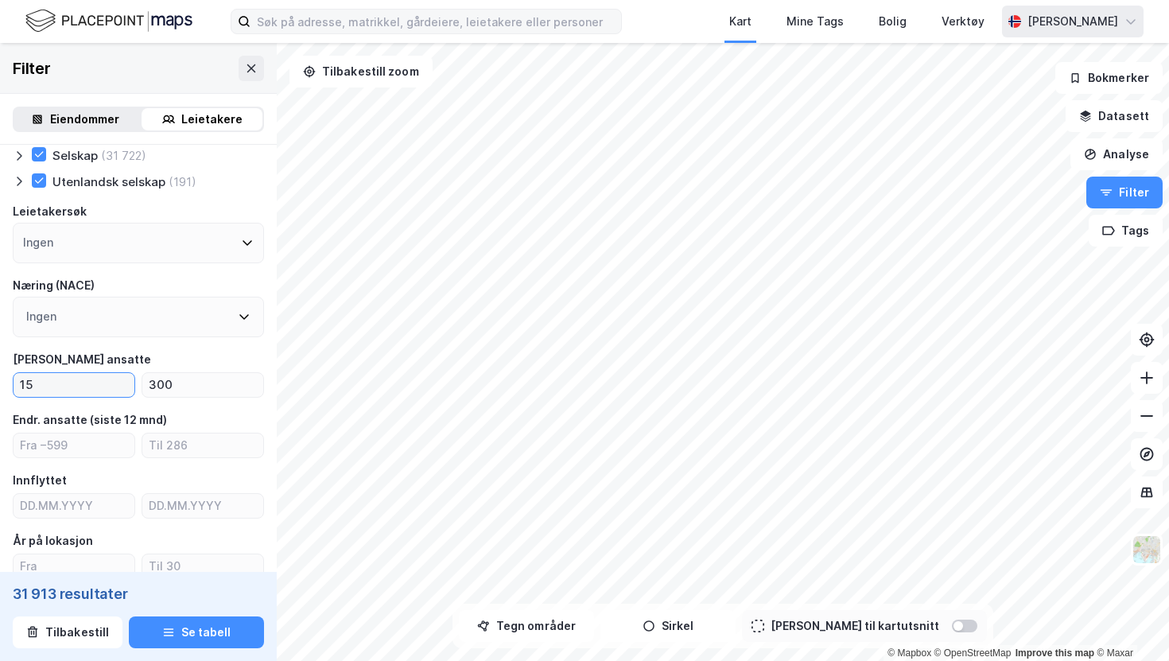
click at [25, 385] on input "15" at bounding box center [74, 385] width 121 height 24
type input "25"
click at [192, 387] on input "300" at bounding box center [202, 385] width 121 height 24
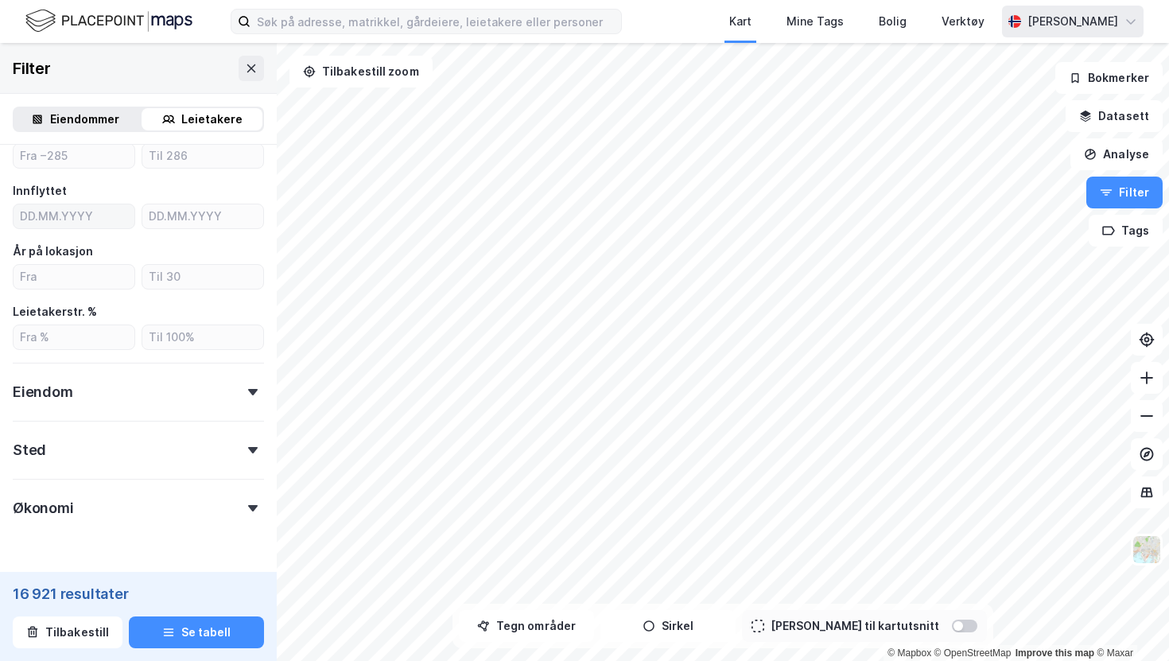
scroll to position [380, 0]
click at [90, 278] on input "number" at bounding box center [74, 276] width 121 height 24
type input "3"
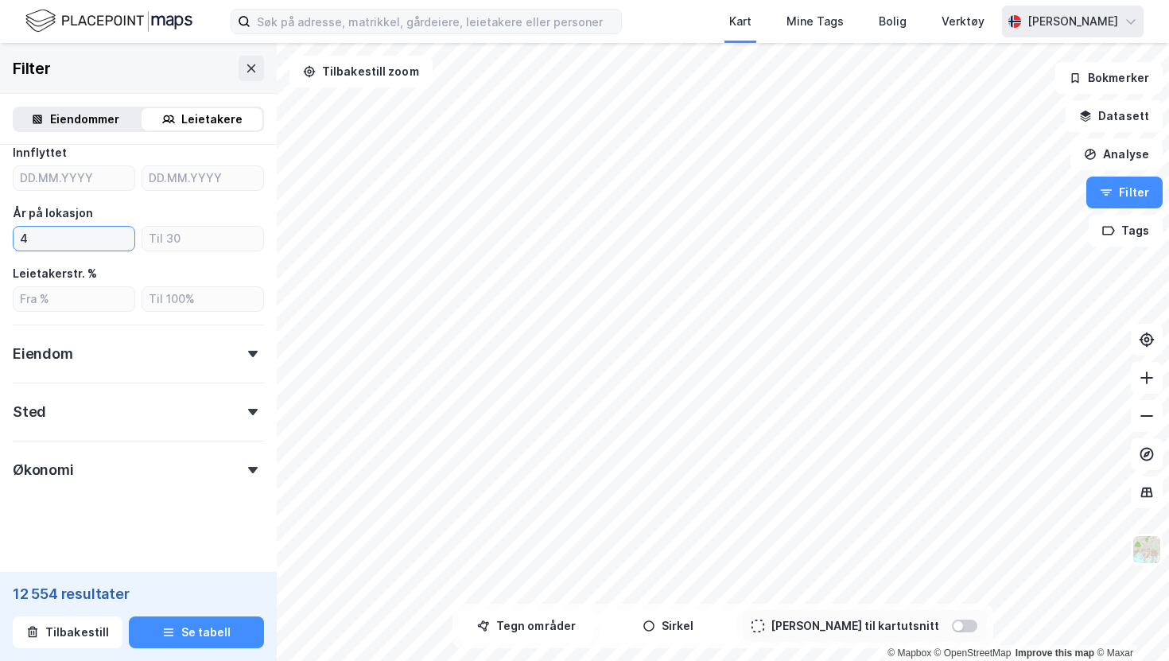
scroll to position [423, 0]
type input "4"
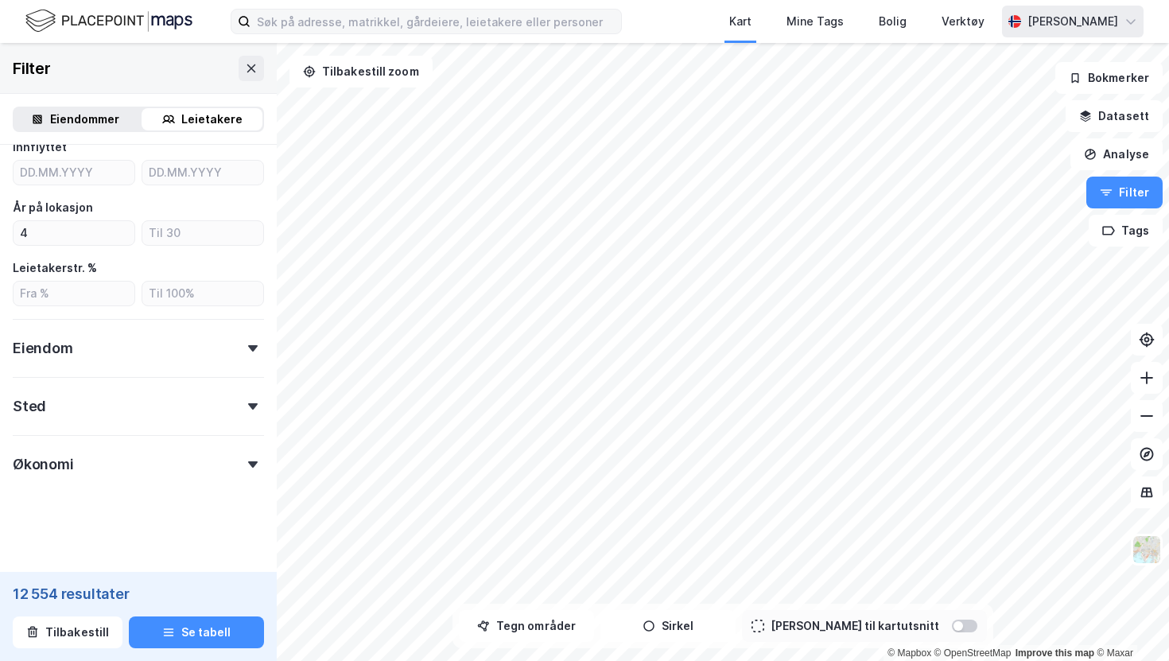
click at [177, 349] on div "Eiendom" at bounding box center [138, 341] width 251 height 45
click at [18, 471] on div at bounding box center [22, 464] width 19 height 16
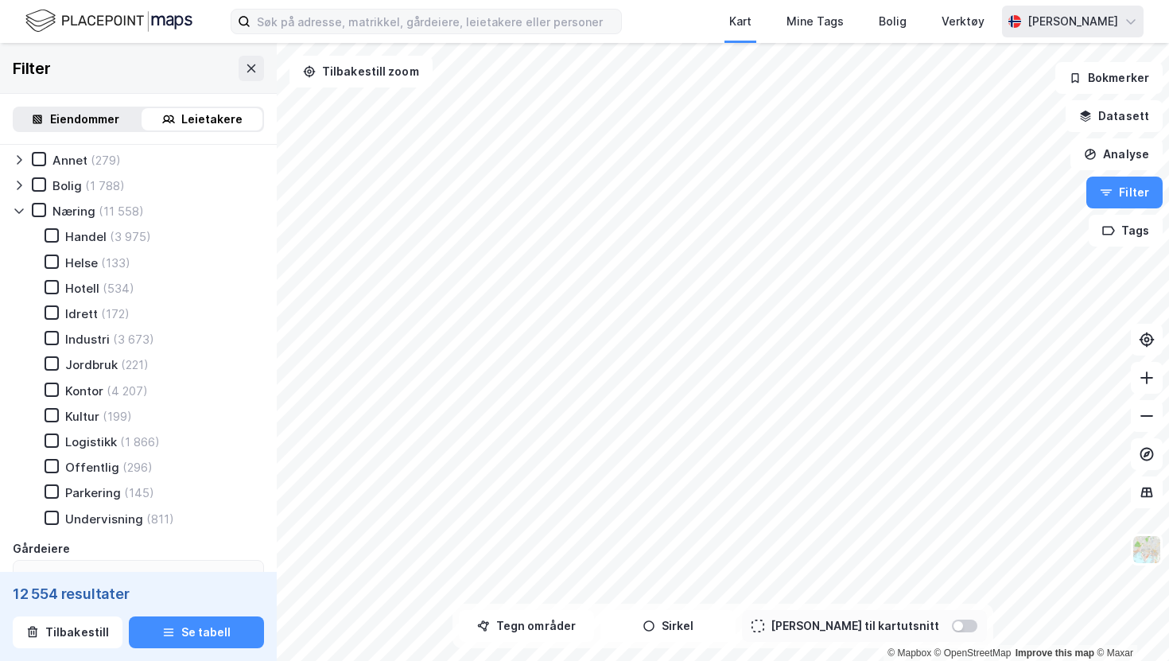
scroll to position [681, 0]
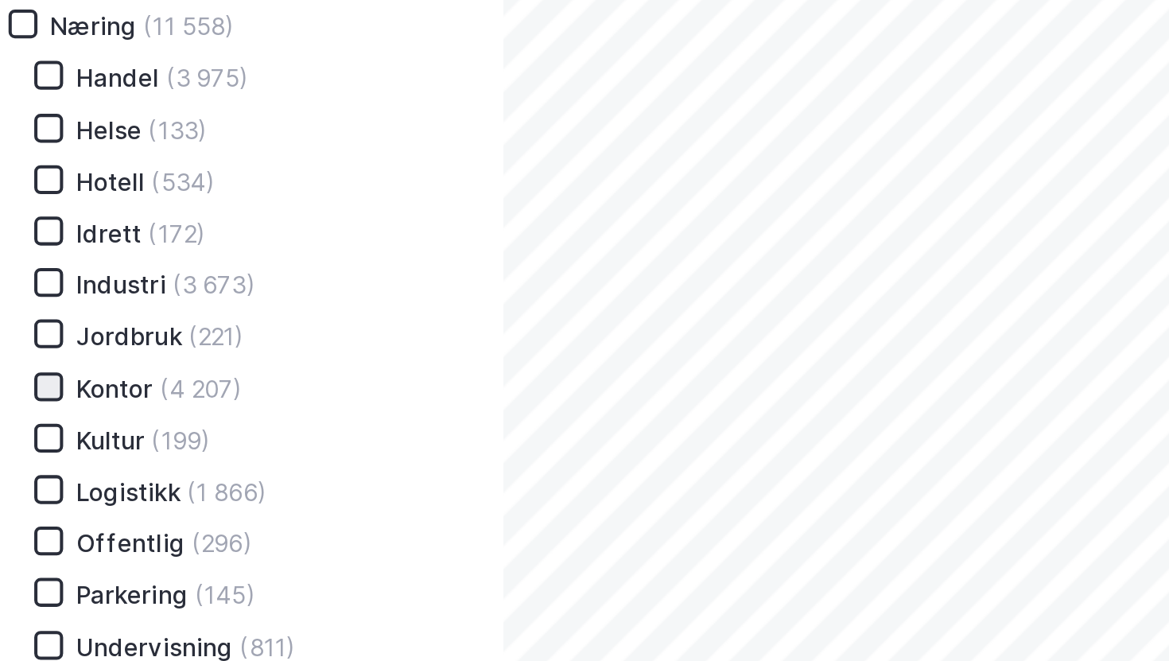
click at [52, 383] on icon at bounding box center [51, 384] width 11 height 11
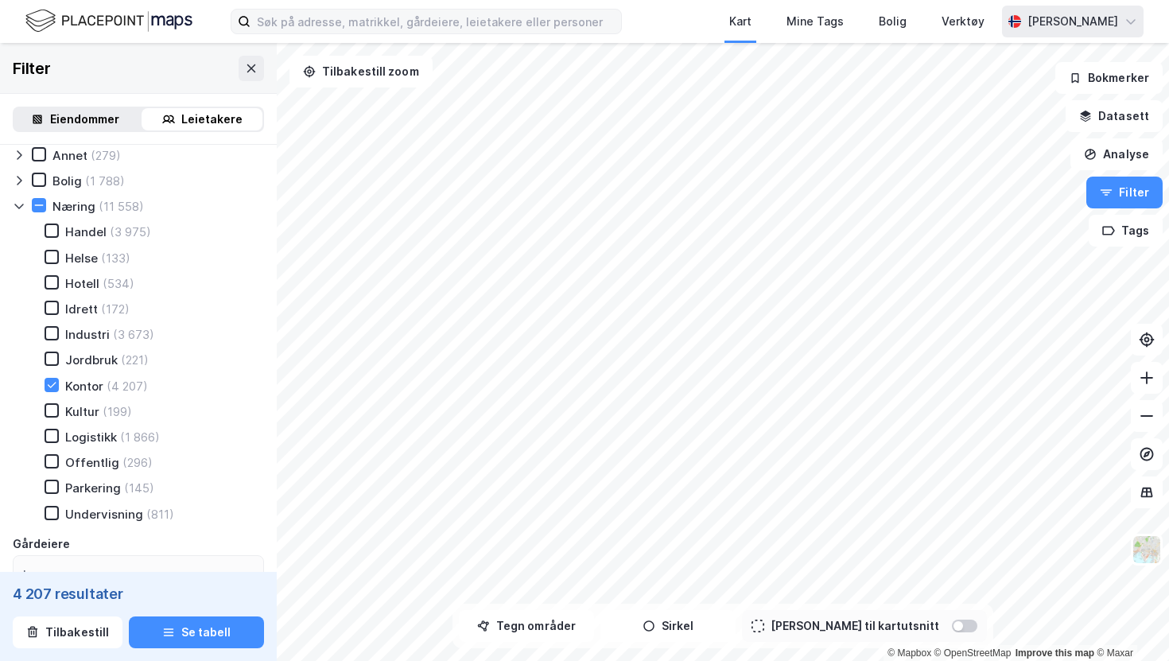
click at [16, 207] on icon at bounding box center [19, 206] width 13 height 13
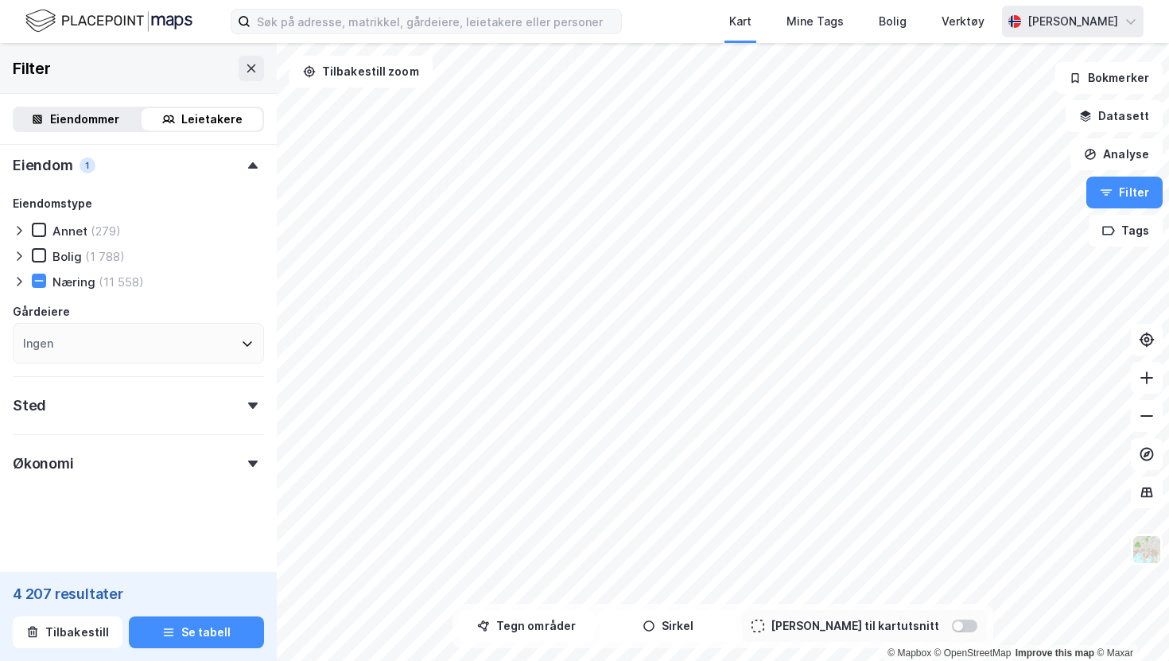
click at [126, 404] on div "Sted" at bounding box center [138, 398] width 251 height 45
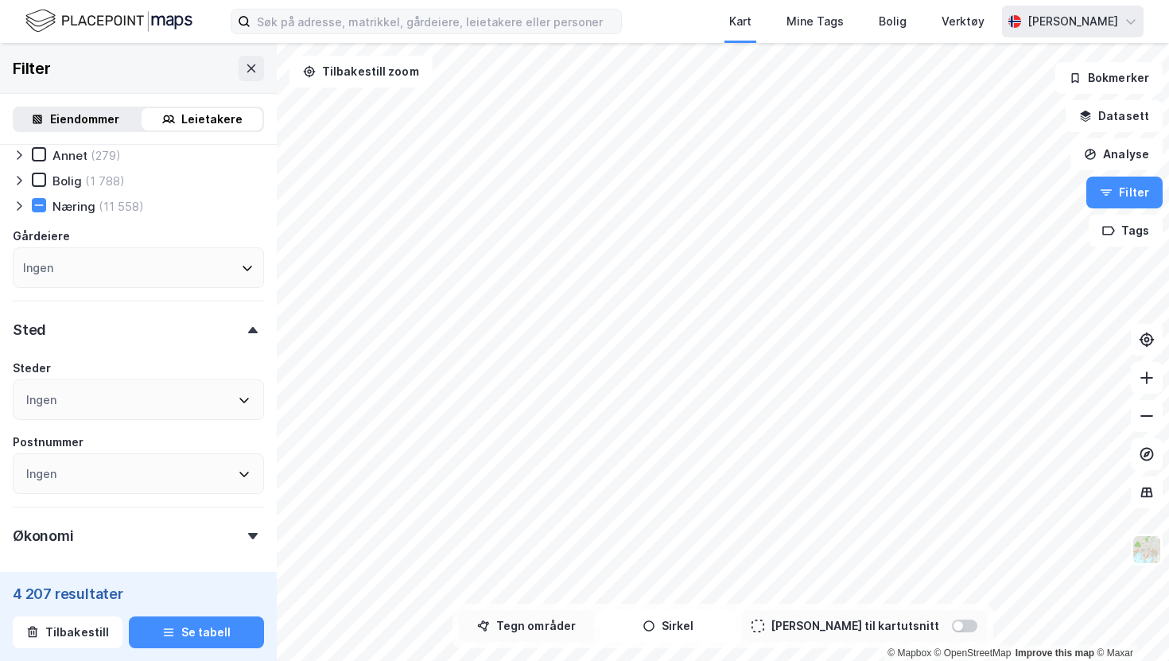
click at [551, 627] on button "Tegn områder" at bounding box center [526, 626] width 135 height 32
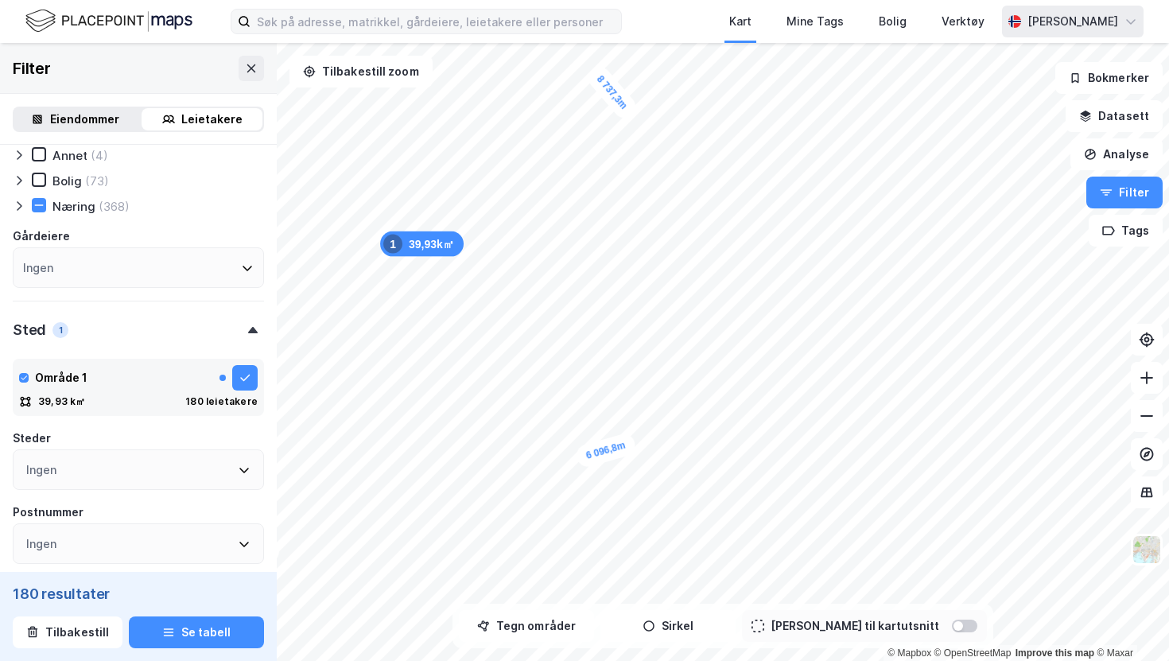
click at [528, 0] on html "Kart Mine Tags Bolig Verktøy Alexander Bjørgan 5 431,5m 4 338,3m 8 737,3m 6 096…" at bounding box center [584, 330] width 1169 height 661
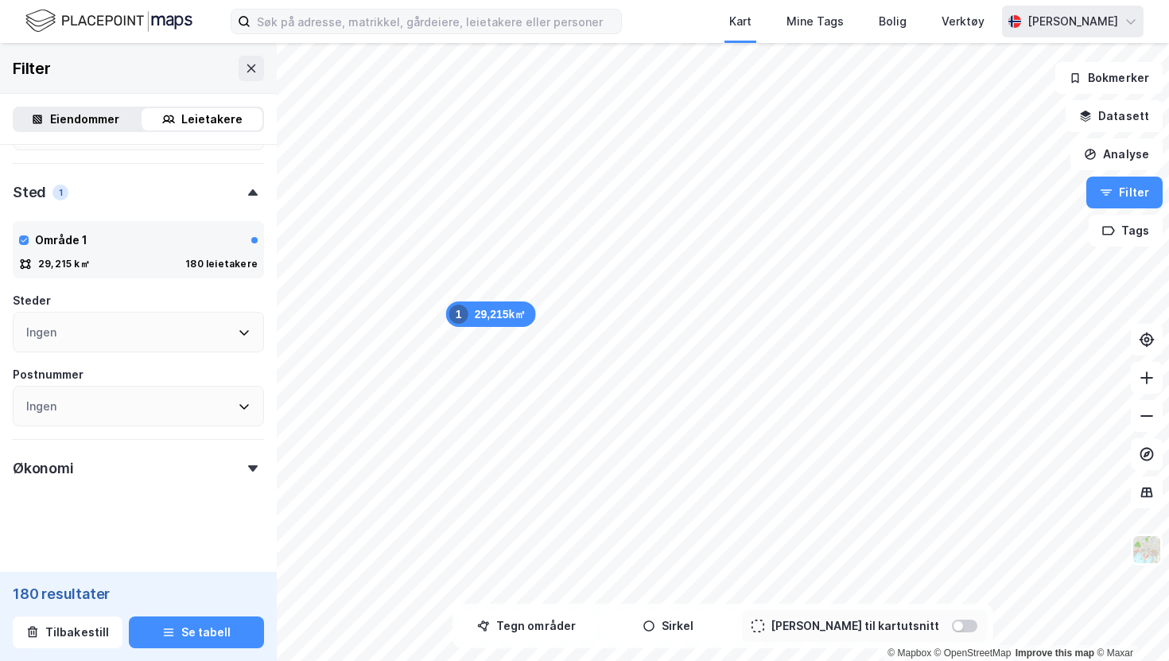
scroll to position [824, 0]
click at [122, 450] on div "Økonomi" at bounding box center [138, 456] width 251 height 45
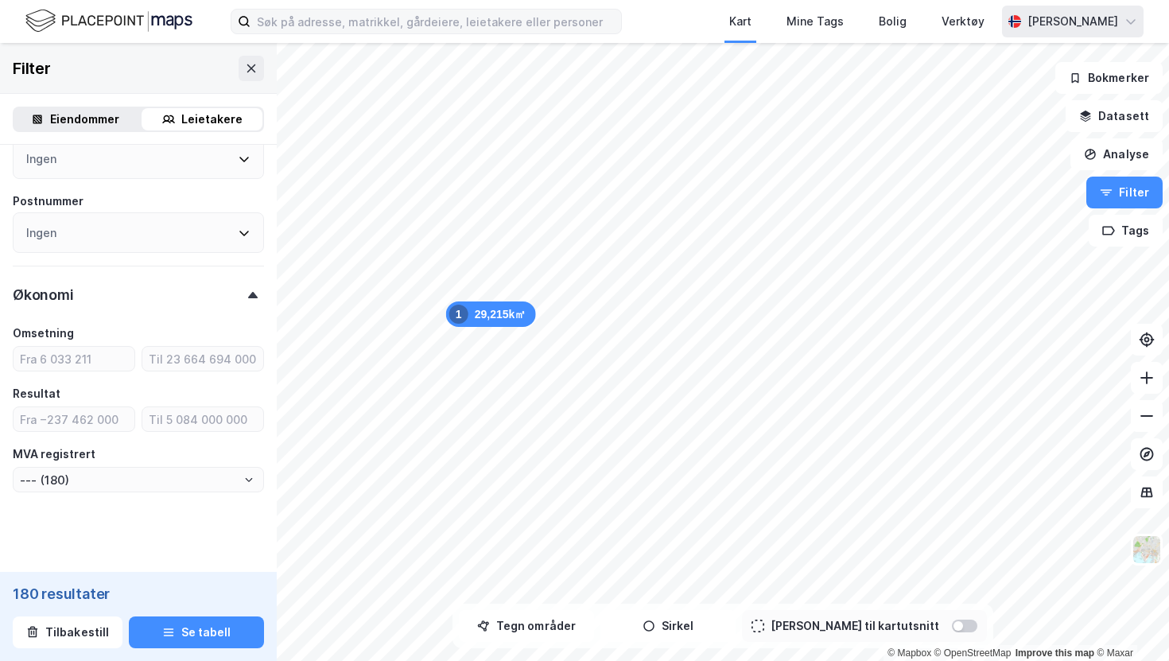
scroll to position [1001, 0]
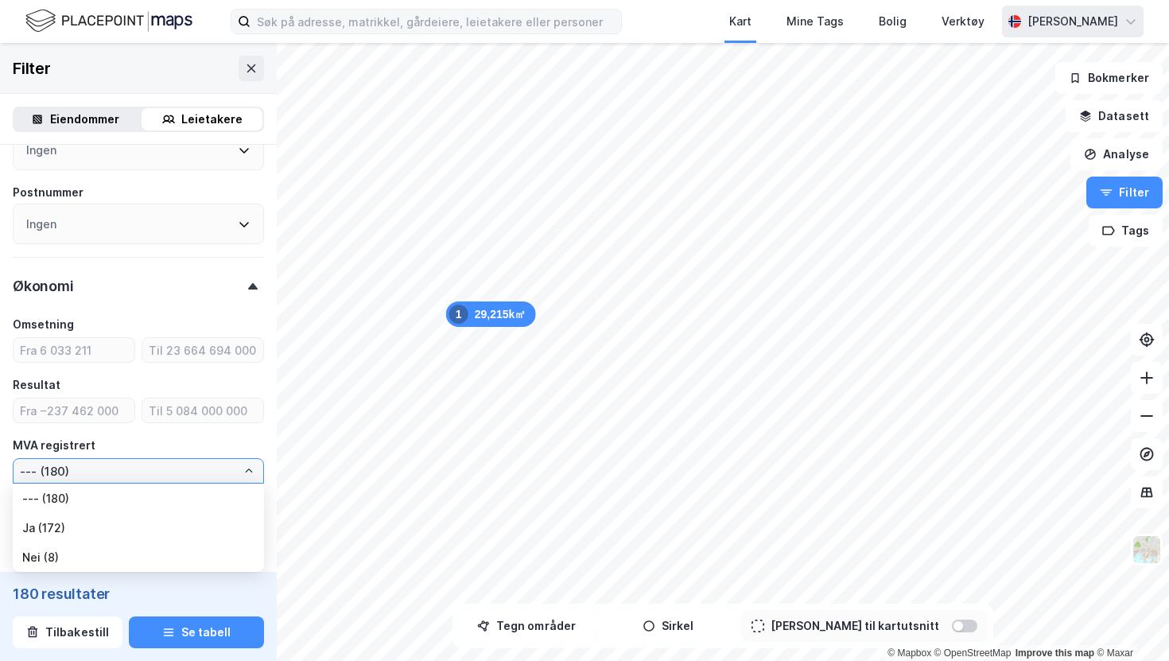
click at [120, 467] on input "--- (180)" at bounding box center [139, 471] width 250 height 24
click at [85, 528] on li "Ja (172)" at bounding box center [138, 523] width 251 height 29
type input "Ja (172)"
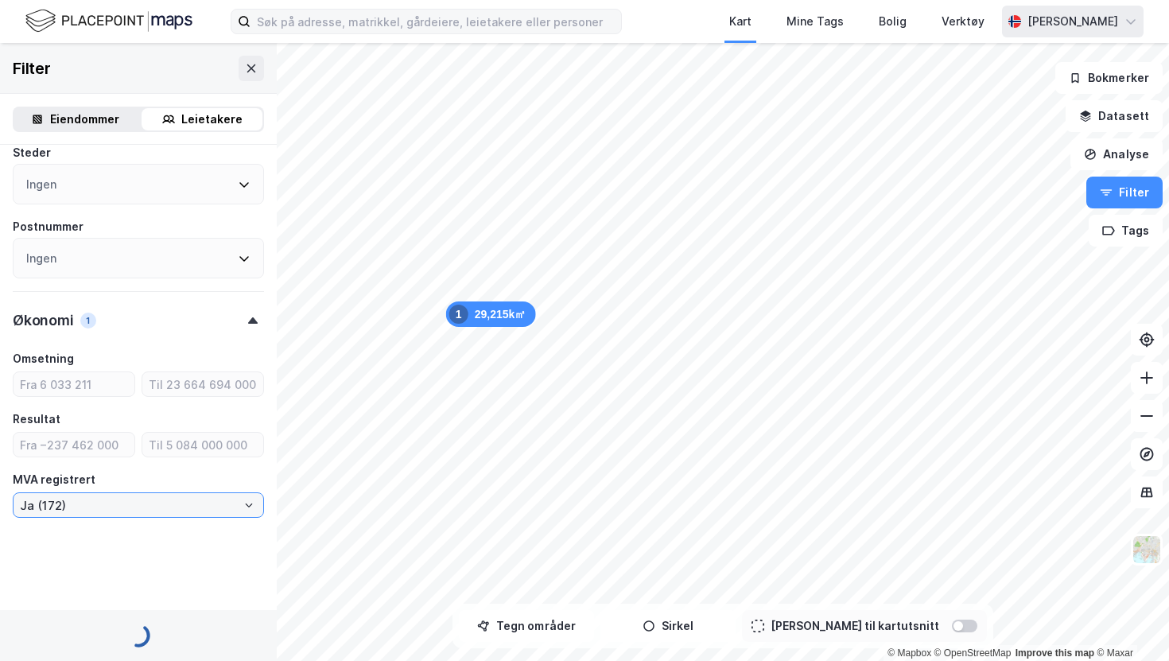
scroll to position [1005, 0]
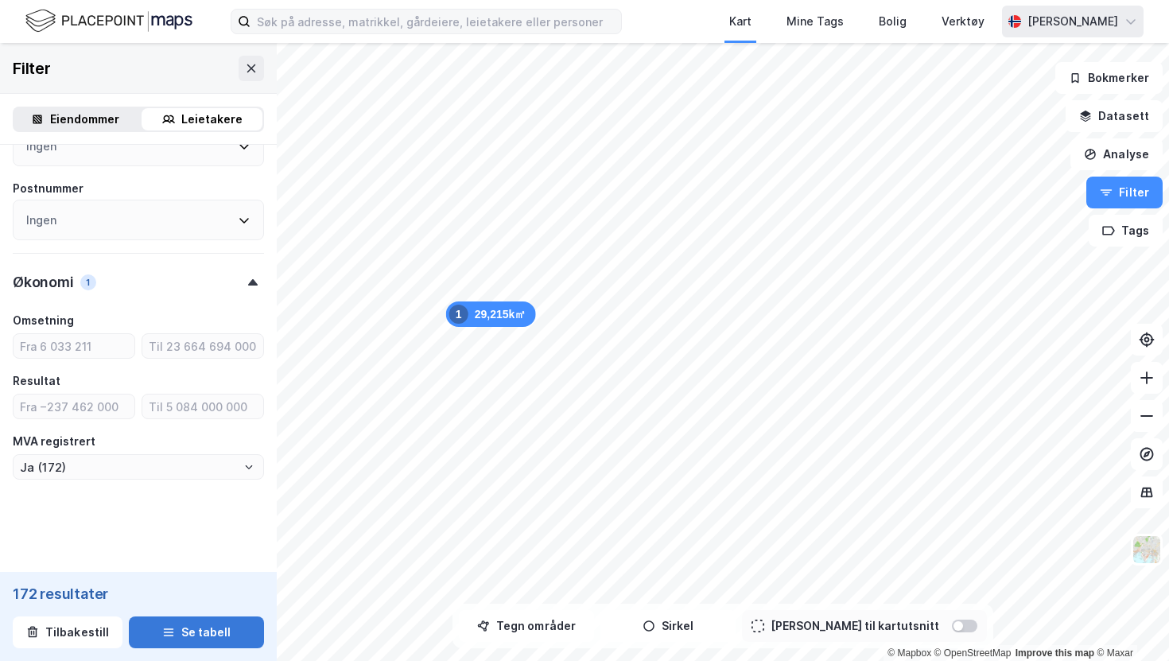
click at [196, 622] on button "Se tabell" at bounding box center [196, 632] width 135 height 32
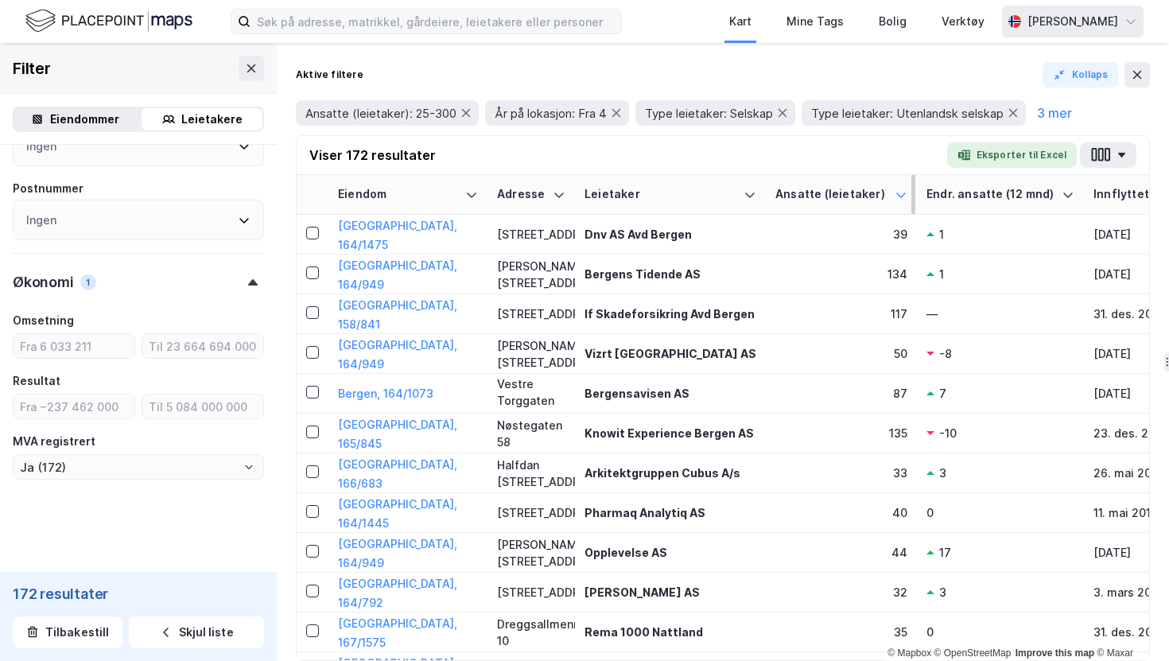
click at [897, 191] on icon at bounding box center [901, 194] width 13 height 13
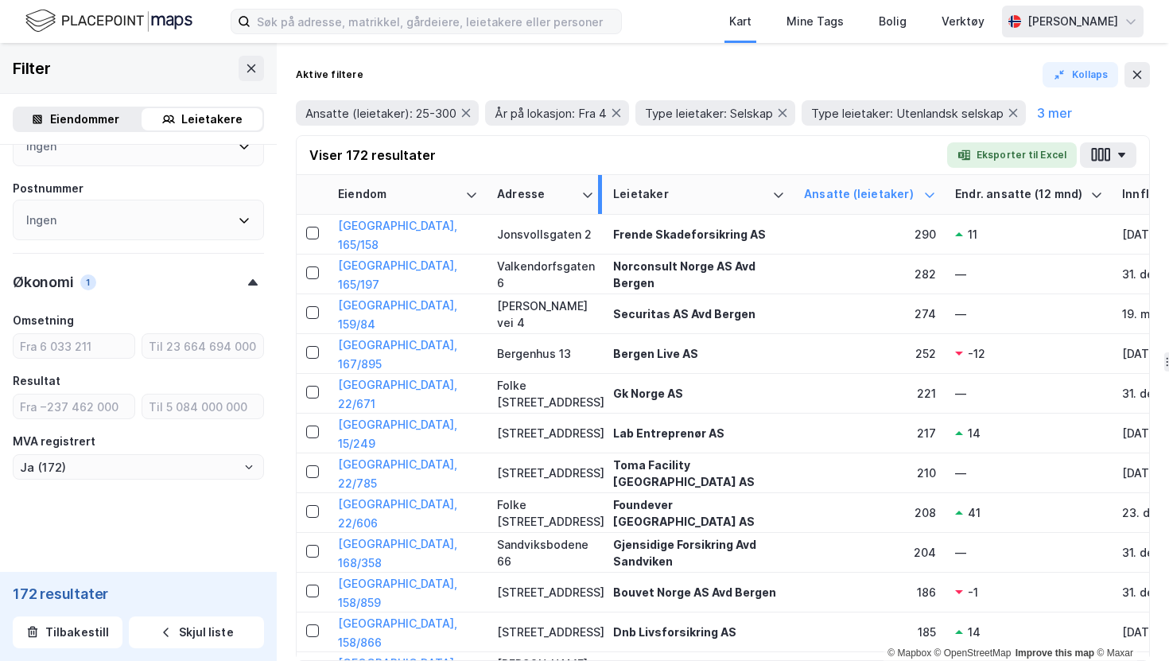
drag, startPoint x: 569, startPoint y: 186, endPoint x: 598, endPoint y: 186, distance: 28.6
click at [598, 186] on div at bounding box center [600, 194] width 4 height 39
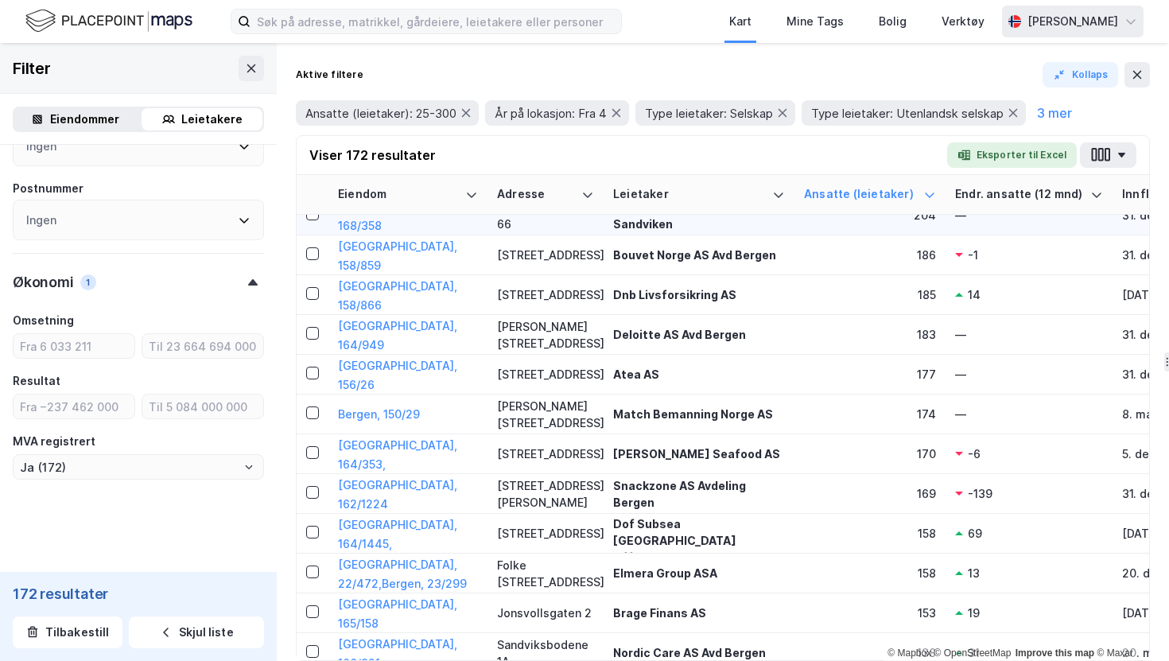
scroll to position [345, 0]
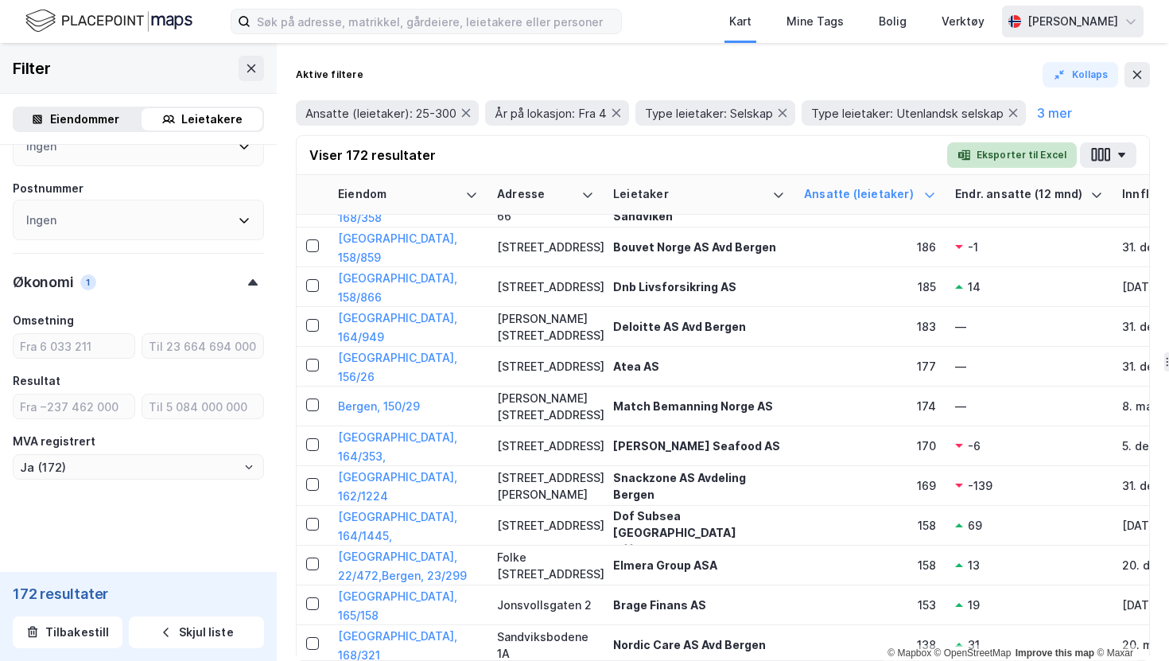
click at [1034, 153] on button "Eksporter til Excel" at bounding box center [1012, 154] width 130 height 25
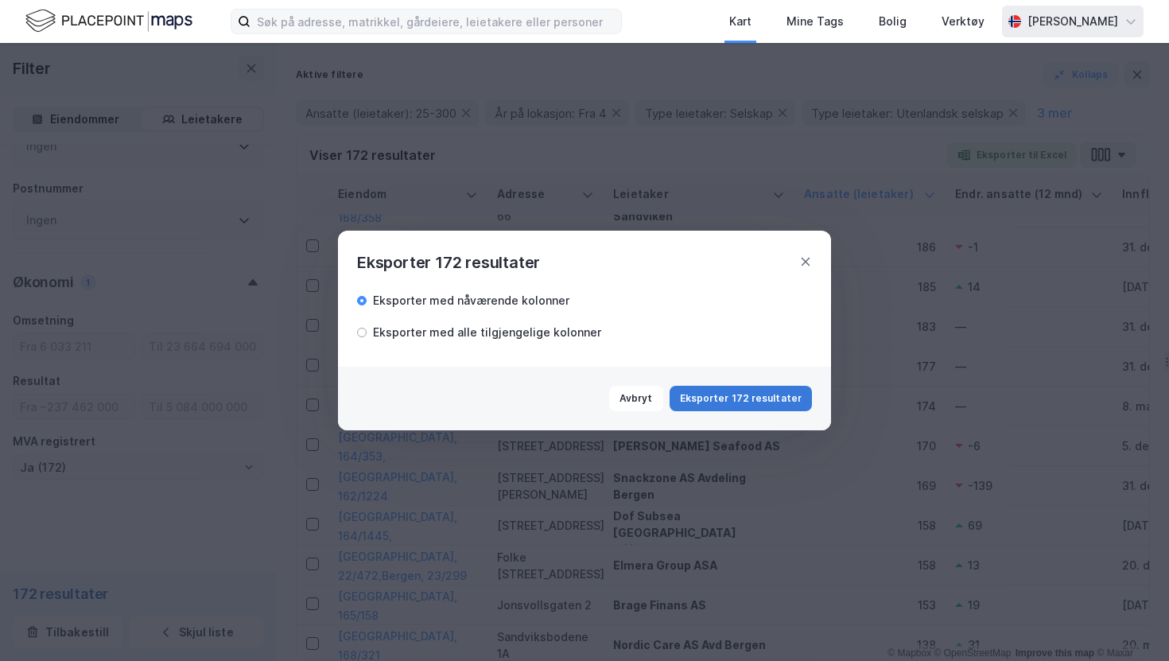
click at [763, 400] on button "Eksporter 172 resultater" at bounding box center [741, 398] width 142 height 25
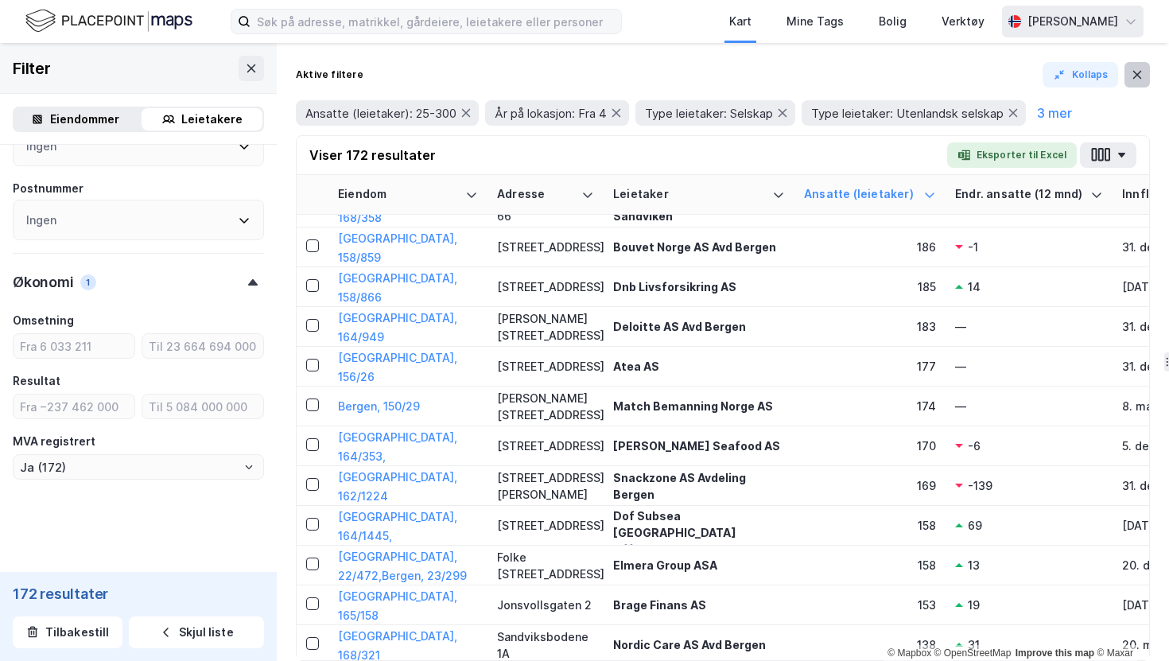
click at [1135, 73] on icon at bounding box center [1137, 75] width 9 height 8
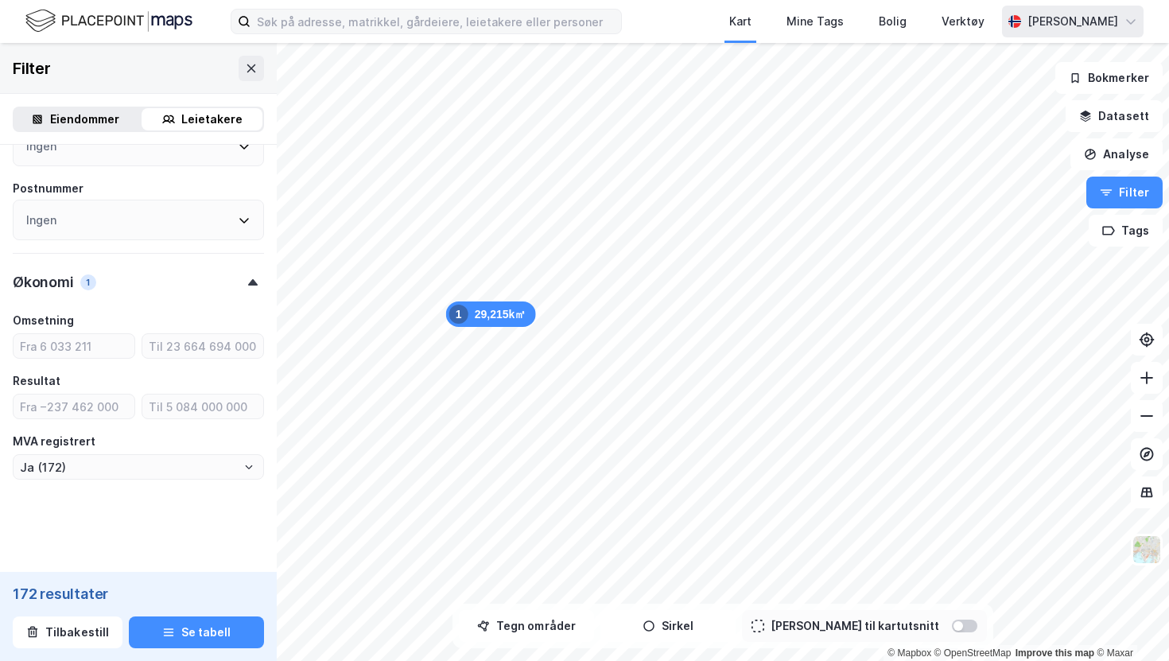
click at [67, 117] on div "Eiendommer" at bounding box center [84, 119] width 69 height 19
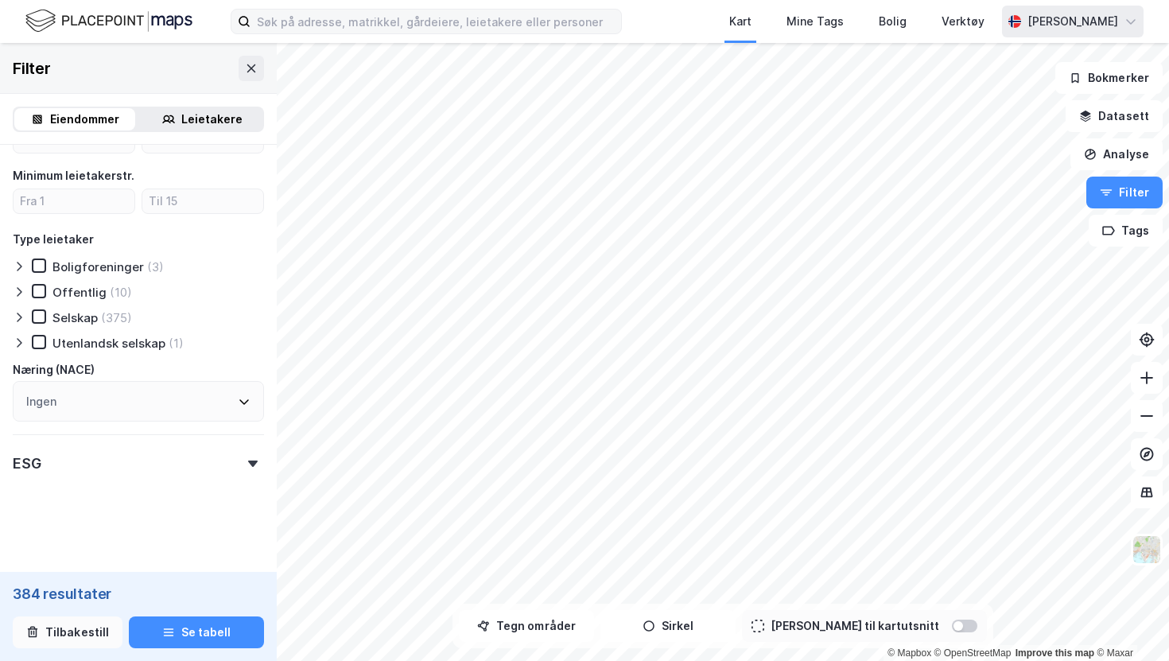
click at [85, 639] on button "Tilbakestill" at bounding box center [68, 632] width 110 height 32
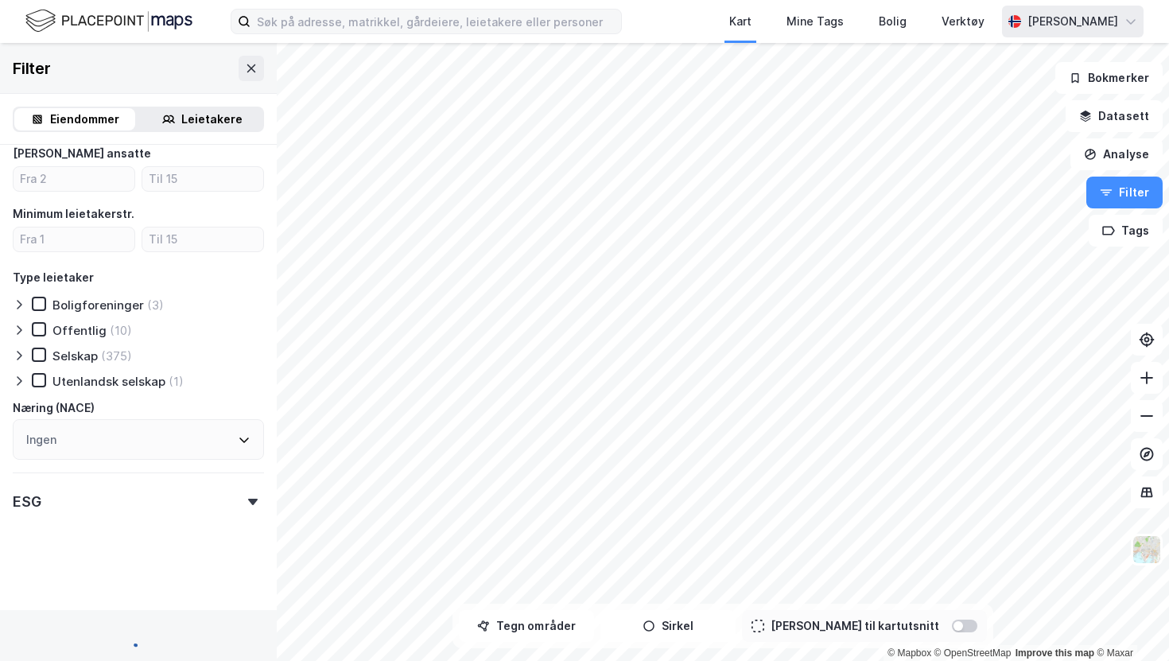
scroll to position [679, 0]
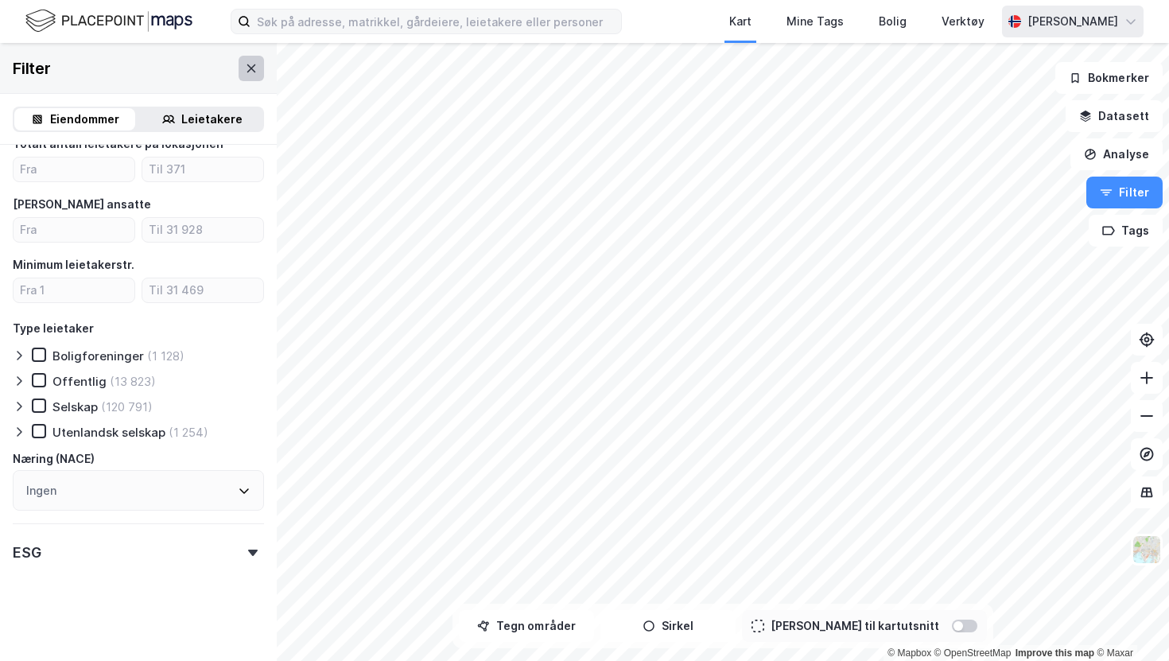
click at [250, 62] on icon at bounding box center [251, 68] width 13 height 13
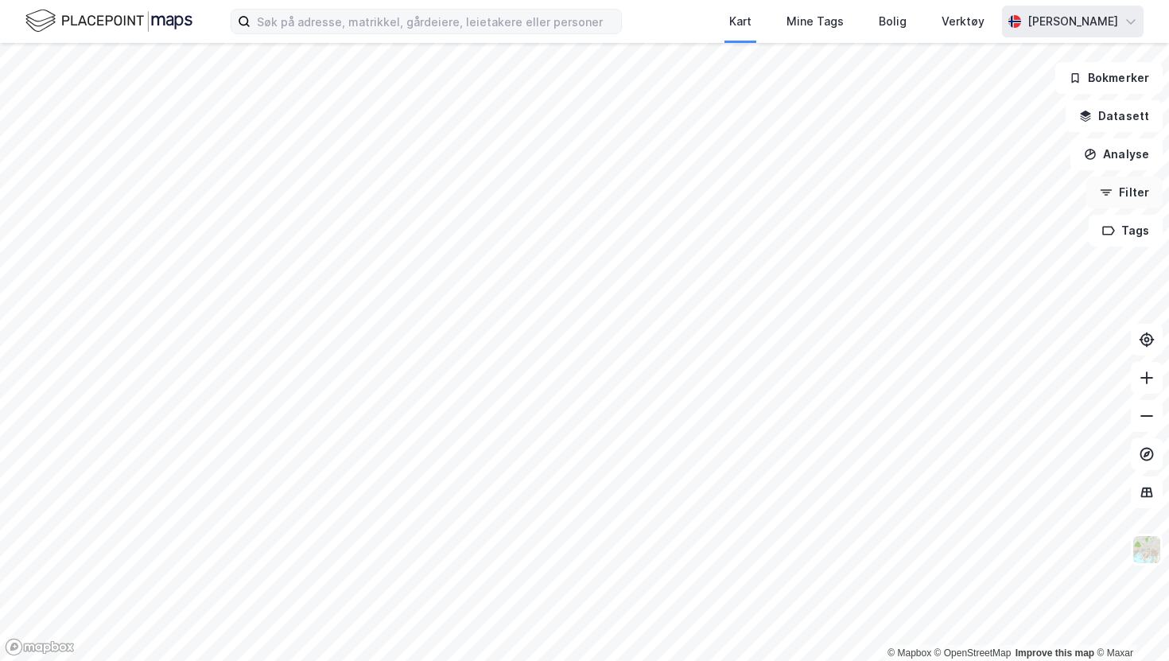
click at [1133, 193] on button "Filter" at bounding box center [1124, 193] width 76 height 32
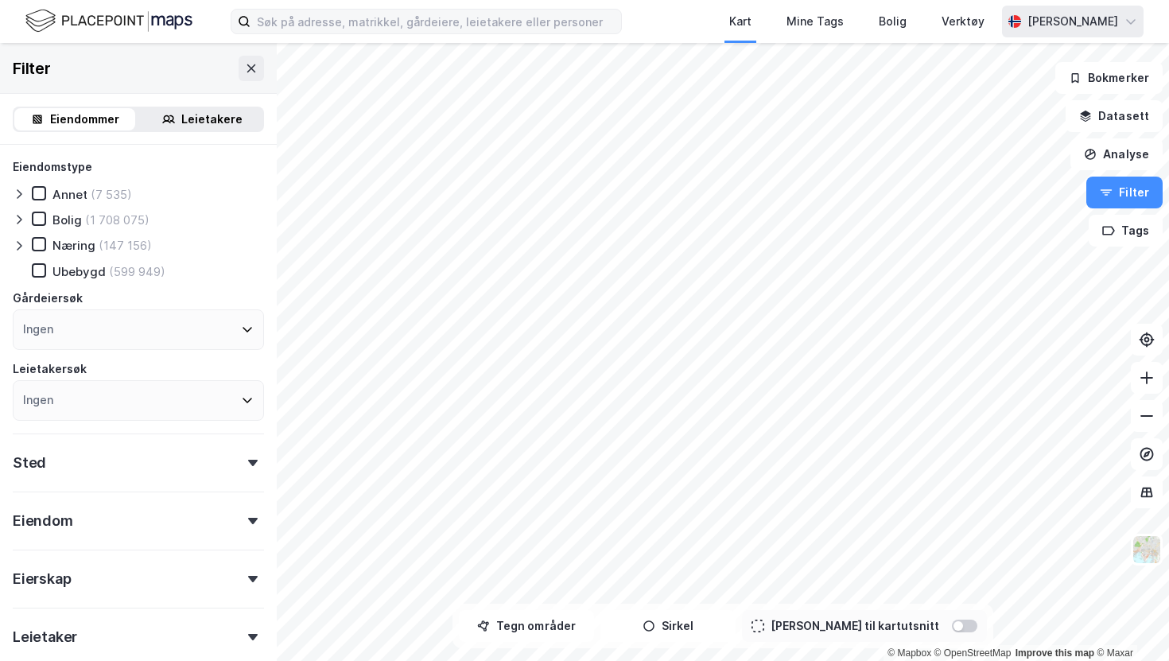
click at [22, 237] on div at bounding box center [22, 245] width 19 height 16
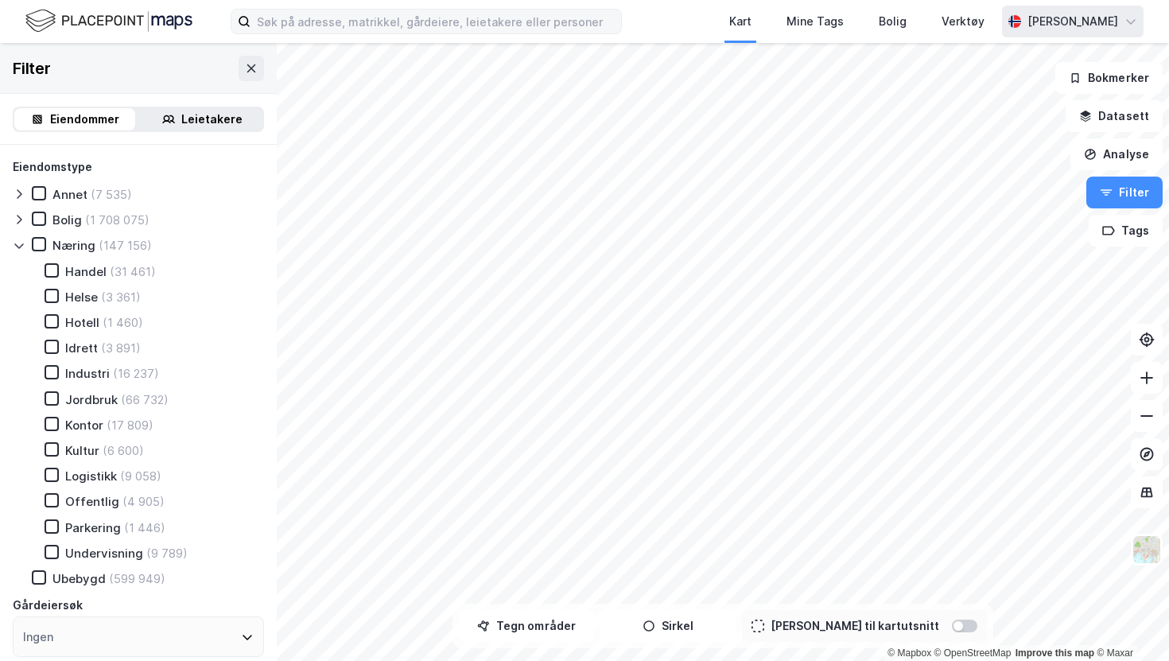
click at [60, 531] on div "Parkering (1 446)" at bounding box center [95, 527] width 140 height 16
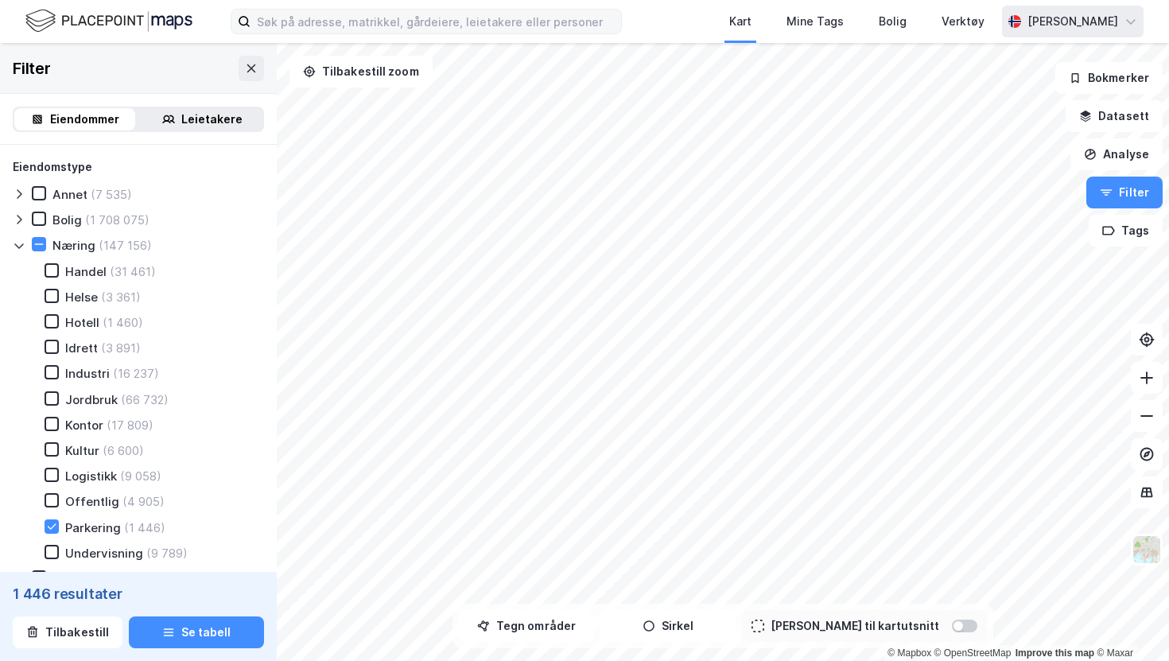
click at [952, 631] on div at bounding box center [964, 625] width 25 height 13
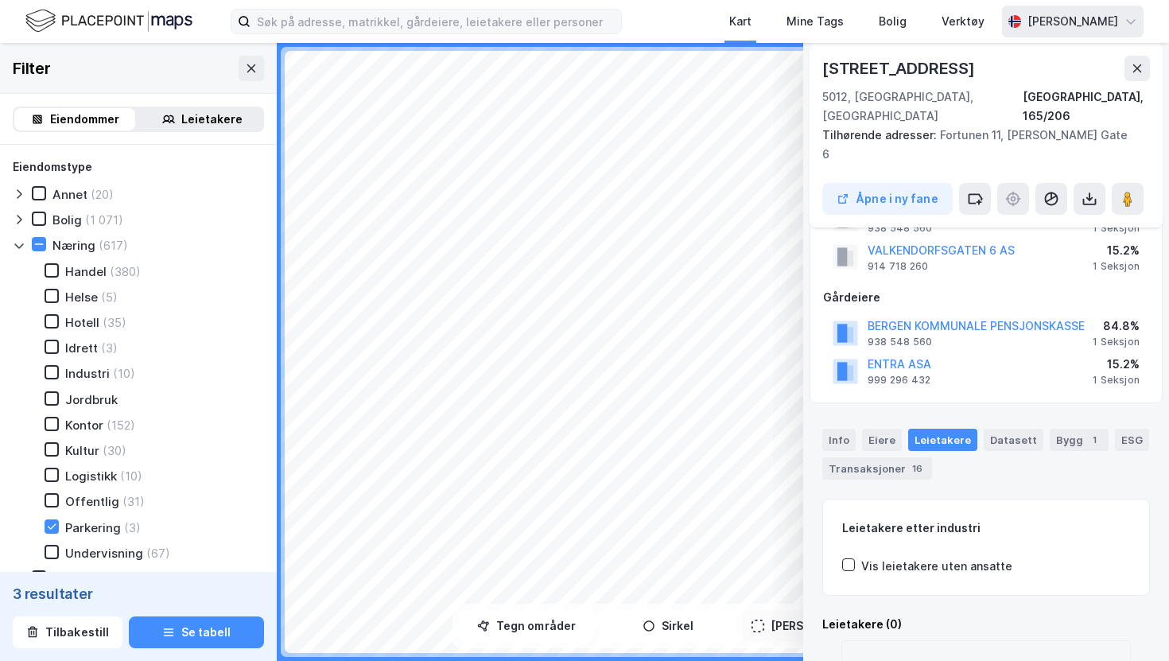
scroll to position [111, 0]
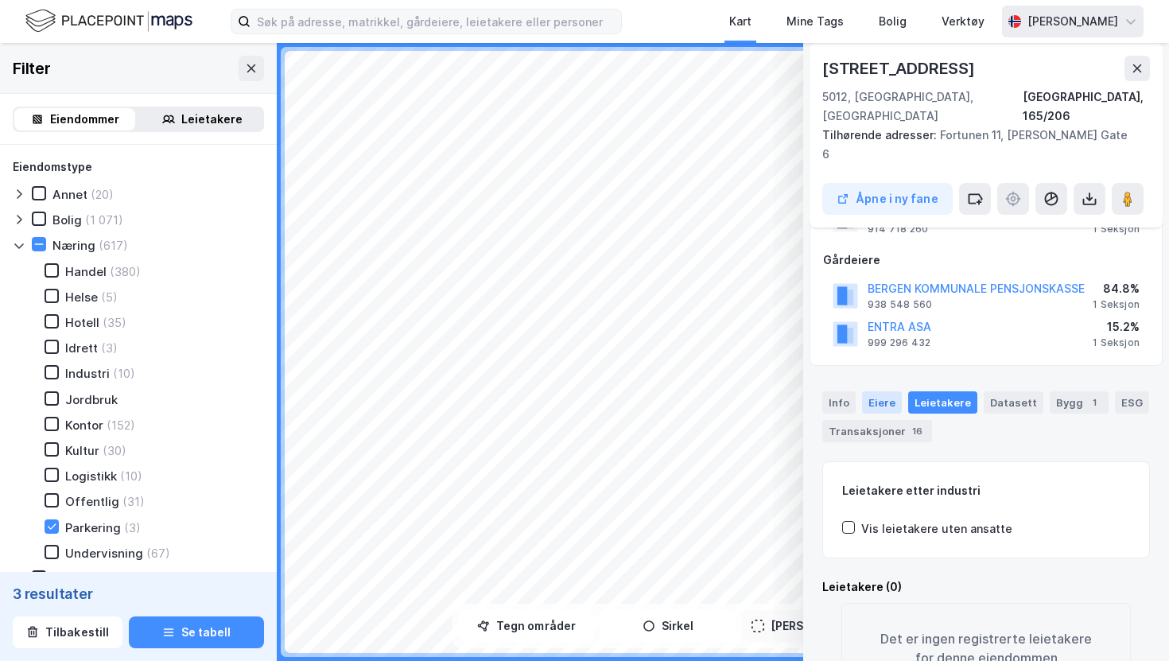
click at [879, 391] on div "Eiere" at bounding box center [882, 402] width 40 height 22
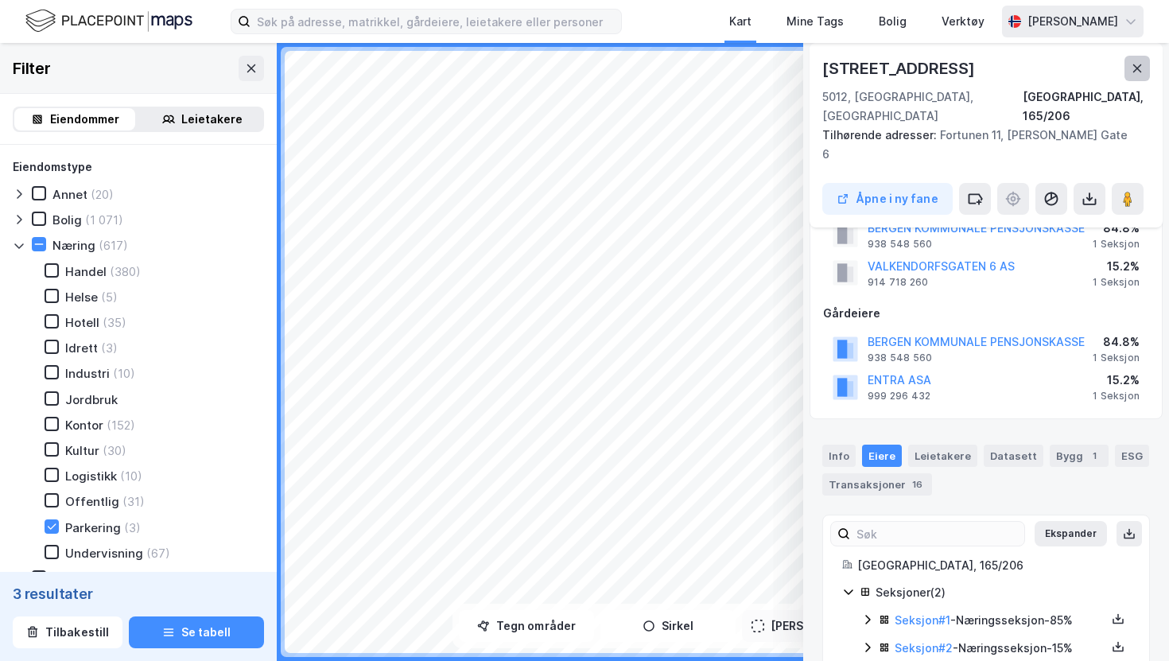
click at [1137, 71] on icon at bounding box center [1137, 68] width 13 height 13
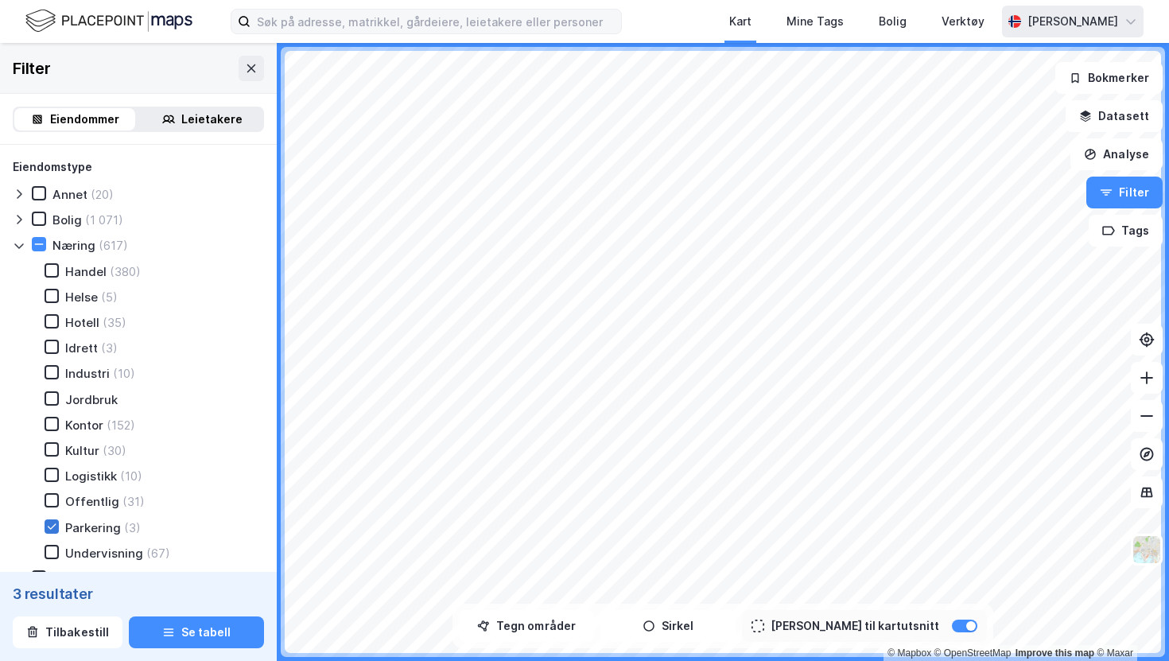
click at [49, 528] on icon at bounding box center [51, 526] width 11 height 11
click at [10, 246] on div "Eiendomstype Annet (20) Bolig (1 071) Næring (617) Handel (380) Helse (5) Hotel…" at bounding box center [138, 627] width 277 height 965
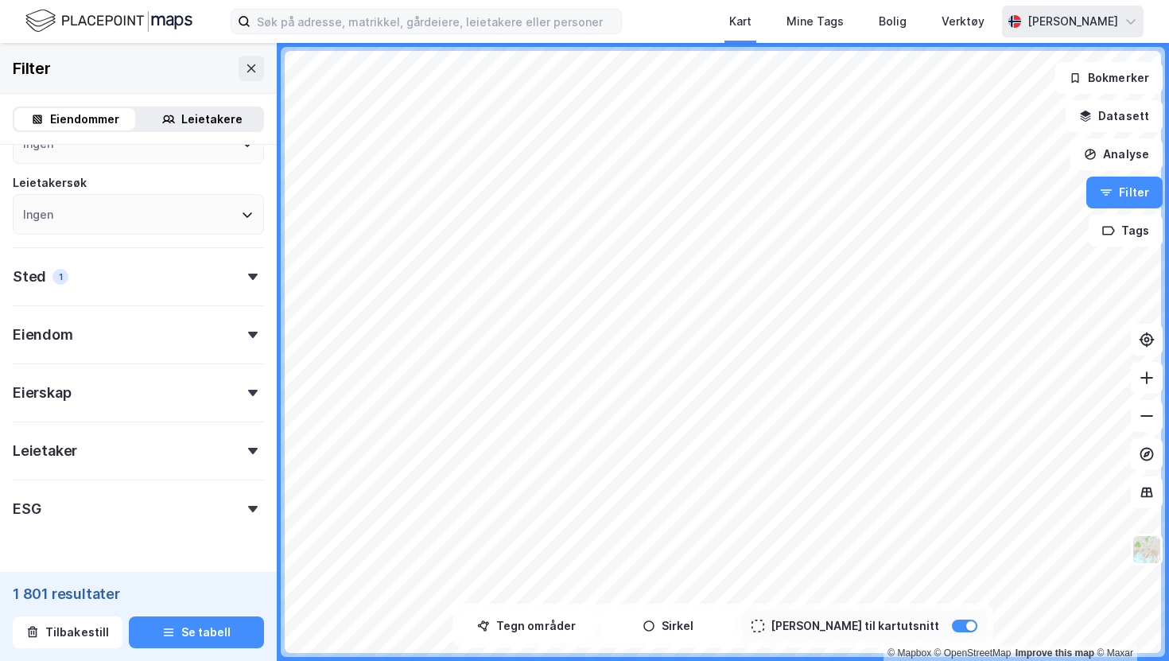
scroll to position [513, 0]
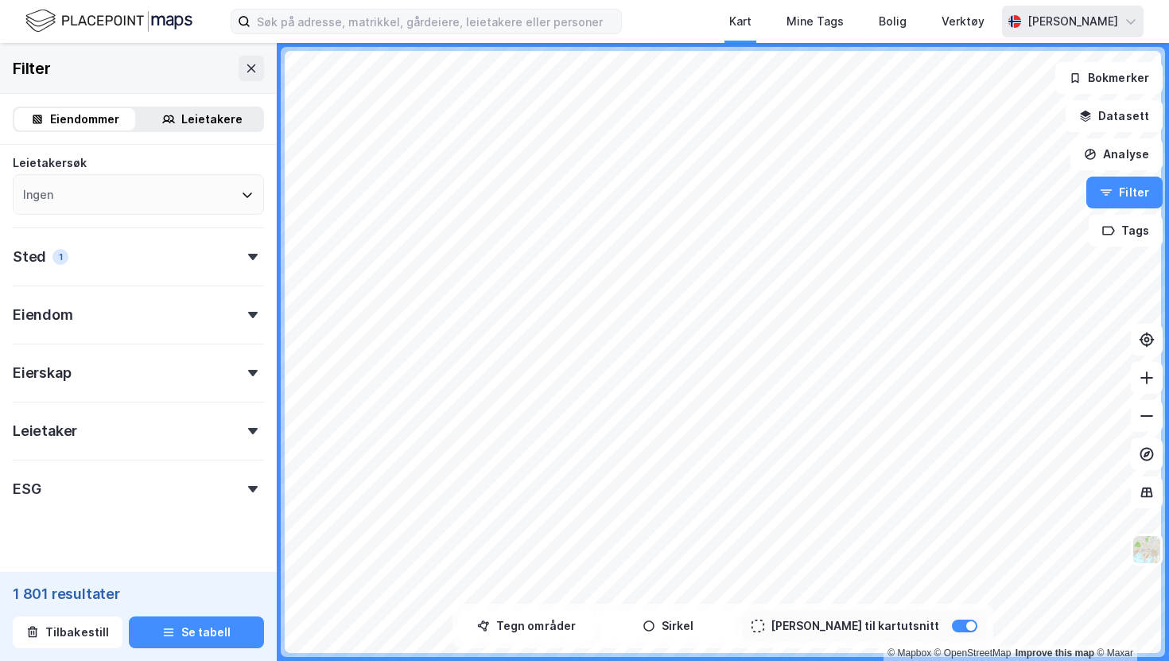
click at [123, 436] on div "Leietaker" at bounding box center [138, 424] width 251 height 45
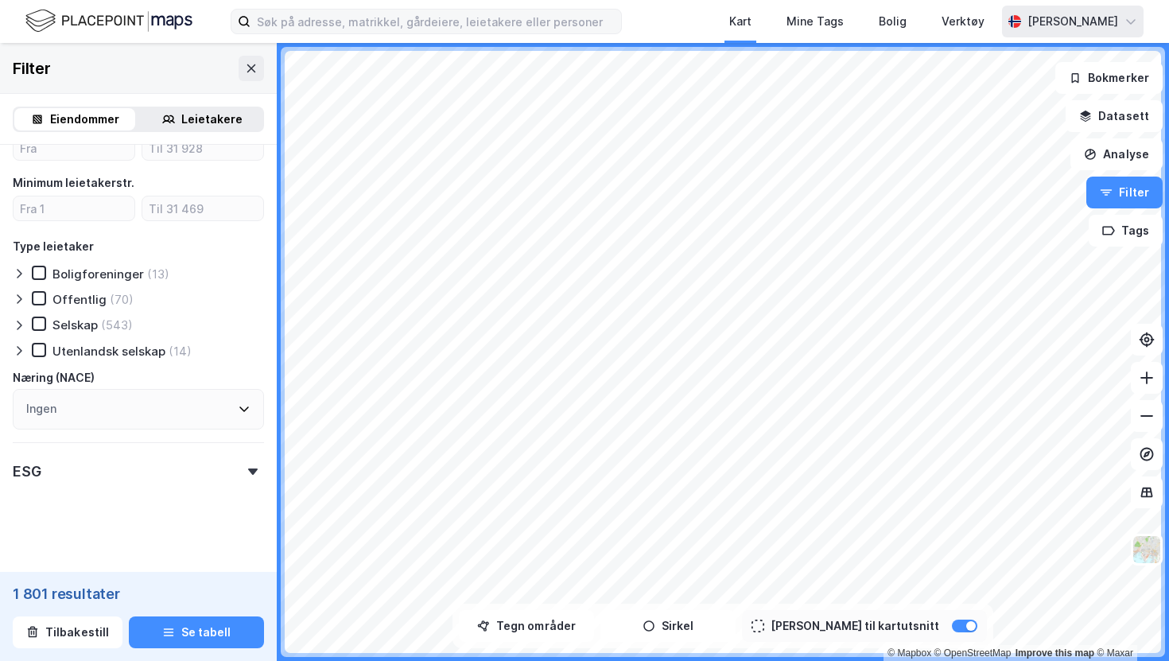
scroll to position [922, 0]
click at [146, 367] on div "Næring (NACE)" at bounding box center [138, 376] width 251 height 19
click at [138, 398] on div "Ingen" at bounding box center [138, 407] width 251 height 41
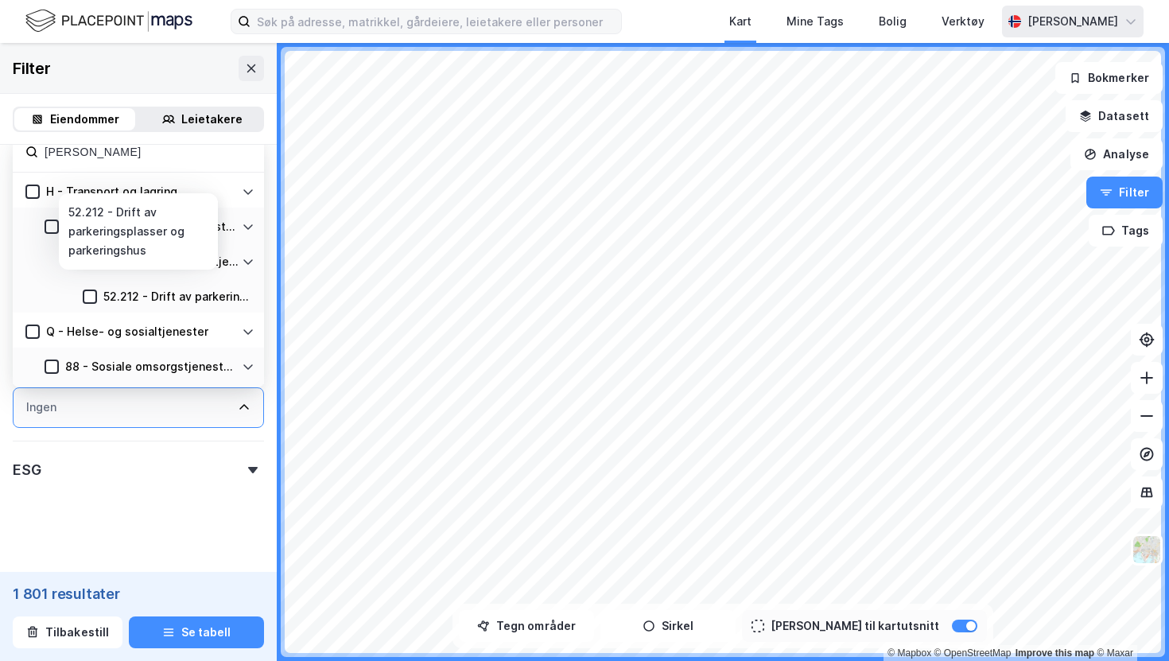
type input "parker"
click at [218, 301] on div "52.212 - Drift av parkeringsplasser og parkeringshus" at bounding box center [178, 296] width 151 height 19
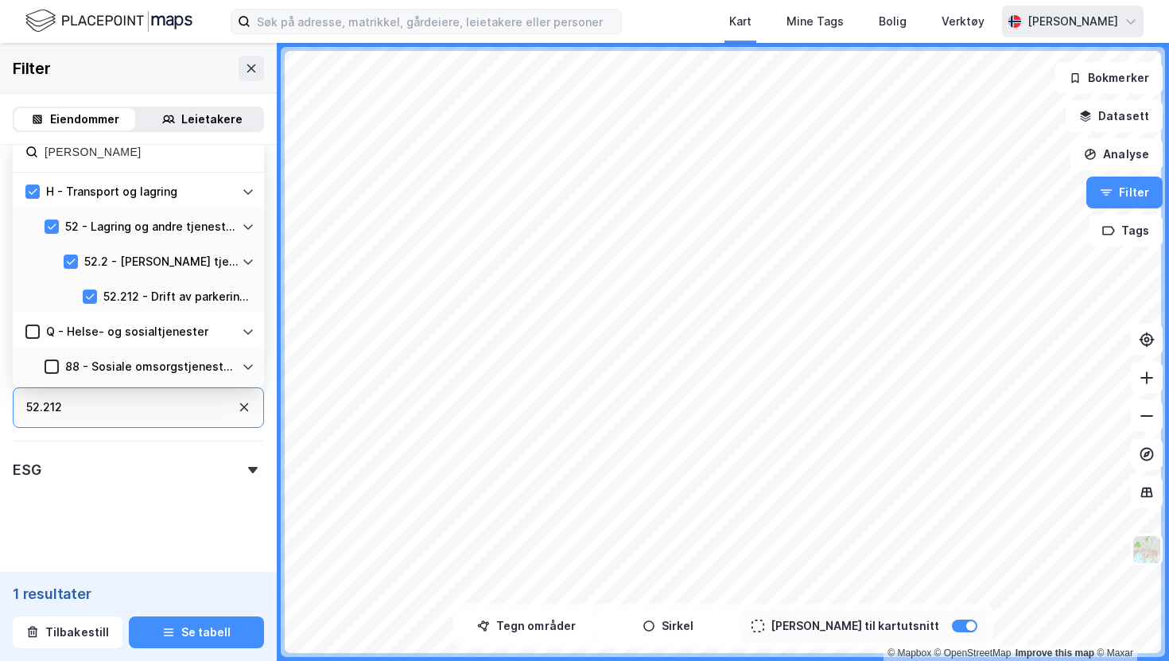
scroll to position [922, 0]
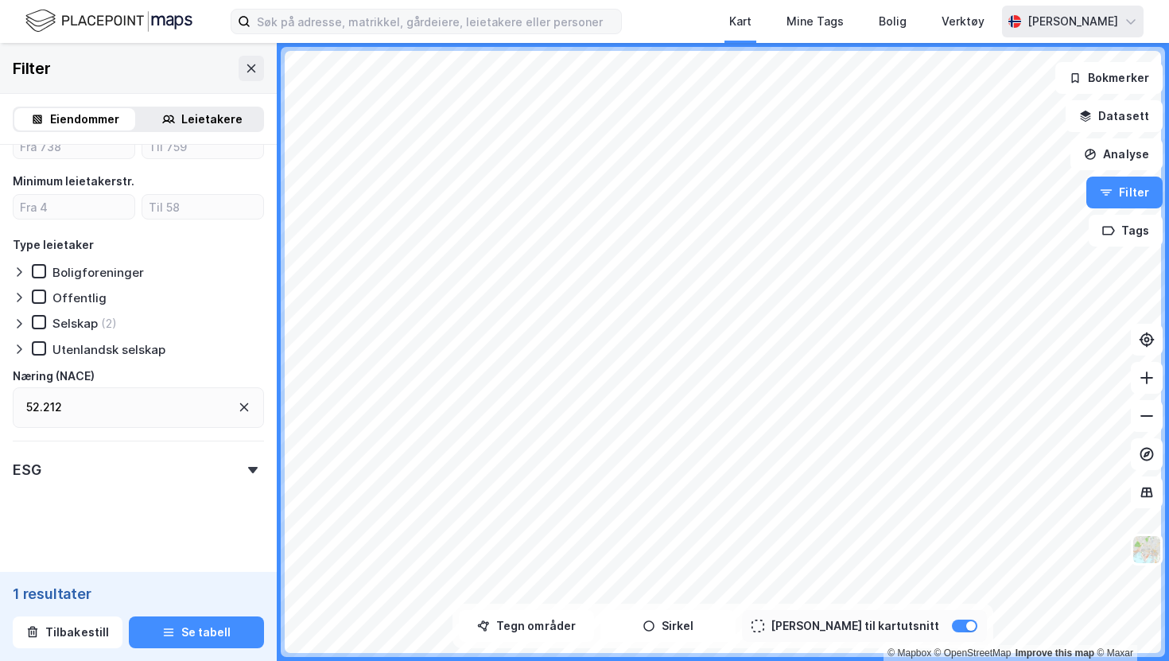
scroll to position [922, 0]
click at [75, 623] on button "Tilbakestill" at bounding box center [68, 632] width 110 height 32
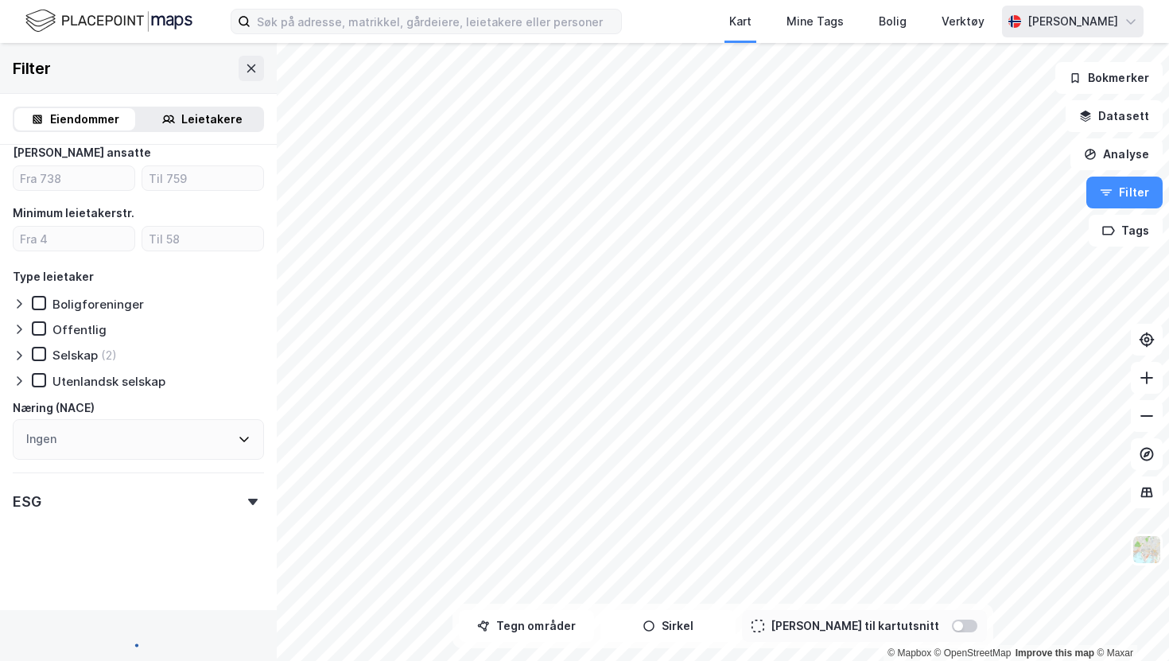
scroll to position [839, 0]
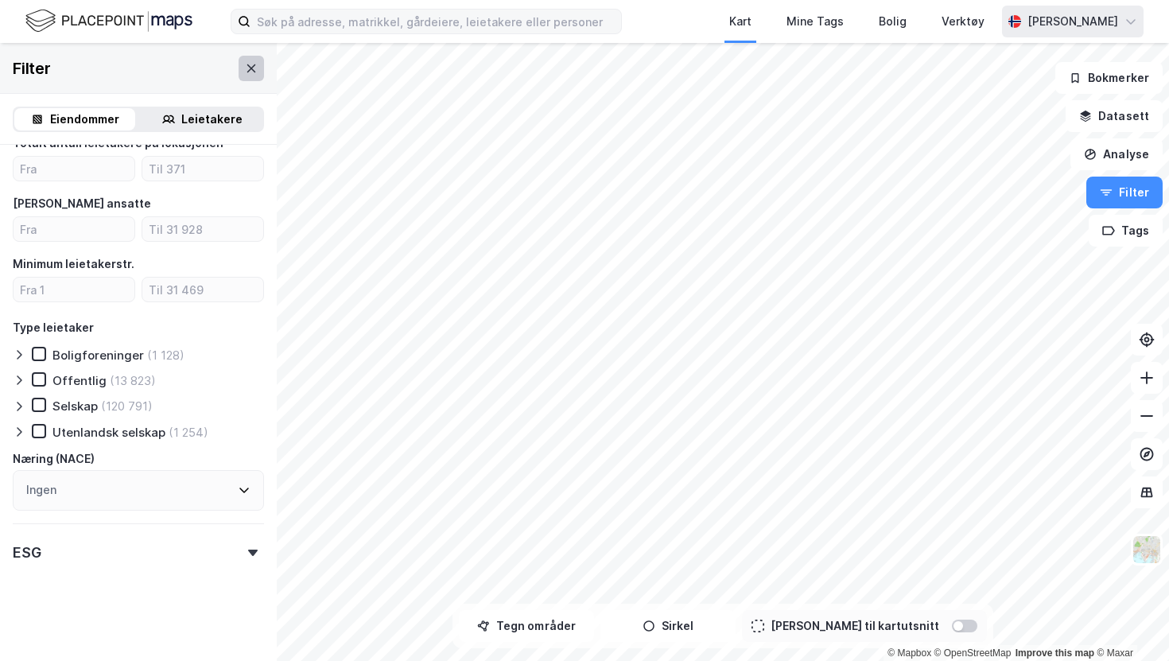
click at [250, 69] on icon at bounding box center [251, 68] width 13 height 13
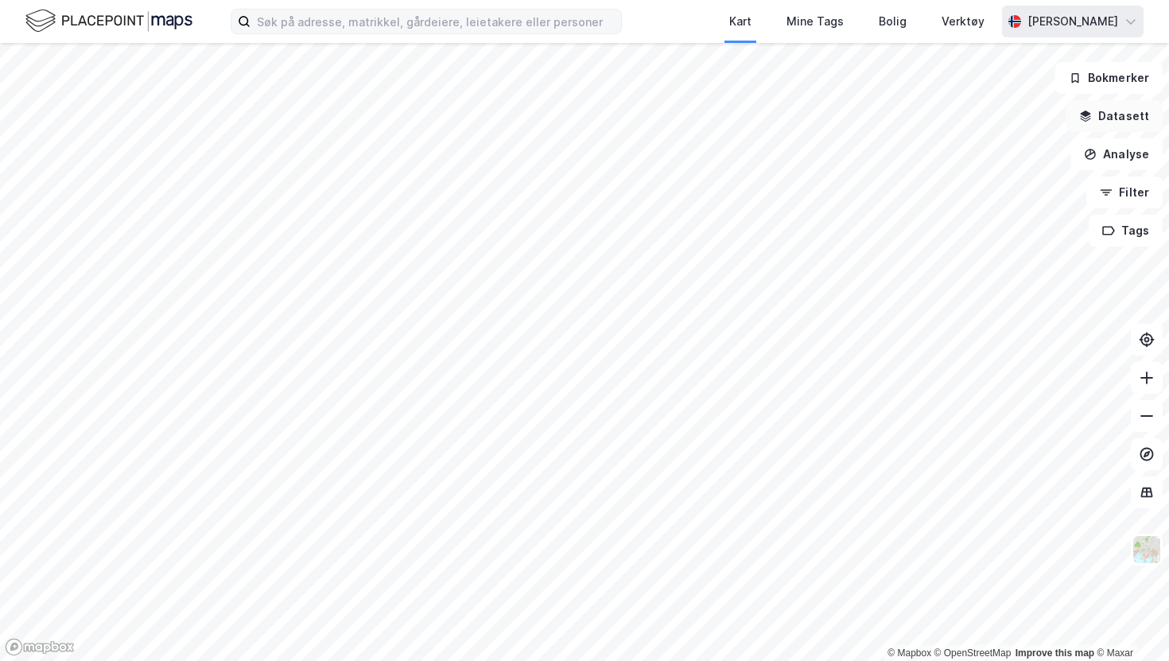
click at [1123, 118] on button "Datasett" at bounding box center [1114, 116] width 97 height 32
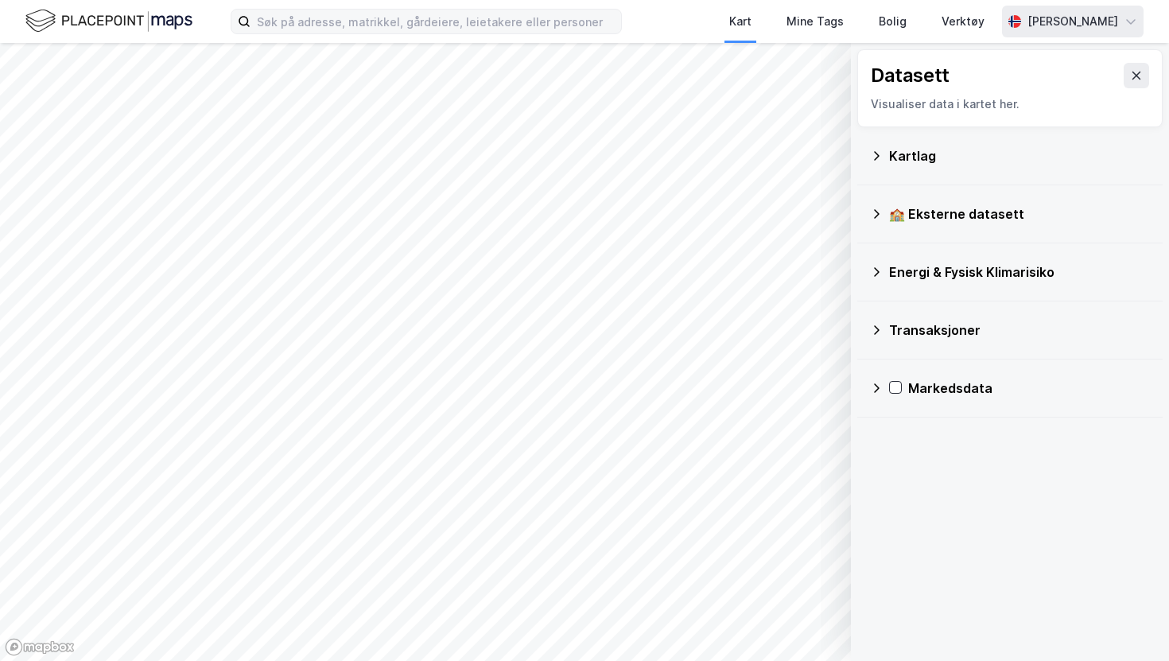
click at [968, 139] on div "Kartlag" at bounding box center [1010, 156] width 280 height 38
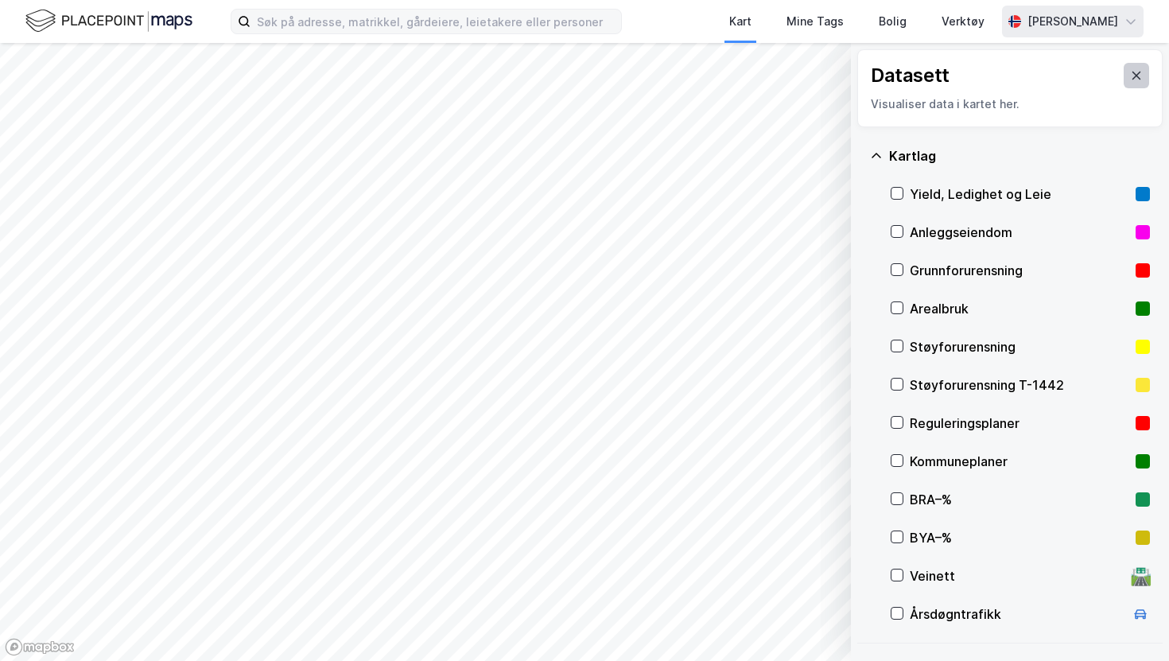
click at [1143, 74] on button at bounding box center [1136, 75] width 25 height 25
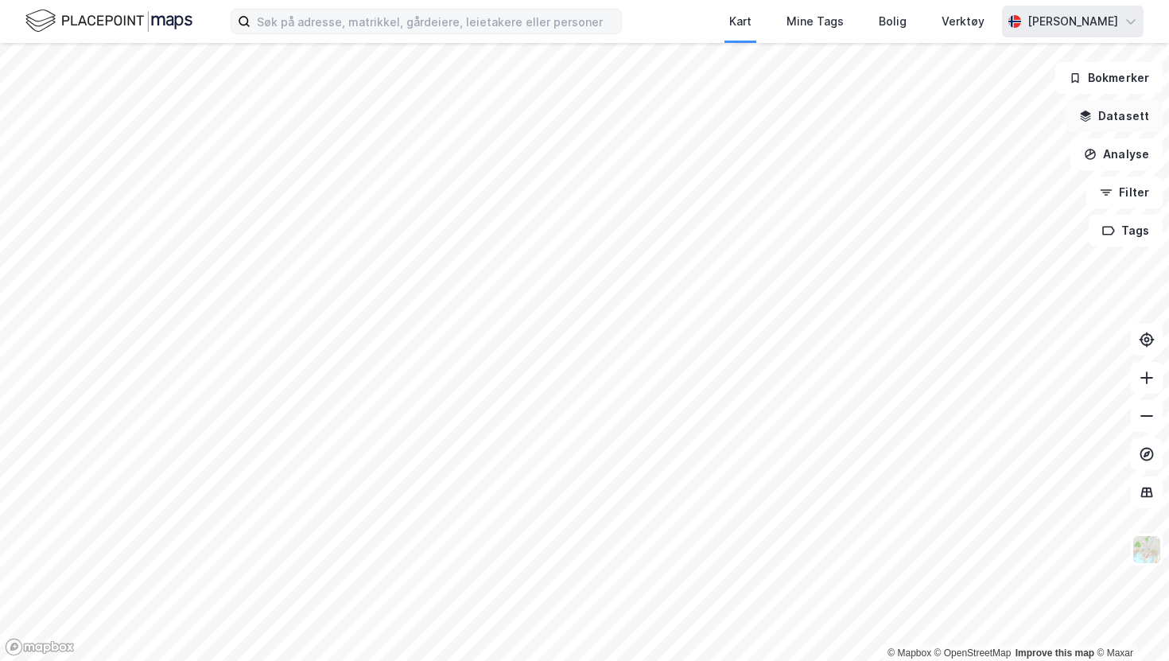
click at [1127, 123] on button "Datasett" at bounding box center [1114, 116] width 97 height 32
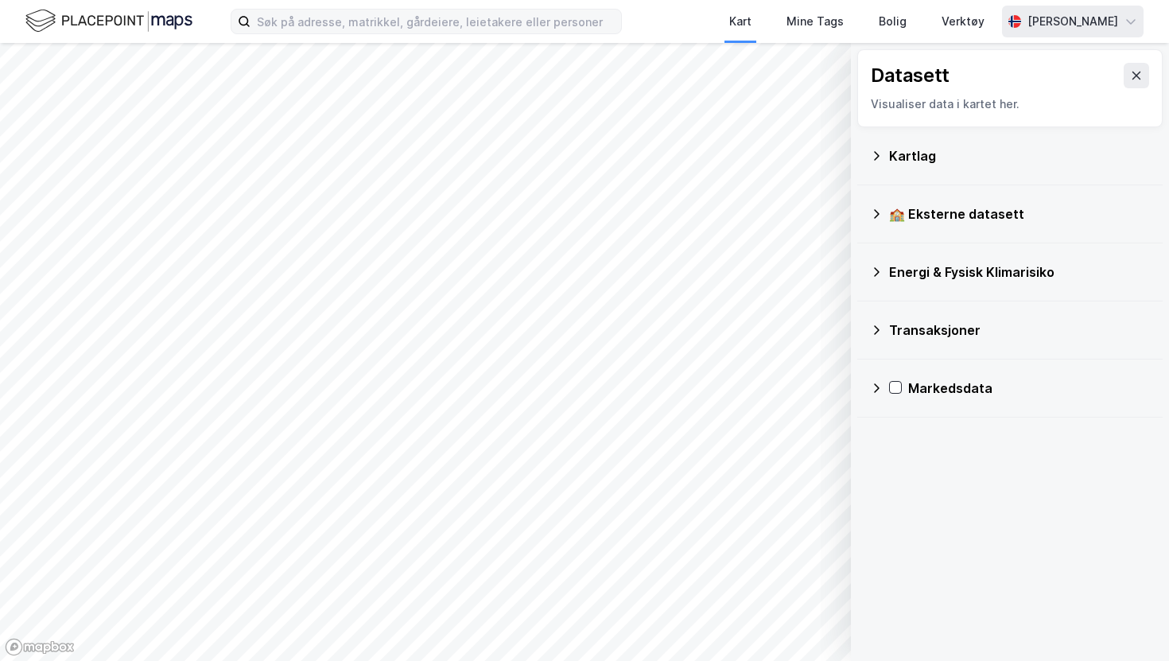
click at [1003, 157] on div "Kartlag" at bounding box center [1019, 155] width 261 height 19
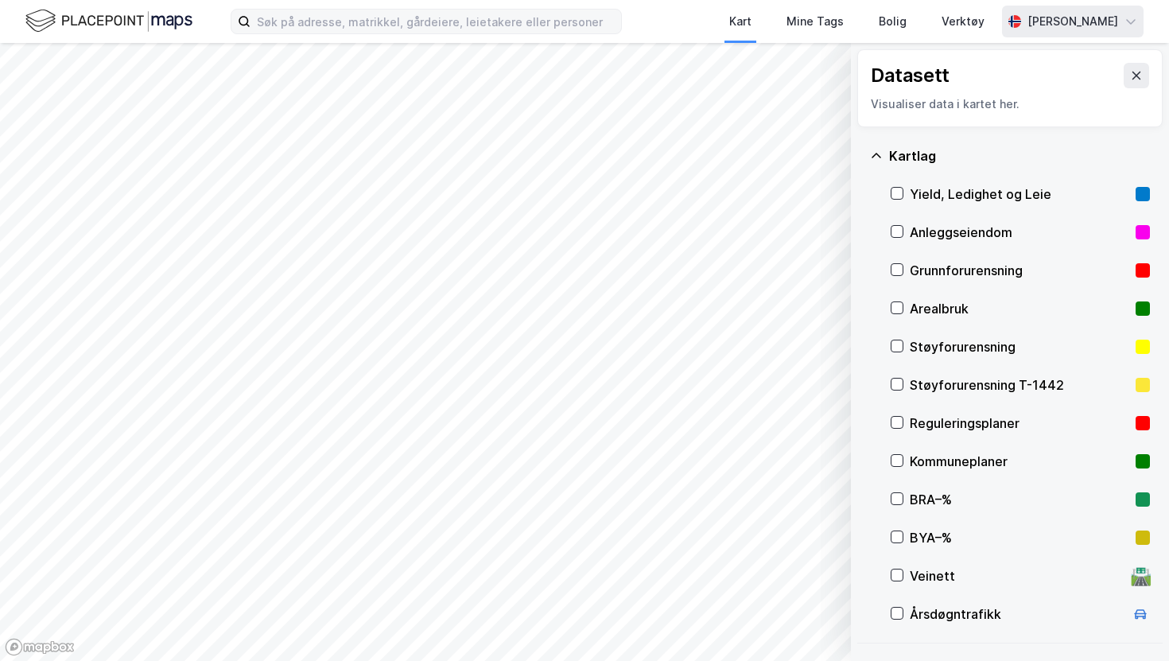
click at [969, 192] on div "Yield, Ledighet og Leie" at bounding box center [1019, 193] width 219 height 19
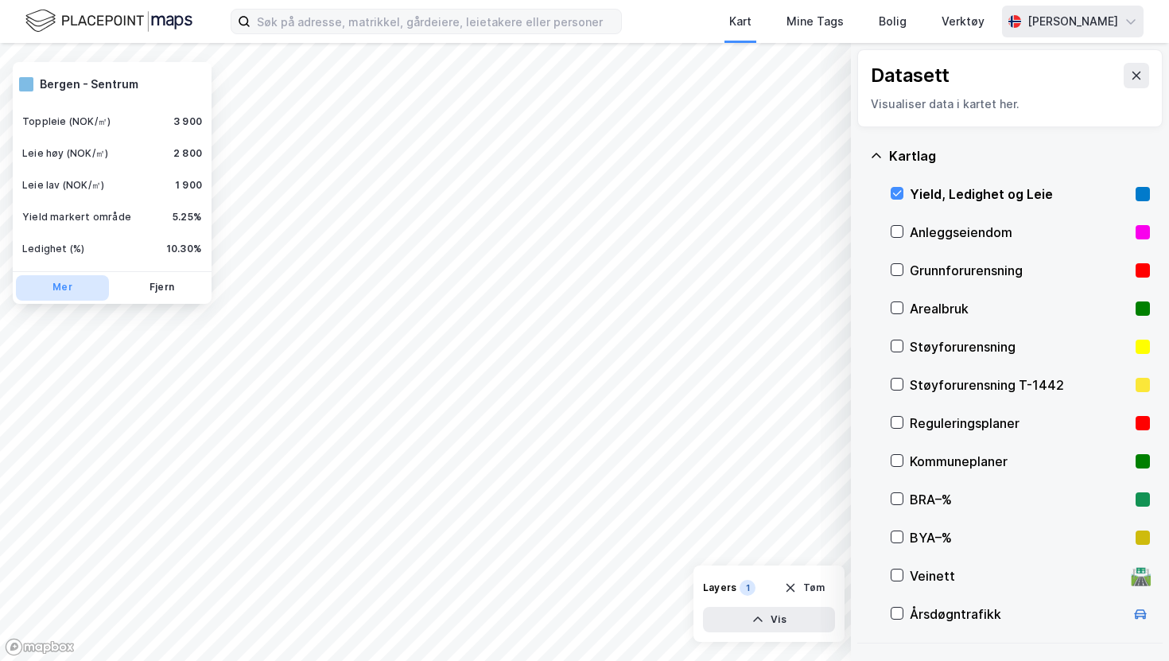
click at [47, 281] on button "Mer" at bounding box center [62, 287] width 93 height 25
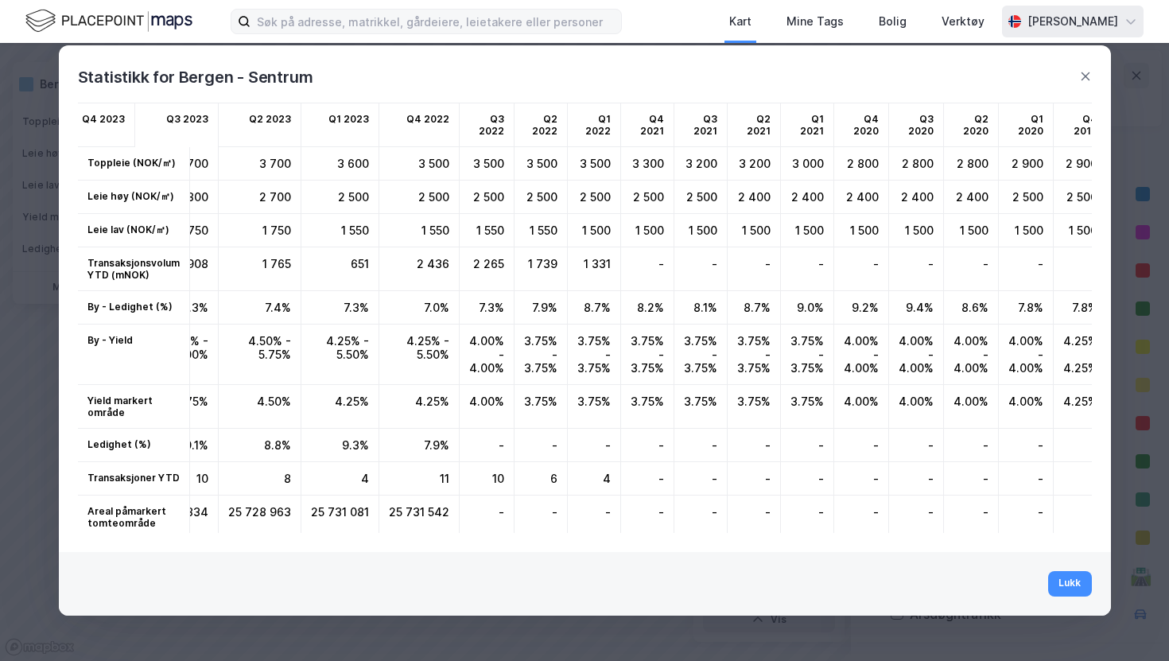
scroll to position [0, 596]
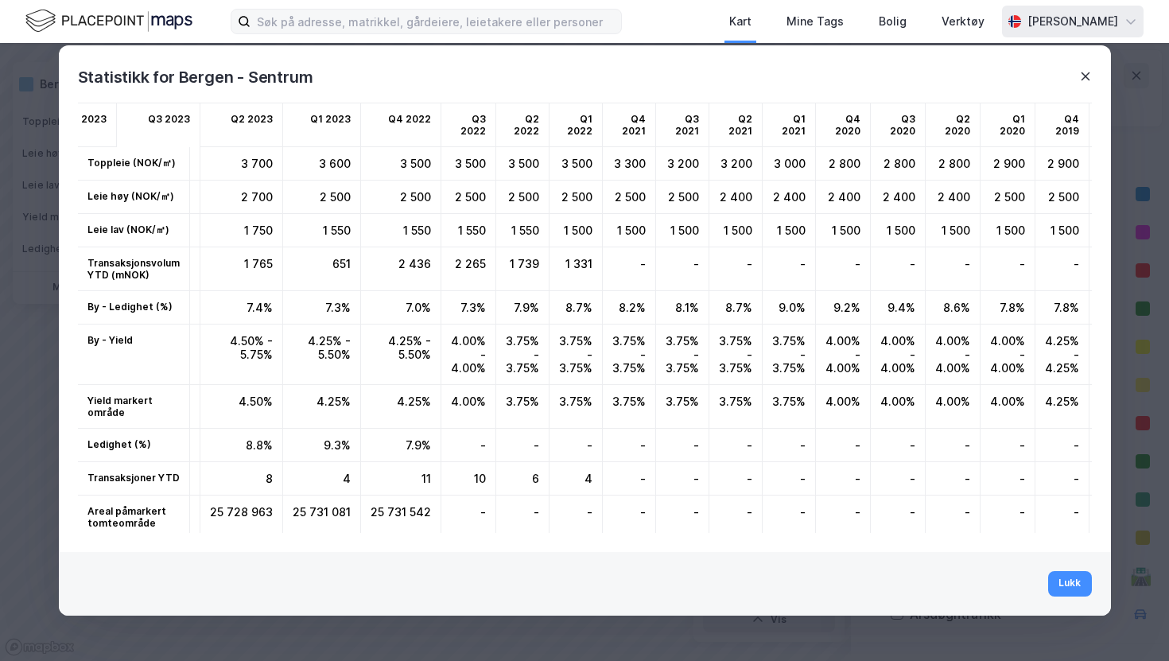
click at [1086, 77] on icon at bounding box center [1085, 76] width 9 height 8
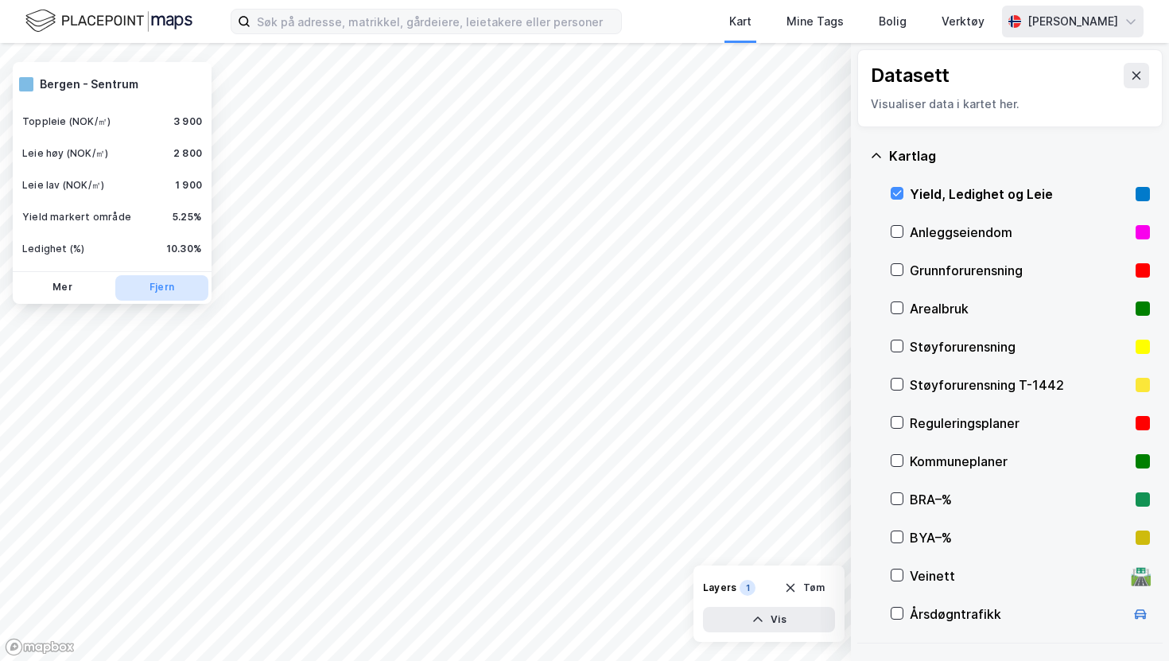
click at [155, 288] on button "Fjern" at bounding box center [161, 287] width 93 height 25
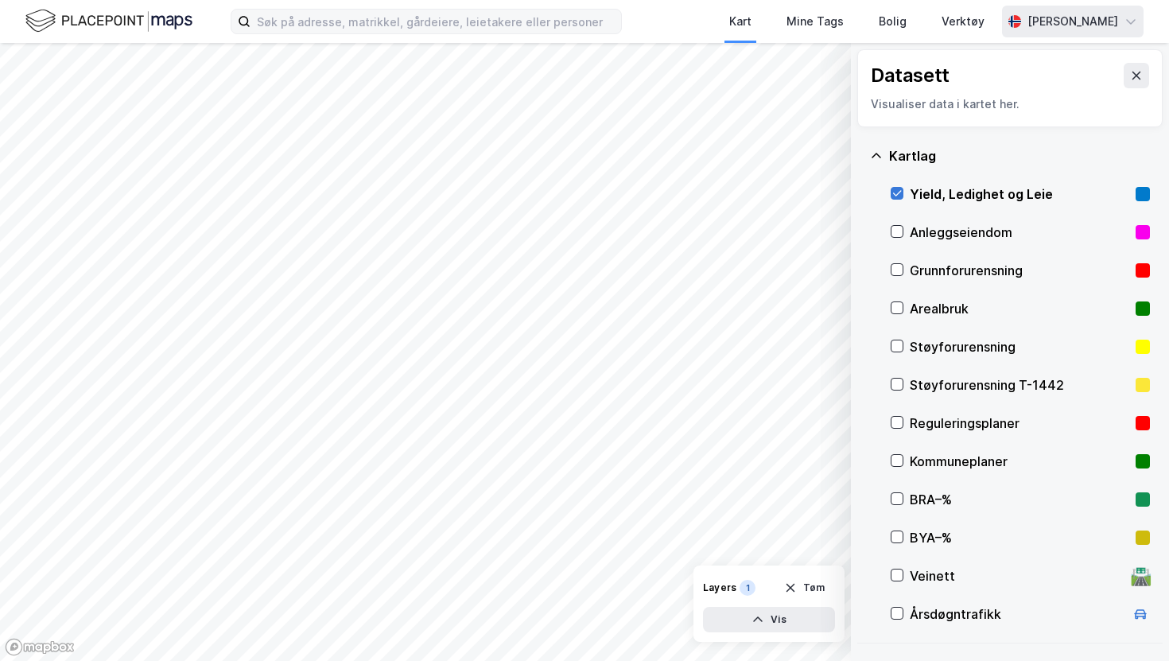
click at [900, 191] on icon at bounding box center [897, 194] width 9 height 6
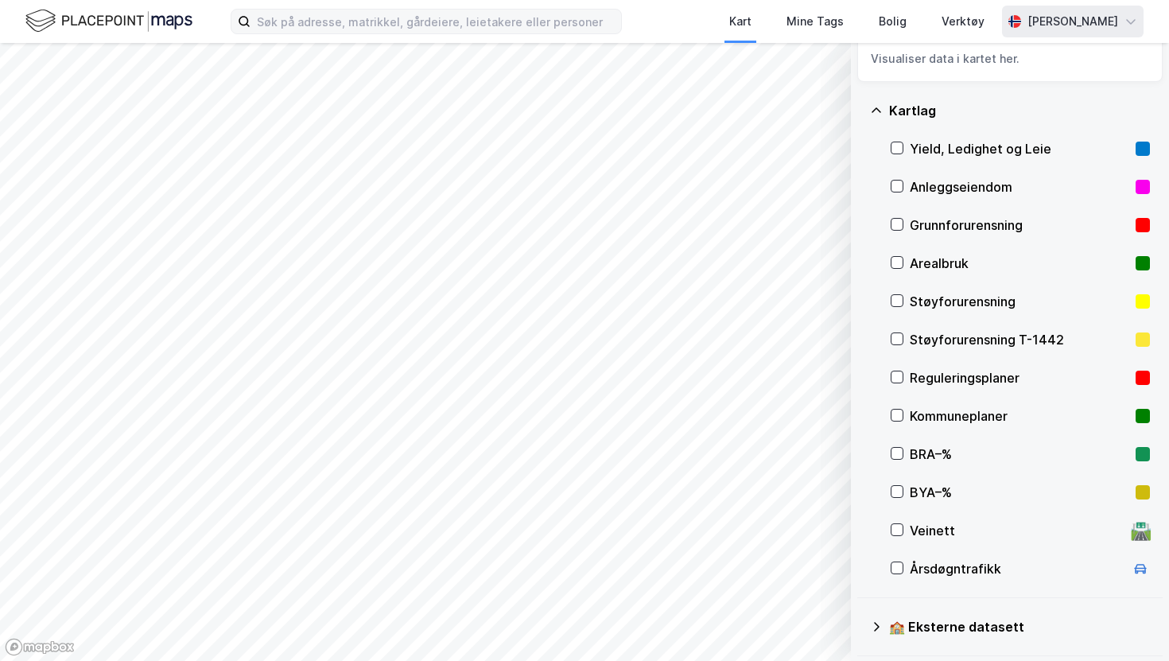
scroll to position [0, 0]
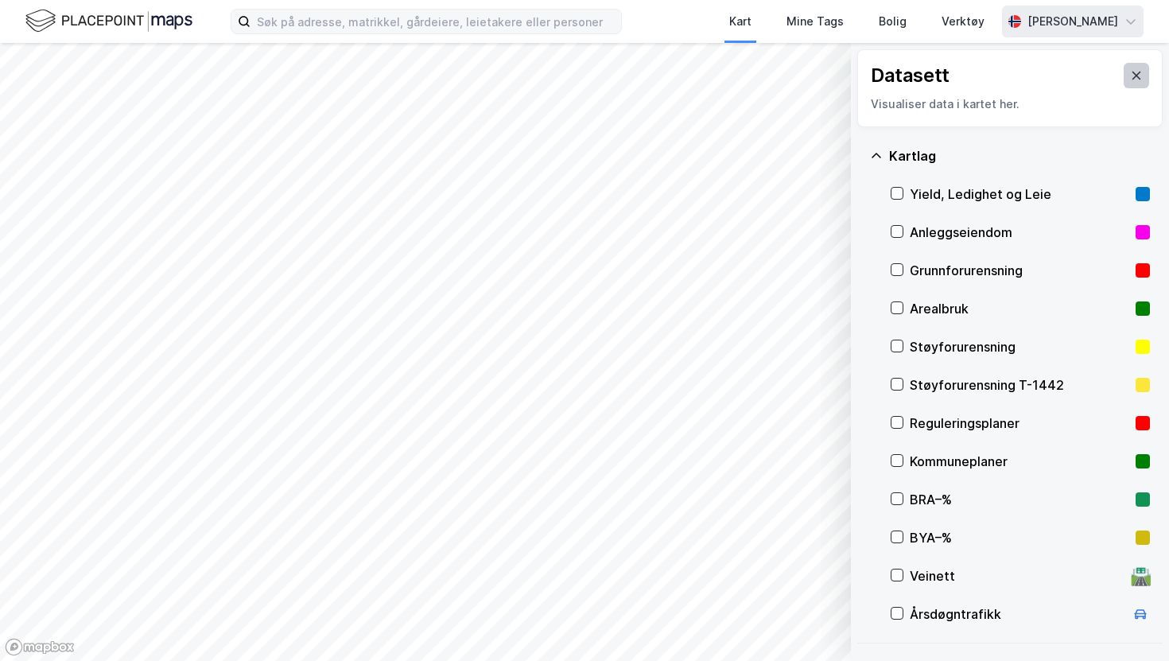
click at [1138, 72] on icon at bounding box center [1136, 75] width 13 height 13
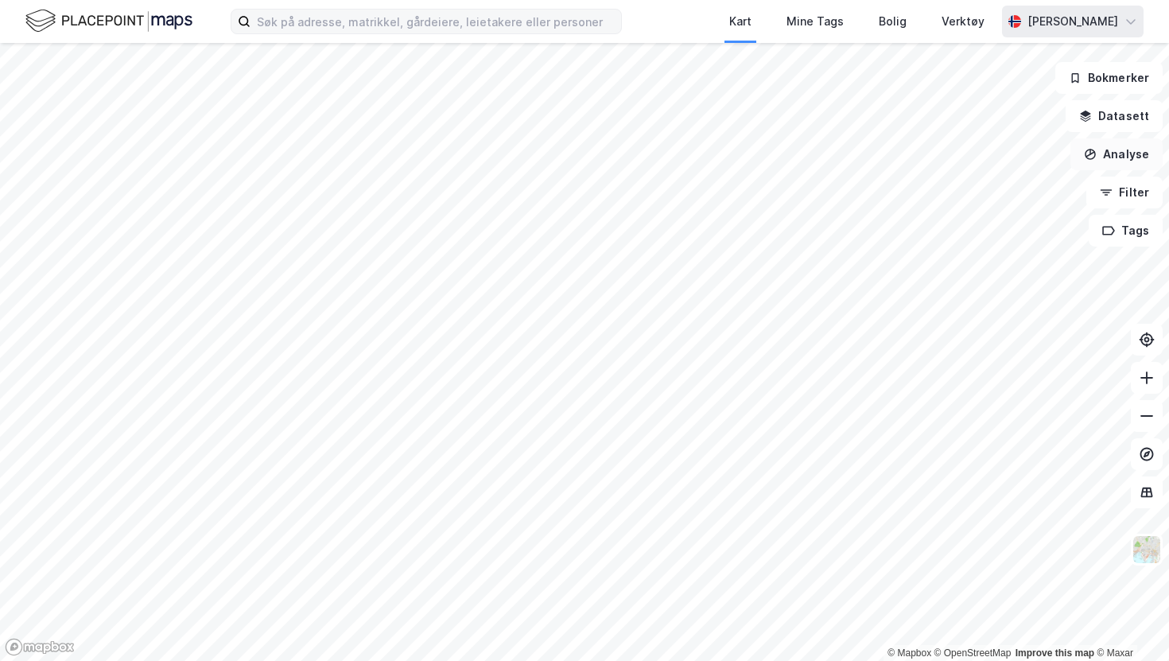
click at [1121, 159] on button "Analyse" at bounding box center [1116, 154] width 92 height 32
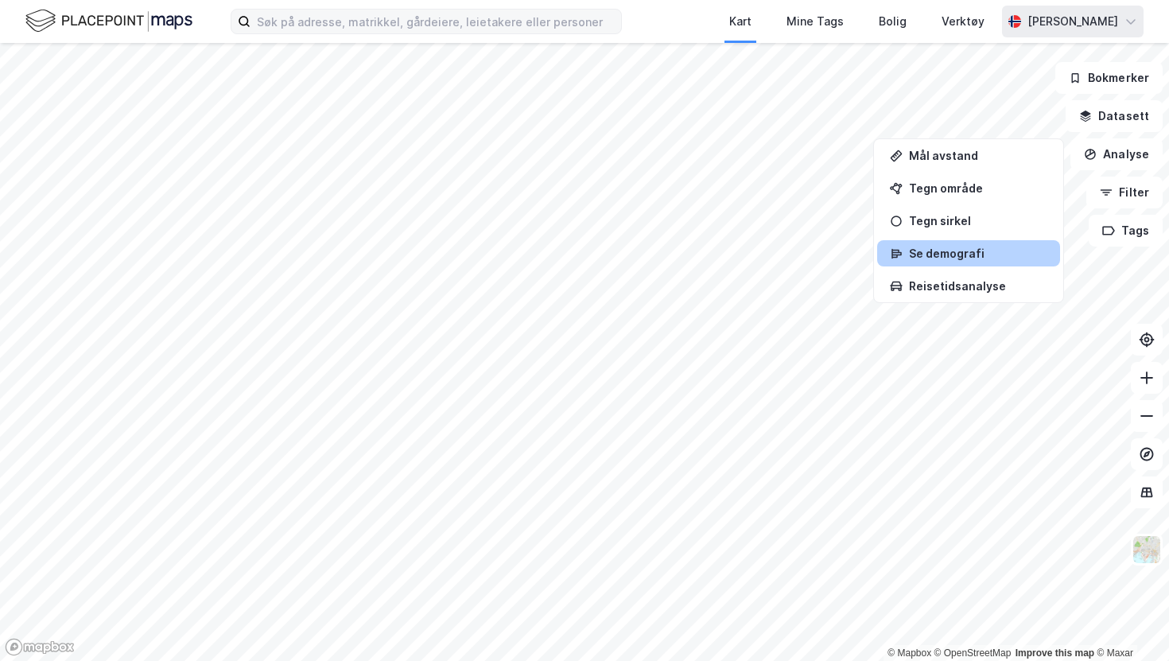
click at [1008, 247] on div "Se demografi" at bounding box center [978, 253] width 138 height 14
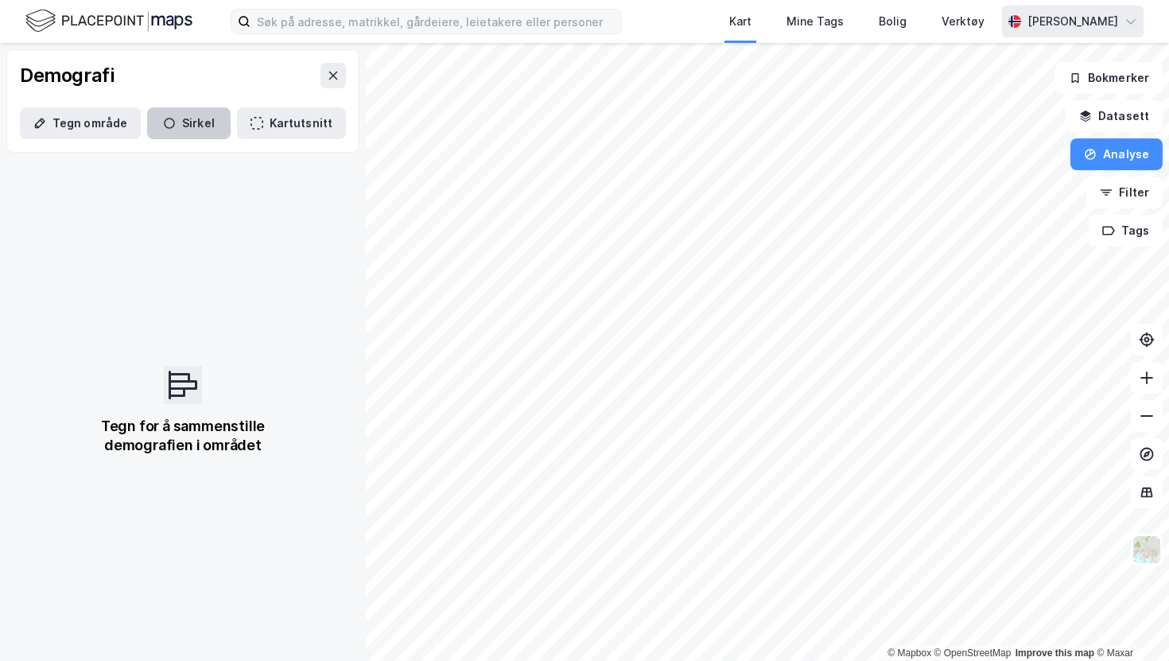
click at [158, 132] on button "Sirkel" at bounding box center [188, 123] width 83 height 32
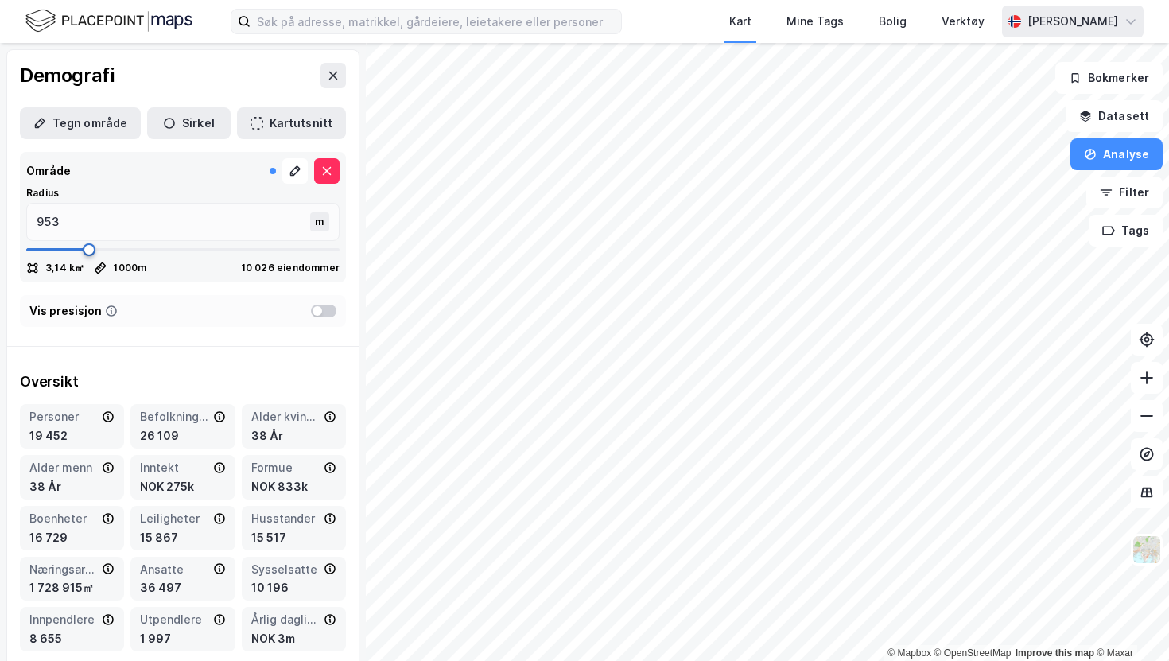
type input "1536"
type input "1549"
type input "1562"
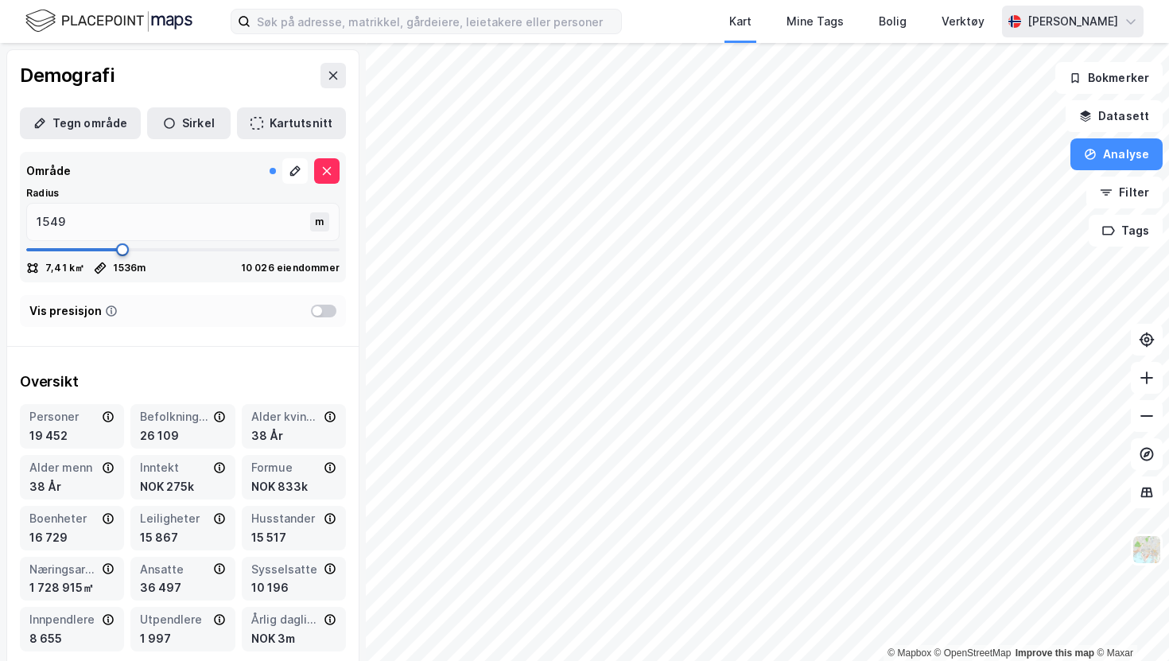
type input "1562"
type input "1574"
type input "1600"
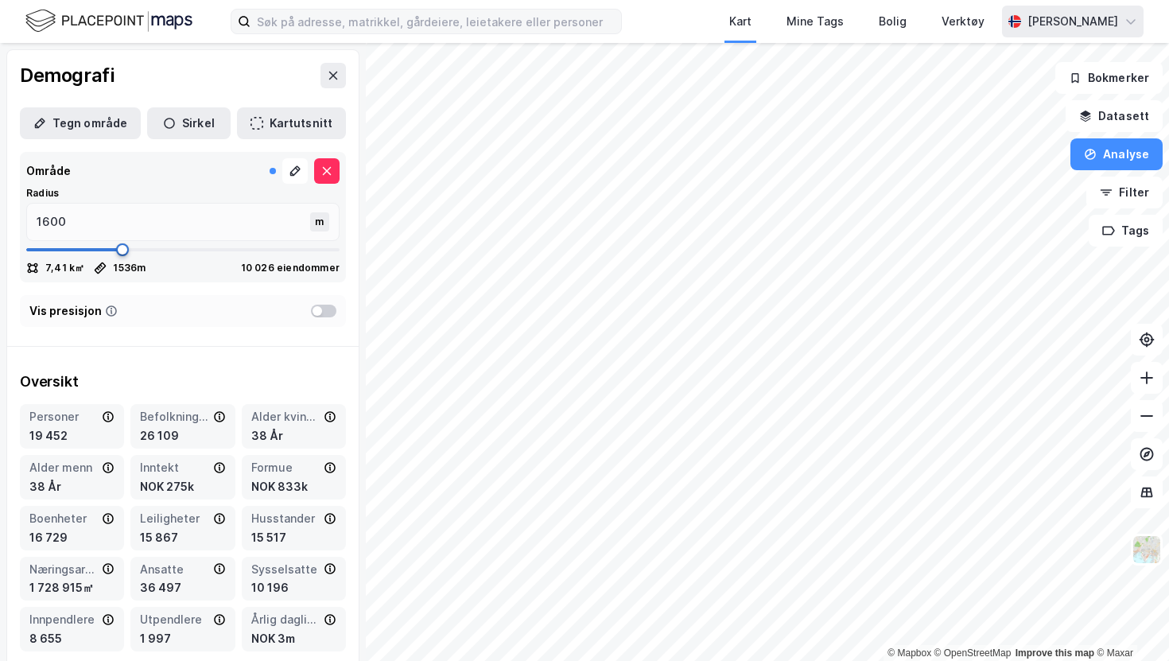
type input "1612"
type input "1638"
type input "1650"
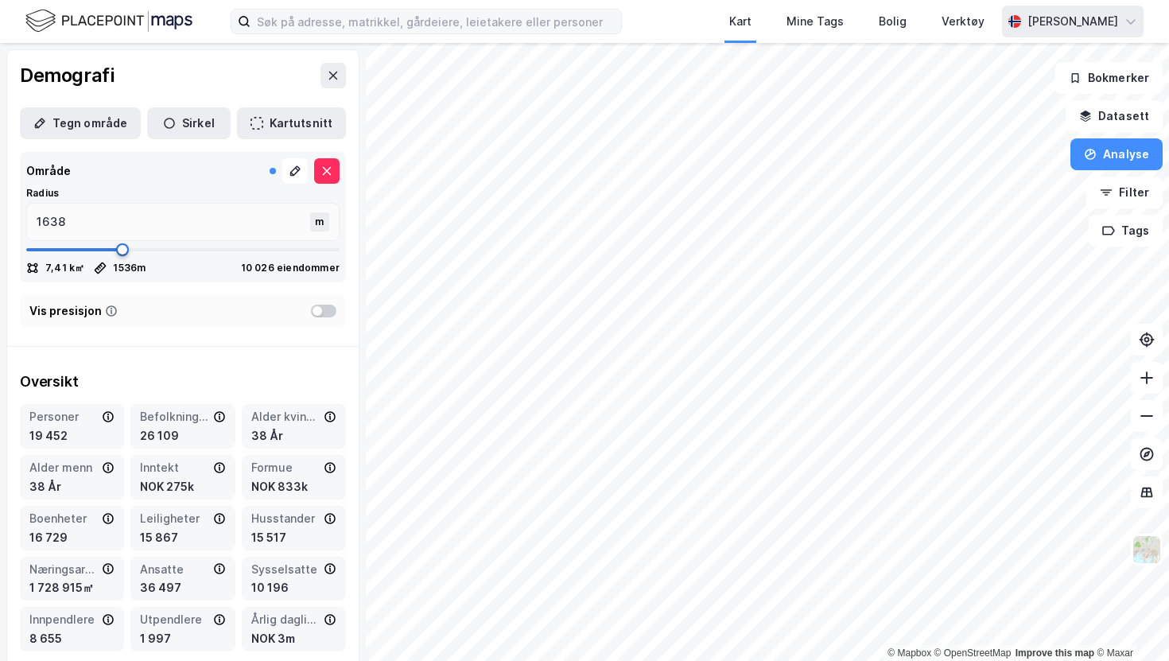
type input "1650"
type input "1663"
type input "1676"
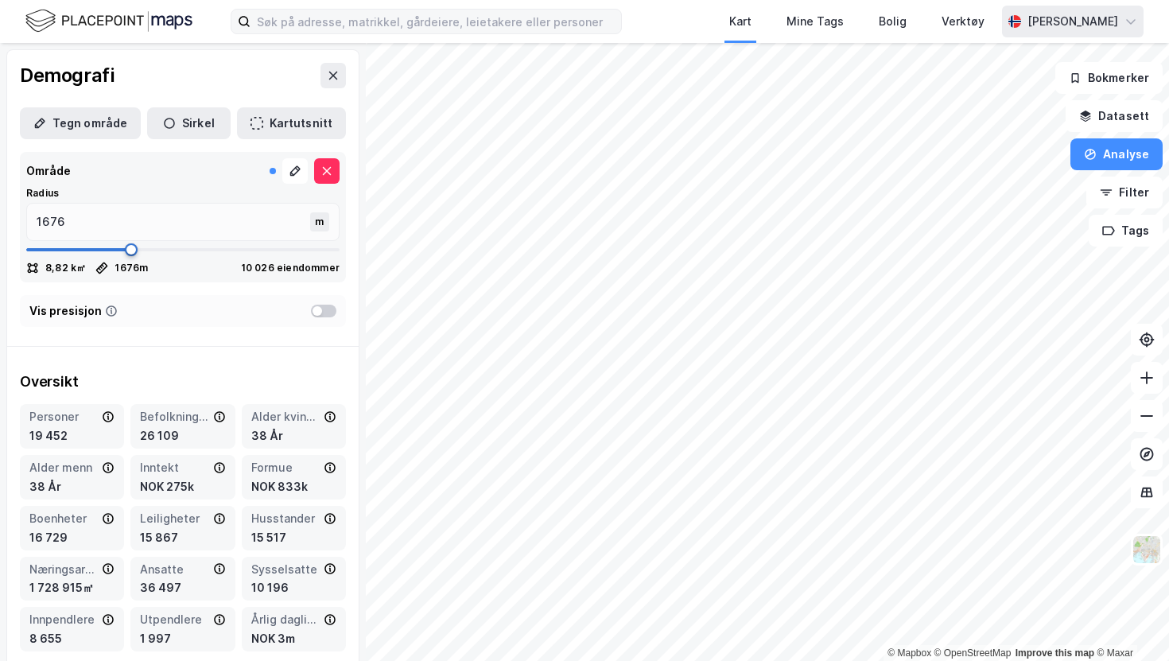
type input "1701"
type input "1727"
type input "1752"
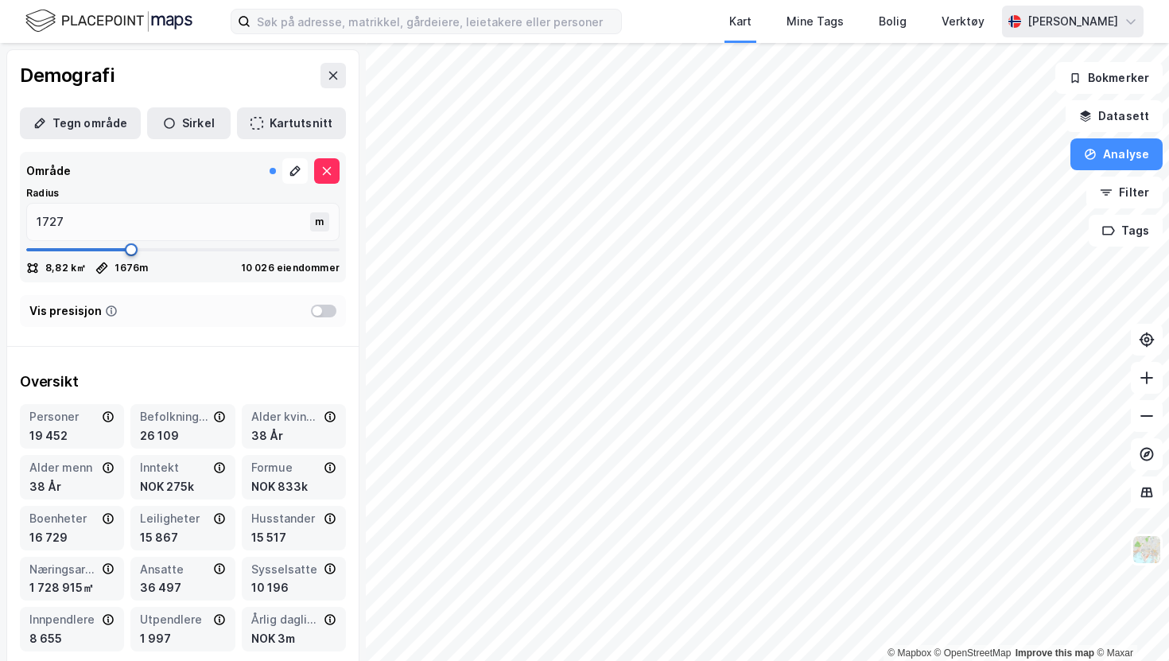
type input "1752"
type input "1790"
type input "1803"
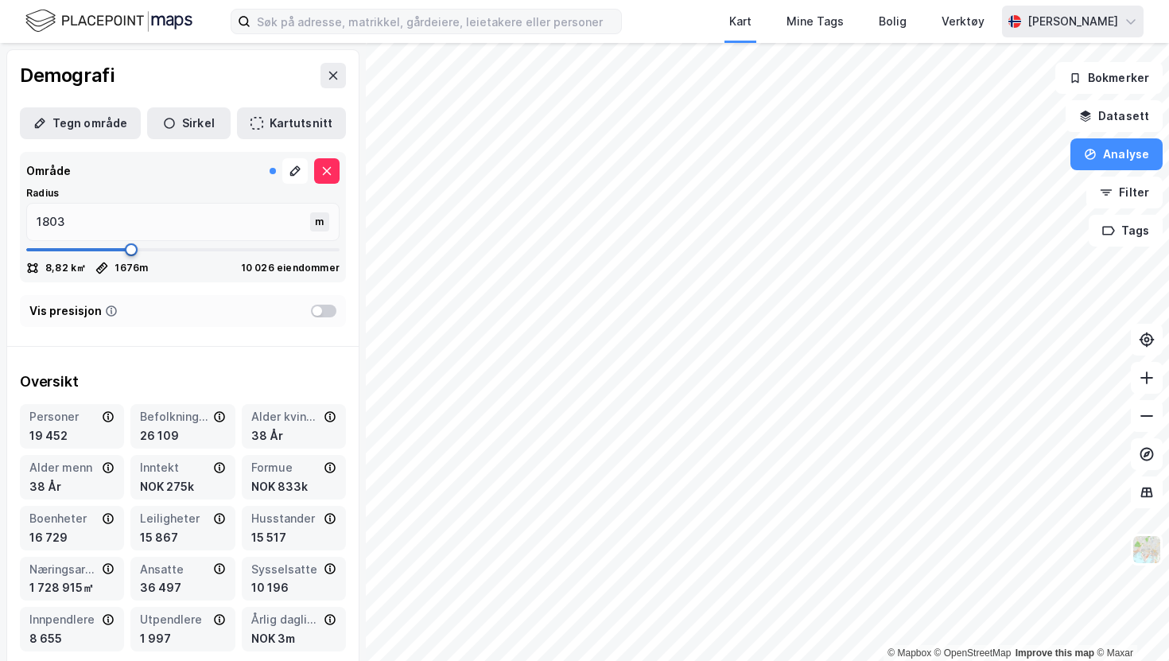
type input "1815"
drag, startPoint x: 86, startPoint y: 246, endPoint x: 140, endPoint y: 249, distance: 54.1
click at [140, 249] on span at bounding box center [140, 249] width 13 height 13
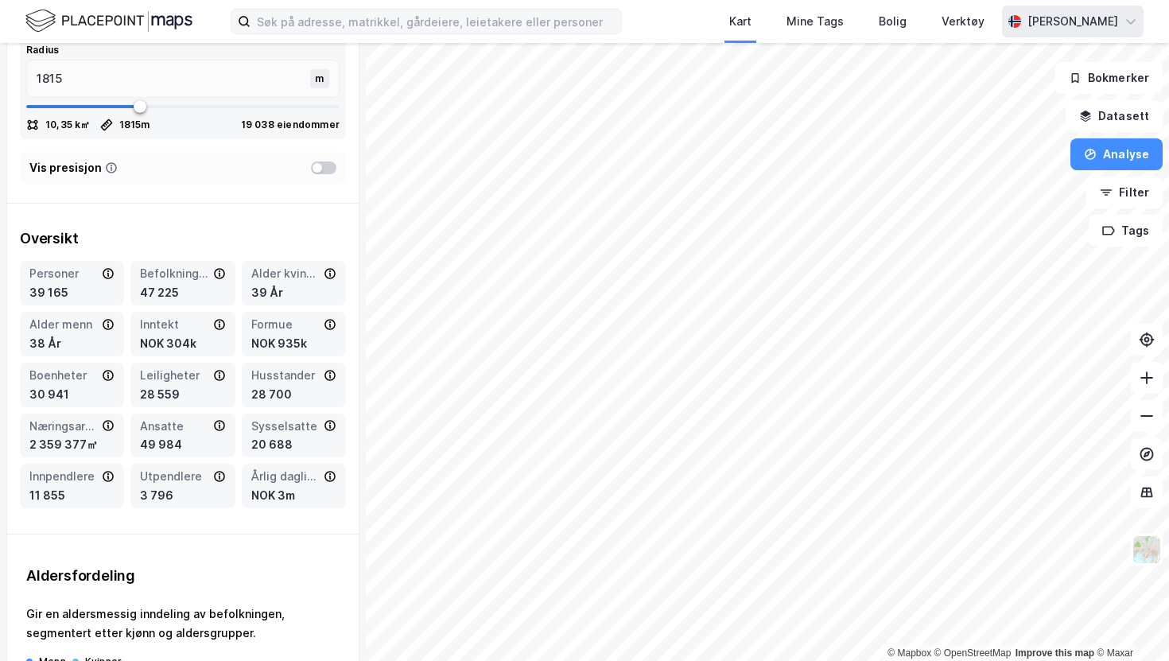
scroll to position [138, 0]
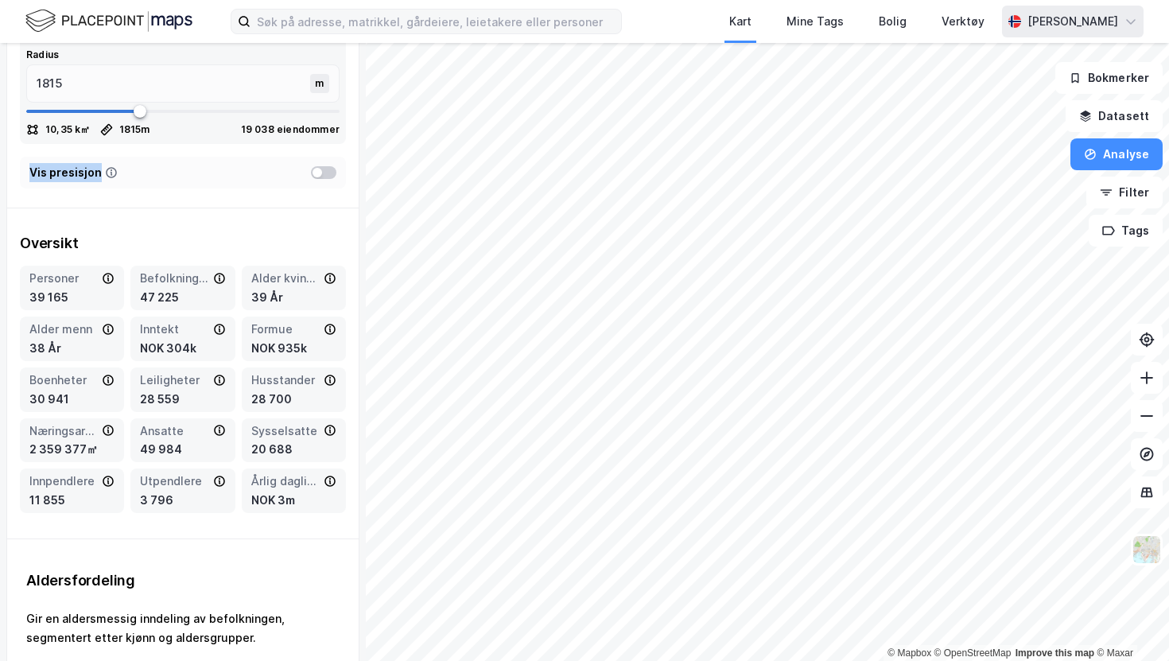
drag, startPoint x: 22, startPoint y: 176, endPoint x: 95, endPoint y: 182, distance: 72.6
click at [95, 182] on div "Vis presisjon" at bounding box center [183, 173] width 326 height 32
click at [322, 173] on div at bounding box center [323, 172] width 25 height 13
type input "1777"
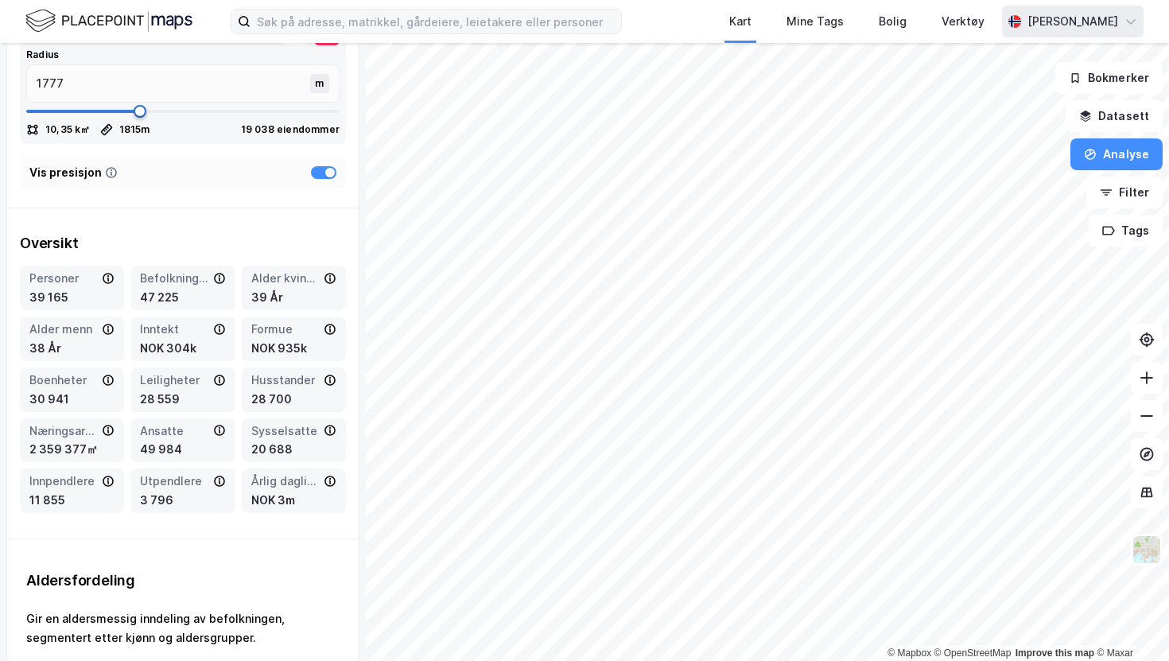
type input "1765"
type input "1688"
type input "1625"
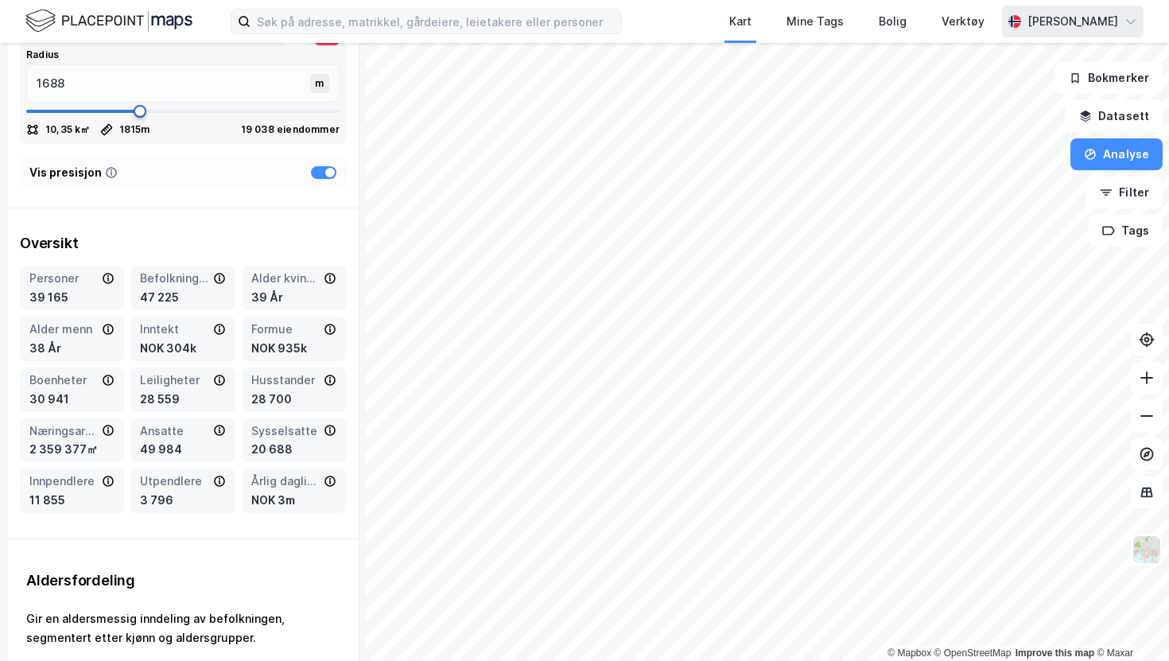
type input "1625"
type input "1562"
type input "1536"
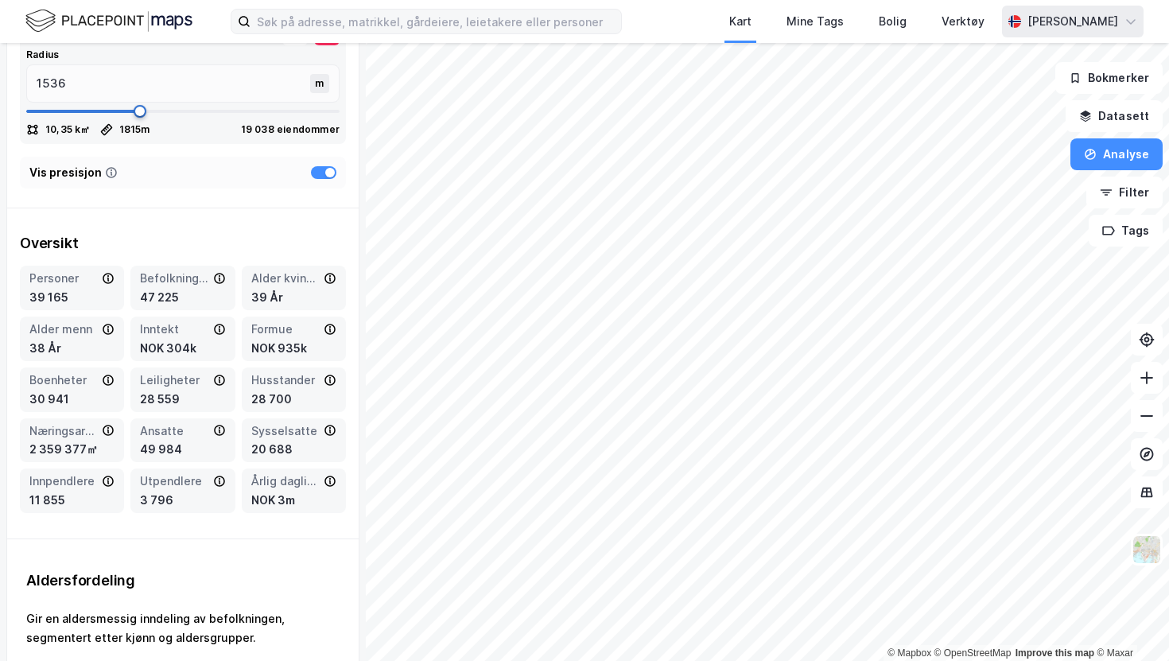
type input "1498"
type input "1473"
type input "1460"
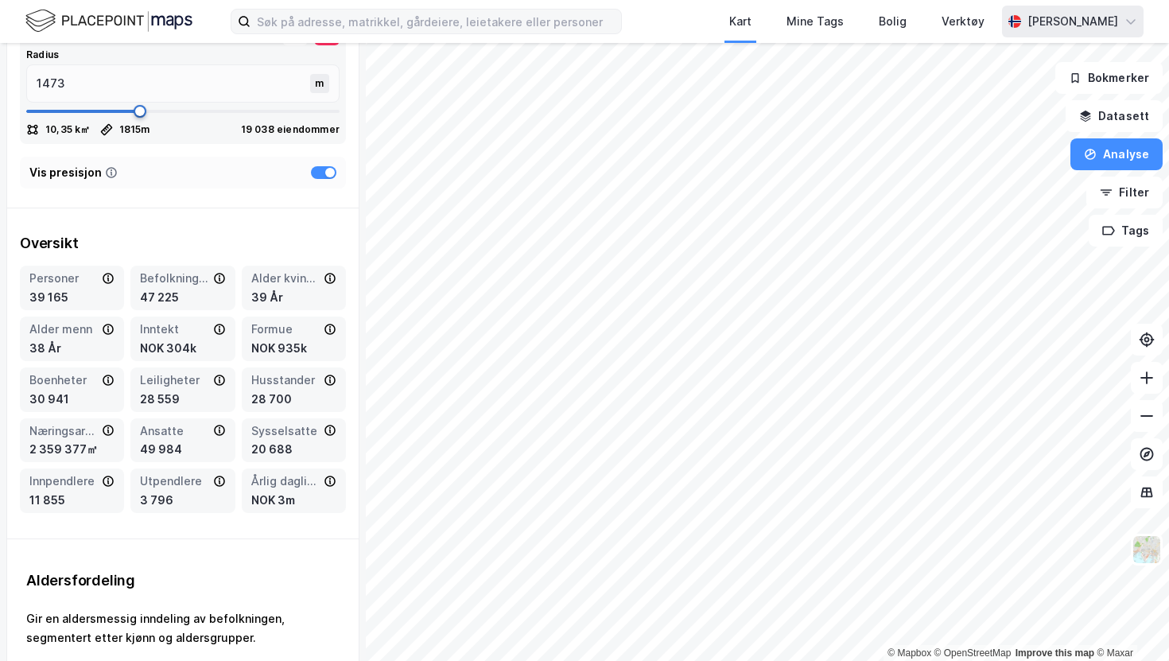
type input "1460"
type input "1447"
type input "1435"
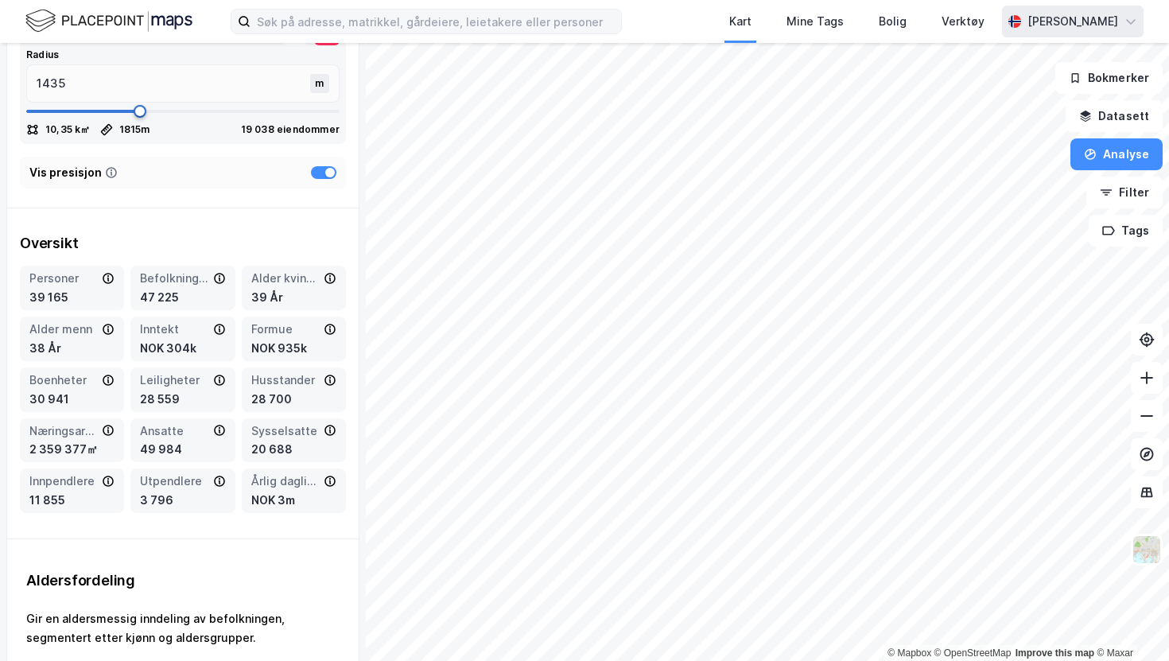
type input "1397"
type input "1359"
type input "1333"
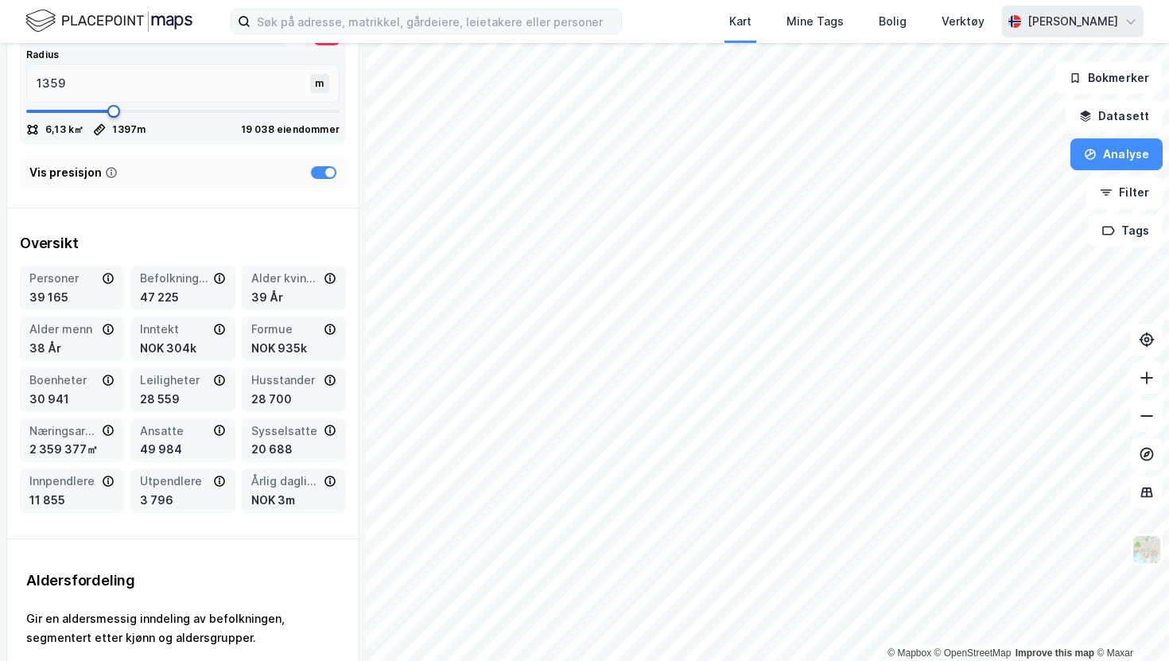
type input "1333"
type input "1321"
type input "1308"
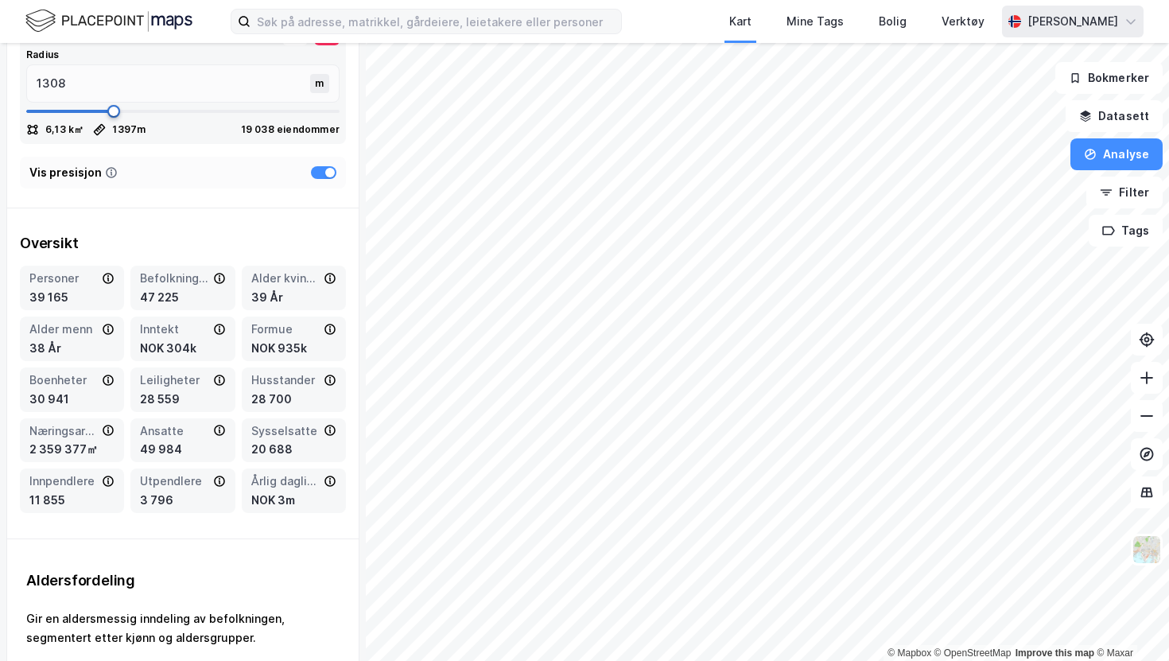
type input "1295"
type input "1282"
type input "1257"
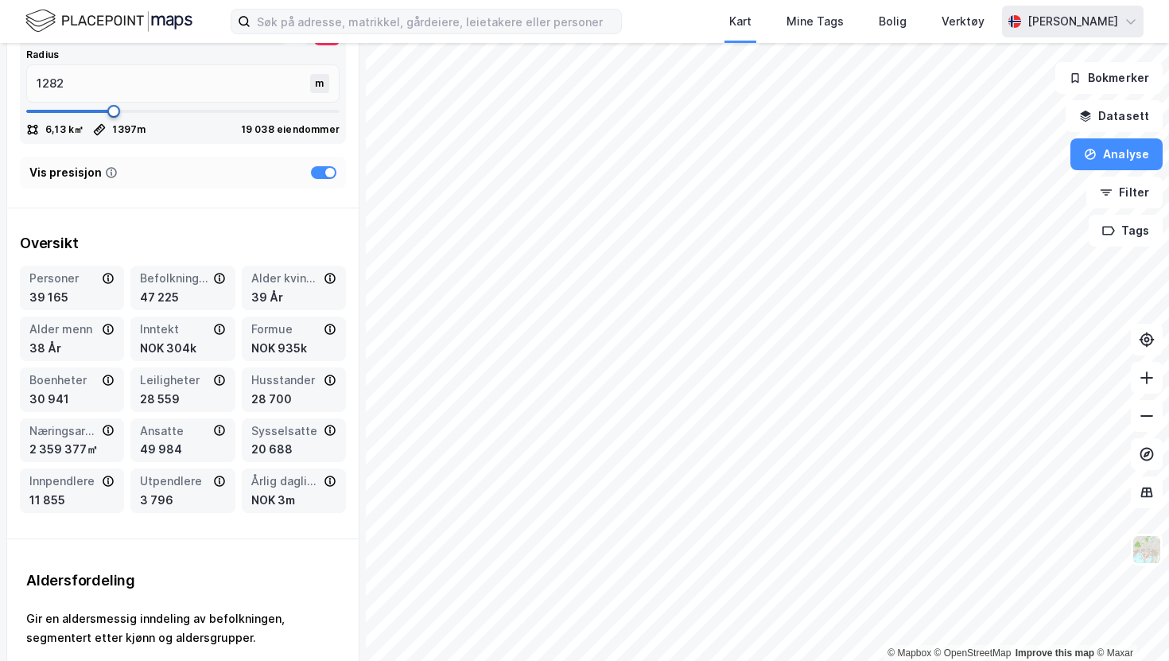
type input "1257"
type input "1244"
type input "1232"
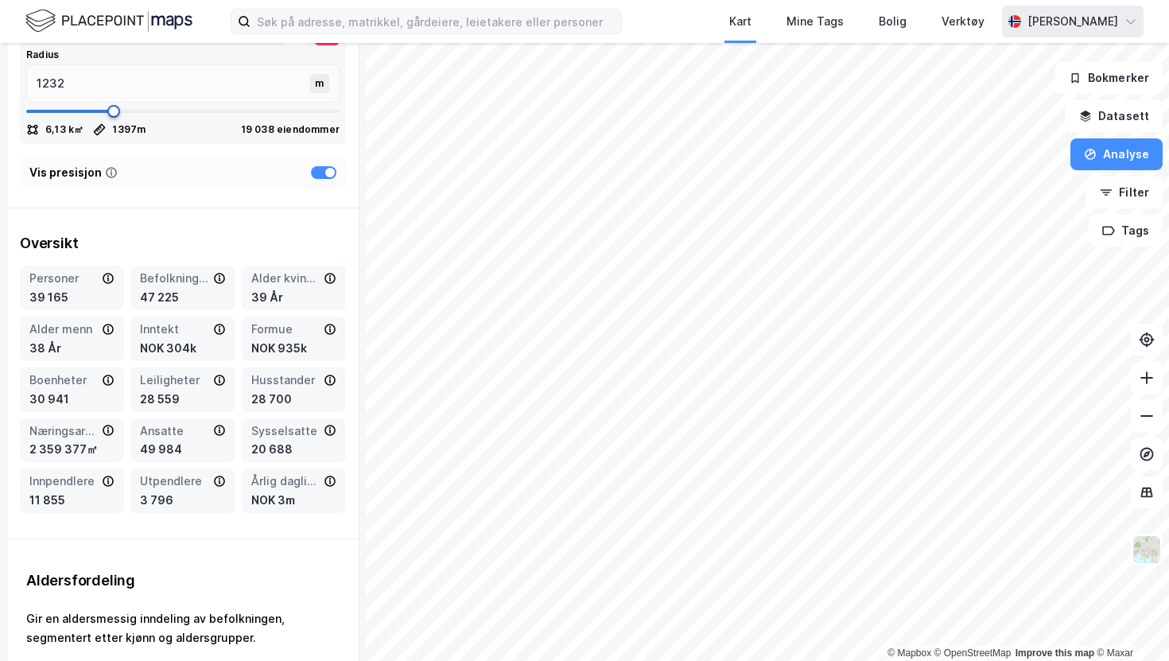
type input "1219"
type input "1194"
type input "1168"
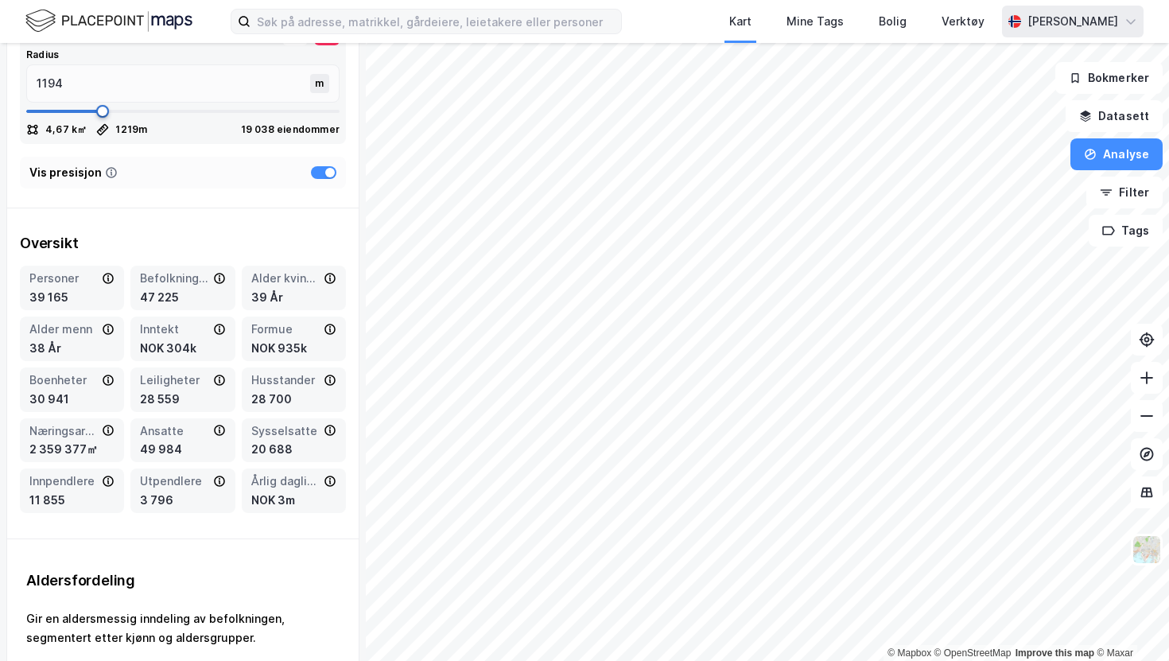
type input "1168"
type input "1143"
type input "1118"
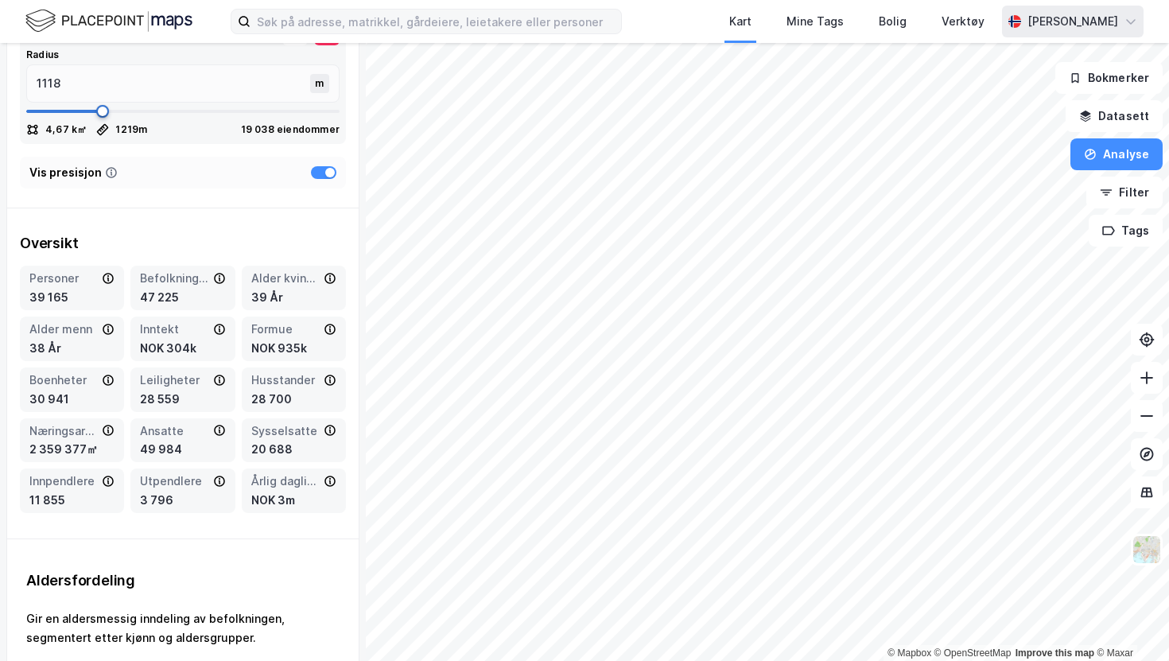
type input "1105"
type input "1092"
type input "1067"
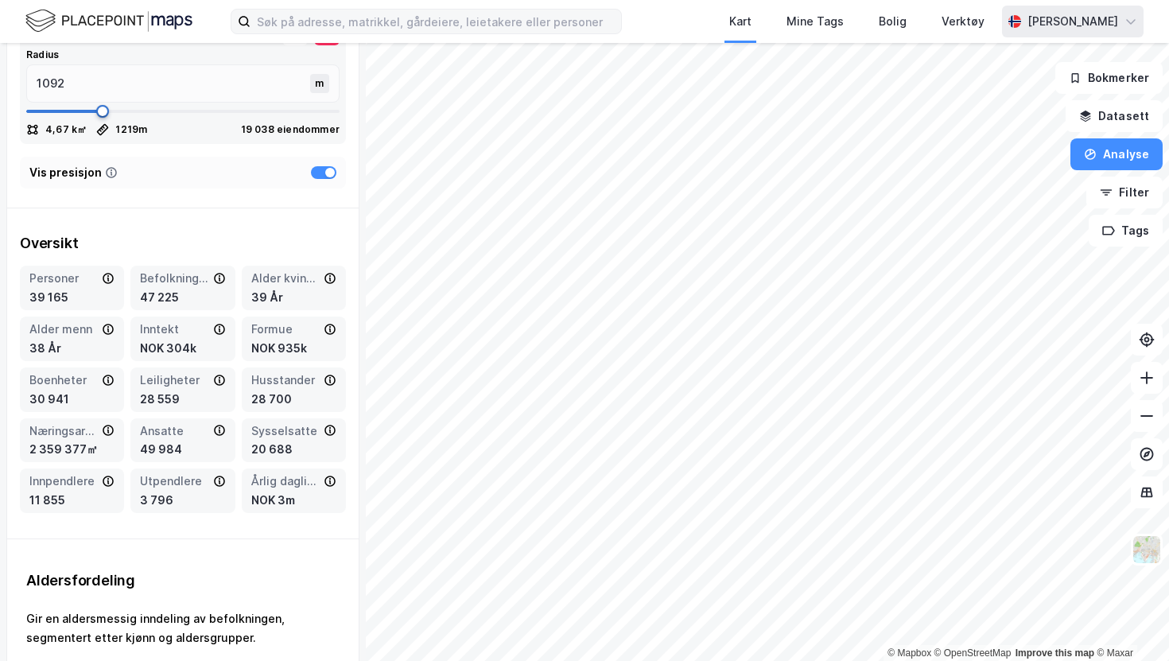
type input "1067"
type input "1029"
type input "991"
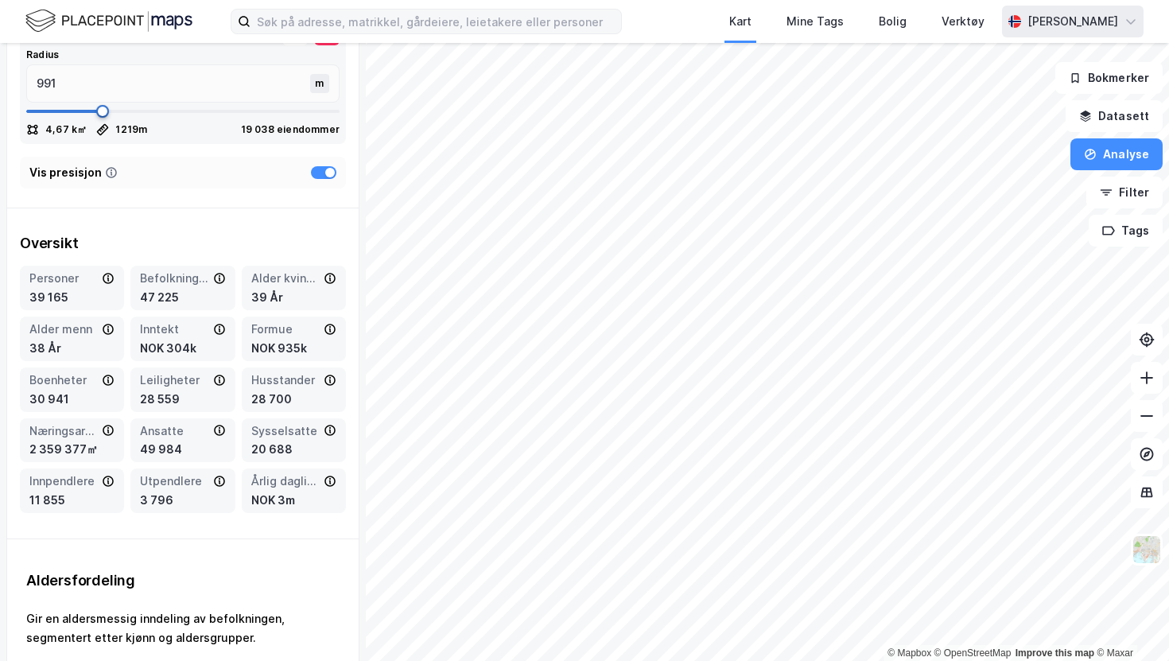
type input "965"
type input "940"
type input "927"
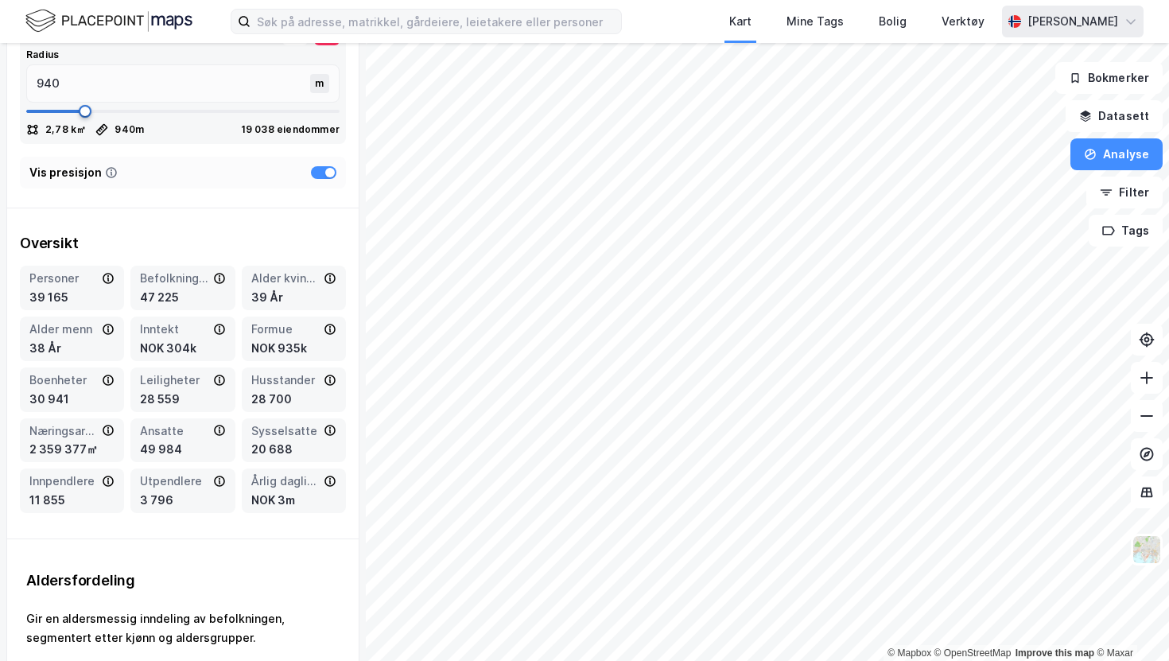
type input "927"
drag, startPoint x: 138, startPoint y: 112, endPoint x: 84, endPoint y: 112, distance: 54.1
click at [84, 112] on span at bounding box center [85, 111] width 13 height 13
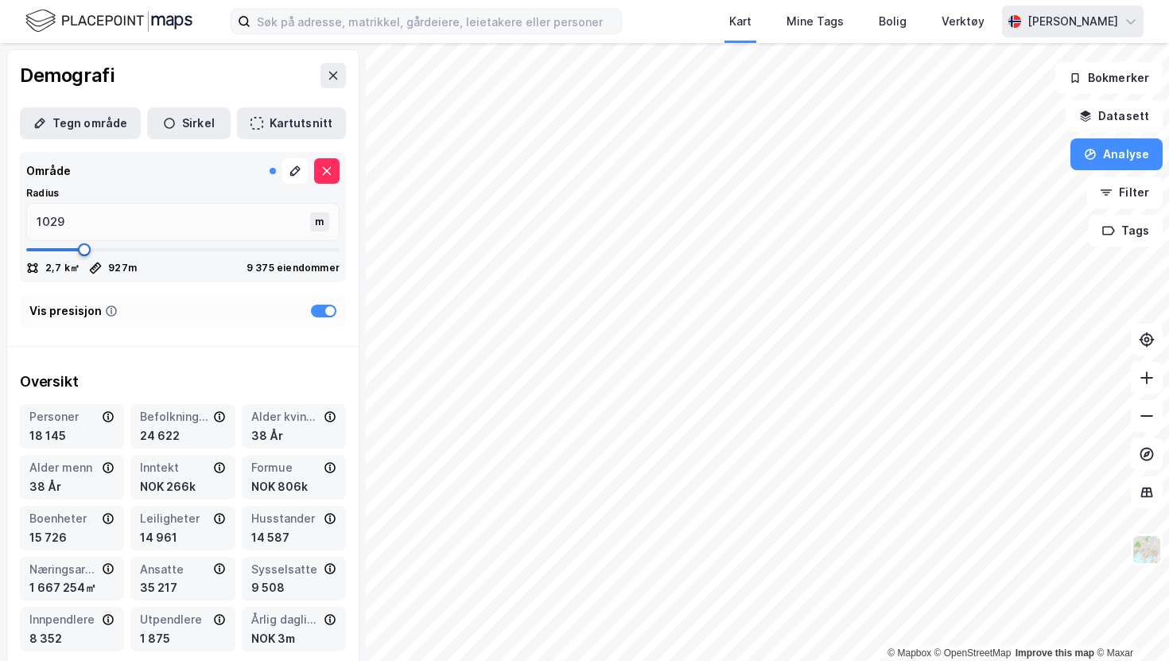
type input "991"
type input "927"
type input "800"
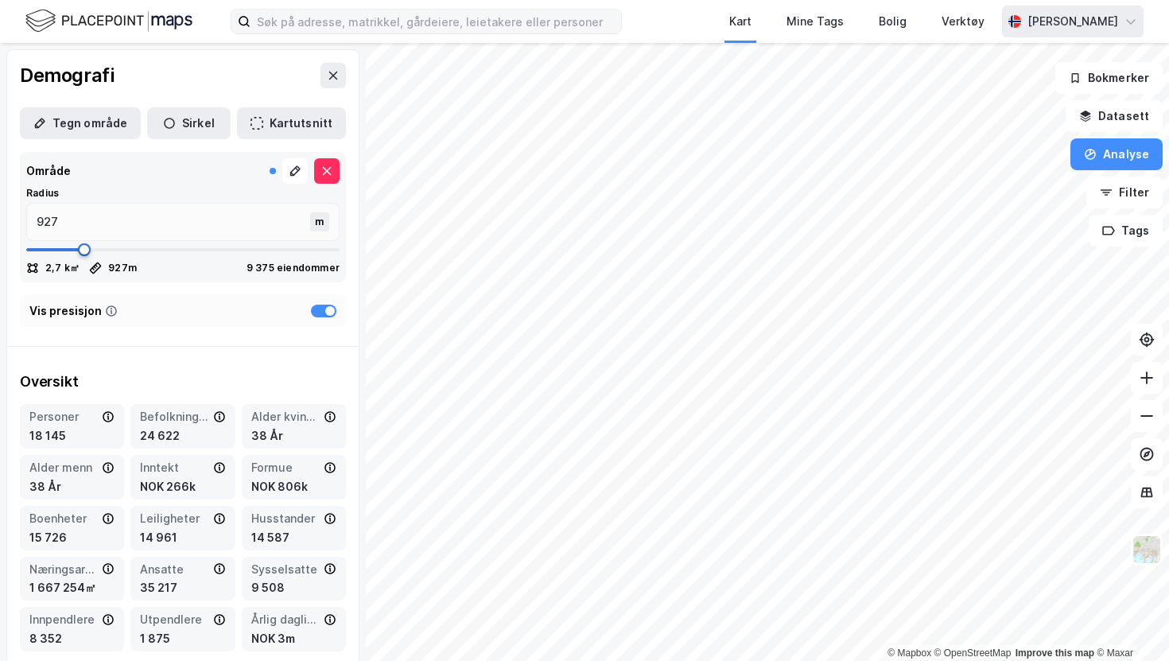
type input "800"
type input "635"
type input "547"
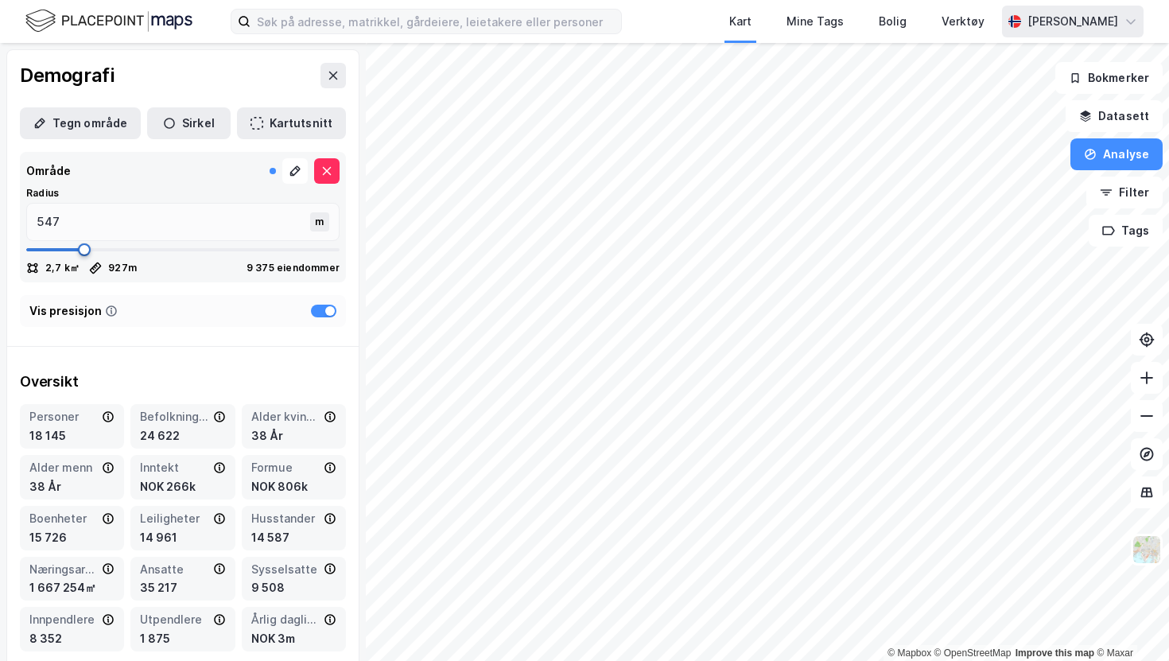
type input "420"
type input "344"
type input "293"
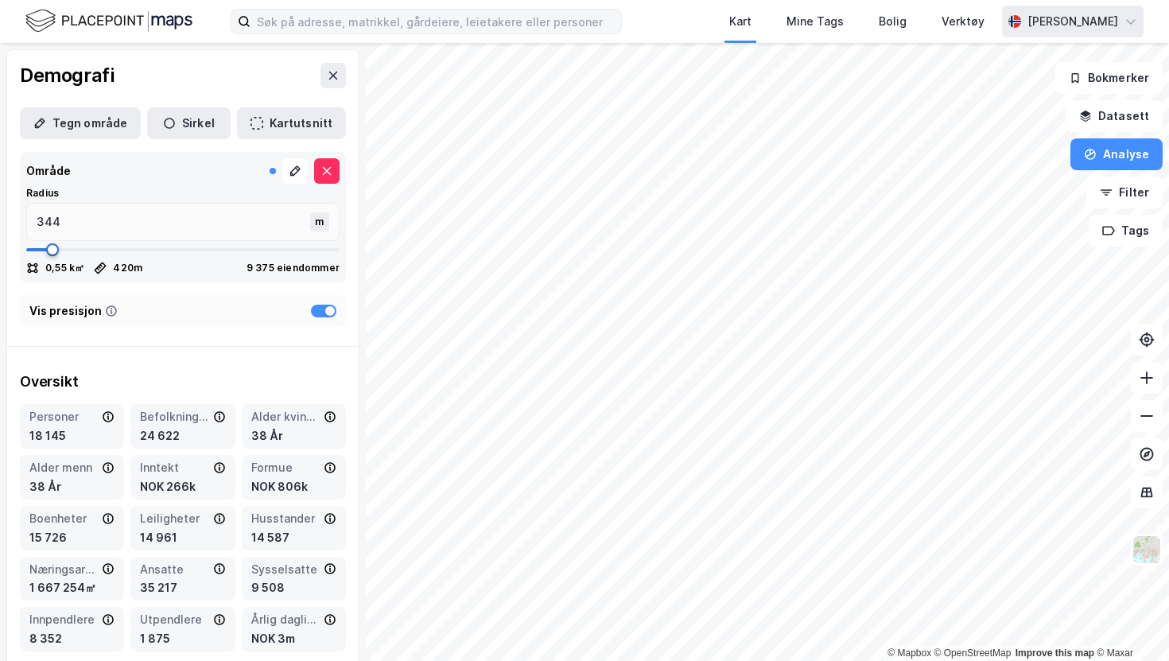
type input "293"
type input "255"
type input "217"
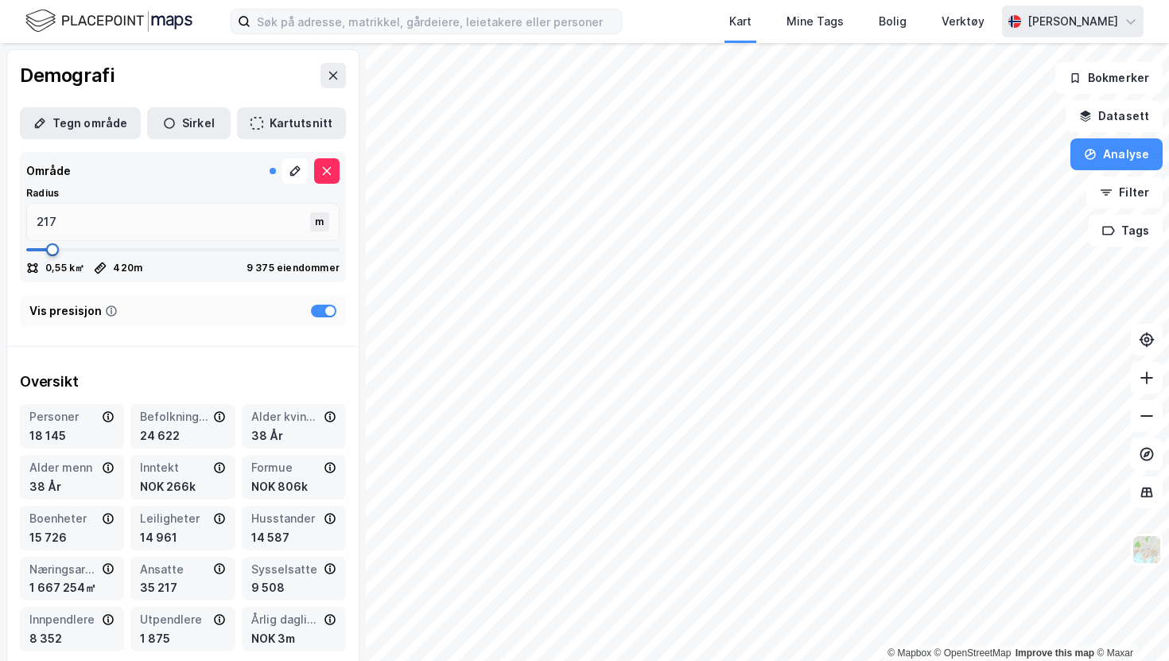
type input "191"
type input "179"
type input "166"
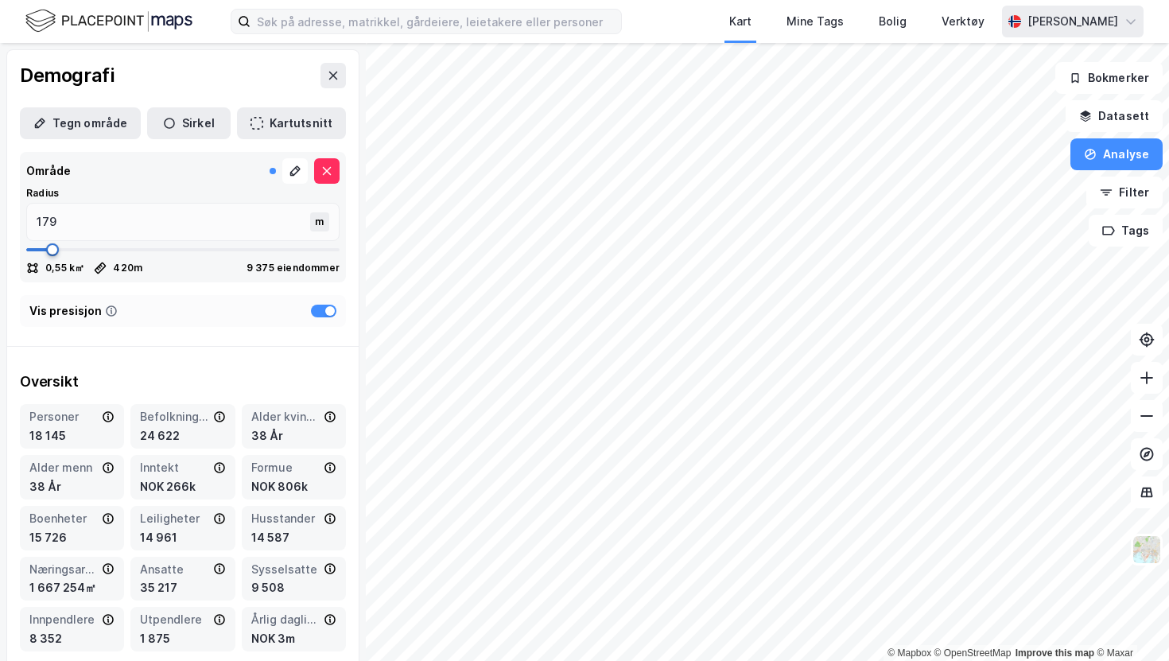
type input "166"
type input "153"
type input "141"
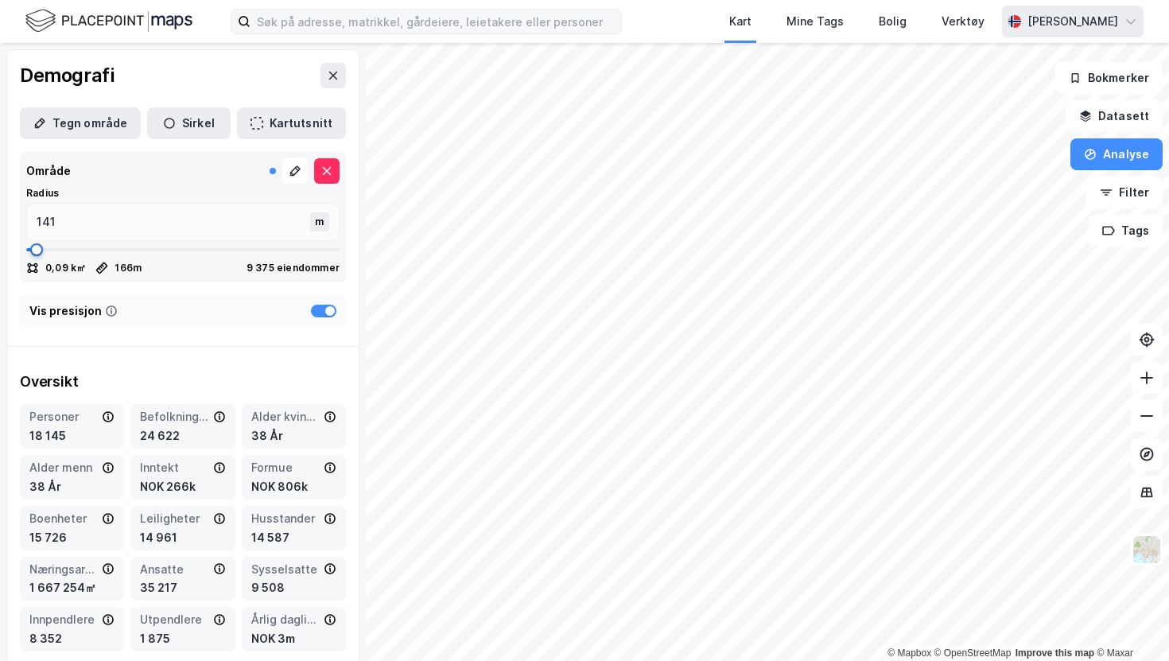
type input "128"
type input "141"
type input "153"
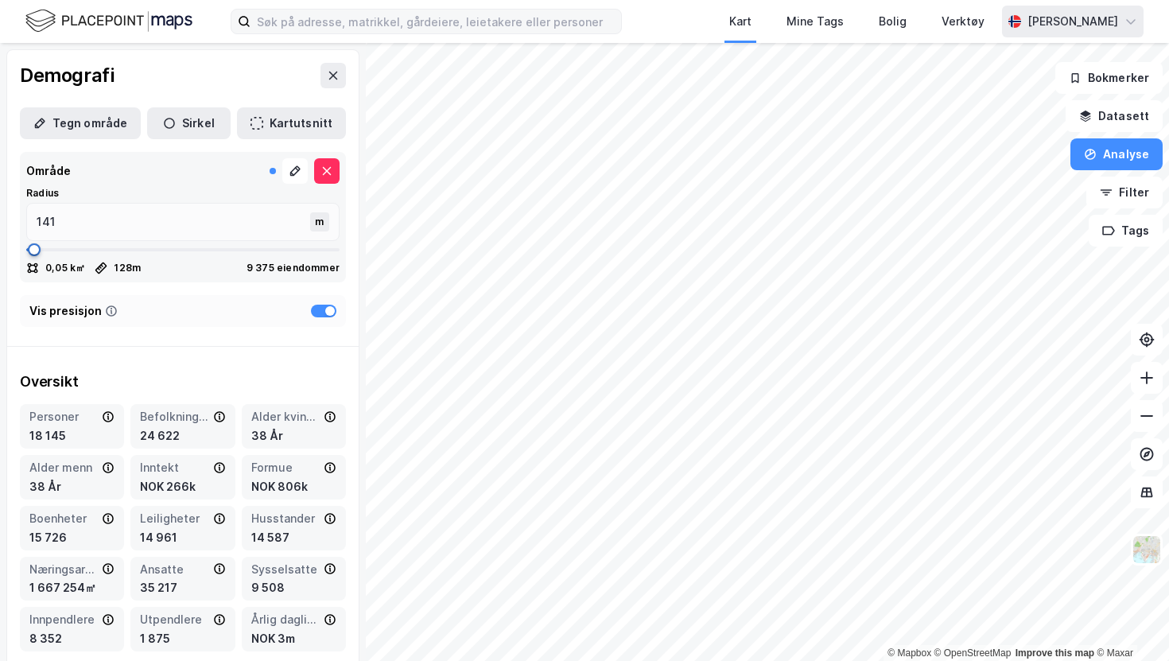
type input "153"
type input "166"
type input "179"
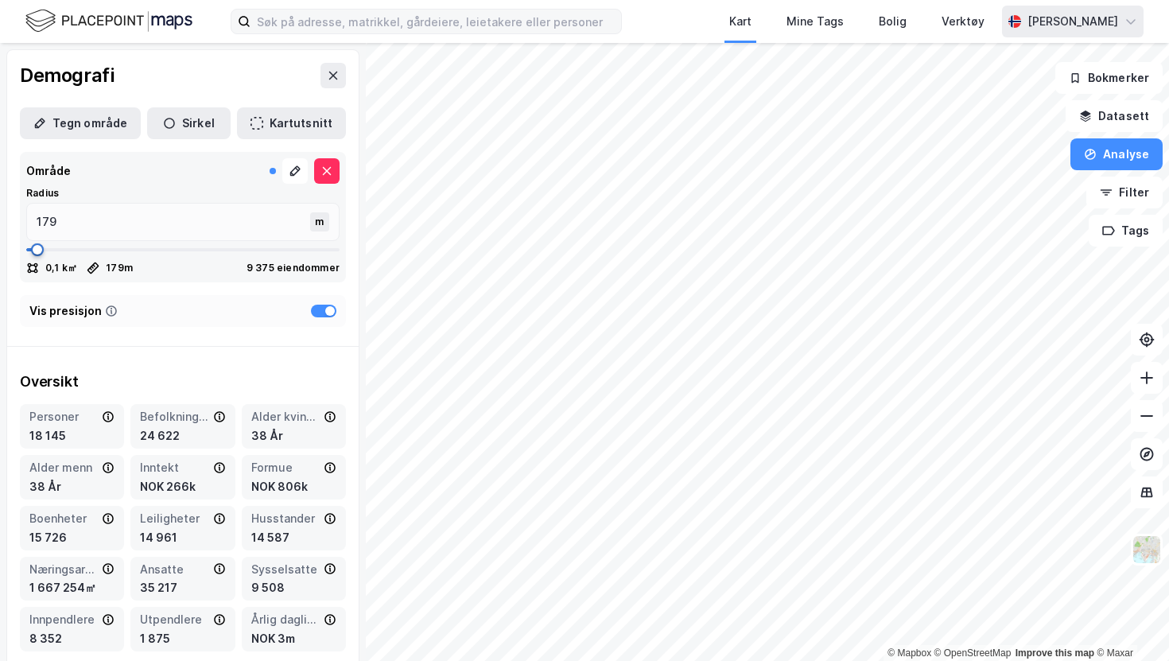
type input "191"
type input "204"
type input "217"
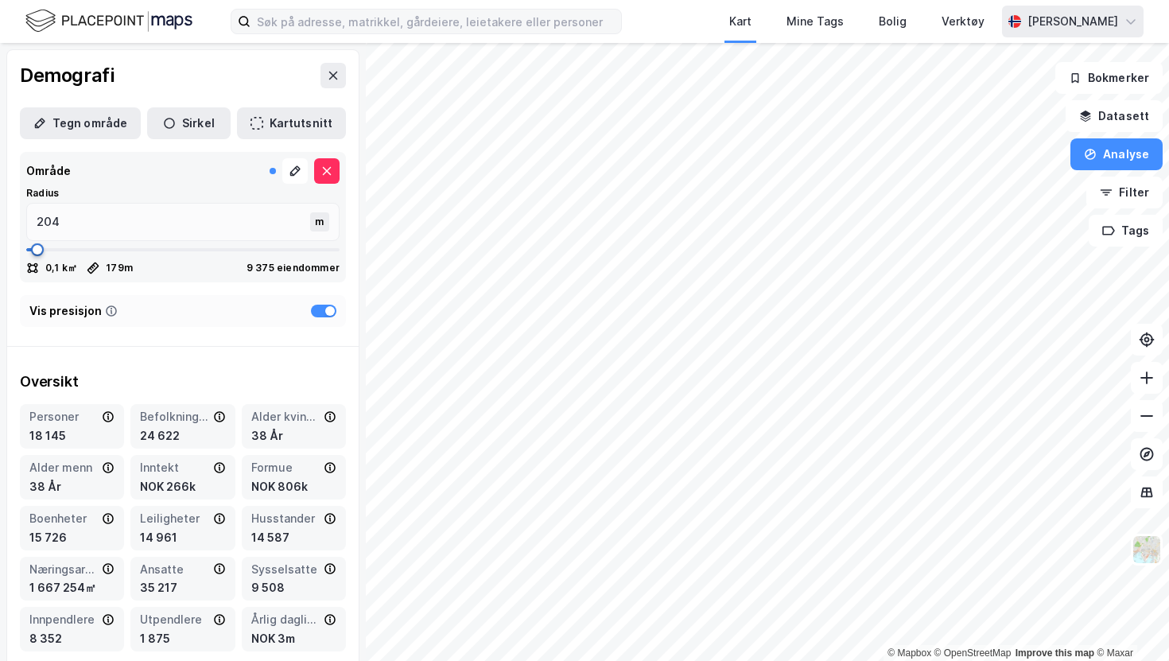
type input "217"
type input "229"
type input "242"
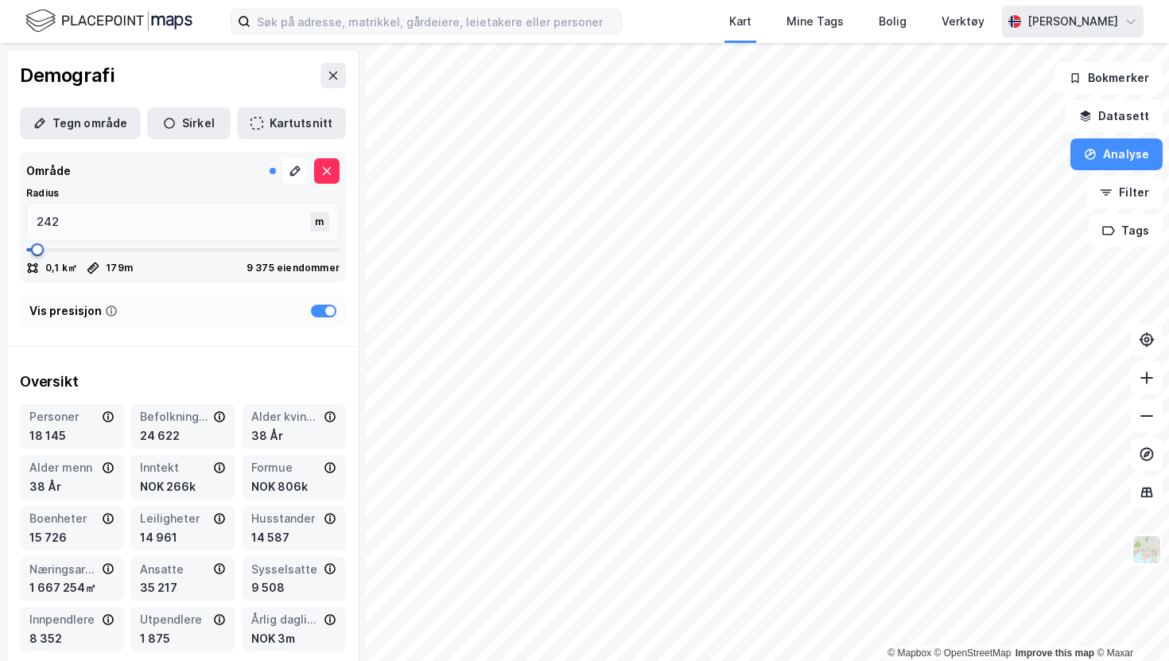
type input "255"
type input "267"
type input "280"
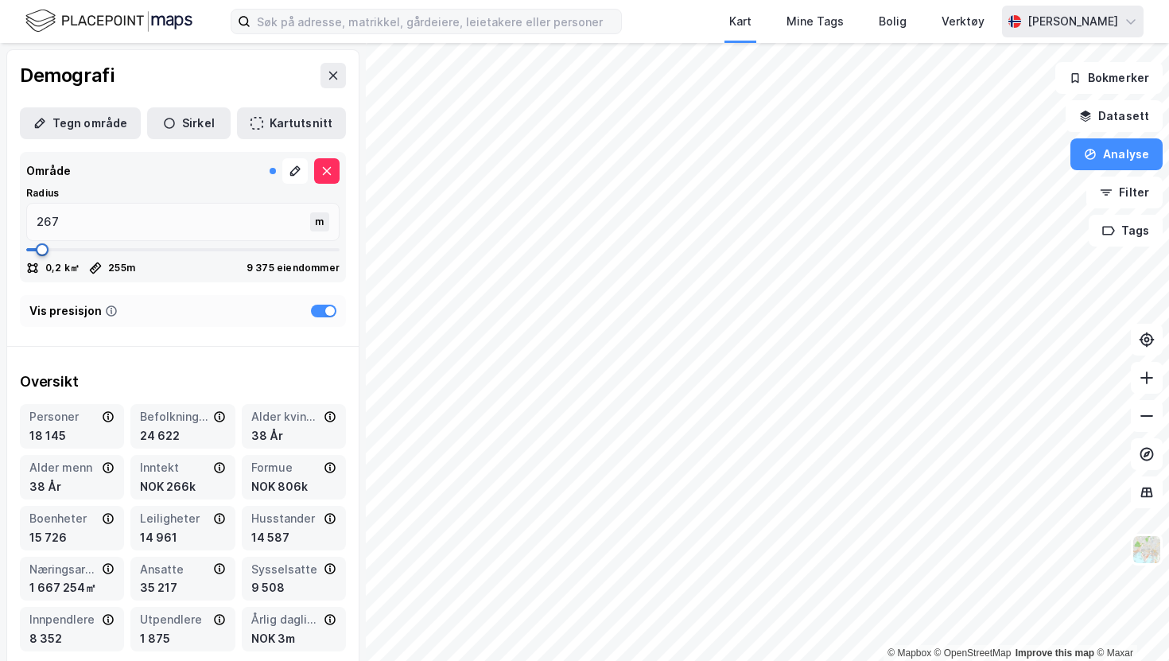
type input "280"
type input "293"
drag, startPoint x: 91, startPoint y: 251, endPoint x: 45, endPoint y: 254, distance: 46.2
click at [45, 254] on span at bounding box center [44, 249] width 13 height 13
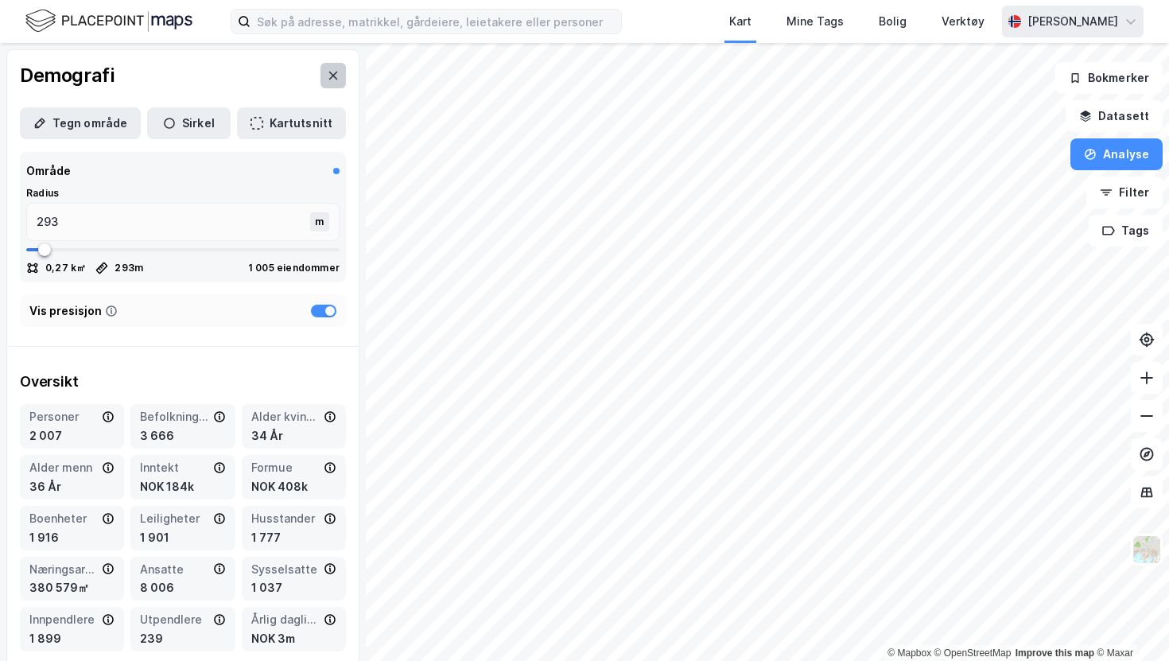
click at [341, 69] on button at bounding box center [332, 75] width 25 height 25
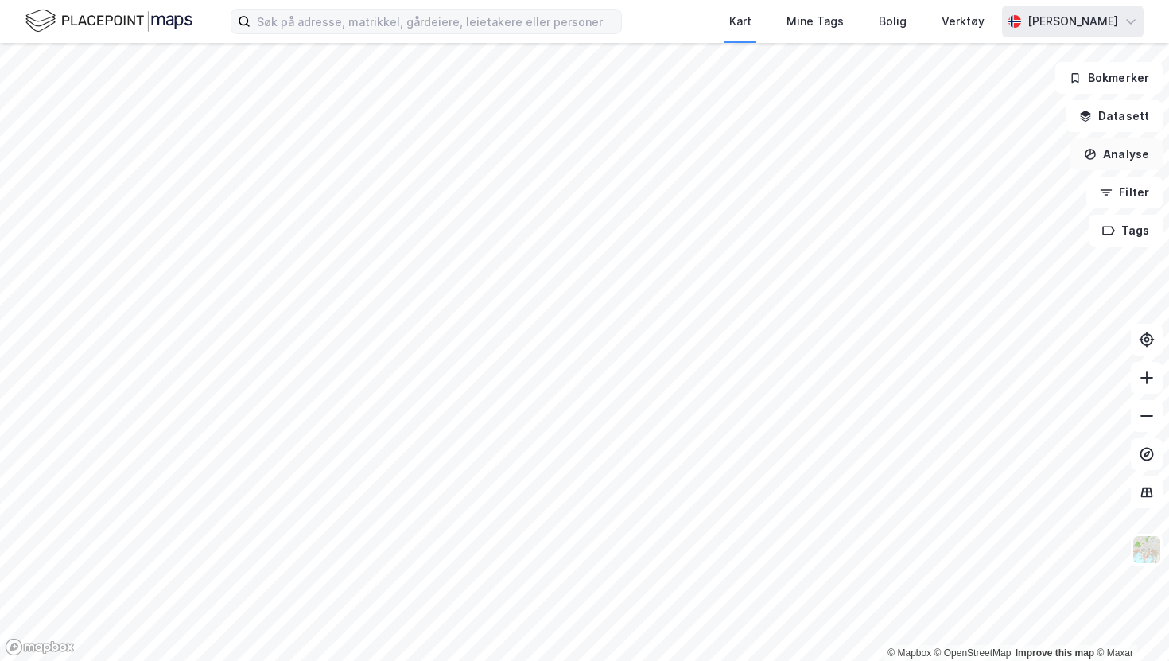
click at [1122, 156] on button "Analyse" at bounding box center [1116, 154] width 92 height 32
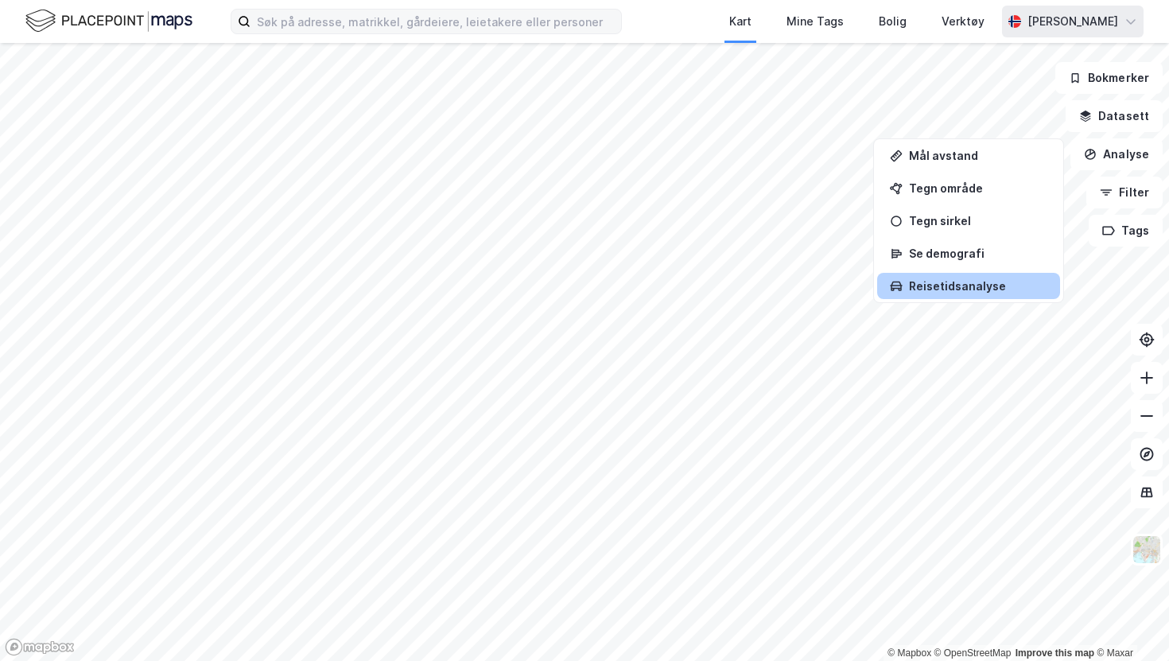
click at [984, 295] on div "Reisetidsanalyse" at bounding box center [968, 286] width 183 height 26
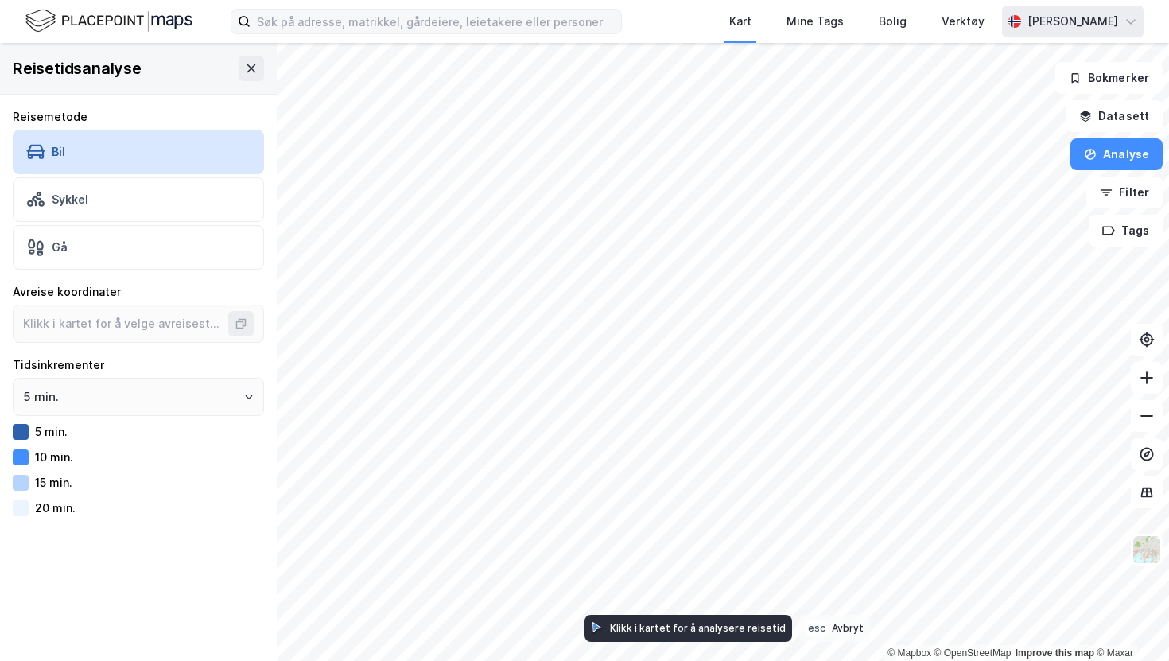
type input "60.39115959506856, 5.321954460866152"
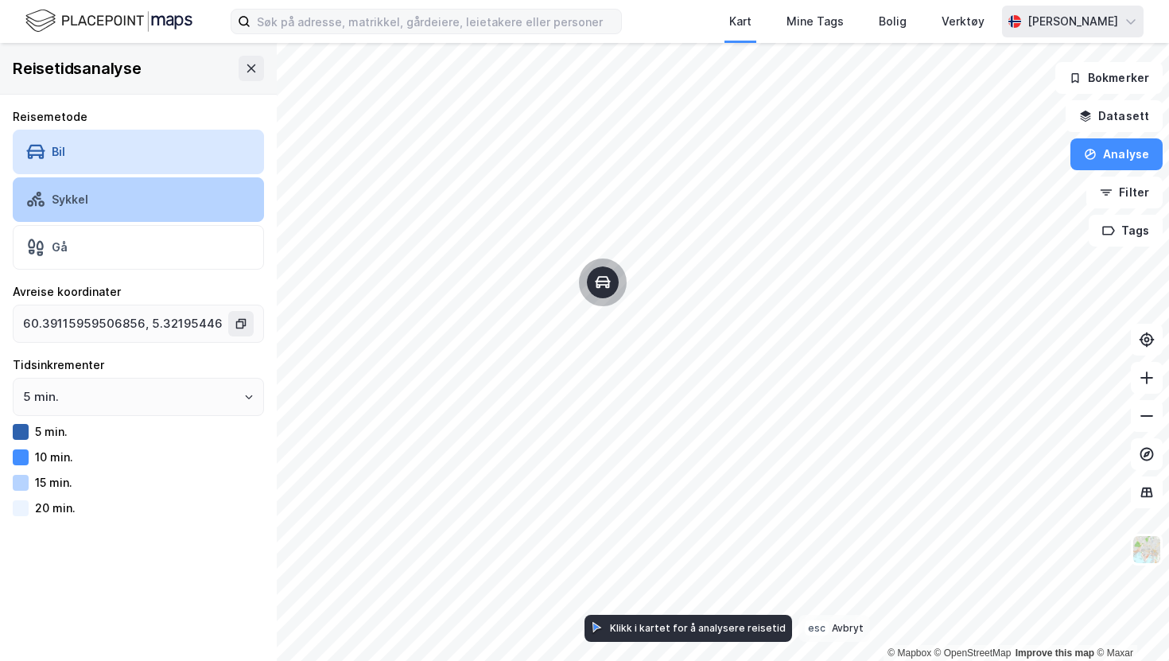
click at [147, 187] on div "Sykkel" at bounding box center [138, 199] width 251 height 45
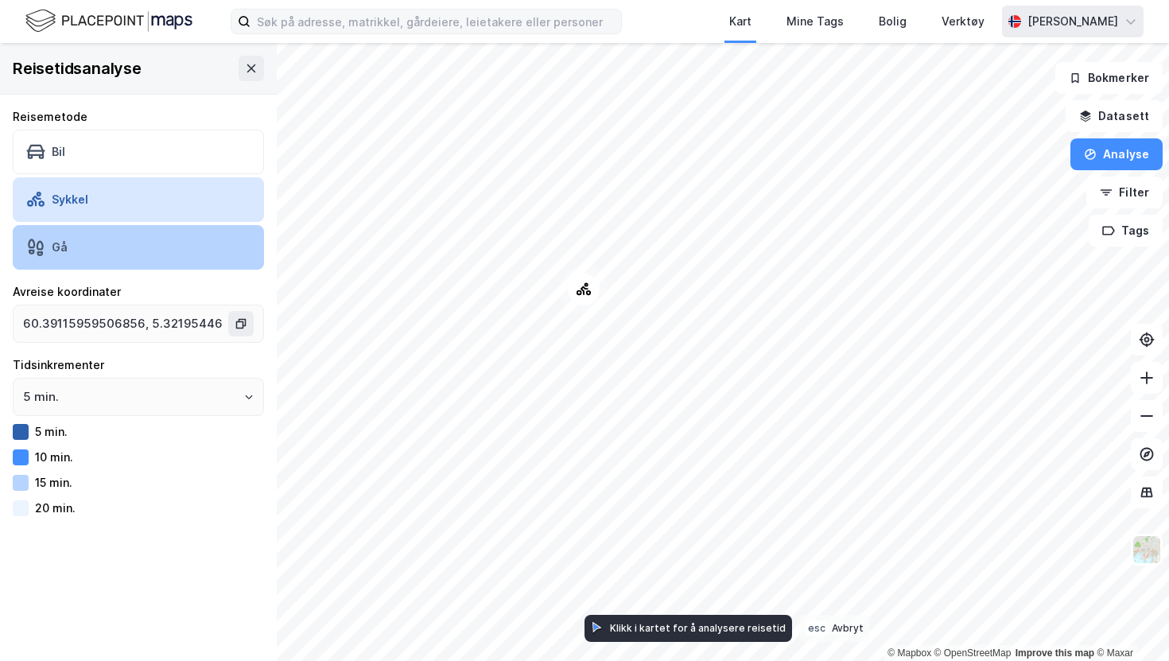
click at [79, 246] on div "Gå" at bounding box center [138, 247] width 251 height 45
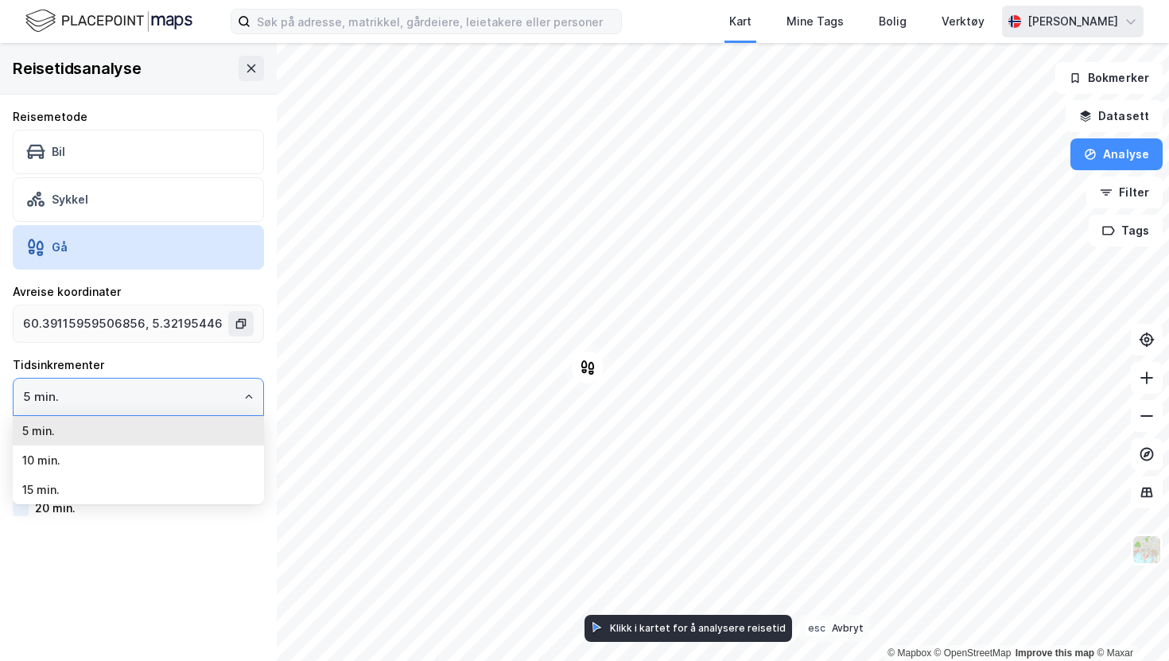
click at [95, 398] on input "5 min." at bounding box center [139, 396] width 250 height 37
click at [76, 456] on li "10 min." at bounding box center [138, 459] width 251 height 29
type input "10 min."
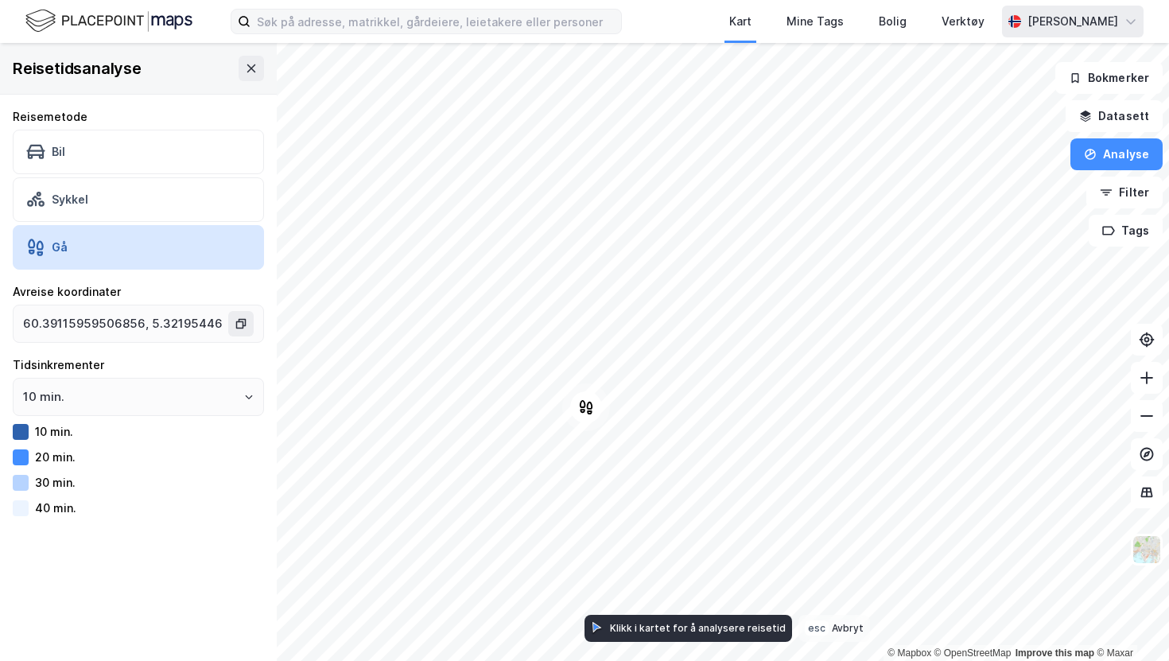
type input "60.400039349133124, 5.294936226845834"
click at [258, 64] on button at bounding box center [251, 68] width 25 height 25
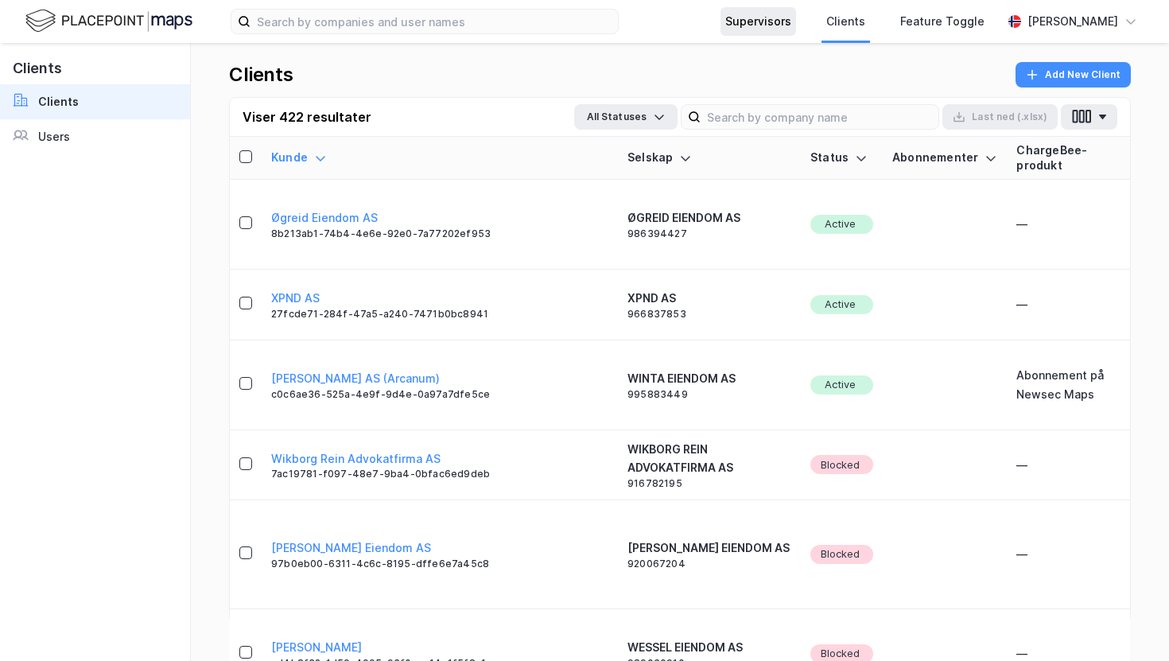
click at [766, 16] on div "Supervisors" at bounding box center [758, 21] width 66 height 19
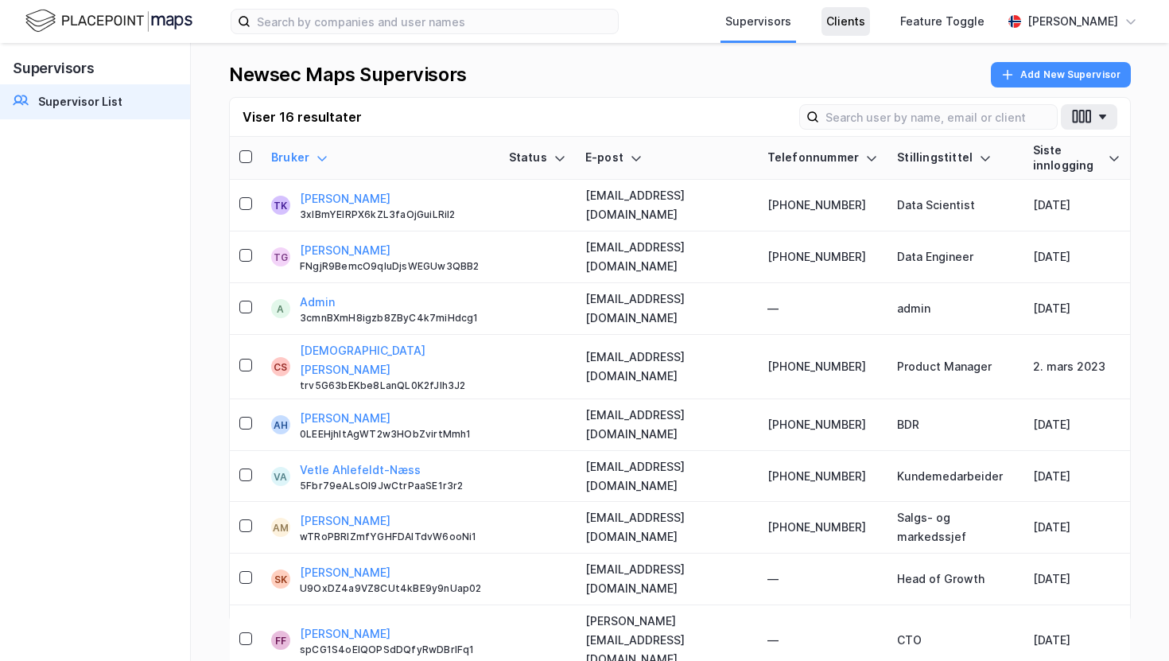
click at [852, 24] on div "Clients" at bounding box center [845, 21] width 39 height 19
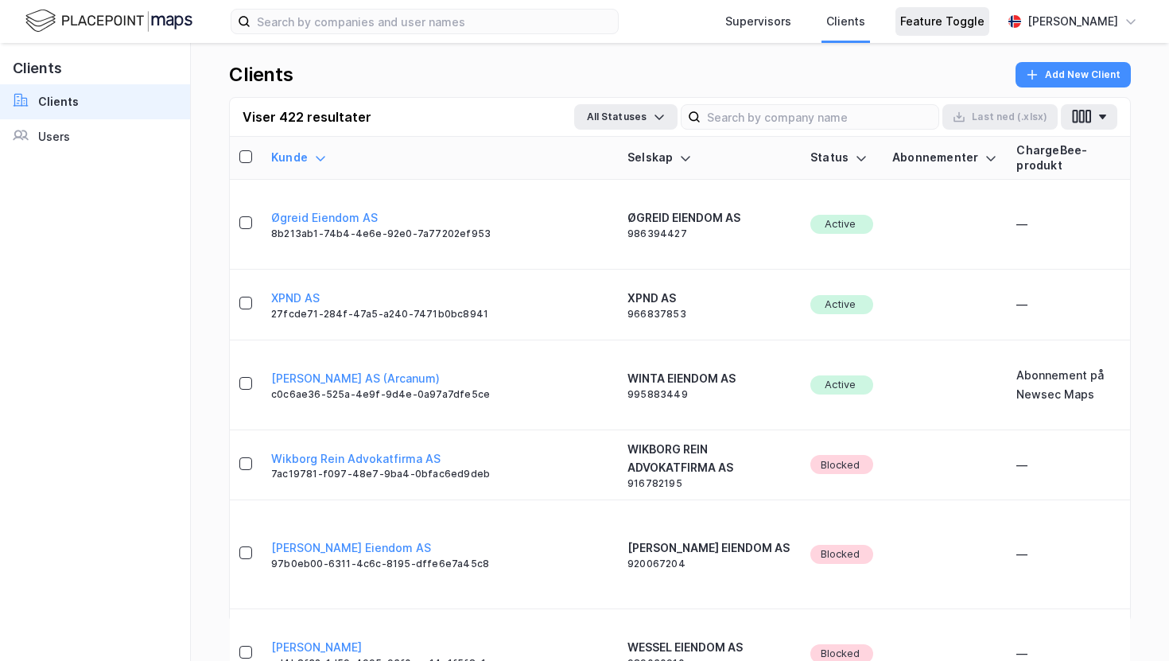
click at [941, 20] on div "Feature Toggle" at bounding box center [942, 21] width 84 height 19
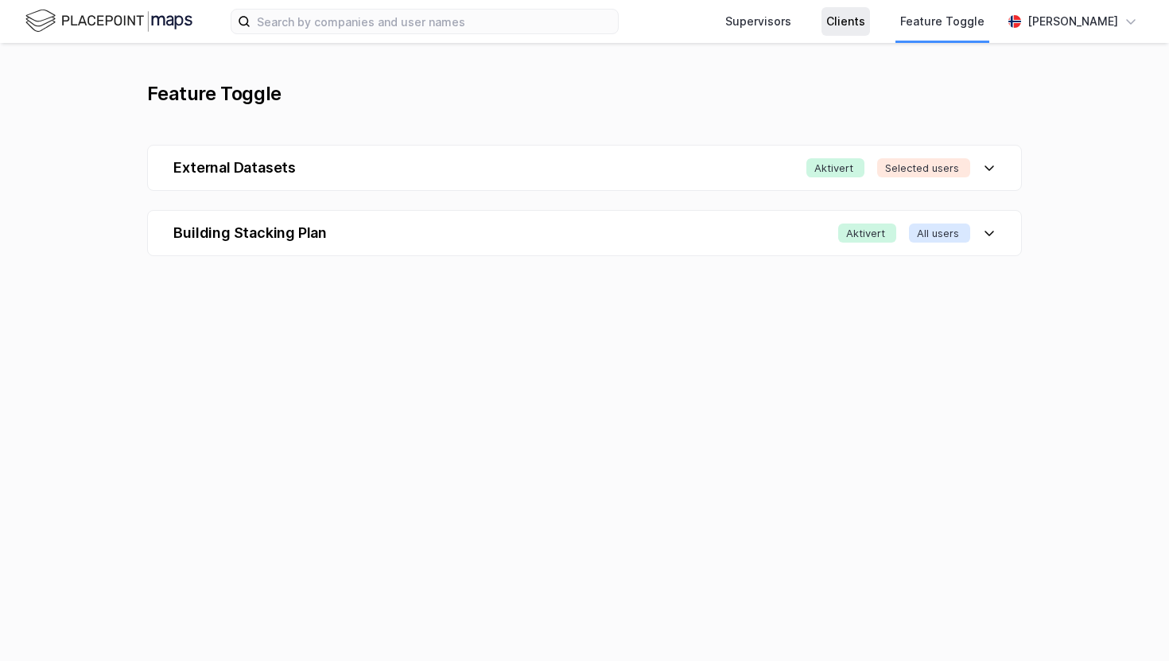
click at [842, 18] on div "Clients" at bounding box center [845, 21] width 39 height 19
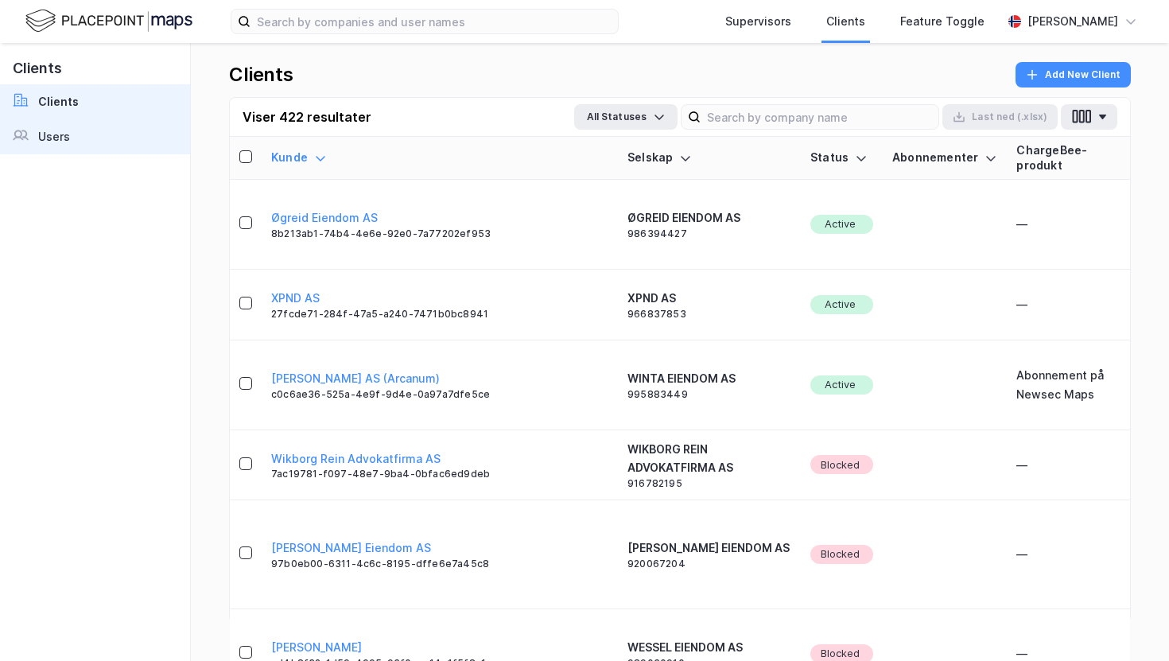
click at [68, 143] on div "Users" at bounding box center [54, 136] width 32 height 19
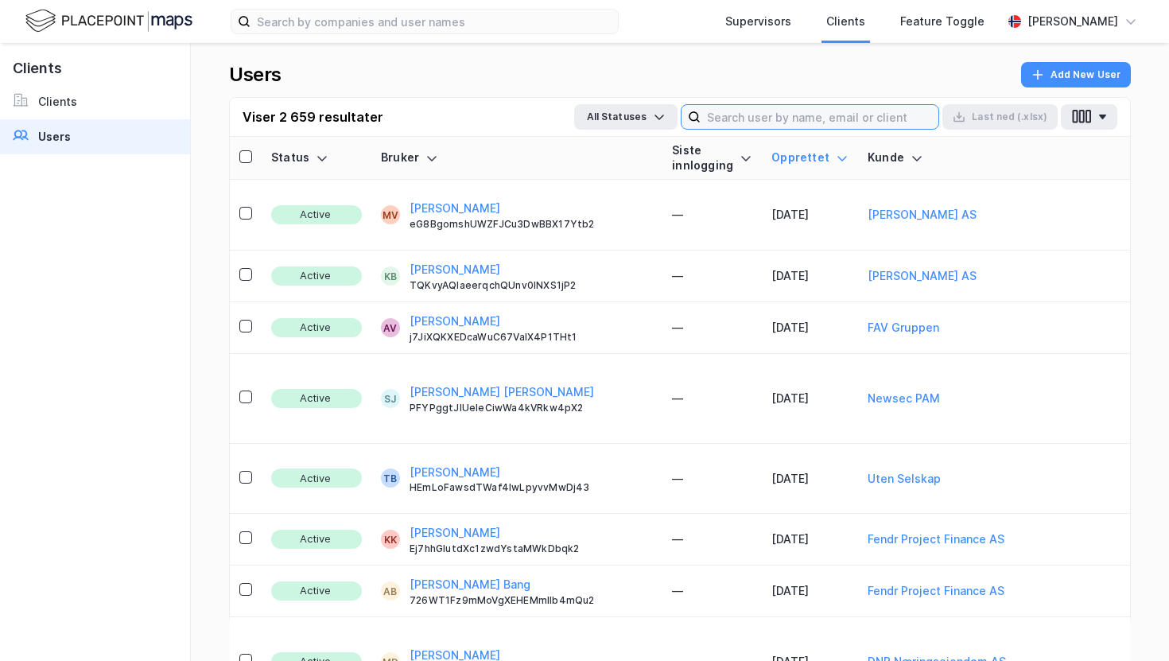
click at [896, 116] on input at bounding box center [820, 117] width 238 height 24
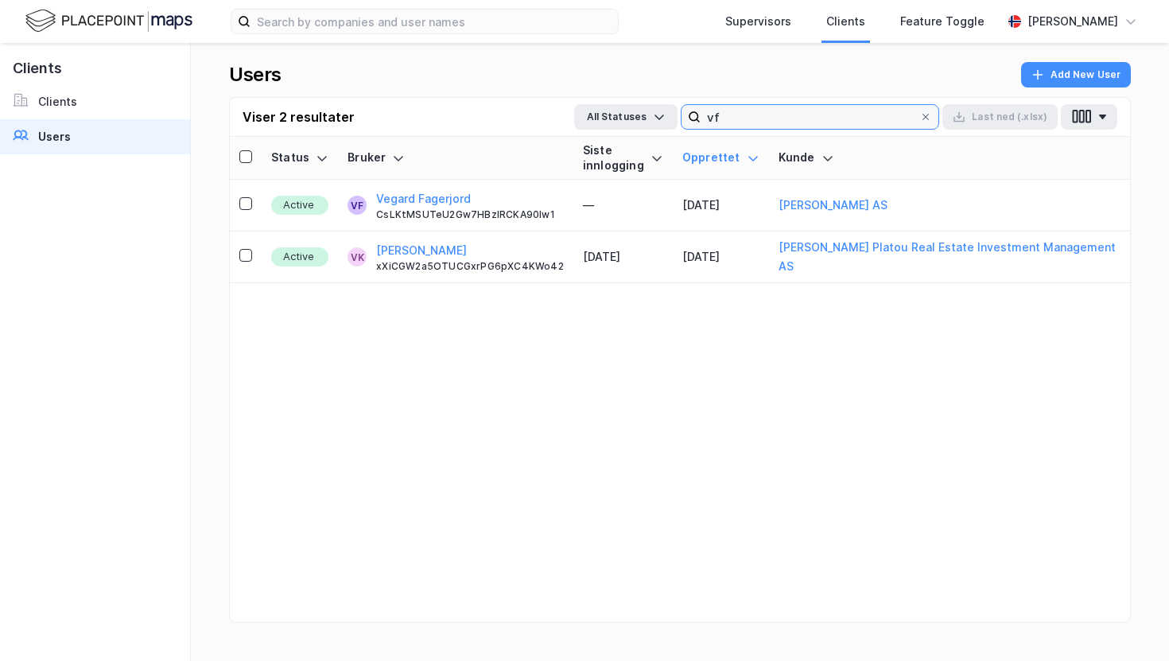
type input "v"
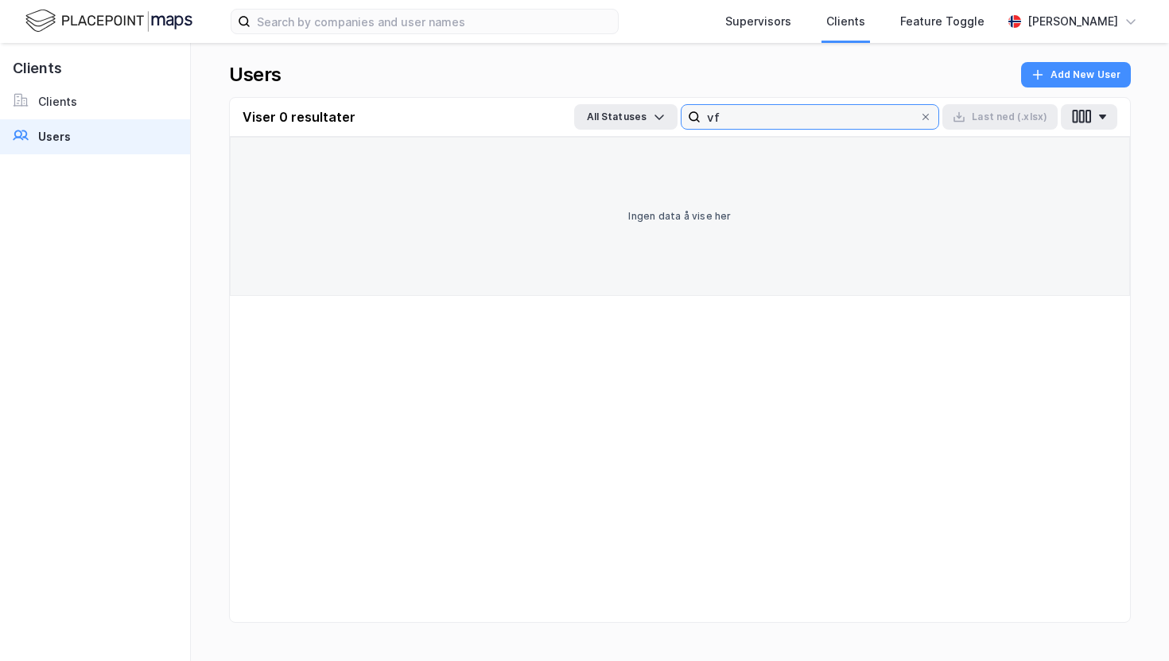
type input "v"
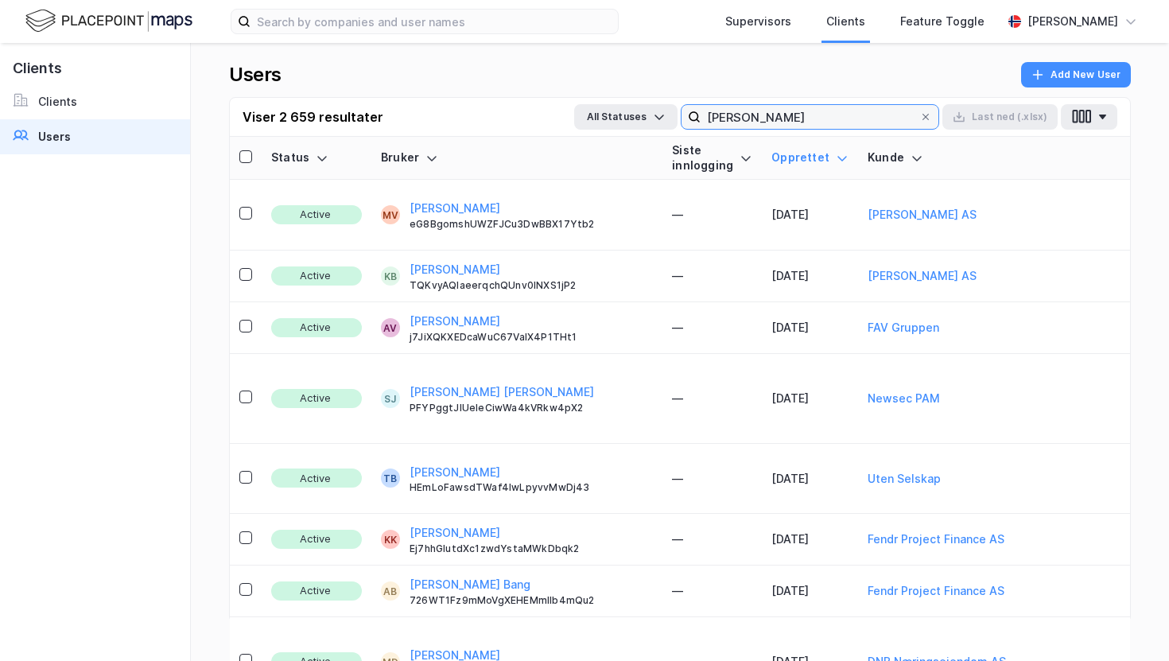
type input "kristina"
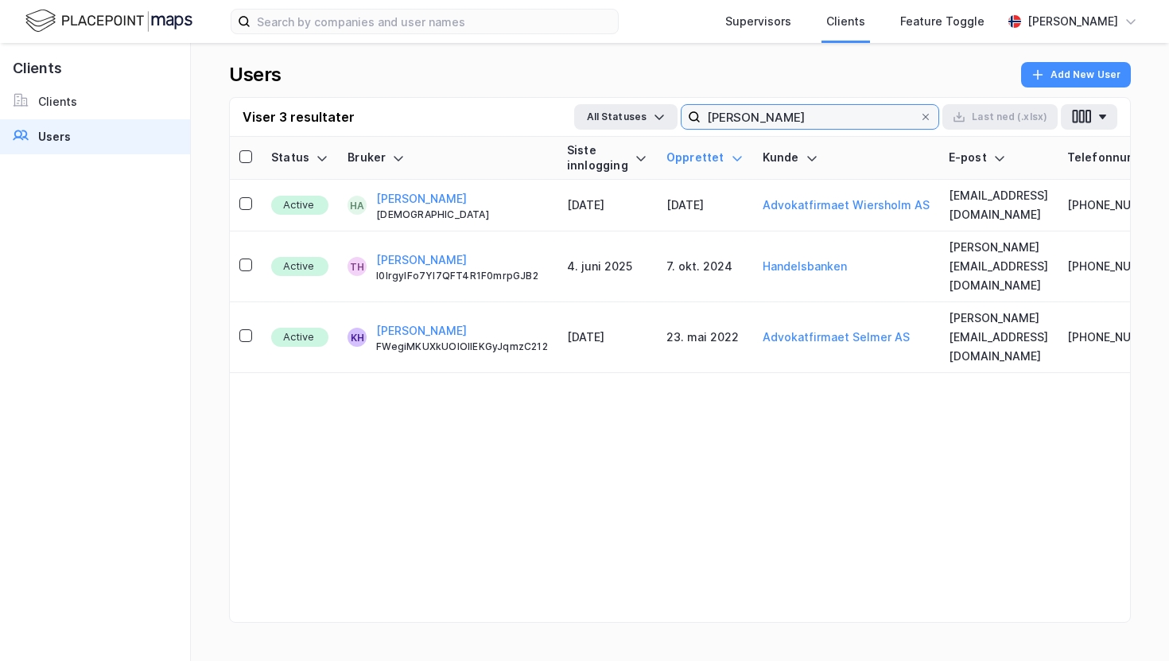
click at [738, 115] on input "kristina" at bounding box center [810, 117] width 219 height 24
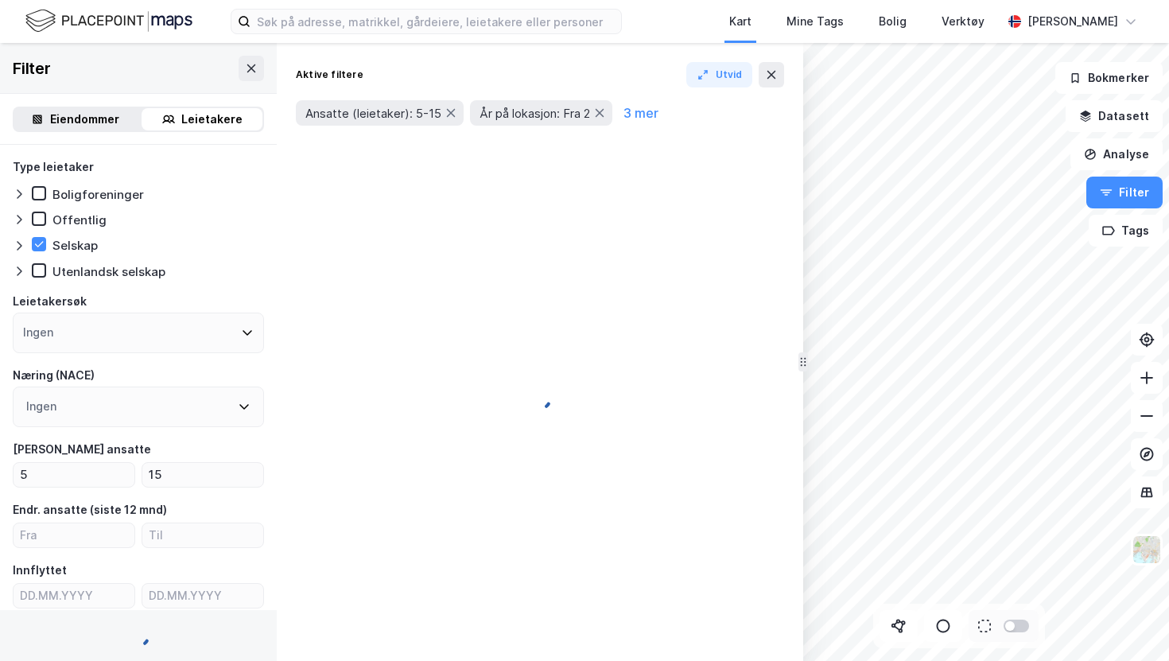
type input "Ja (273)"
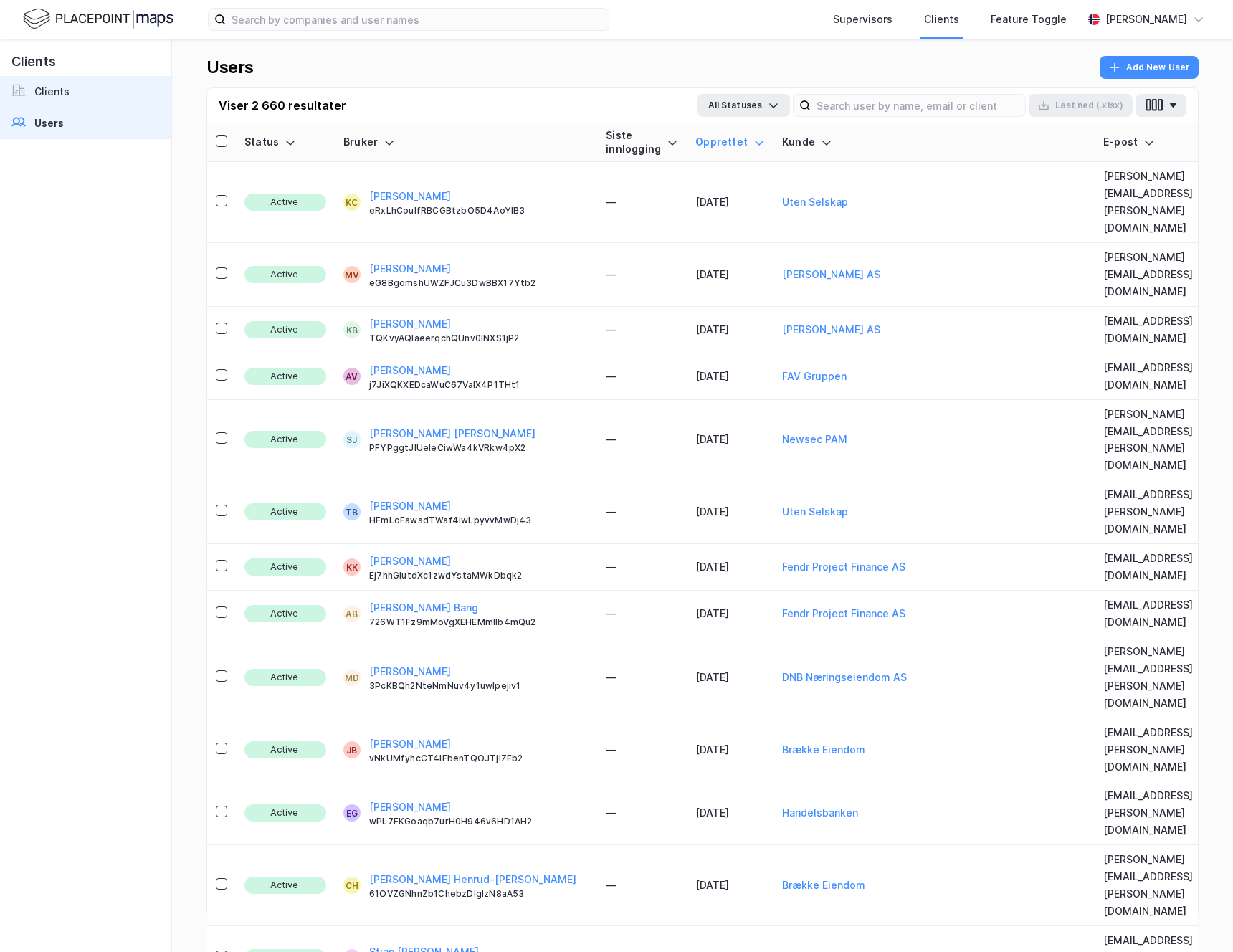
click at [85, 96] on link "Clients" at bounding box center [86, 91] width 171 height 32
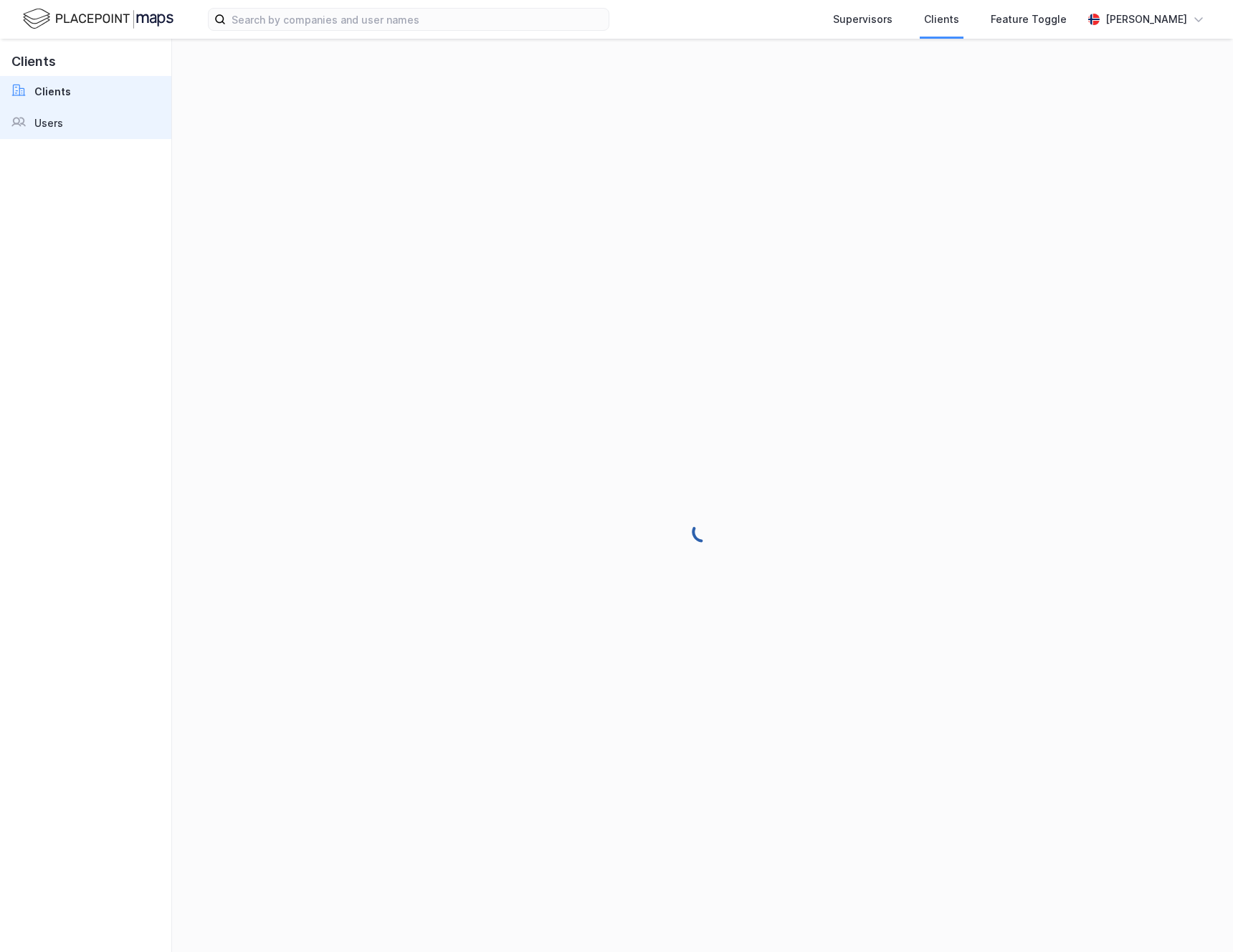
click at [65, 115] on link "Users" at bounding box center [86, 123] width 171 height 32
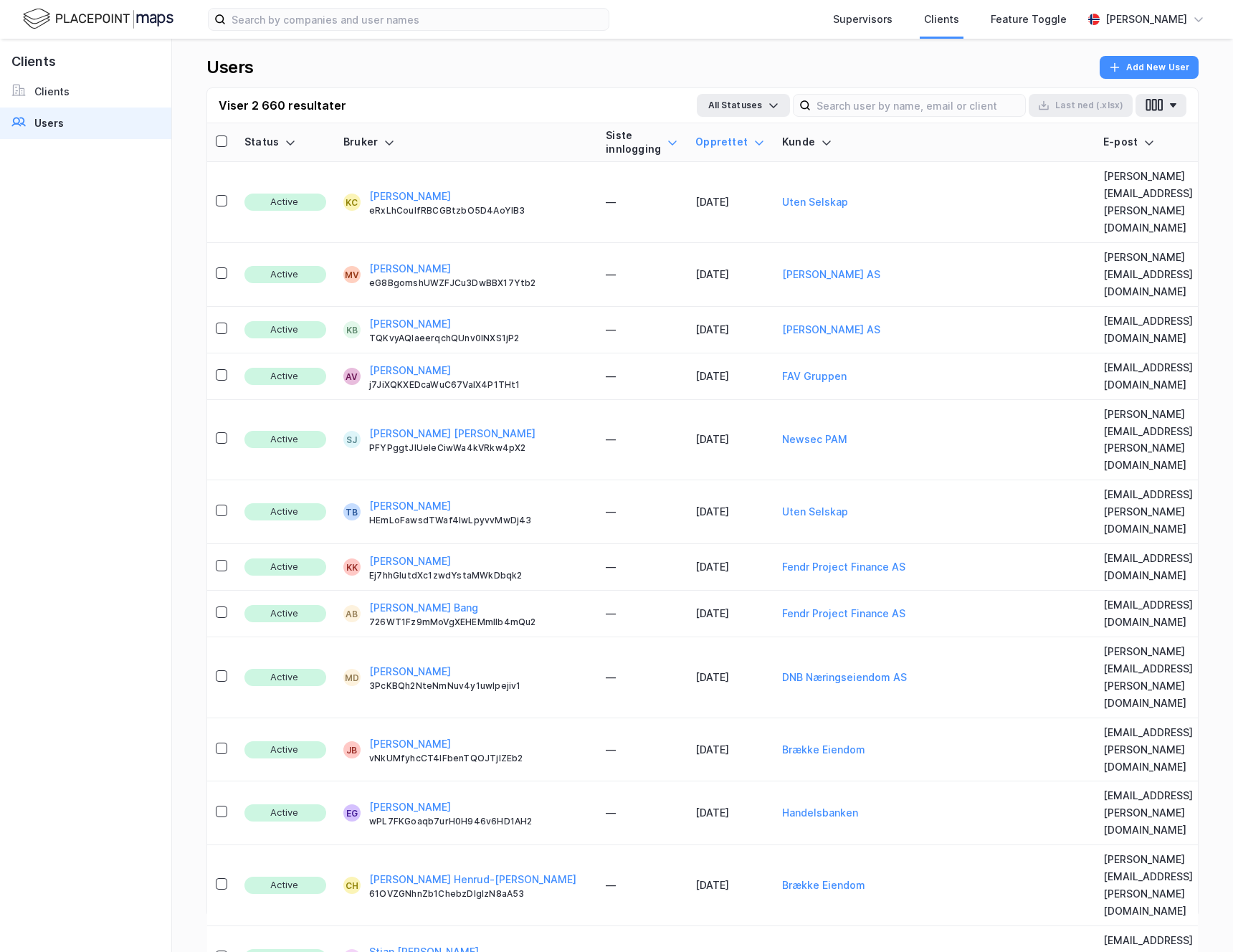
click at [666, 142] on icon at bounding box center [671, 142] width 12 height 12
click at [695, 141] on div "Opprettet" at bounding box center [729, 142] width 69 height 14
click at [612, 135] on div "Siste innlogging" at bounding box center [642, 142] width 72 height 26
click at [606, 146] on div "Siste innlogging" at bounding box center [642, 142] width 72 height 26
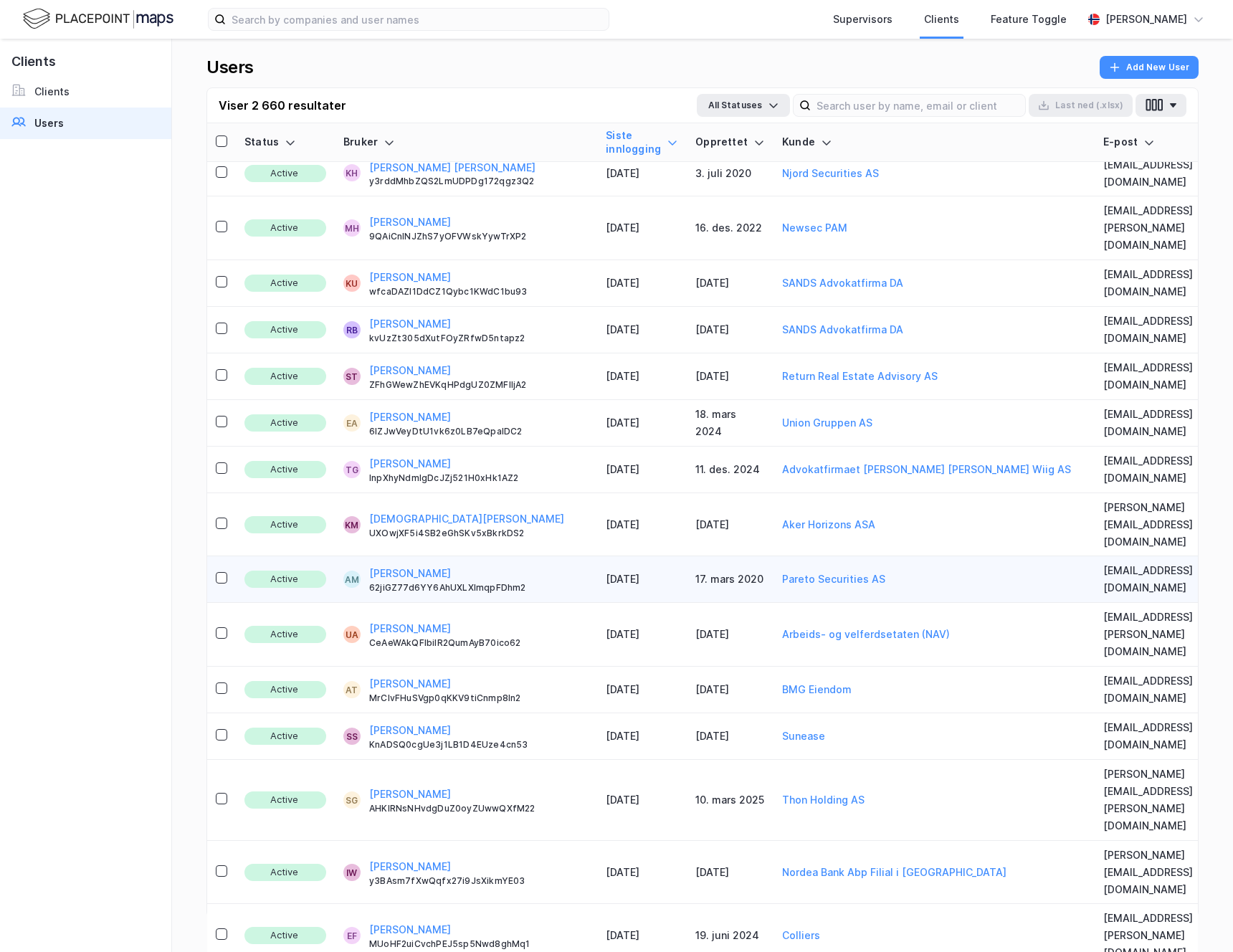
scroll to position [253, 0]
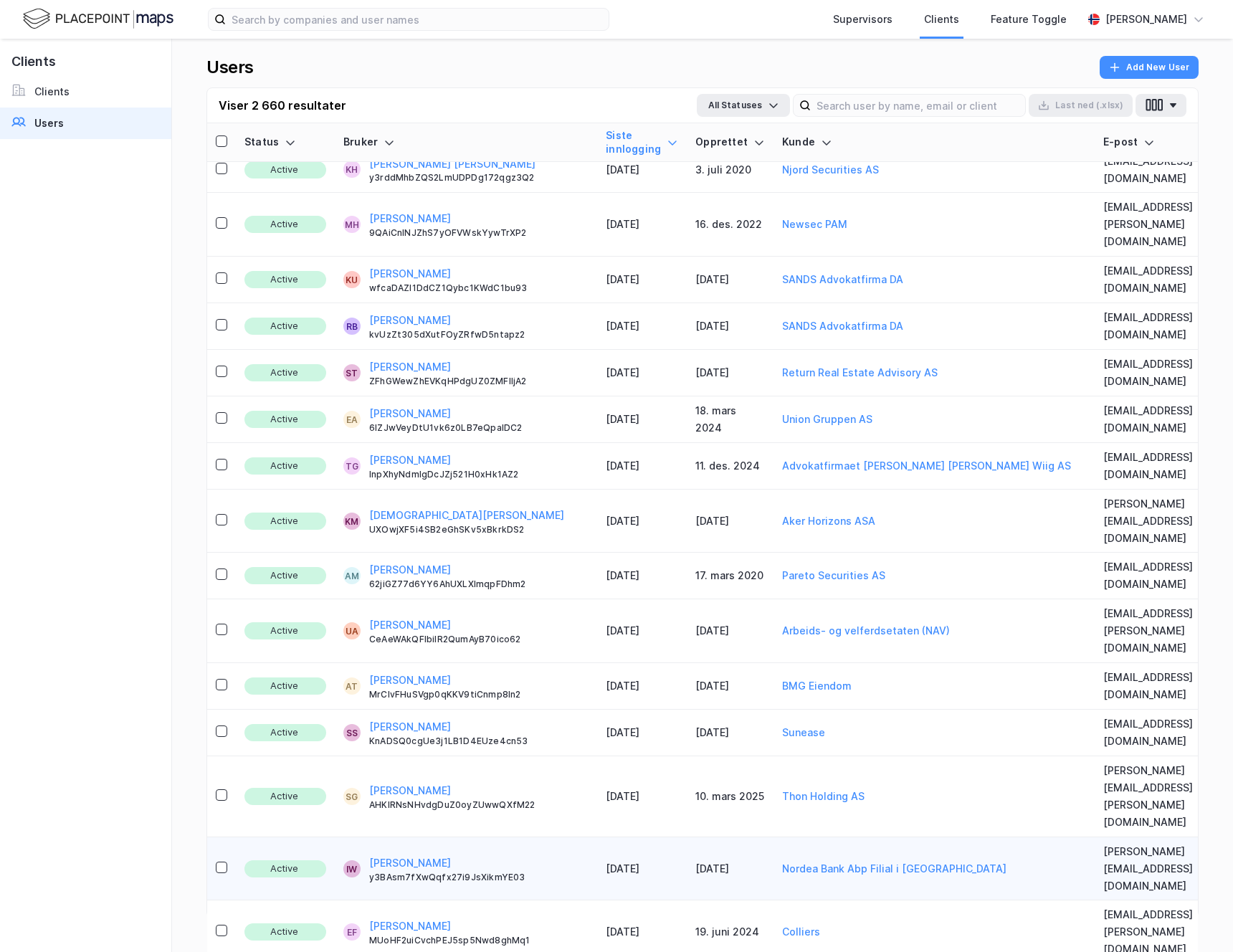
click at [465, 872] on div "y3BAsm7fXwQqfx27i9JsXikmYE03" at bounding box center [479, 877] width 219 height 12
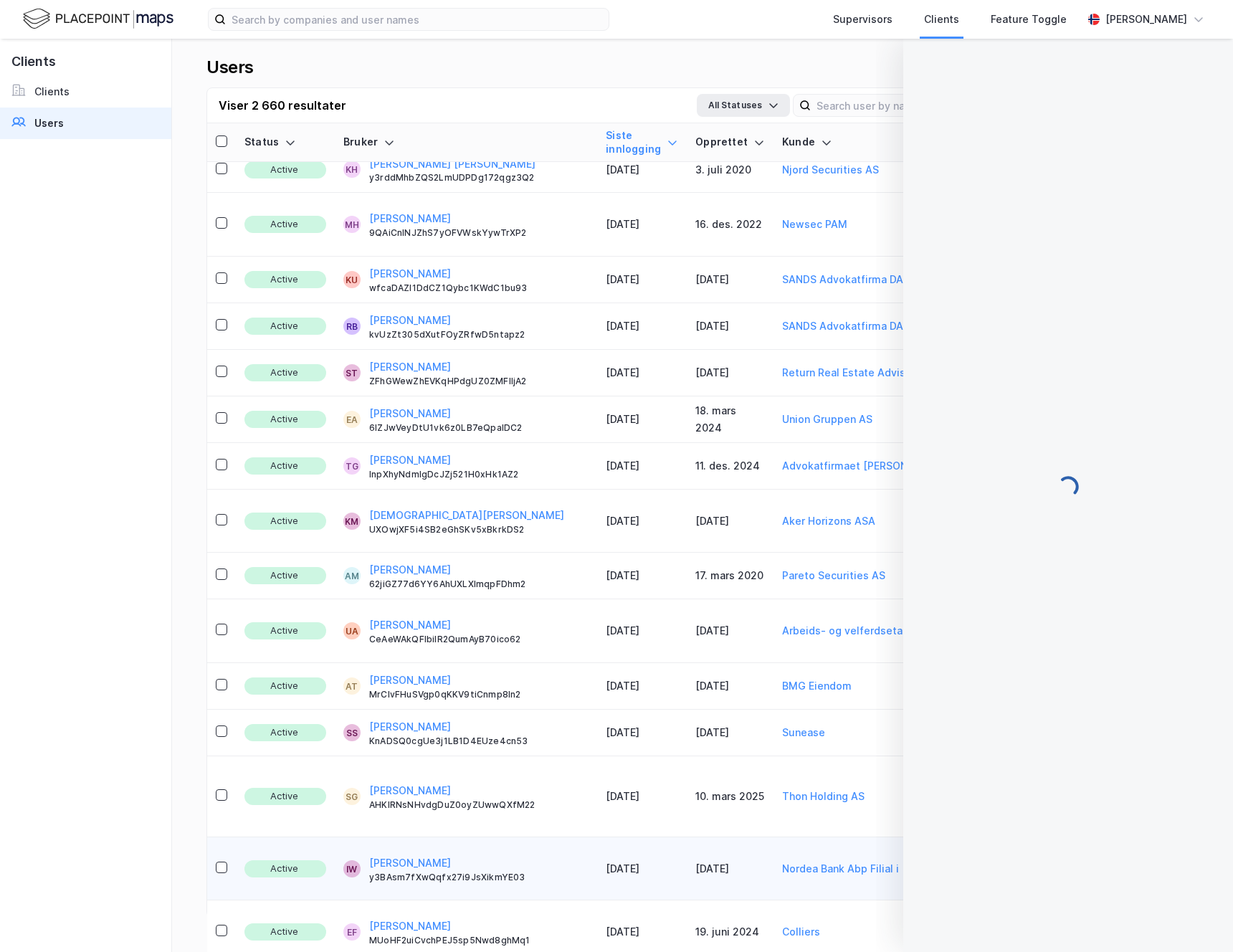
scroll to position [0, 0]
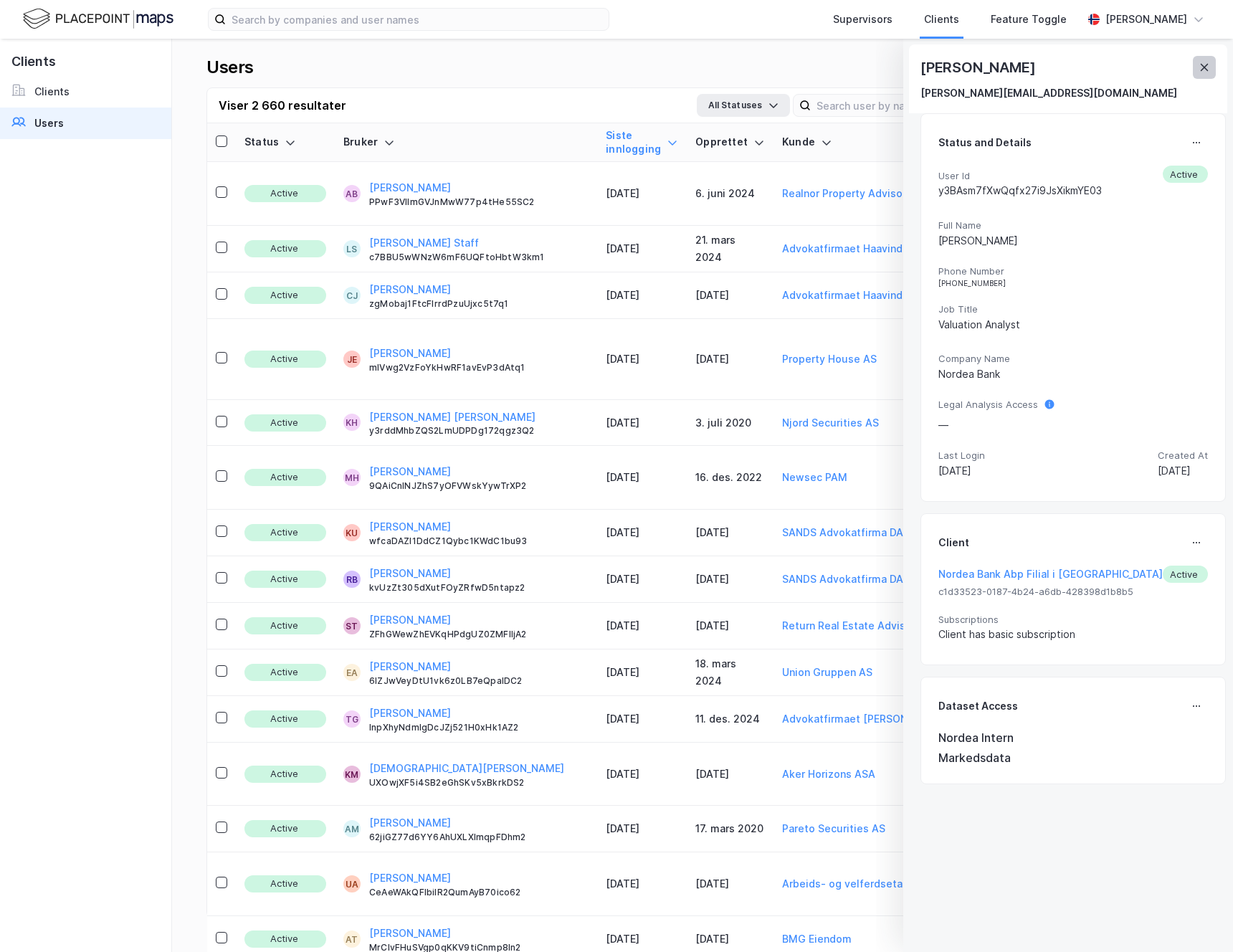
click at [1195, 65] on button at bounding box center [1203, 67] width 23 height 23
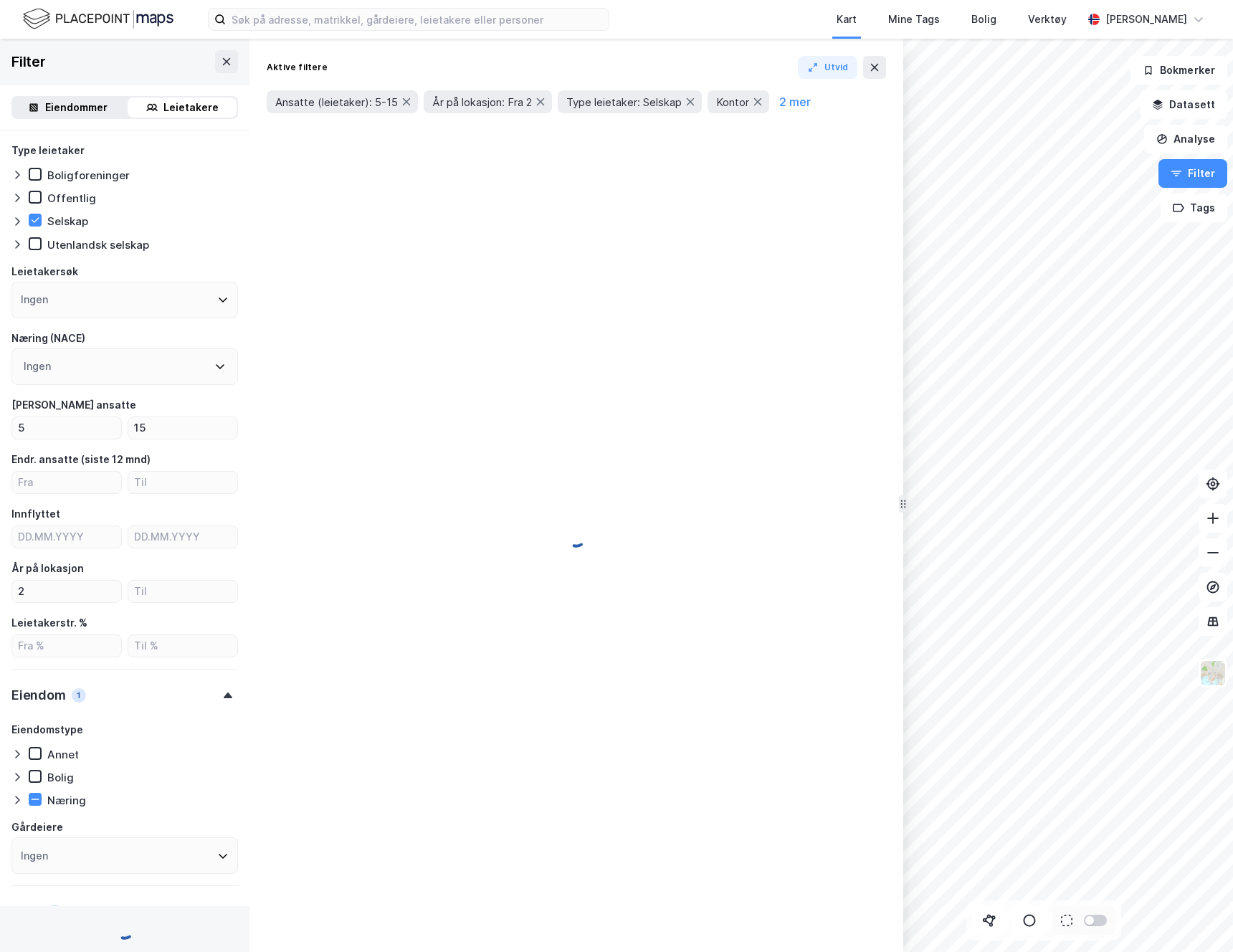
type input "Ja (273)"
